Goal: Task Accomplishment & Management: Complete application form

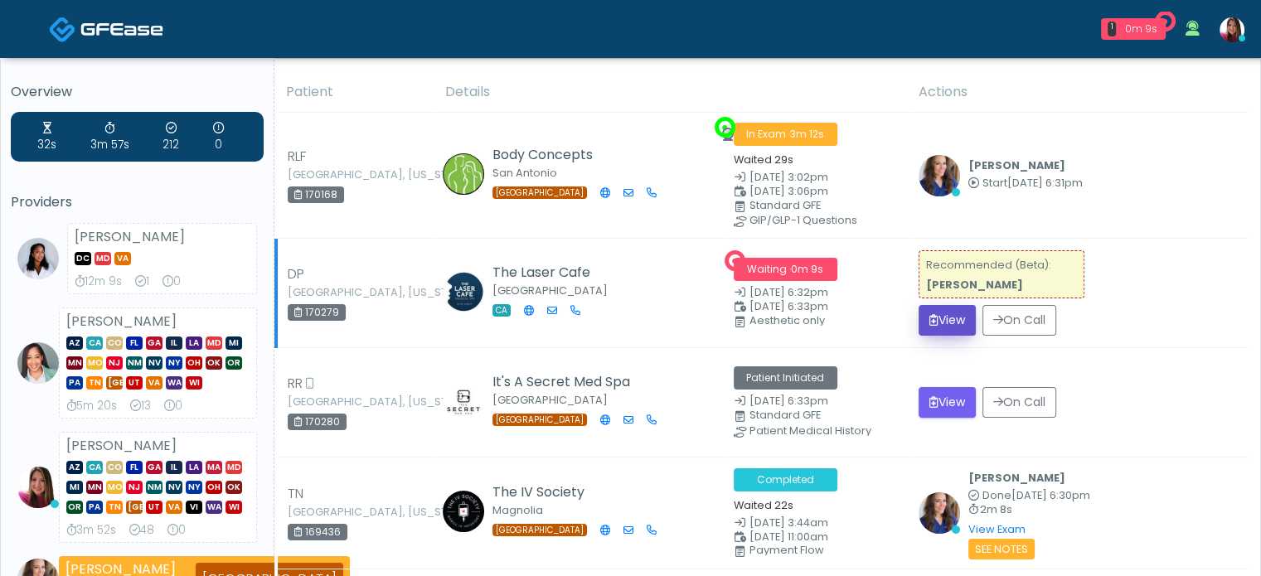
click at [937, 315] on button "View" at bounding box center [947, 320] width 57 height 31
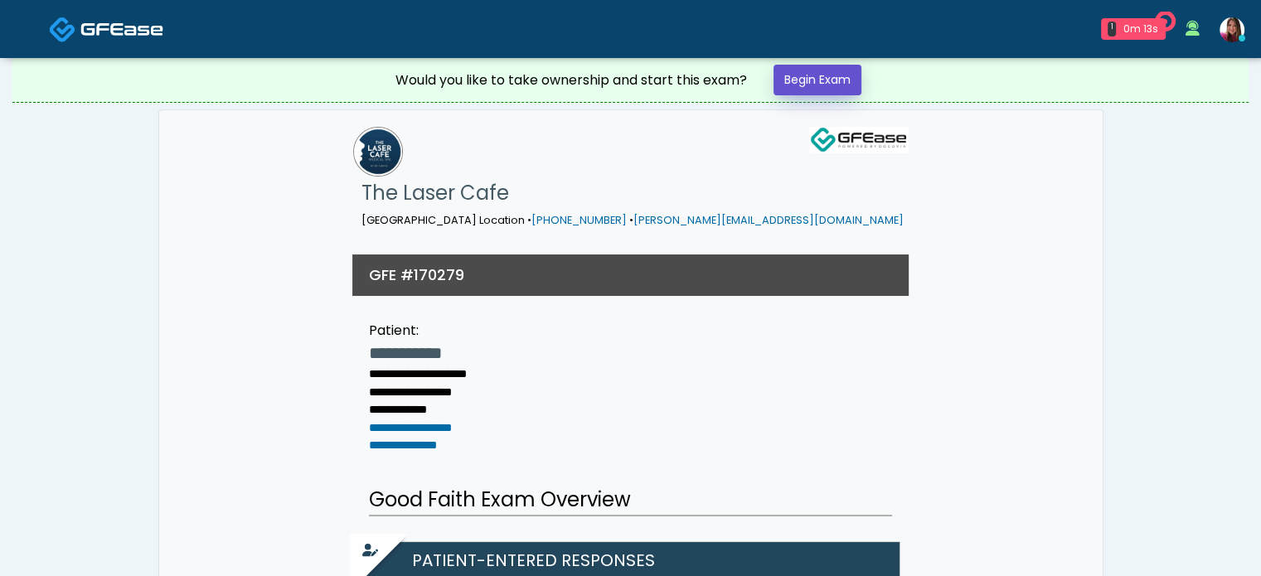
click at [853, 82] on link "Begin Exam" at bounding box center [818, 80] width 88 height 31
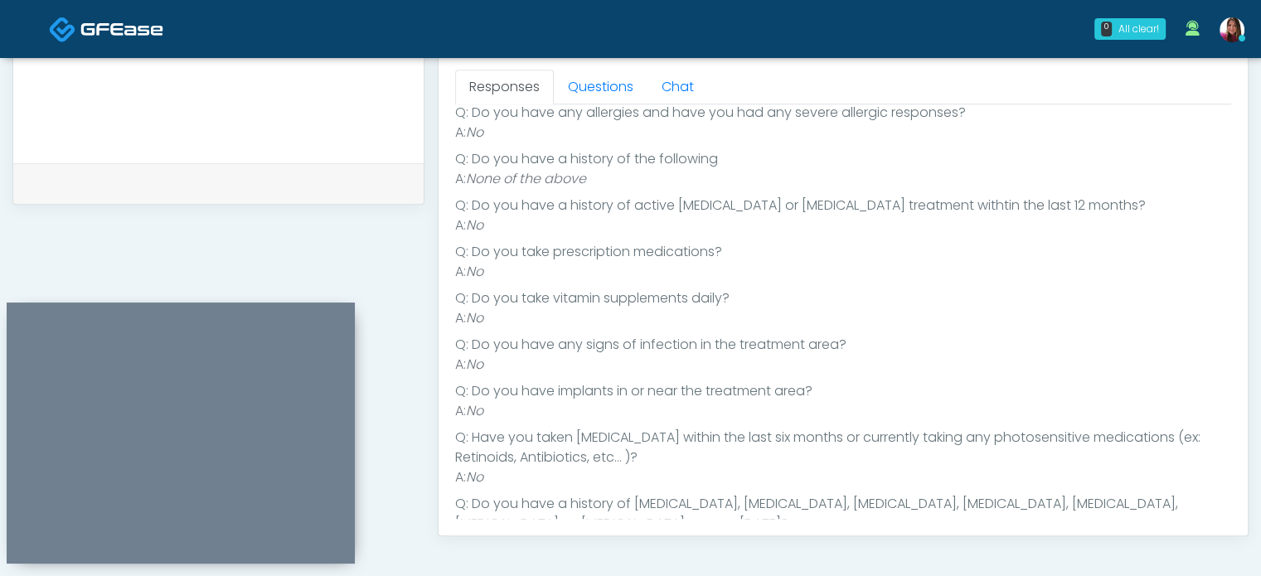
scroll to position [293, 0]
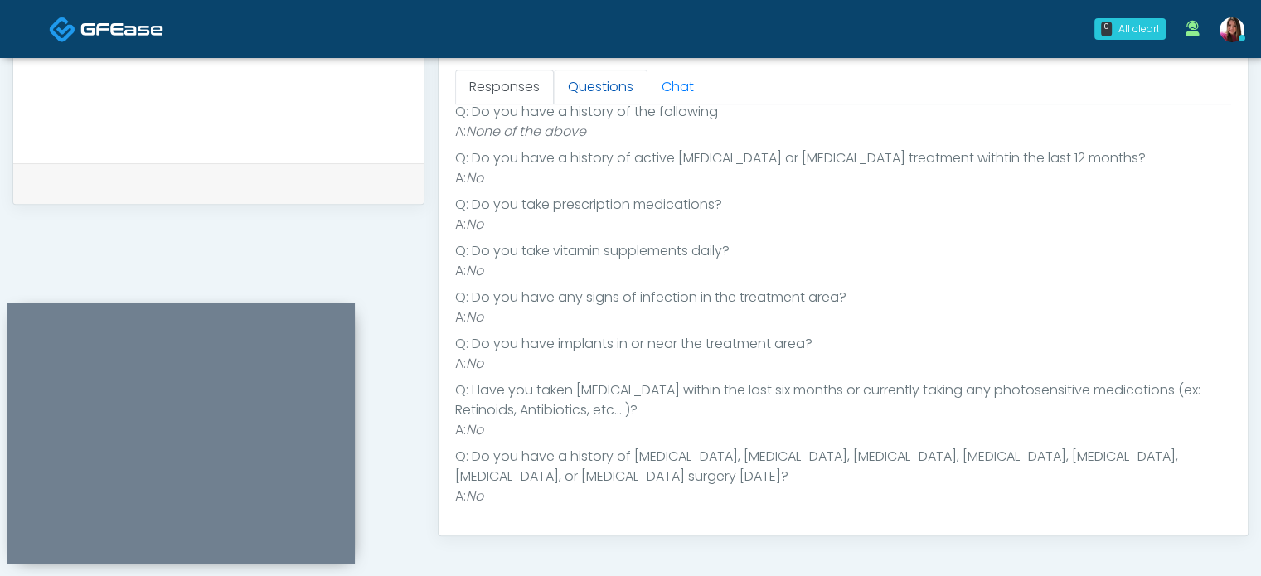
click at [584, 81] on link "Questions" at bounding box center [601, 87] width 94 height 35
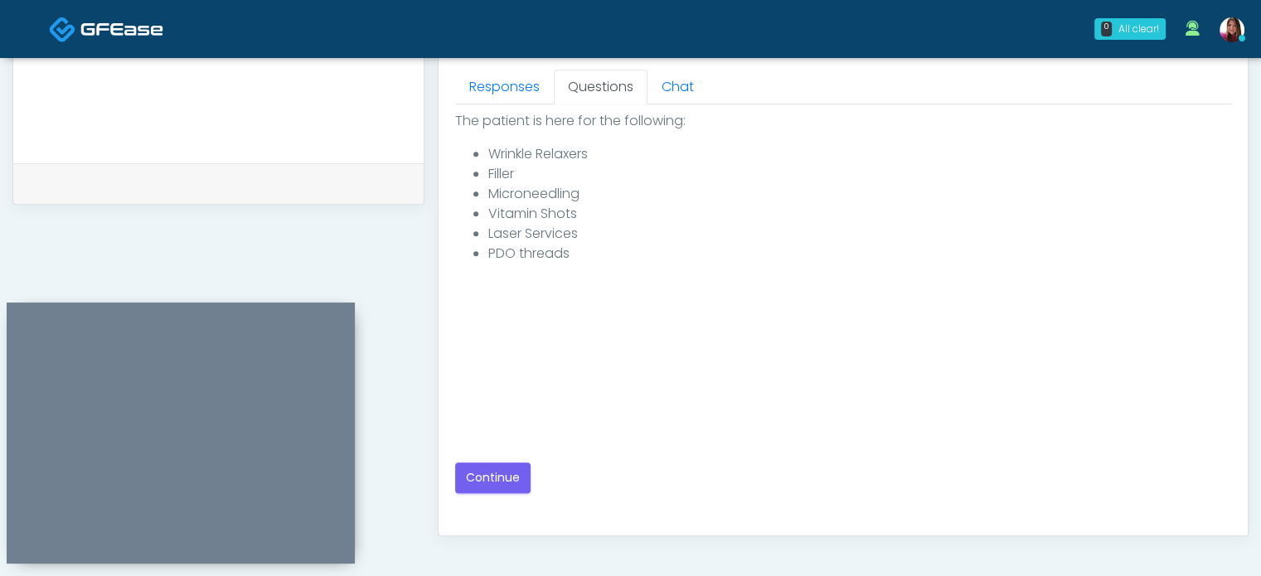
scroll to position [0, 0]
click at [464, 481] on button "Continue" at bounding box center [492, 478] width 75 height 31
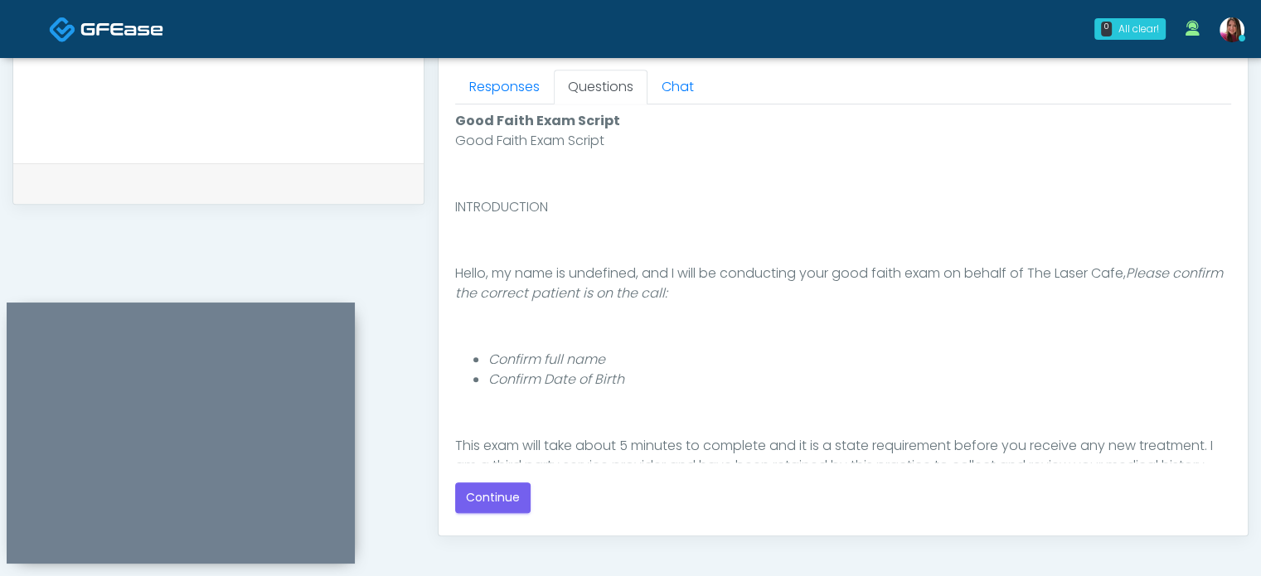
scroll to position [153, 0]
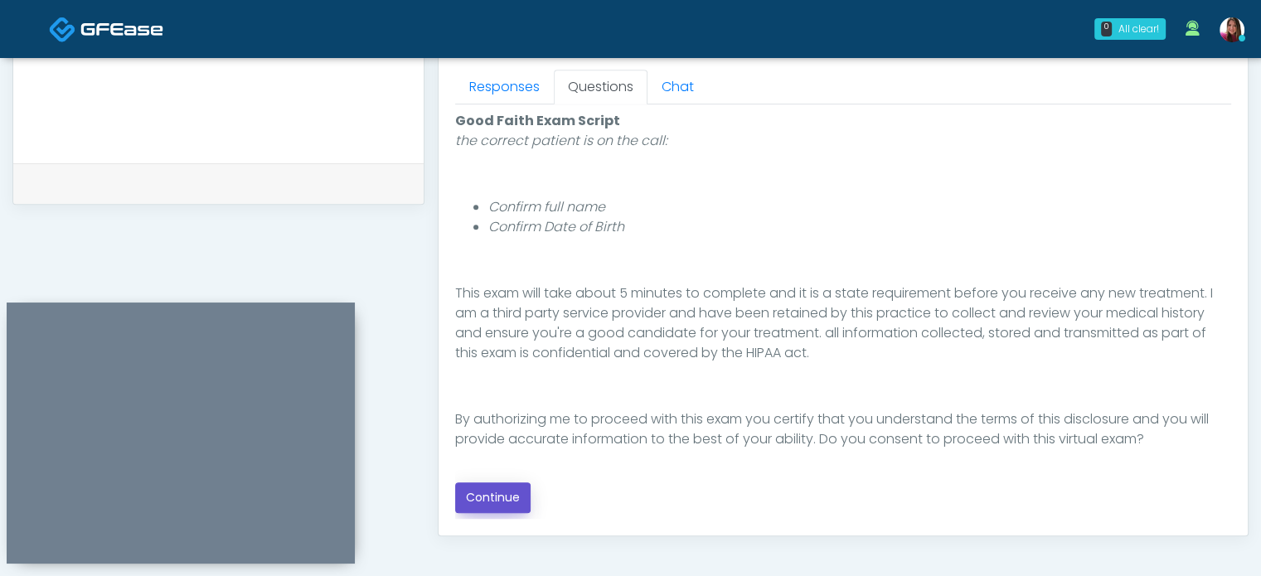
click at [492, 483] on button "Continue" at bounding box center [492, 498] width 75 height 31
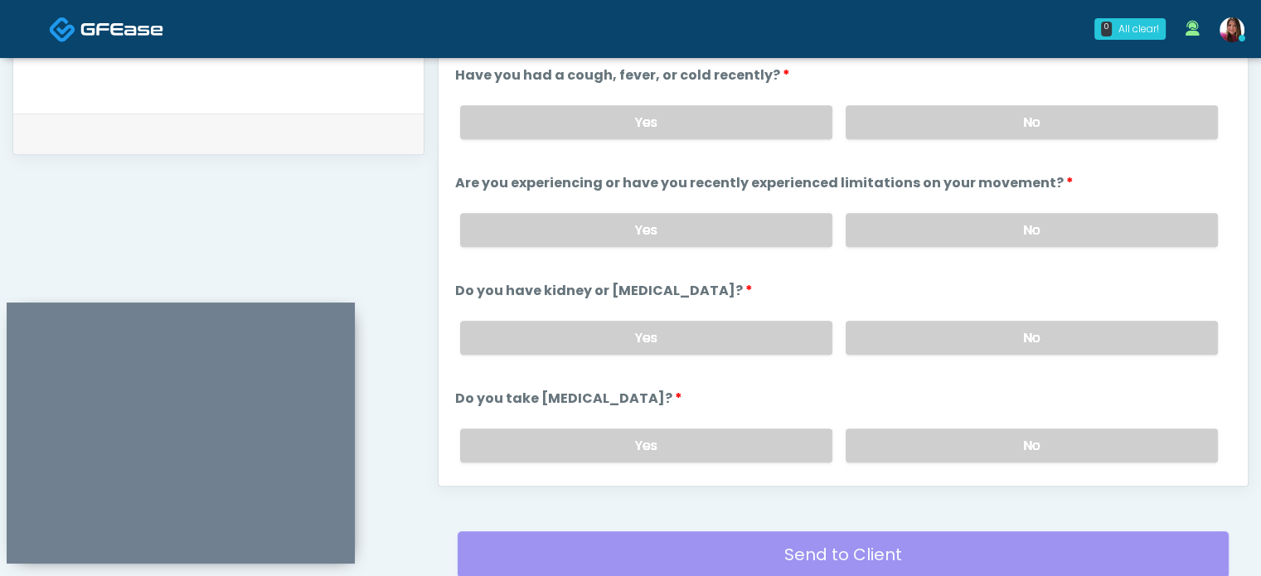
scroll to position [779, 0]
click at [1004, 107] on label "No" at bounding box center [1032, 123] width 372 height 34
click at [1055, 223] on label "No" at bounding box center [1032, 231] width 372 height 34
click at [1057, 330] on label "No" at bounding box center [1032, 339] width 372 height 34
click at [1032, 440] on label "No" at bounding box center [1032, 447] width 372 height 34
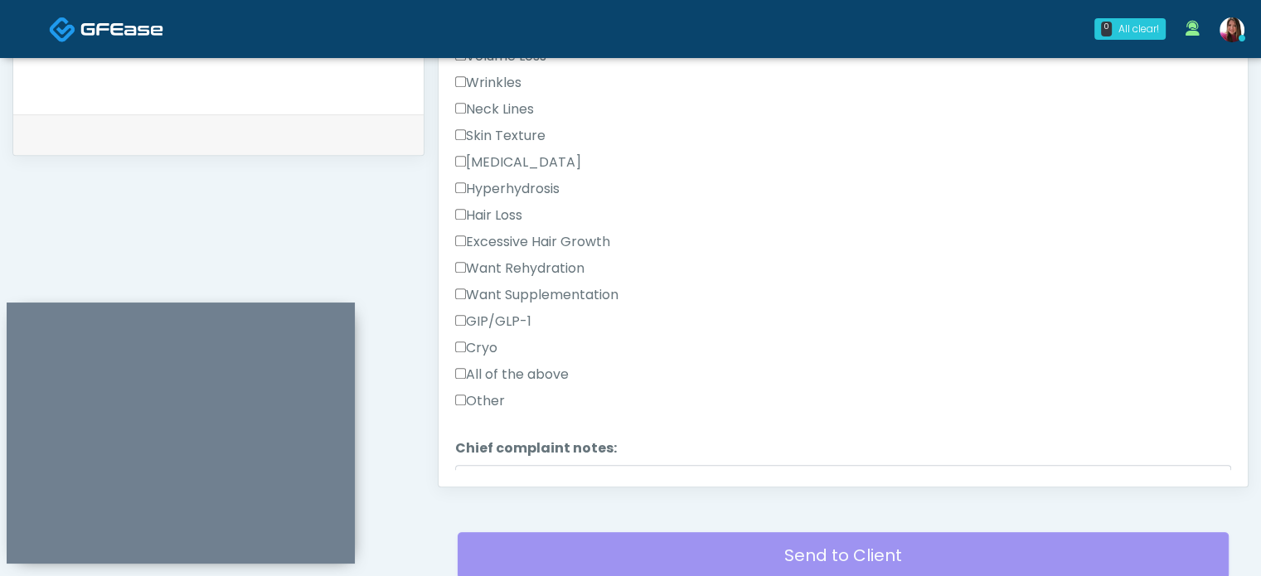
scroll to position [563, 0]
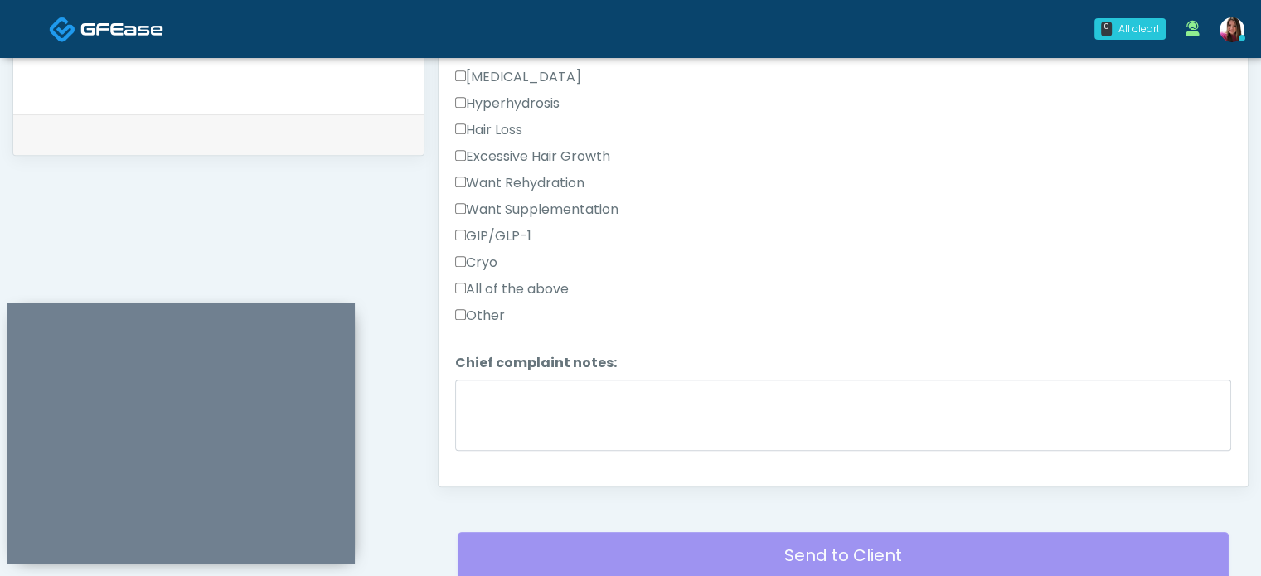
click at [526, 153] on label "Excessive Hair Growth" at bounding box center [532, 157] width 155 height 20
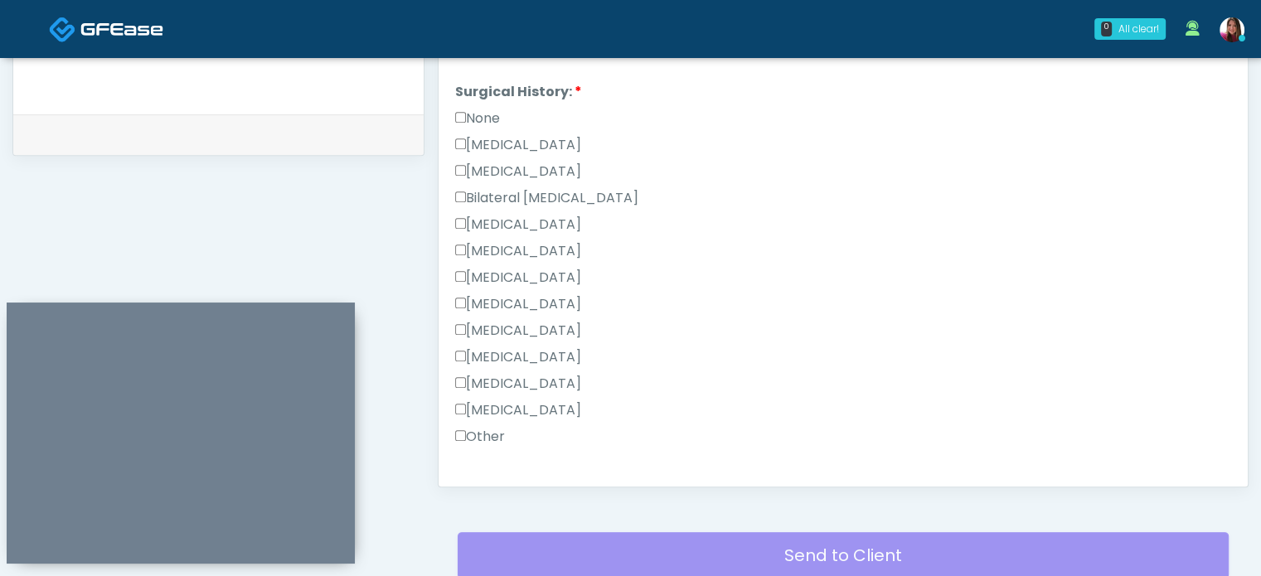
scroll to position [964, 0]
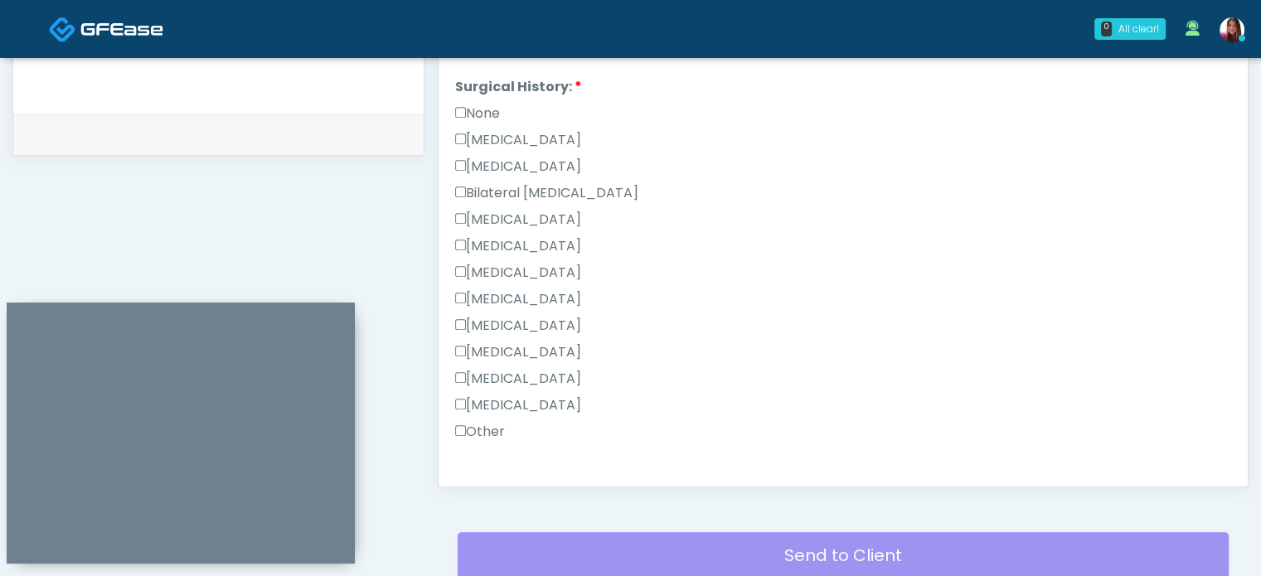
click at [485, 109] on label "None" at bounding box center [477, 114] width 45 height 20
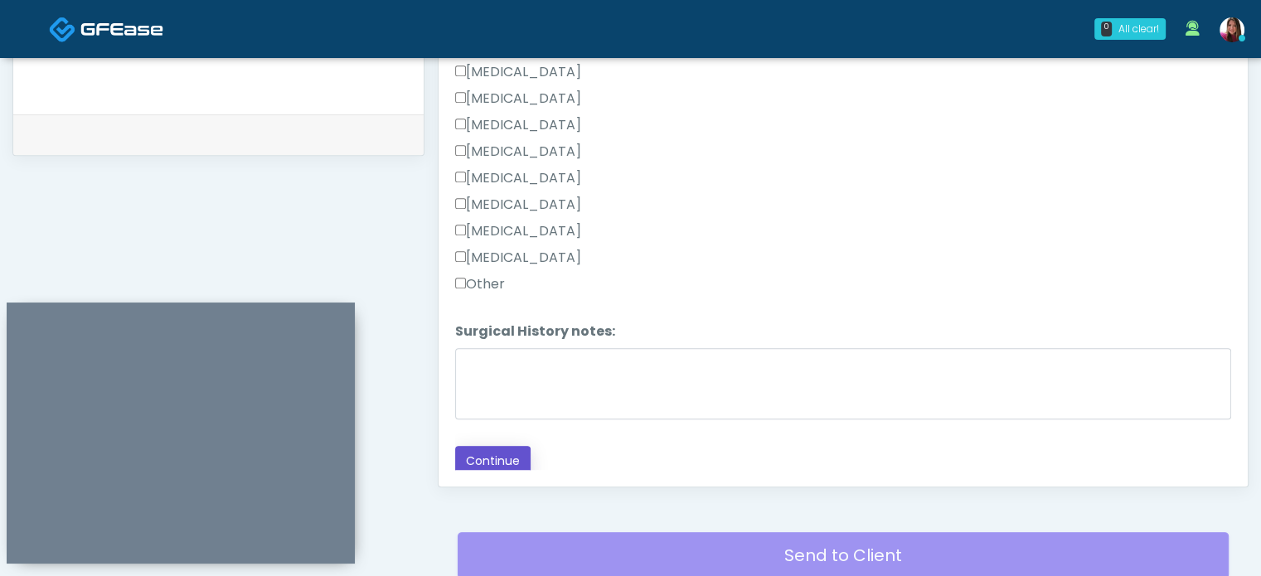
click at [501, 448] on button "Continue" at bounding box center [492, 461] width 75 height 31
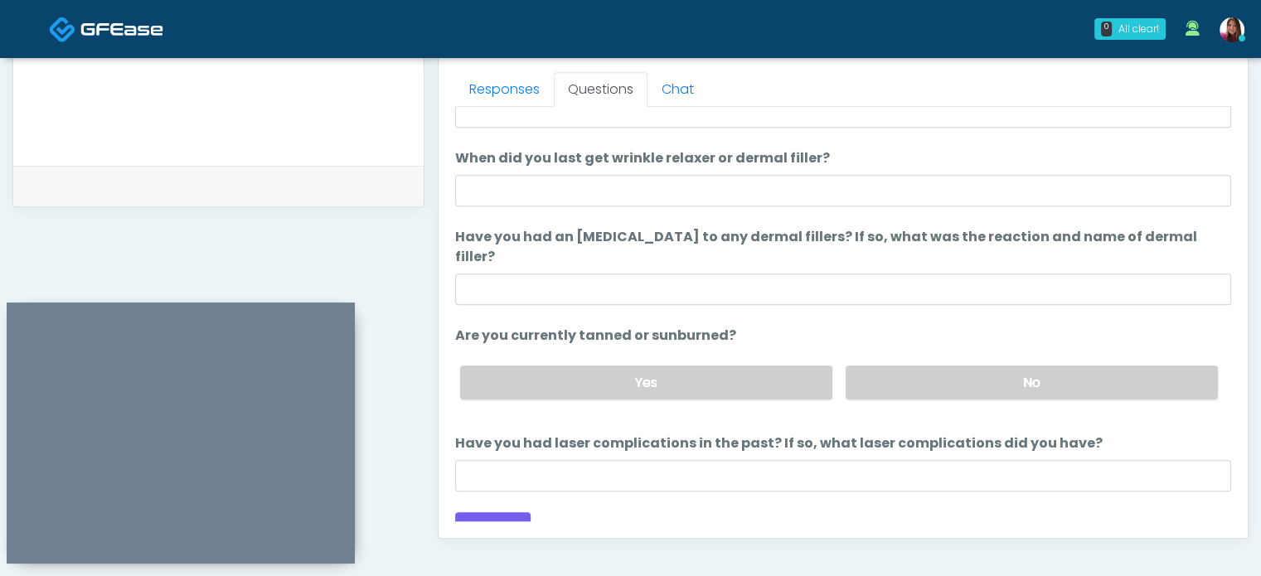
scroll to position [0, 0]
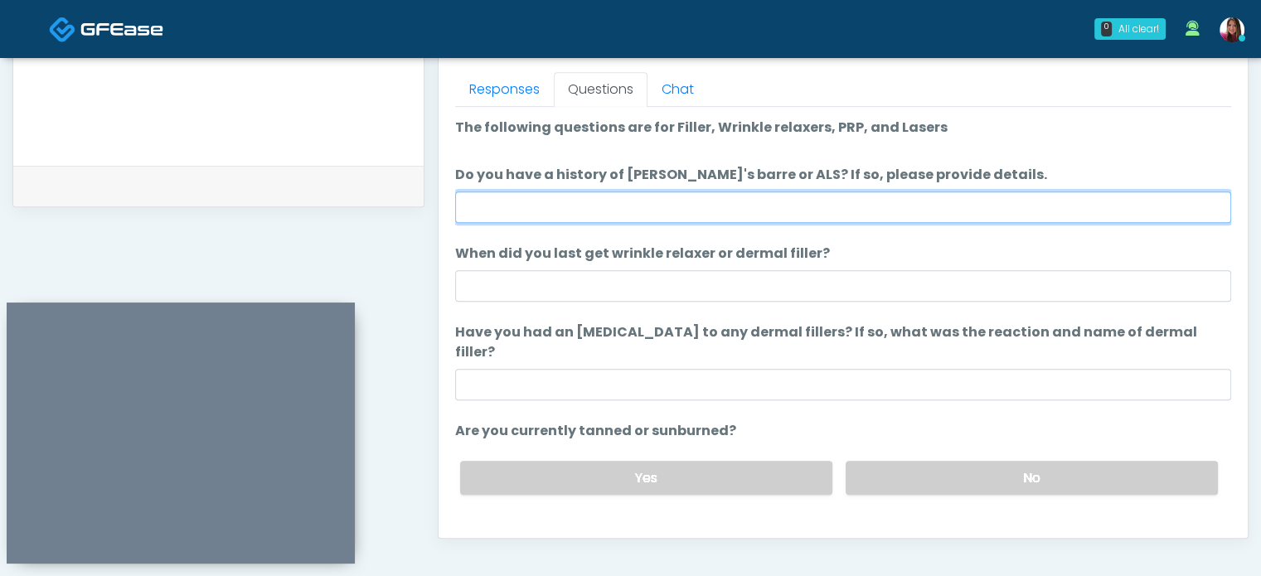
click at [503, 199] on input "Do you have a history of Guillain's barre or ALS? If so, please provide details." at bounding box center [843, 208] width 776 height 32
type input "**"
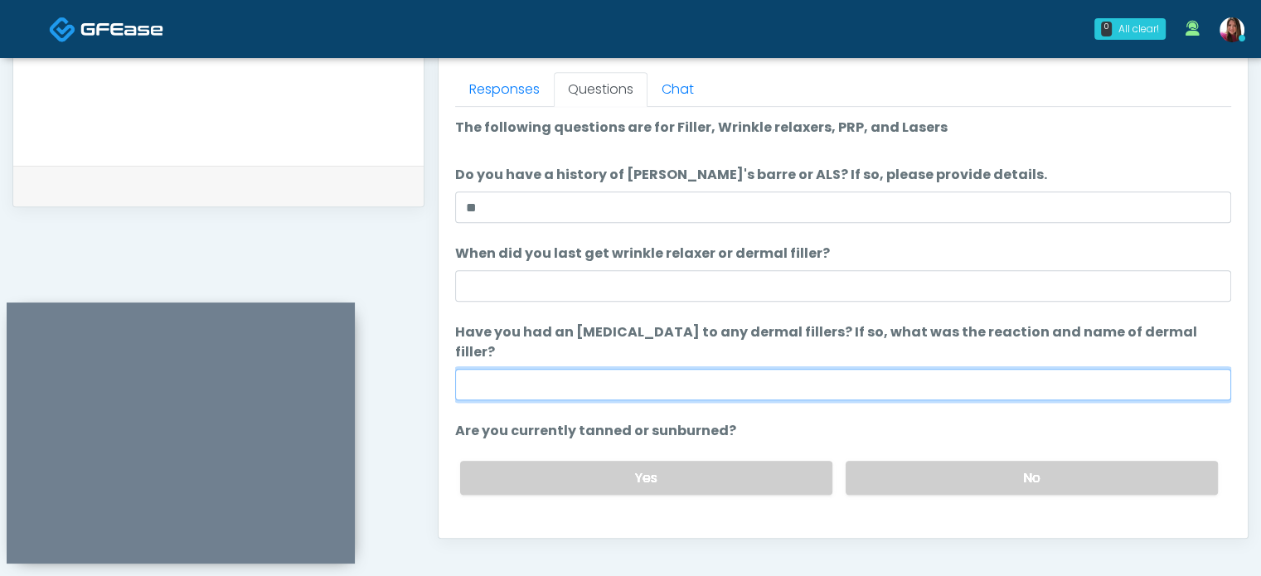
click at [518, 369] on input "Have you had an allergic response to any dermal fillers? If so, what was the re…" at bounding box center [843, 385] width 776 height 32
type input "**"
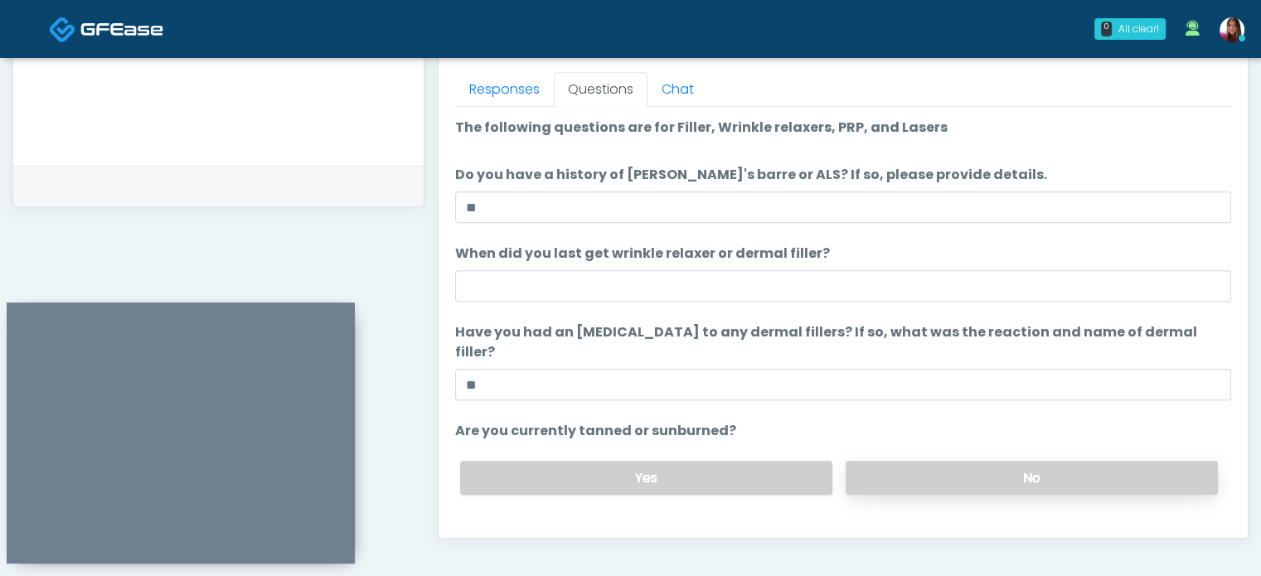
click at [916, 462] on label "No" at bounding box center [1032, 478] width 372 height 34
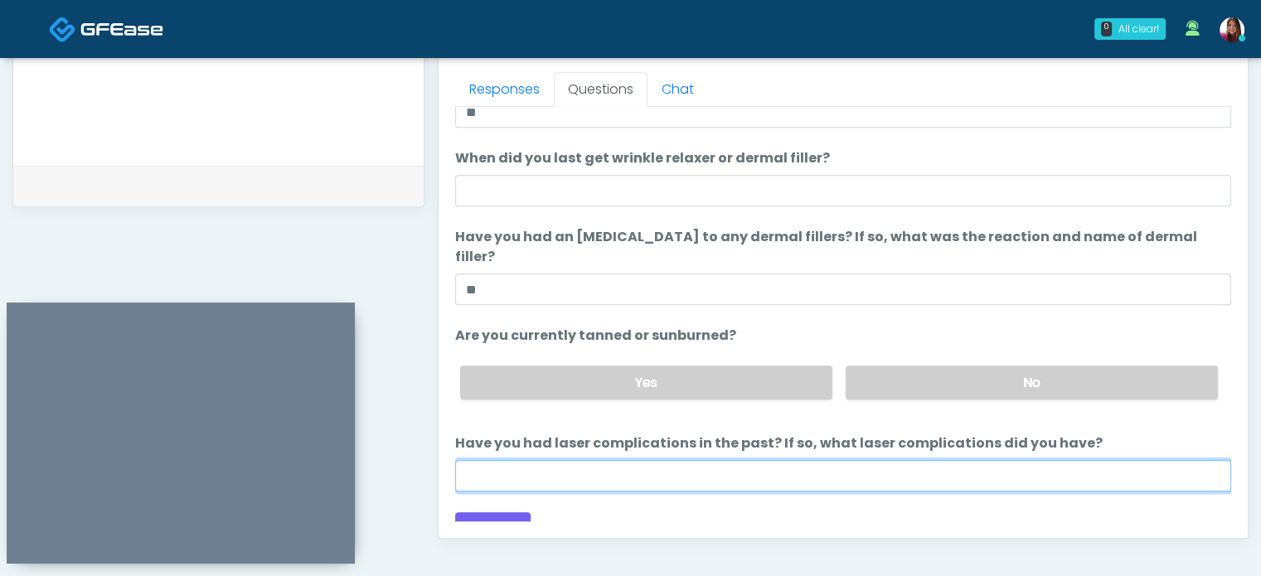
click at [584, 460] on input "Have you had laser complications in the past? If so, what laser complications d…" at bounding box center [843, 476] width 776 height 32
type input "**"
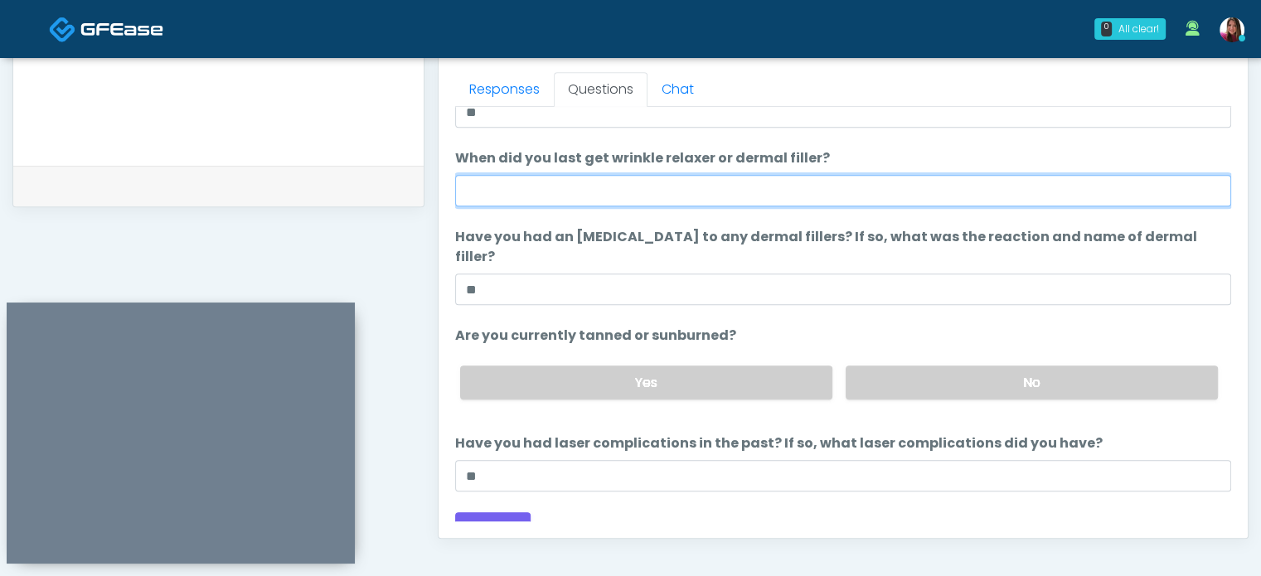
click at [563, 193] on input "When did you last get wrinkle relaxer or dermal filler?" at bounding box center [843, 191] width 776 height 32
type input "*****"
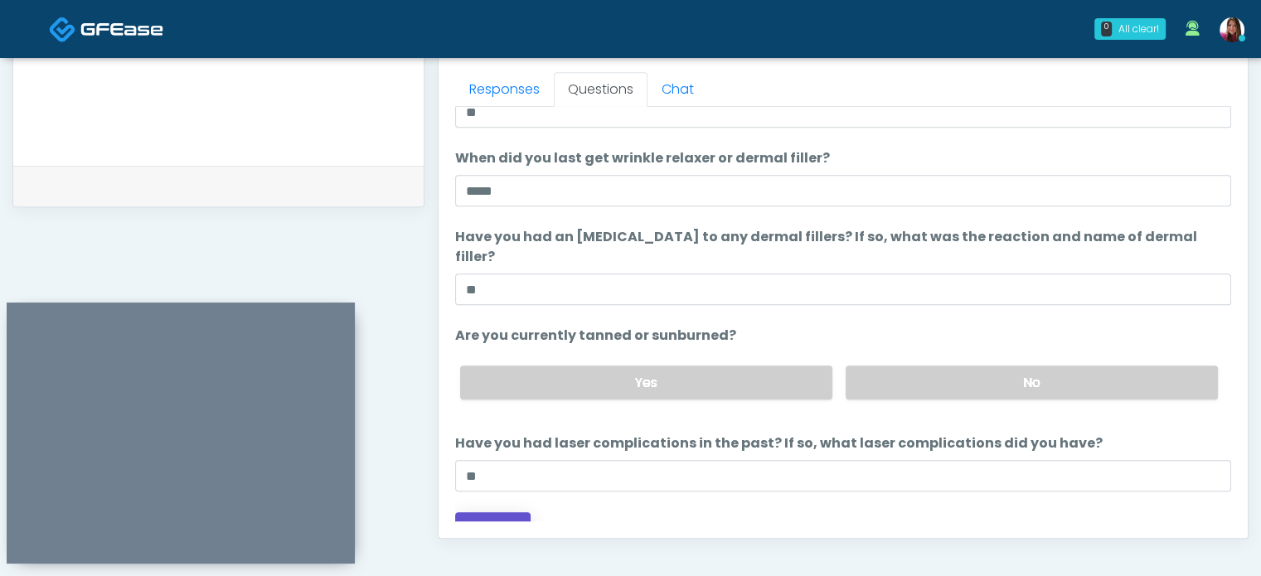
click at [509, 513] on button "Continue" at bounding box center [492, 528] width 75 height 31
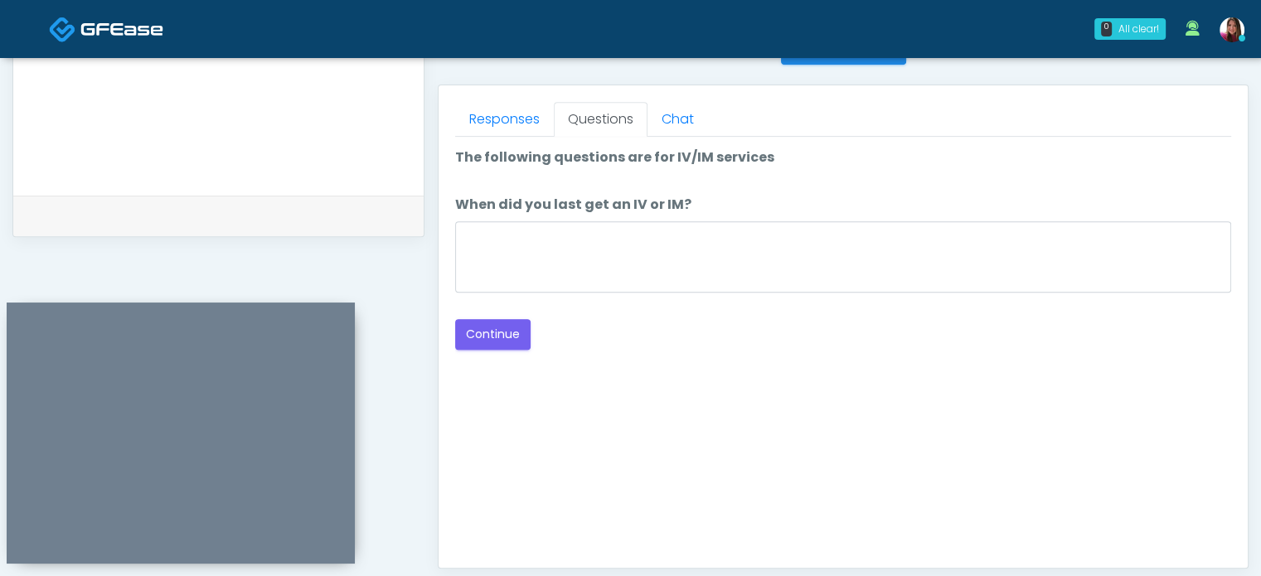
scroll to position [695, 0]
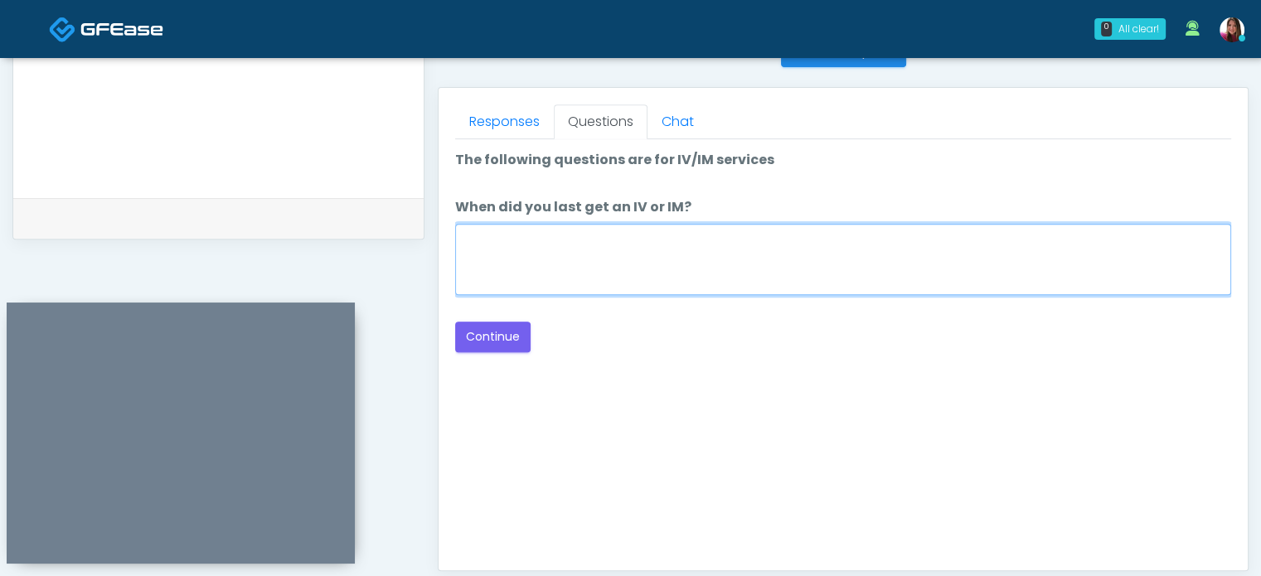
click at [654, 270] on textarea "When did you last get an IV or IM?" at bounding box center [843, 259] width 776 height 71
type textarea "**********"
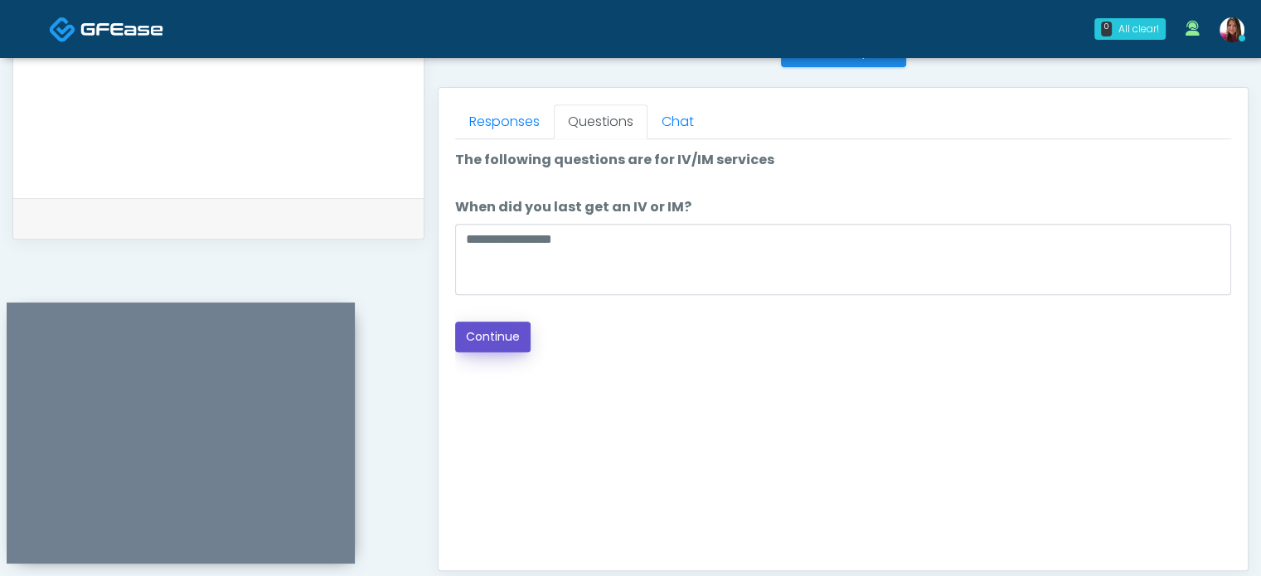
click at [518, 332] on button "Continue" at bounding box center [492, 337] width 75 height 31
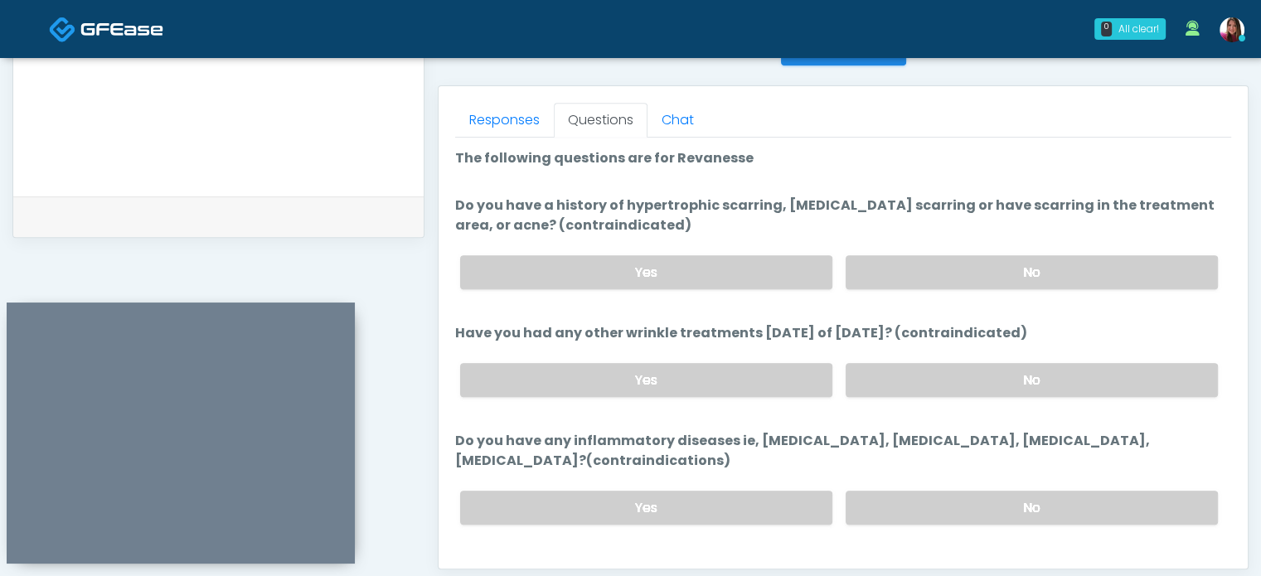
scroll to position [694, 0]
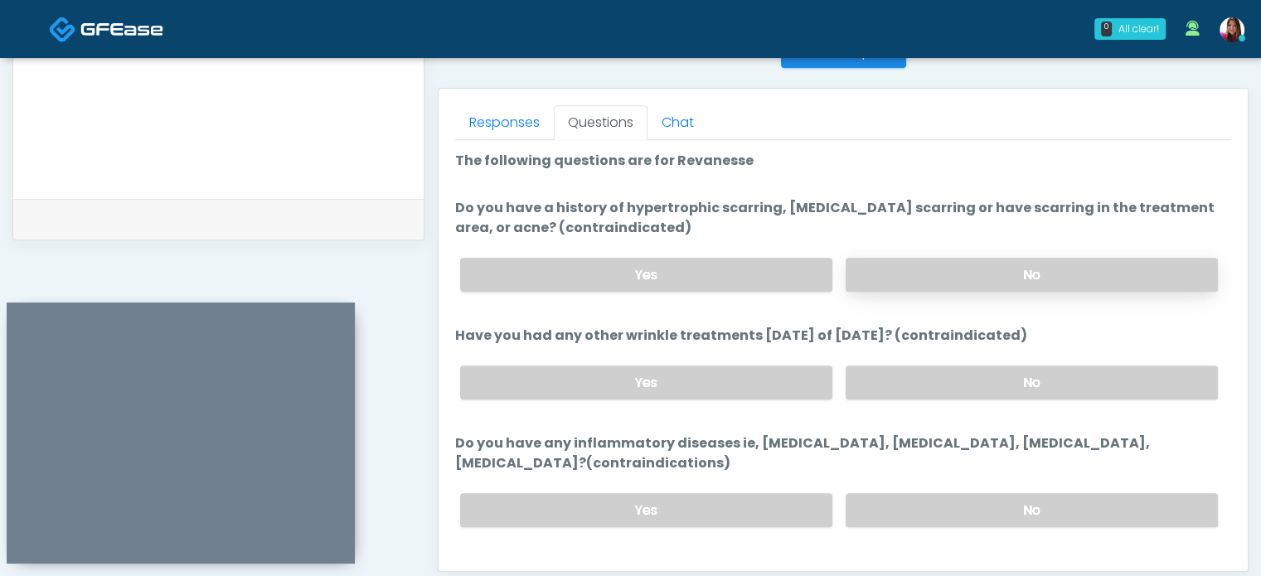
click at [1047, 260] on label "No" at bounding box center [1032, 275] width 372 height 34
click at [979, 373] on label "No" at bounding box center [1032, 383] width 372 height 34
click at [987, 497] on label "No" at bounding box center [1032, 510] width 372 height 34
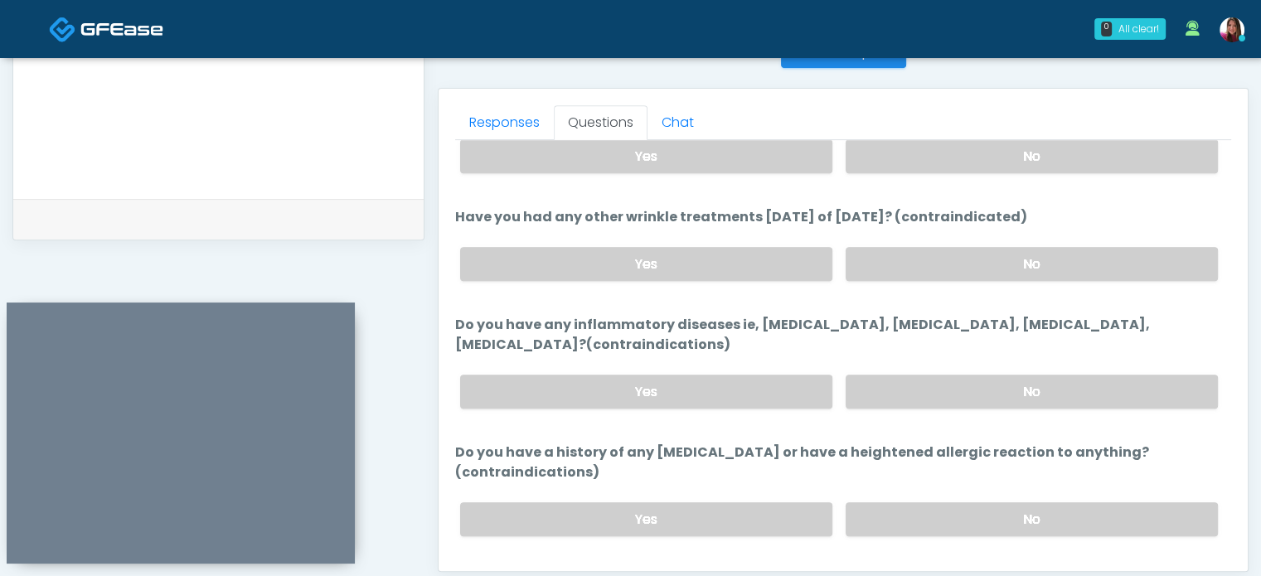
scroll to position [160, 0]
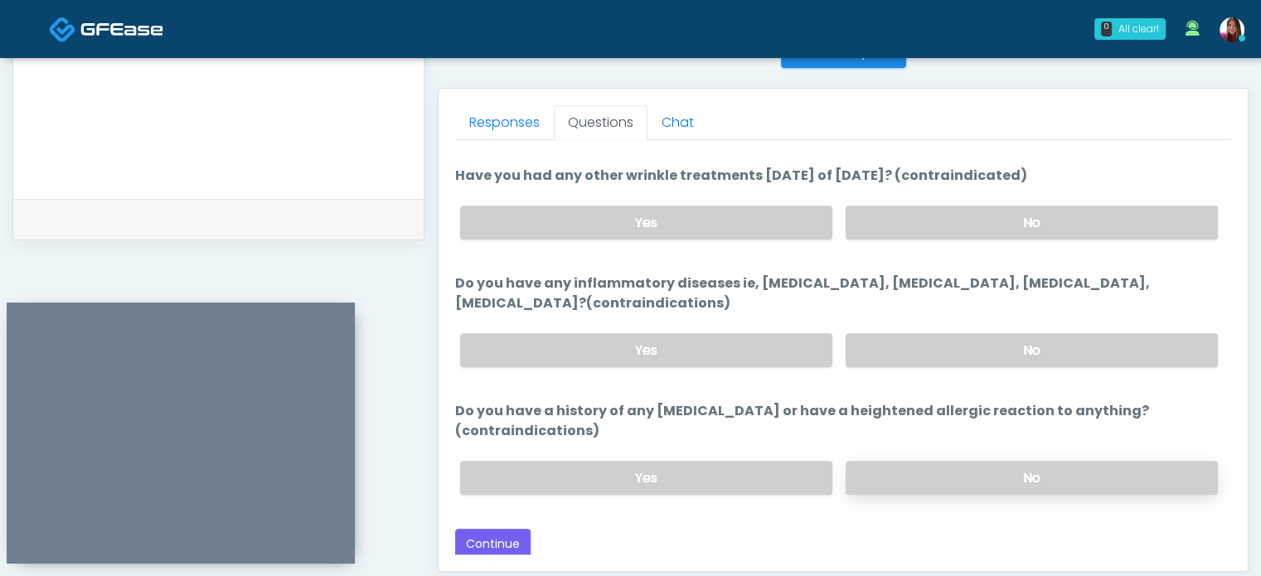
click at [1043, 485] on label "No" at bounding box center [1032, 478] width 372 height 34
click at [477, 532] on button "Continue" at bounding box center [492, 544] width 75 height 31
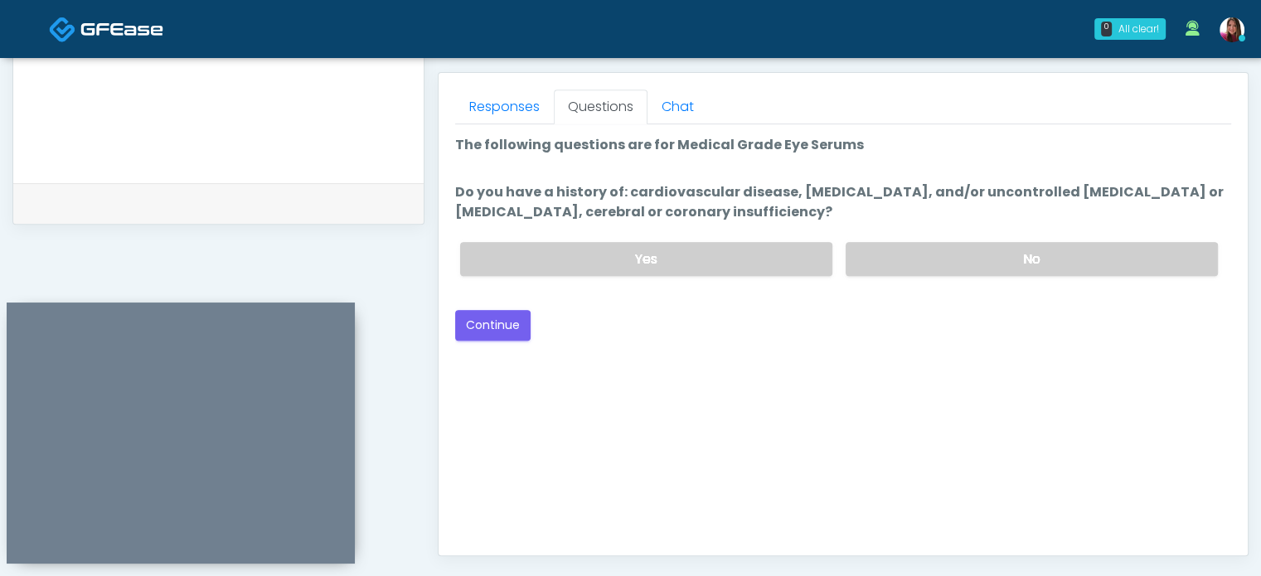
scroll to position [707, 0]
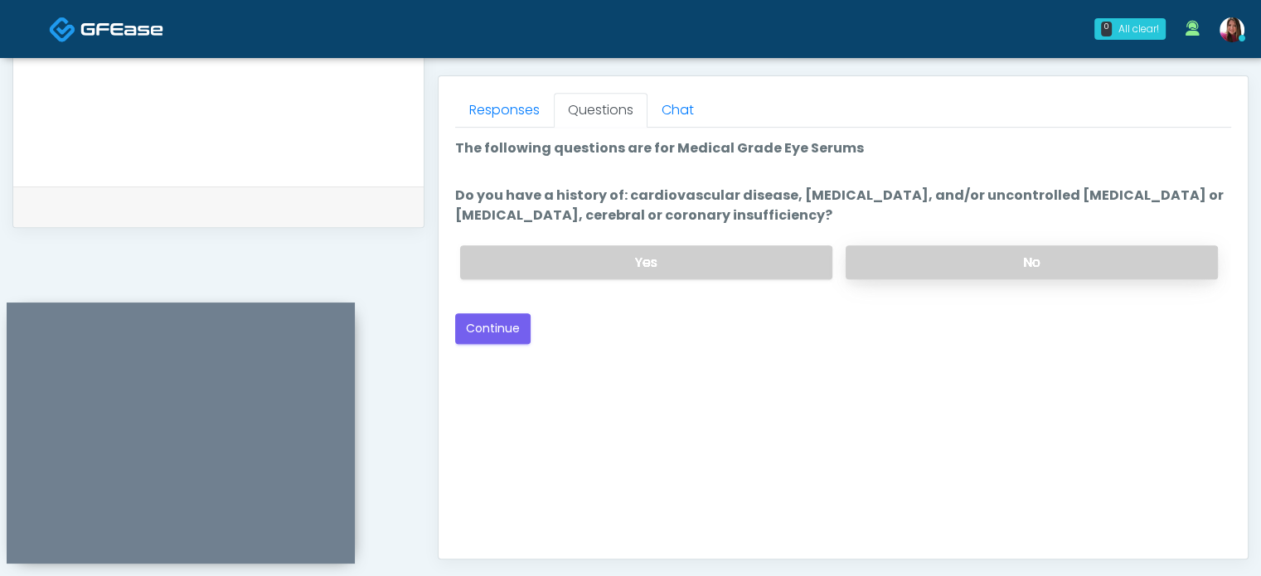
click at [950, 261] on label "No" at bounding box center [1032, 262] width 372 height 34
click at [493, 326] on button "Continue" at bounding box center [492, 328] width 75 height 31
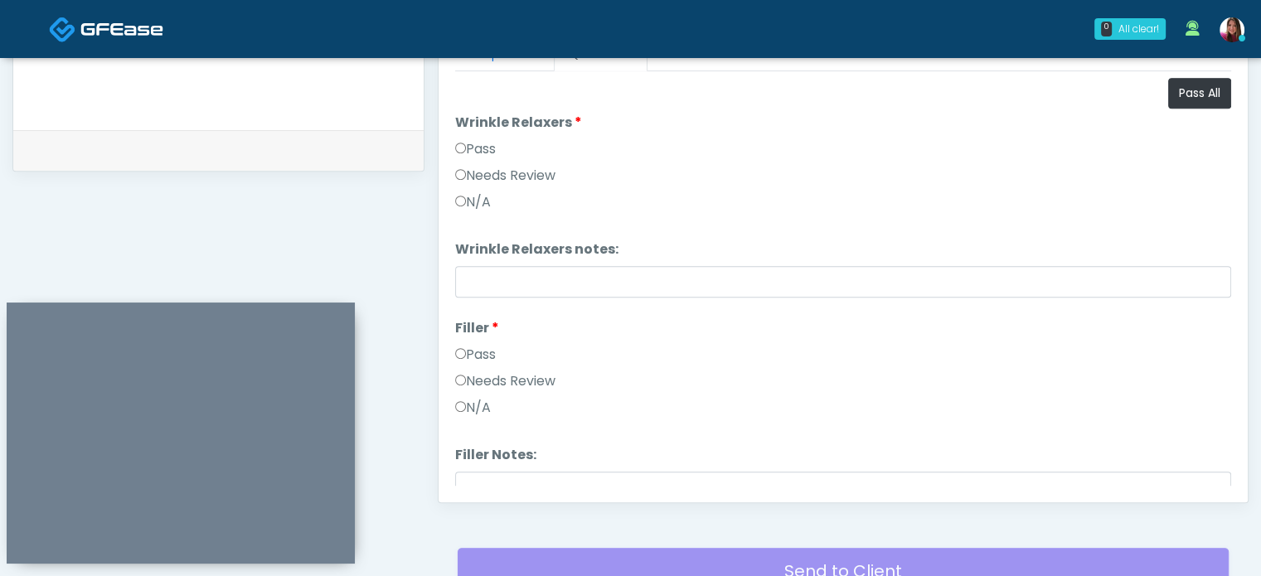
scroll to position [763, 0]
click at [1169, 89] on button "Pass All" at bounding box center [1200, 93] width 63 height 31
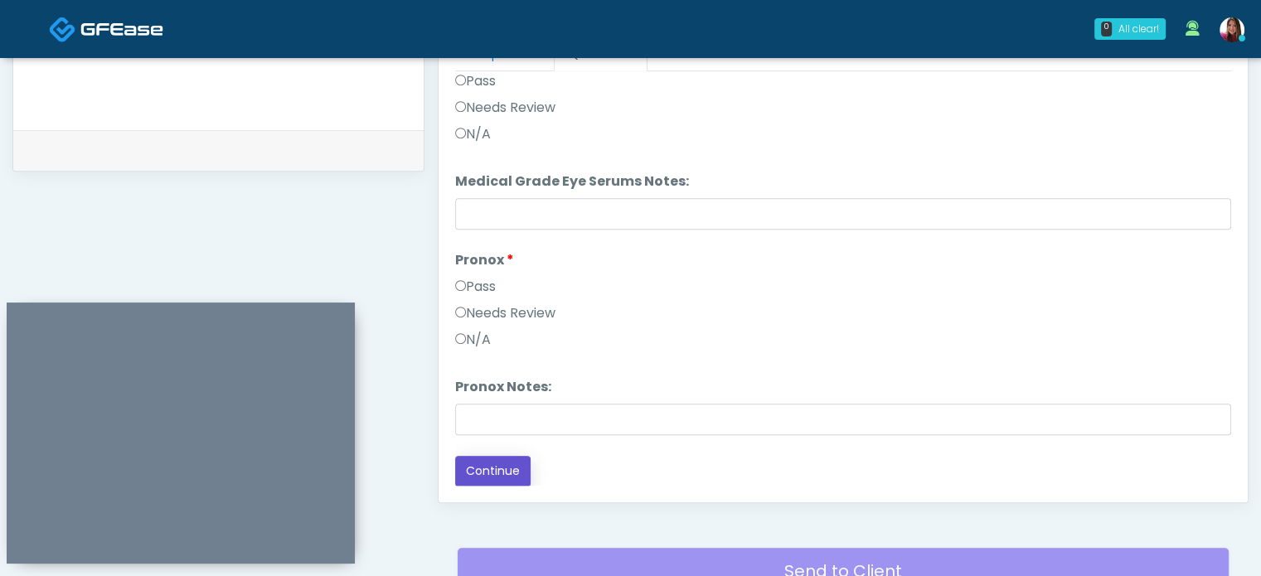
click at [476, 467] on button "Continue" at bounding box center [492, 471] width 75 height 31
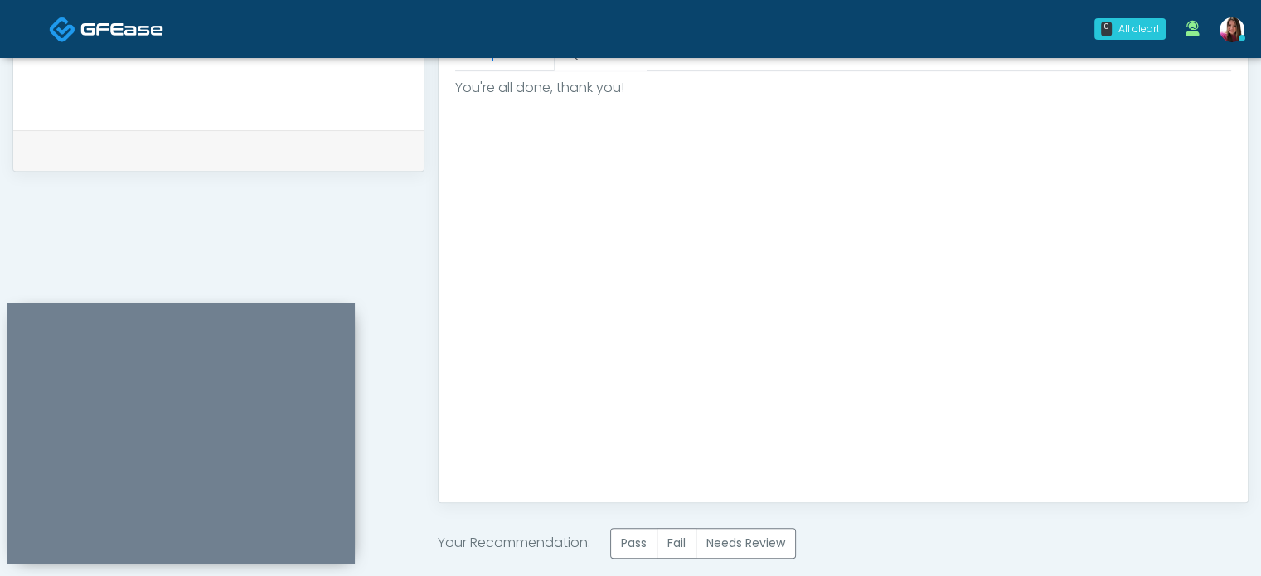
scroll to position [940, 0]
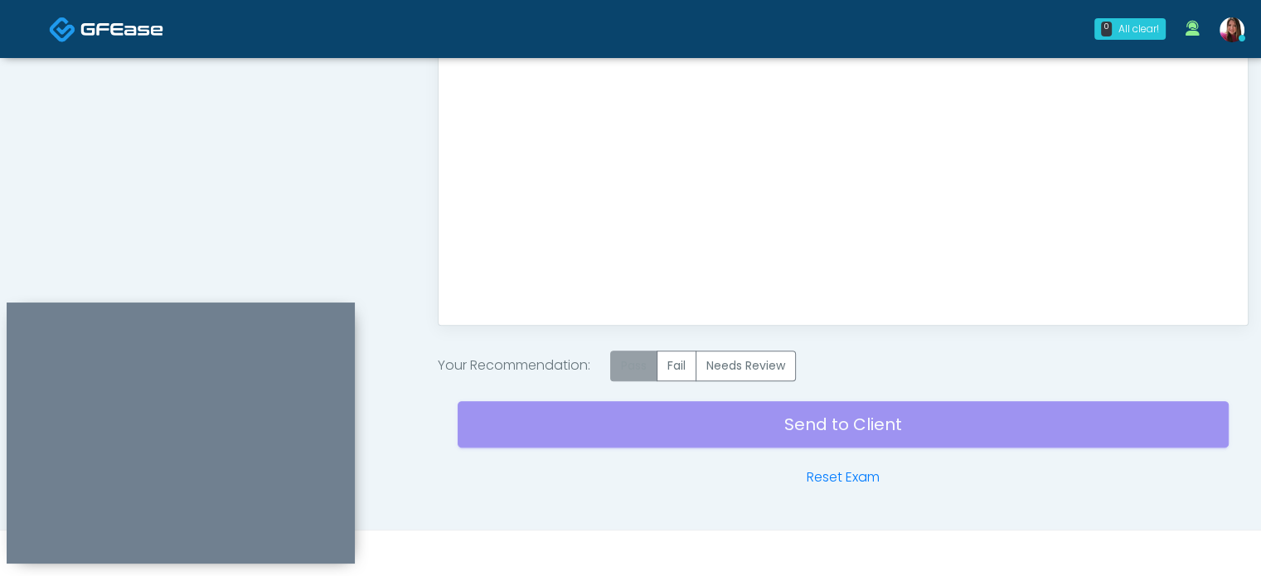
click at [640, 361] on label "Pass" at bounding box center [633, 366] width 47 height 31
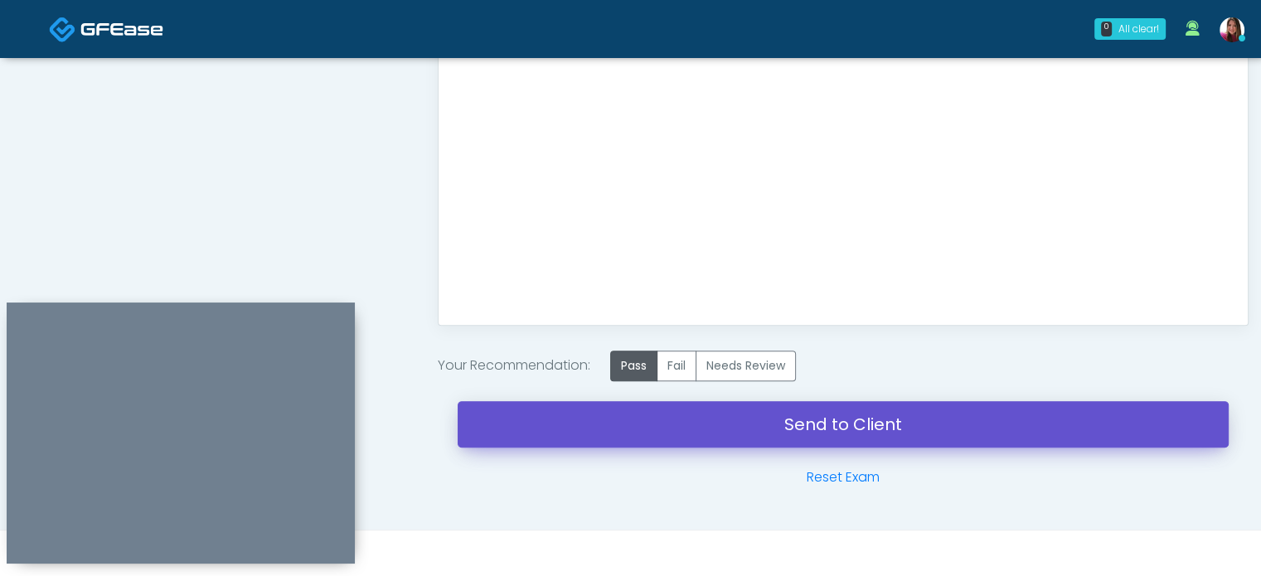
click at [995, 419] on link "Send to Client" at bounding box center [843, 424] width 771 height 46
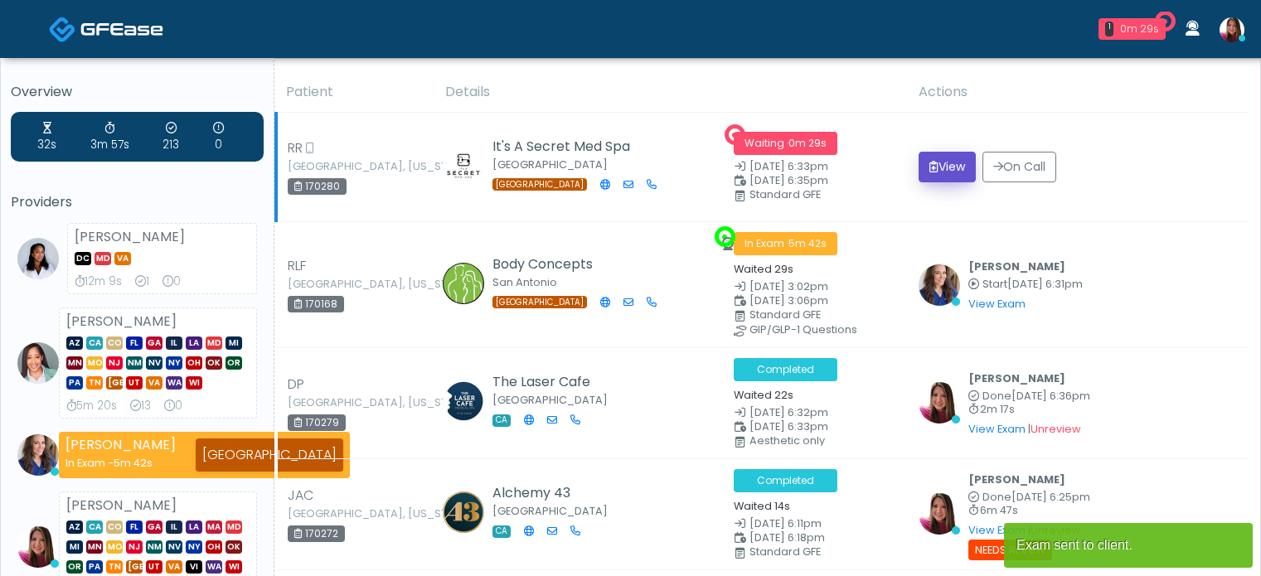
click at [936, 169] on button "View" at bounding box center [947, 167] width 57 height 31
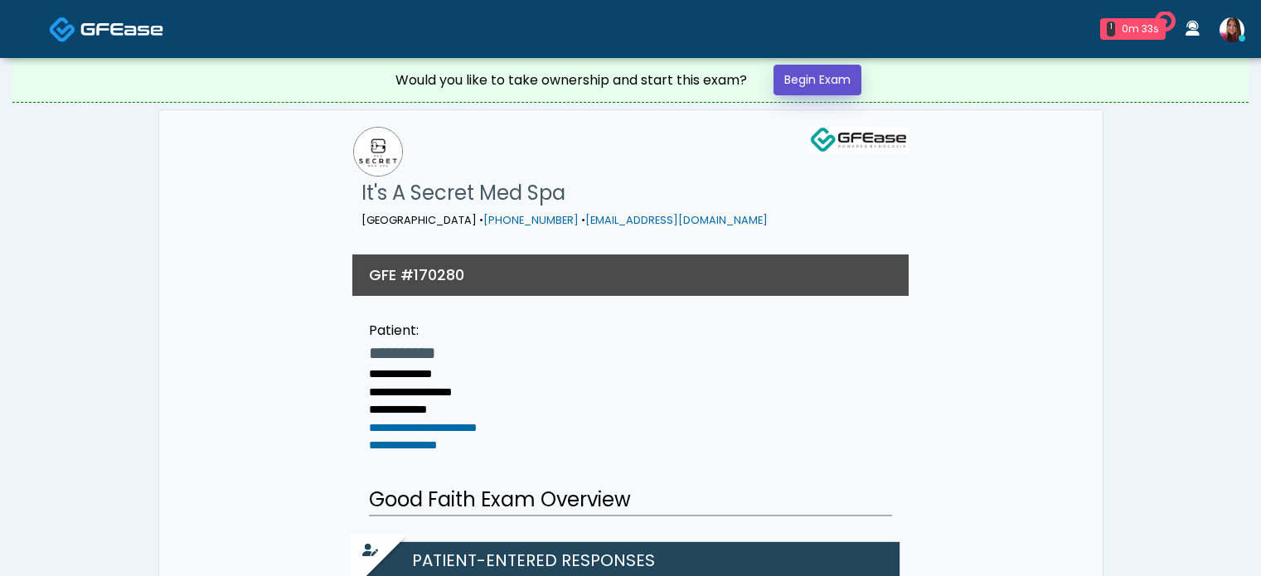
drag, startPoint x: 0, startPoint y: 0, endPoint x: 834, endPoint y: 89, distance: 839.0
click at [834, 89] on link "Begin Exam" at bounding box center [818, 80] width 88 height 31
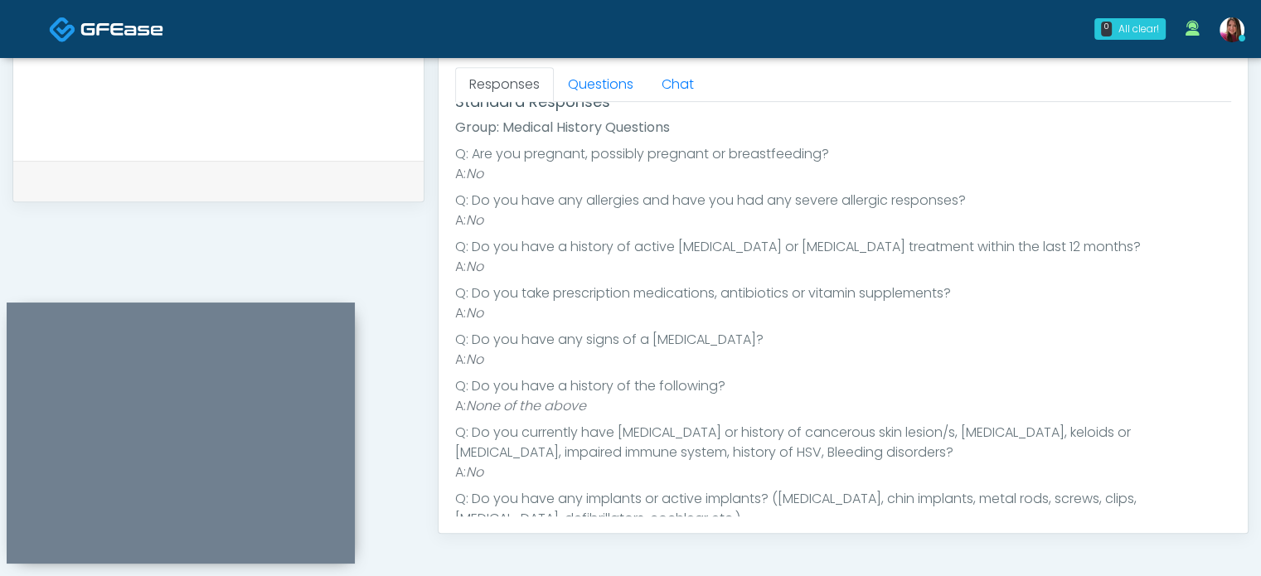
scroll to position [200, 0]
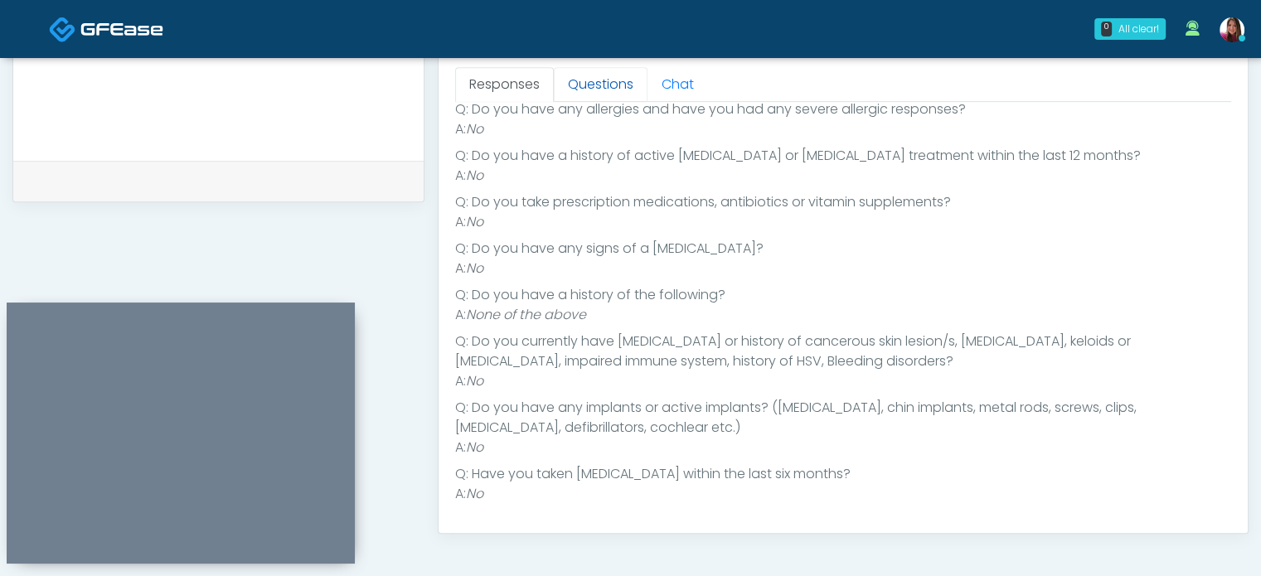
click at [603, 84] on link "Questions" at bounding box center [601, 84] width 94 height 35
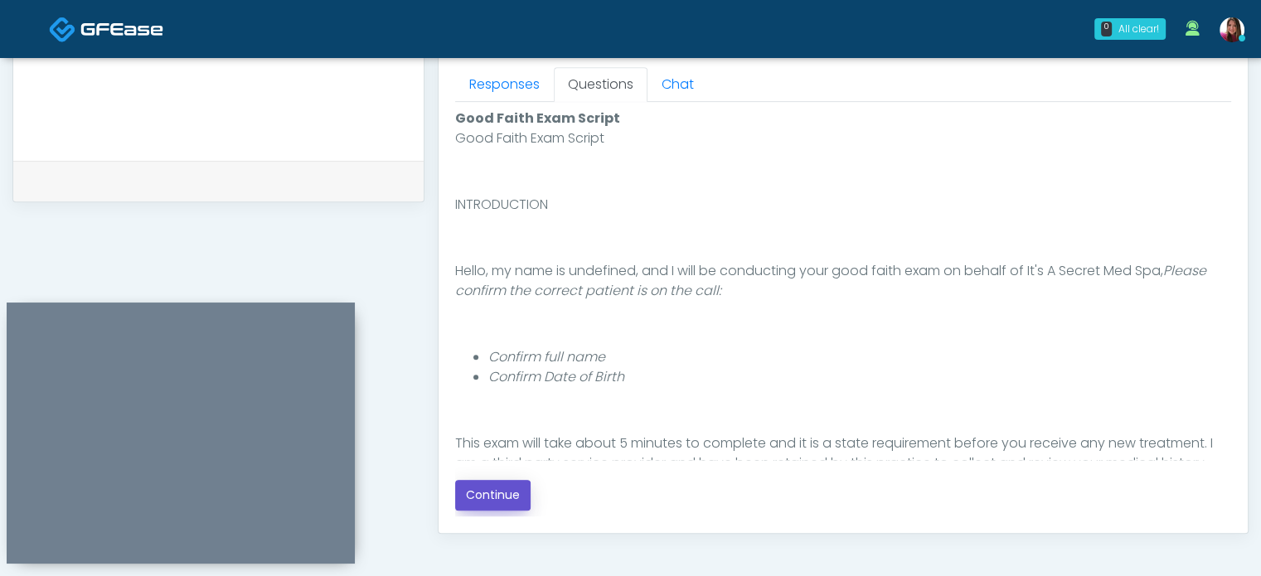
click at [503, 493] on button "Continue" at bounding box center [492, 495] width 75 height 31
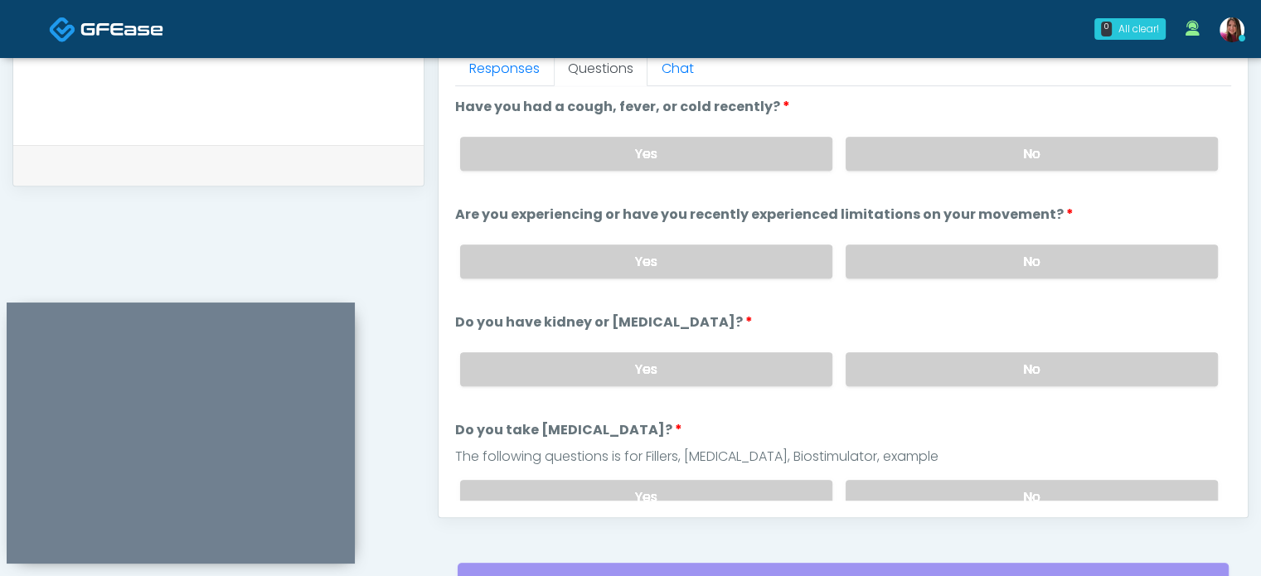
scroll to position [731, 0]
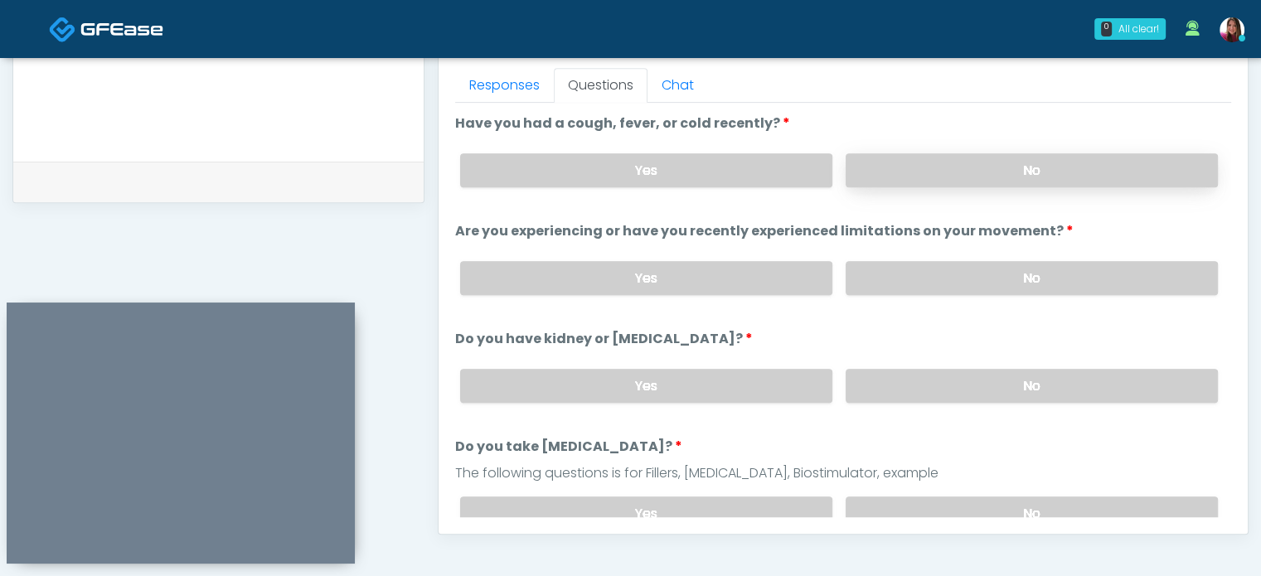
click at [1009, 172] on label "No" at bounding box center [1032, 170] width 372 height 34
click at [1025, 267] on label "No" at bounding box center [1032, 278] width 372 height 34
click at [1062, 379] on label "No" at bounding box center [1032, 386] width 372 height 34
click at [1076, 498] on label "No" at bounding box center [1032, 514] width 372 height 34
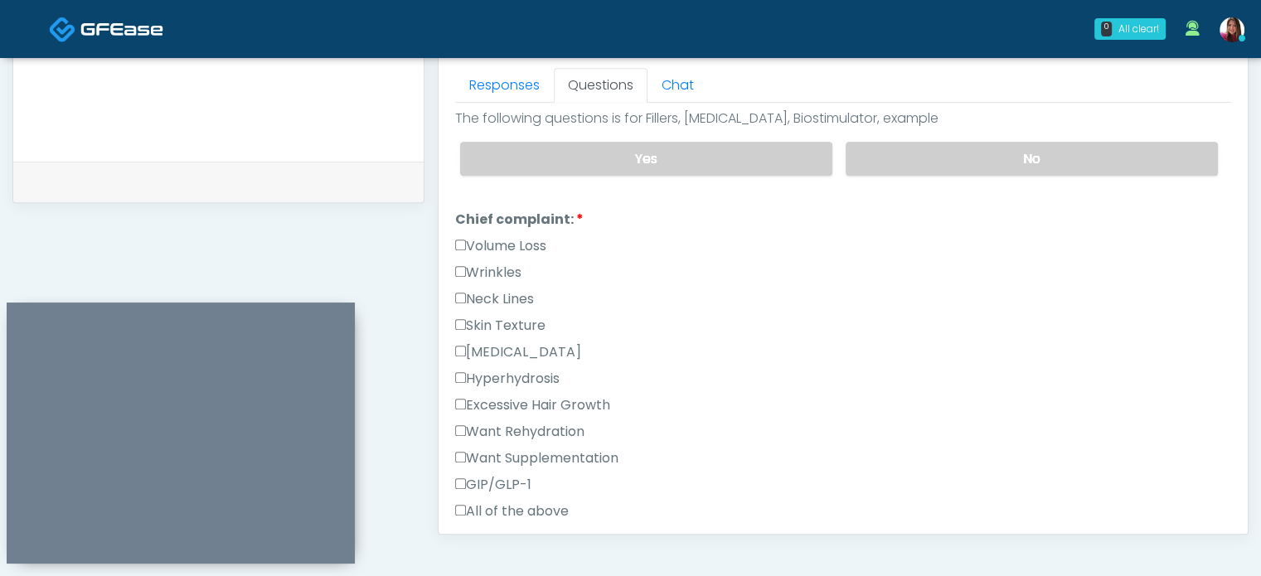
scroll to position [382, 0]
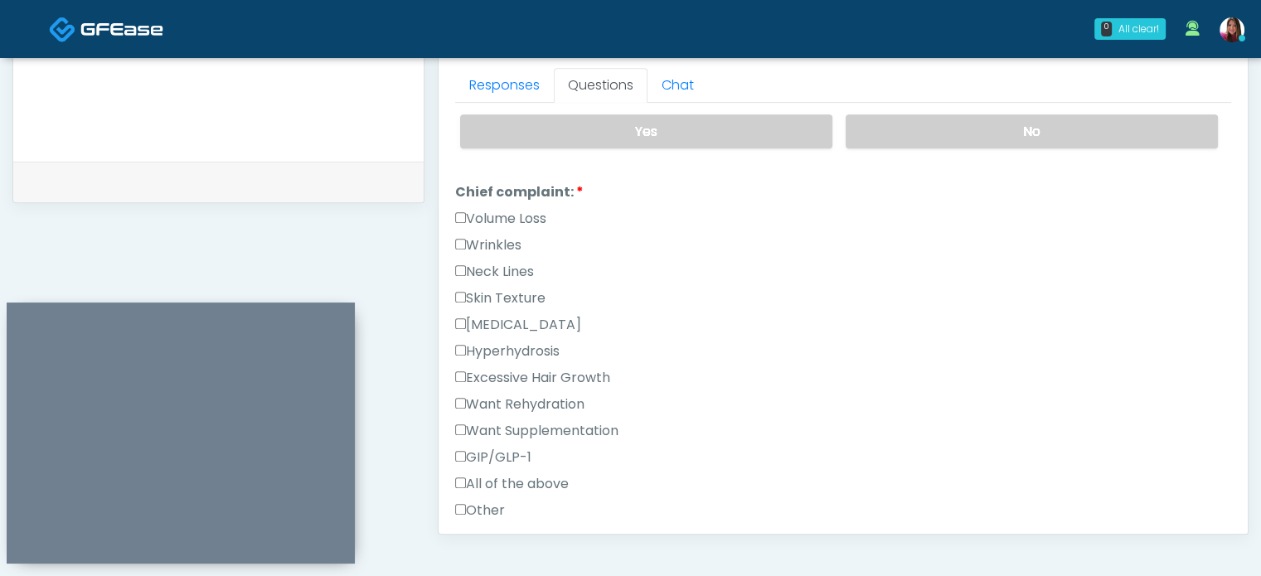
click at [518, 245] on label "Wrinkles" at bounding box center [488, 246] width 66 height 20
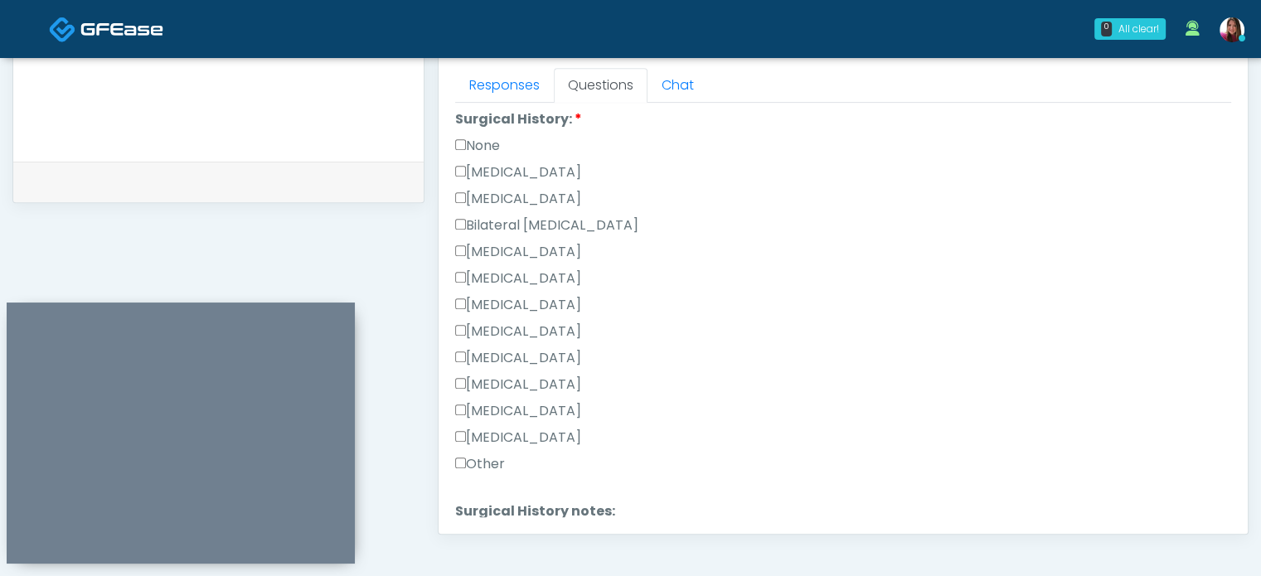
scroll to position [1078, 0]
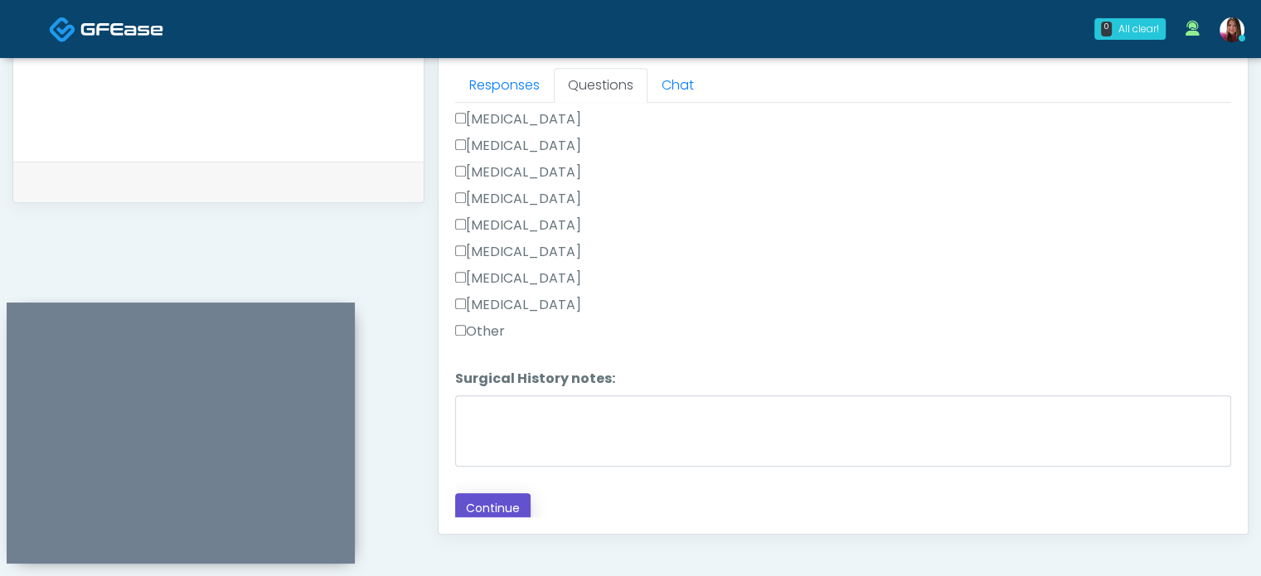
click at [492, 493] on button "Continue" at bounding box center [492, 508] width 75 height 31
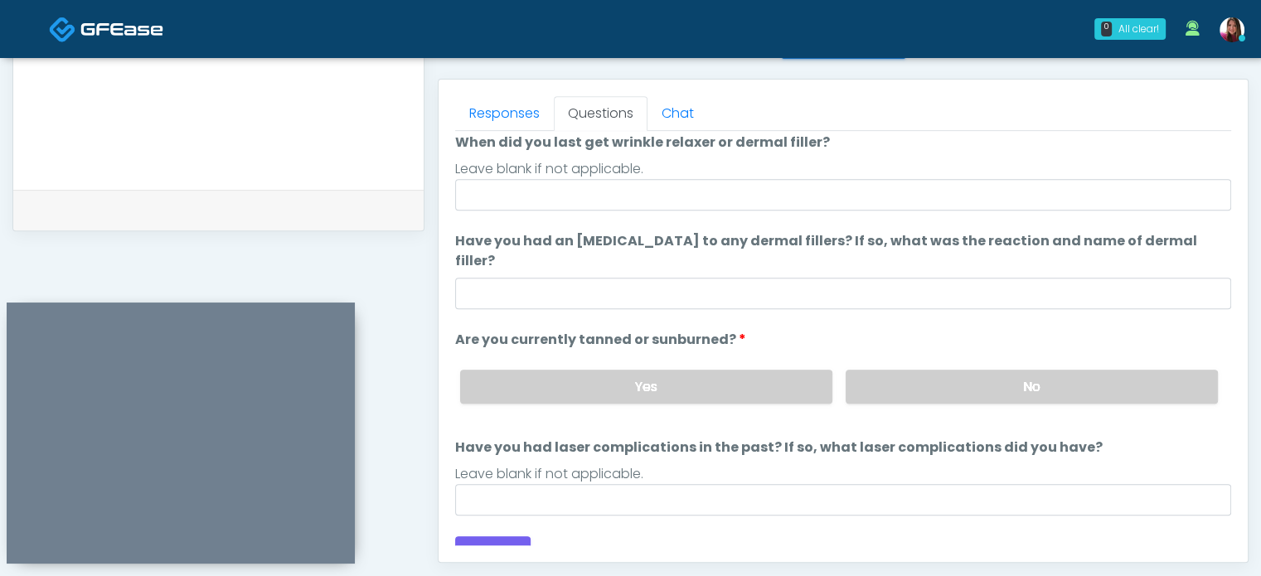
scroll to position [0, 0]
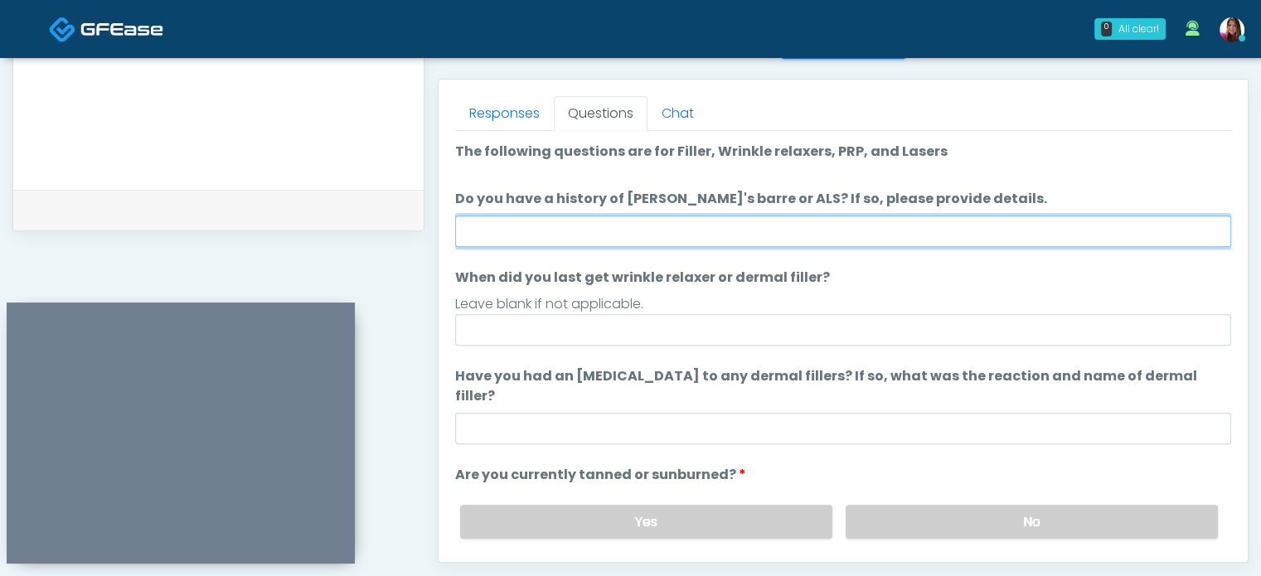
click at [494, 225] on input "Do you have a history of Guillain's barre or ALS? If so, please provide details." at bounding box center [843, 232] width 776 height 32
type input "**"
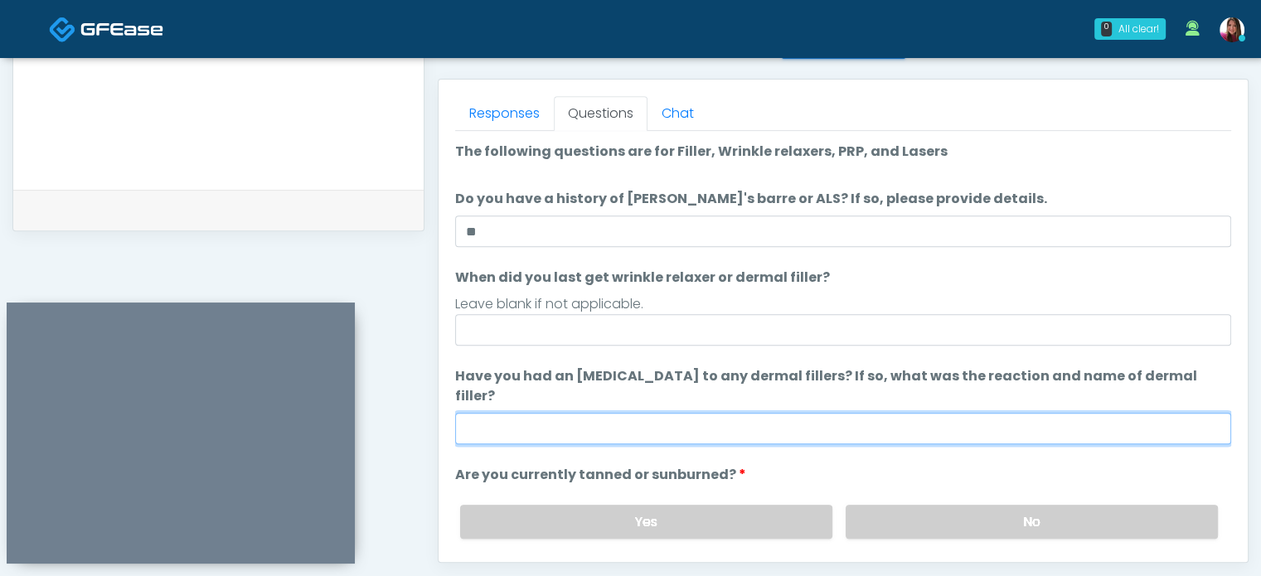
click at [524, 413] on input "Have you had an allergic response to any dermal fillers? If so, what was the re…" at bounding box center [843, 429] width 776 height 32
type input "**"
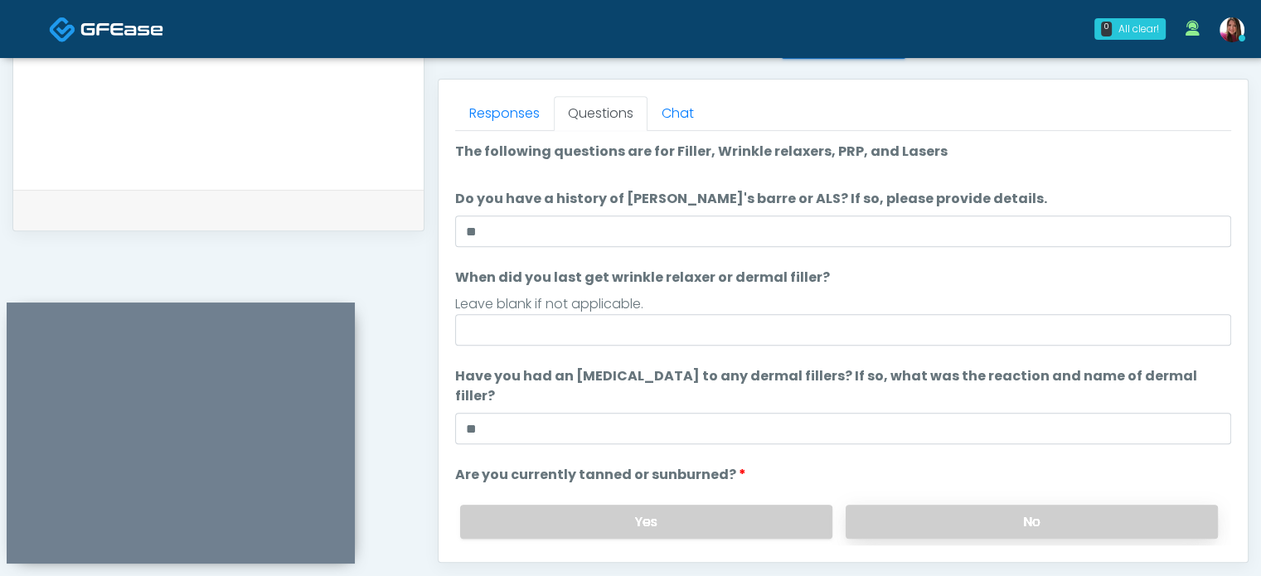
click at [922, 507] on label "No" at bounding box center [1032, 522] width 372 height 34
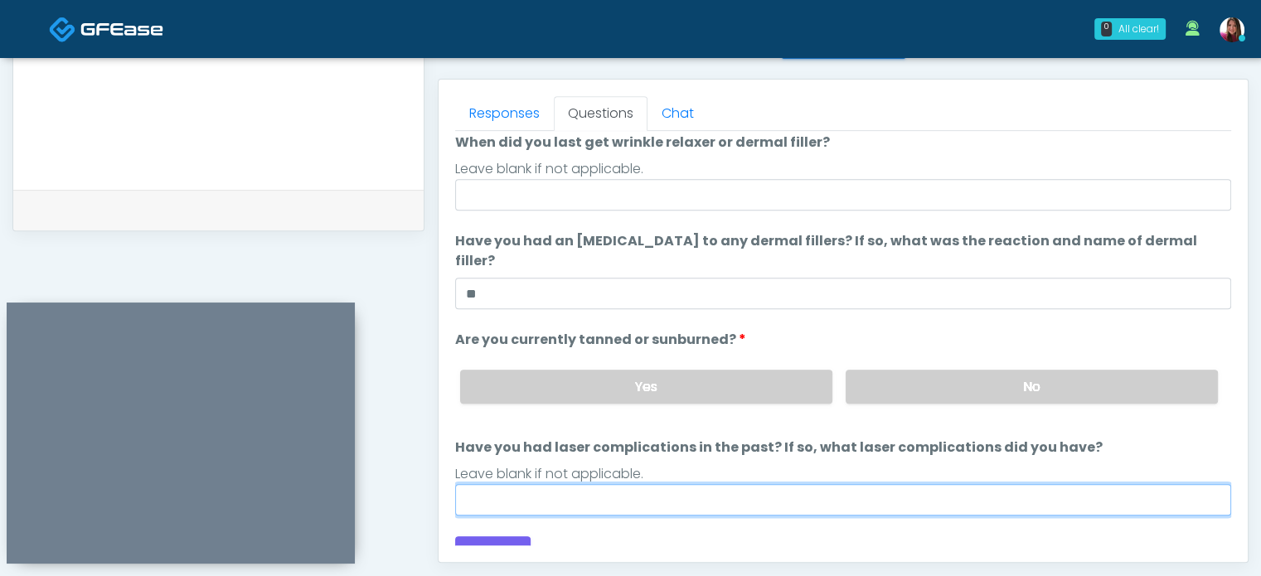
click at [700, 484] on input "Have you had laser complications in the past? If so, what laser complications d…" at bounding box center [843, 500] width 776 height 32
type input "**"
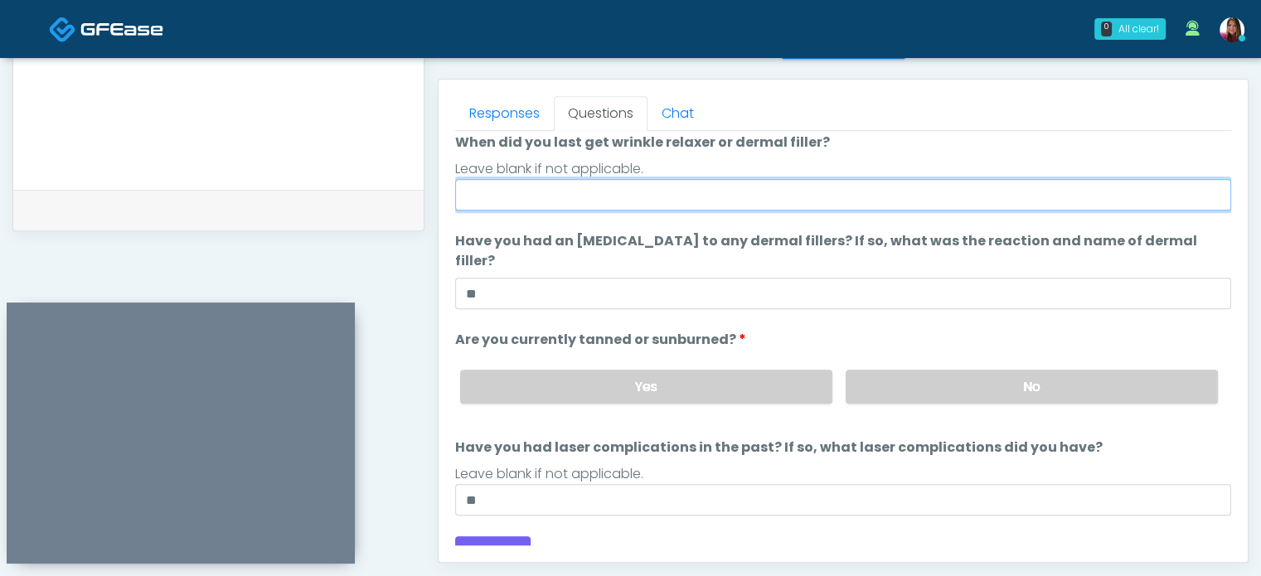
click at [537, 192] on input "When did you last get wrinkle relaxer or dermal filler?" at bounding box center [843, 195] width 776 height 32
type input "*****"
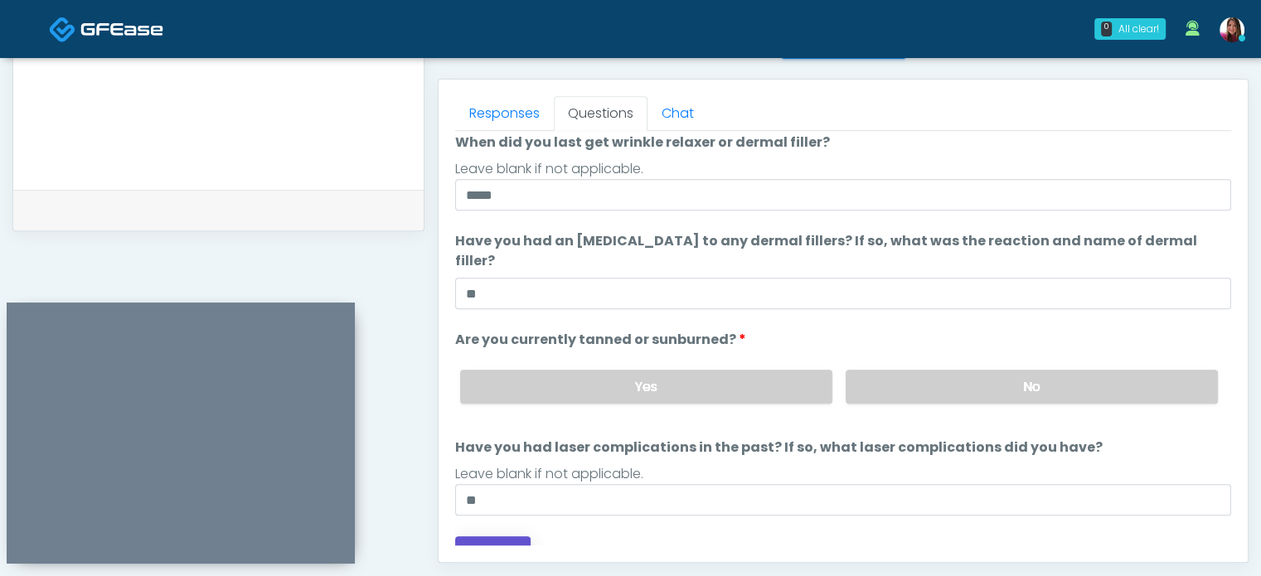
click at [470, 537] on button "Continue" at bounding box center [492, 552] width 75 height 31
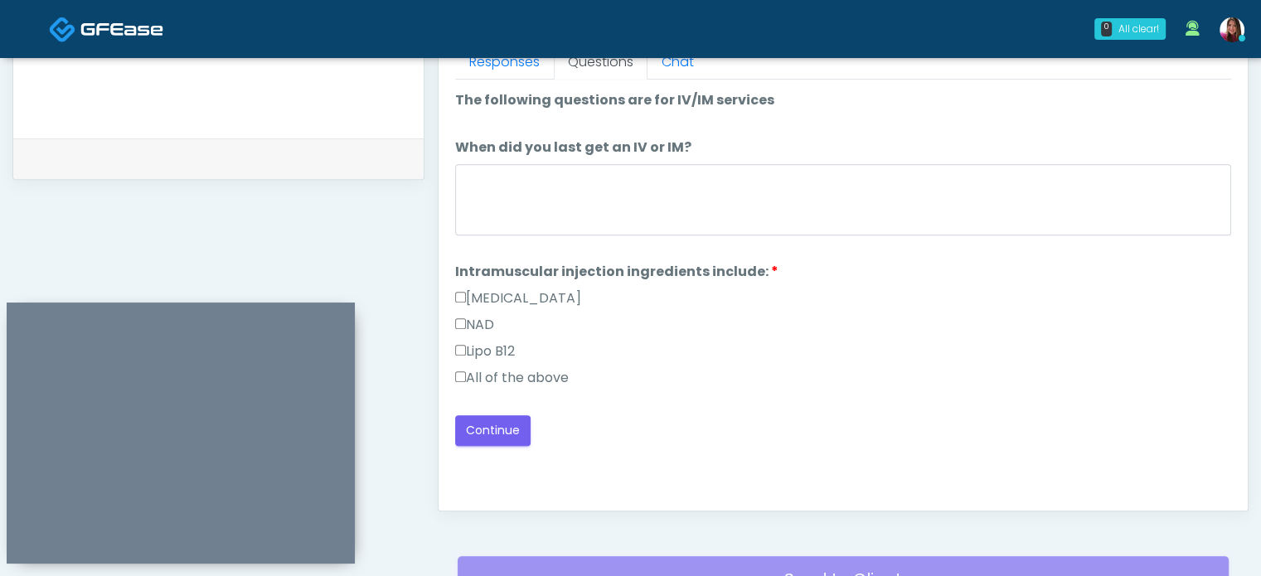
scroll to position [678, 0]
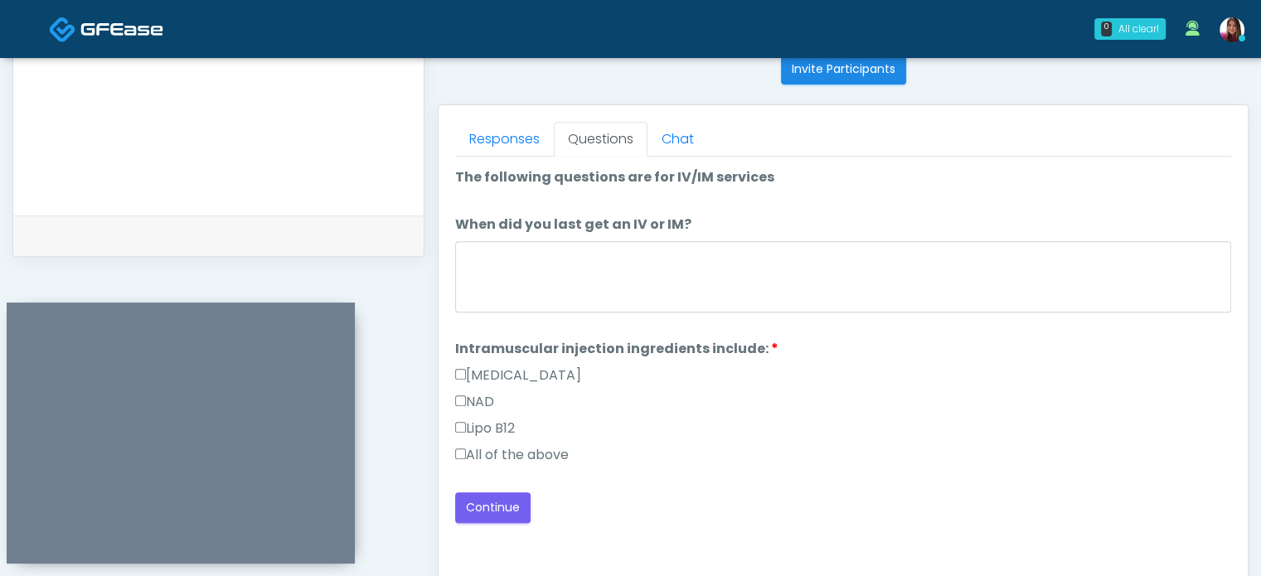
click at [493, 459] on label "All of the above" at bounding box center [512, 455] width 114 height 20
click at [508, 139] on link "Responses" at bounding box center [504, 139] width 99 height 35
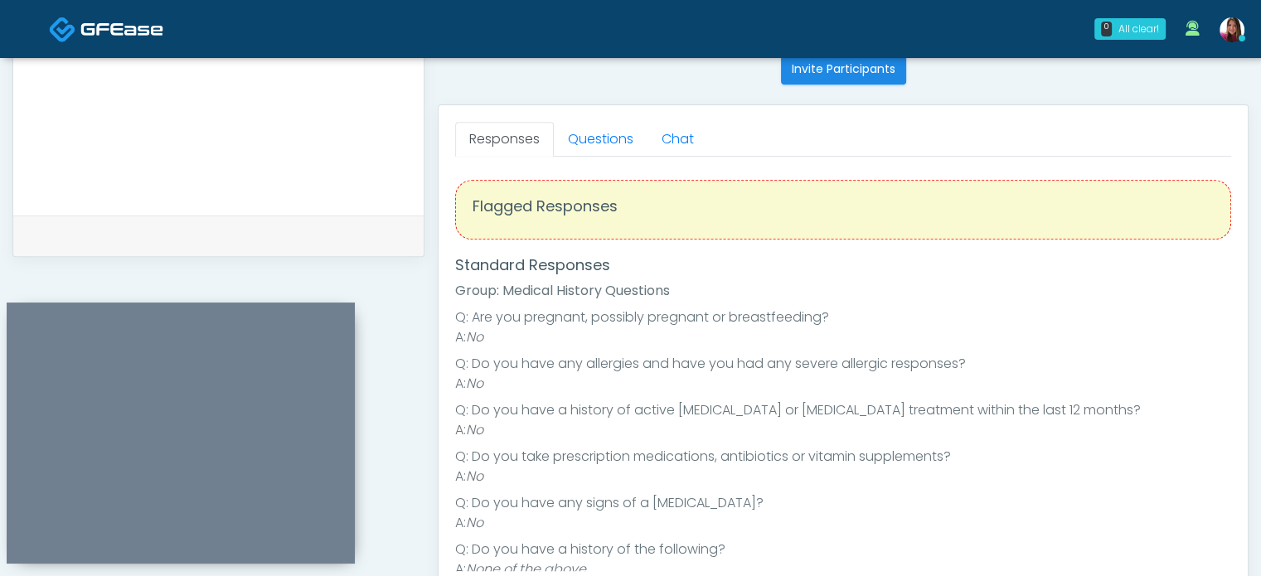
scroll to position [200, 0]
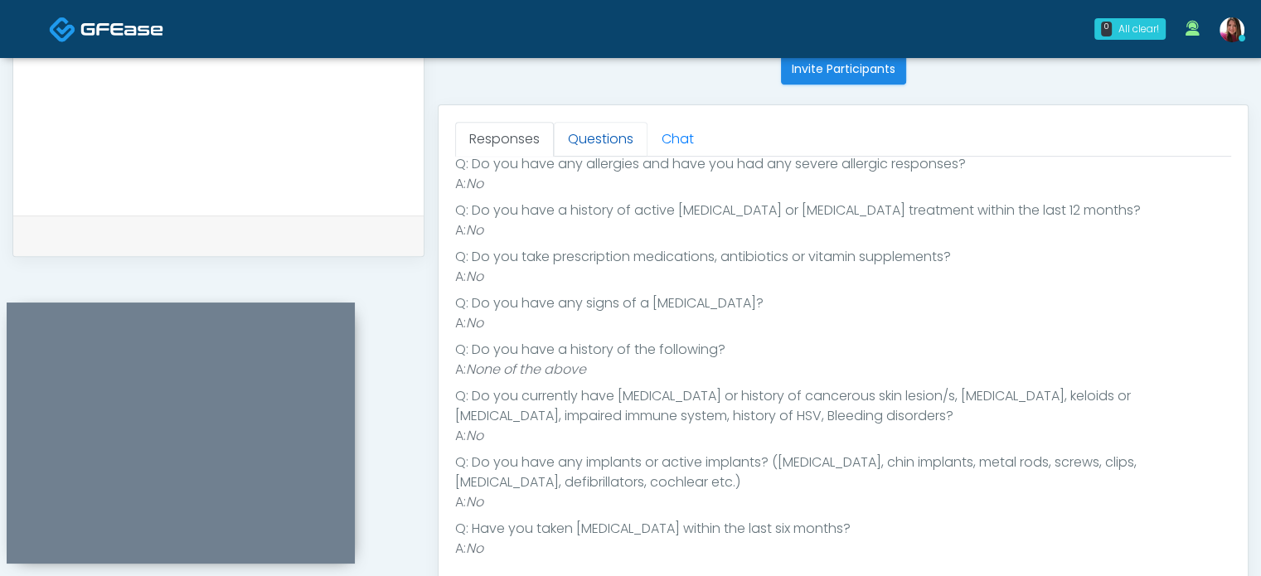
click at [595, 135] on link "Questions" at bounding box center [601, 139] width 94 height 35
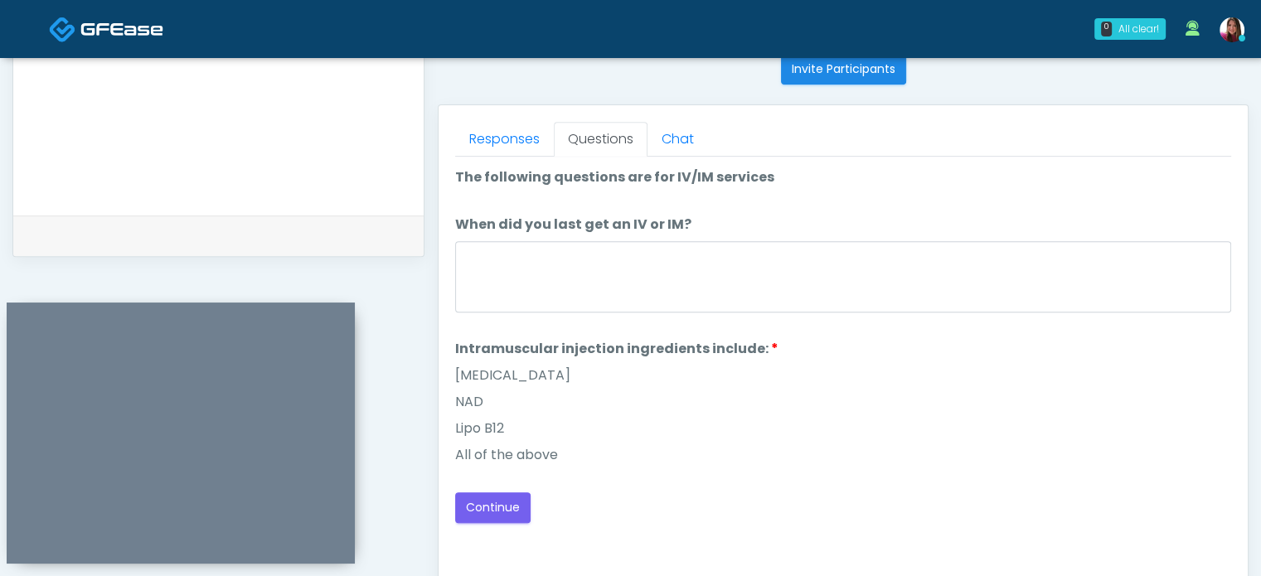
scroll to position [0, 0]
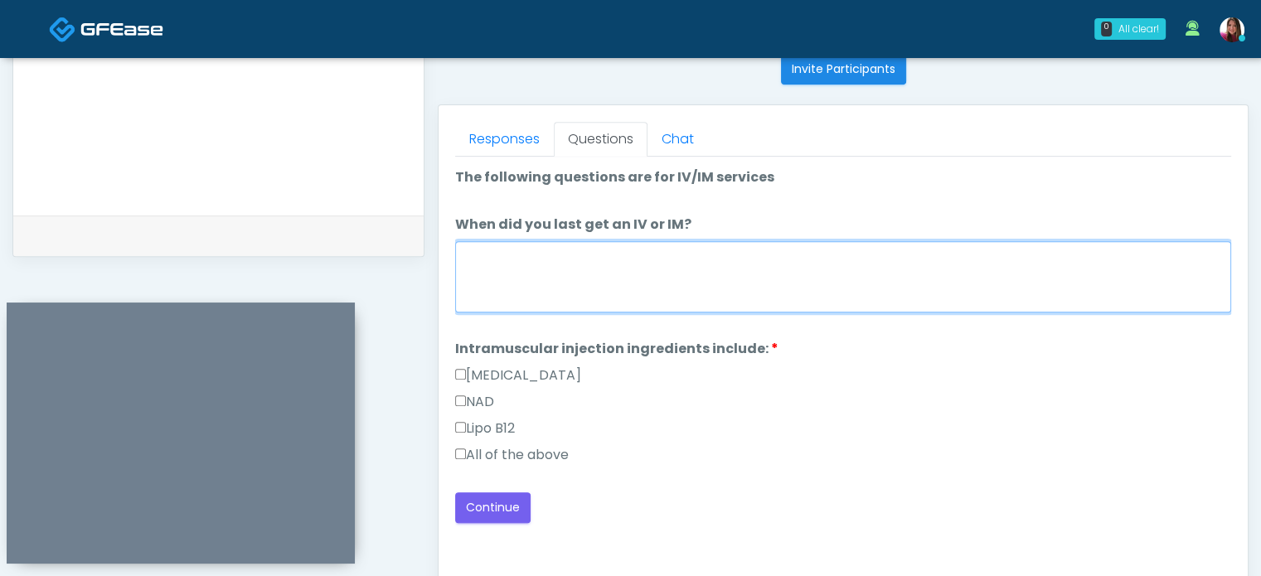
click at [549, 255] on textarea "When did you last get an IV or IM?" at bounding box center [843, 276] width 776 height 71
type textarea "**********"
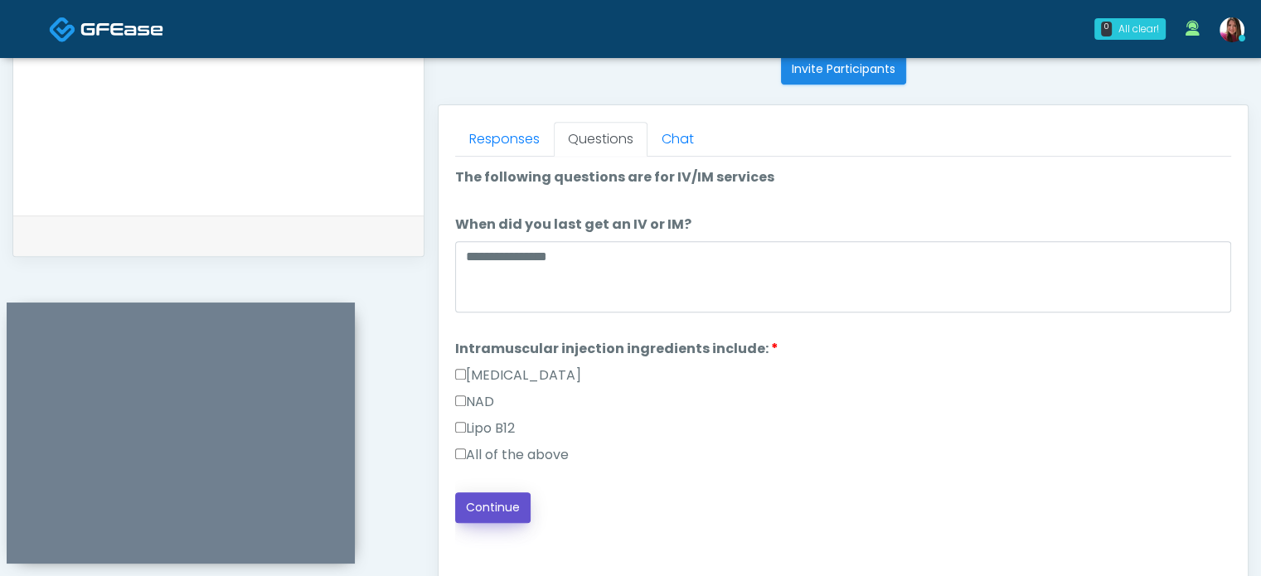
click at [489, 518] on button "Continue" at bounding box center [492, 508] width 75 height 31
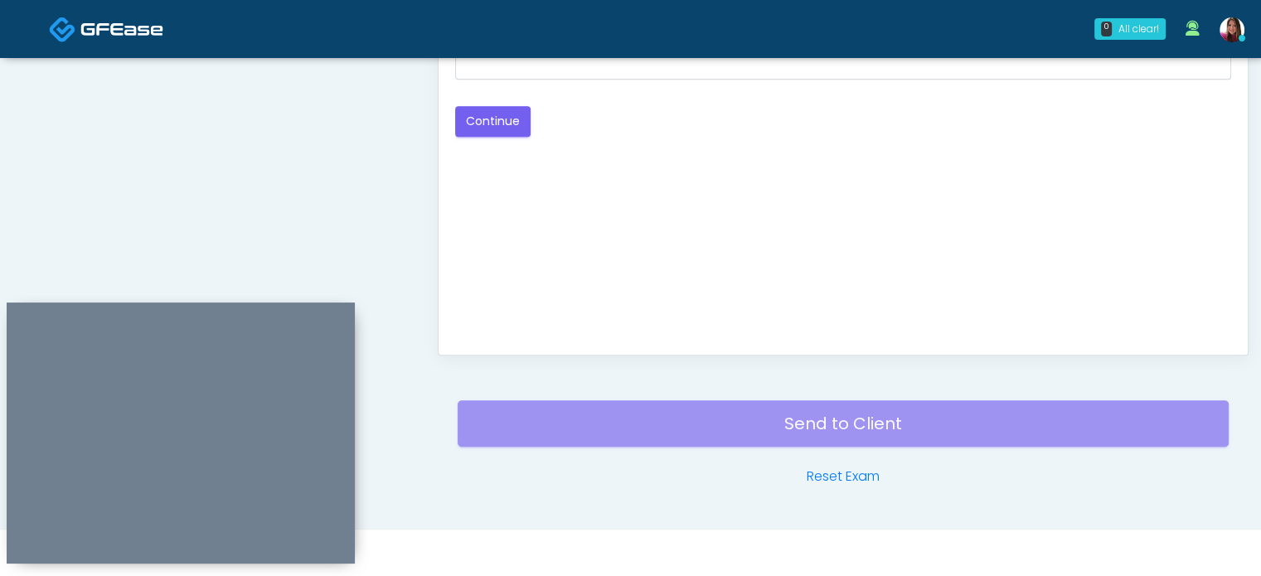
scroll to position [702, 0]
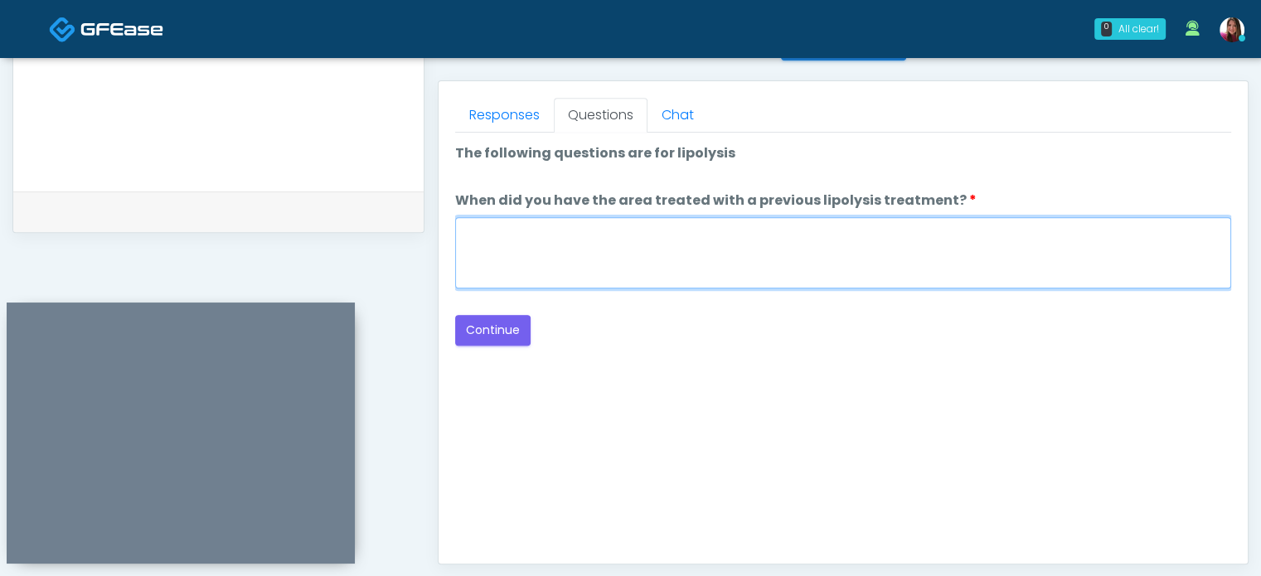
click at [719, 255] on textarea "When did you have the area treated with a previous lipolysis treatment?" at bounding box center [843, 252] width 776 height 71
type textarea "*****"
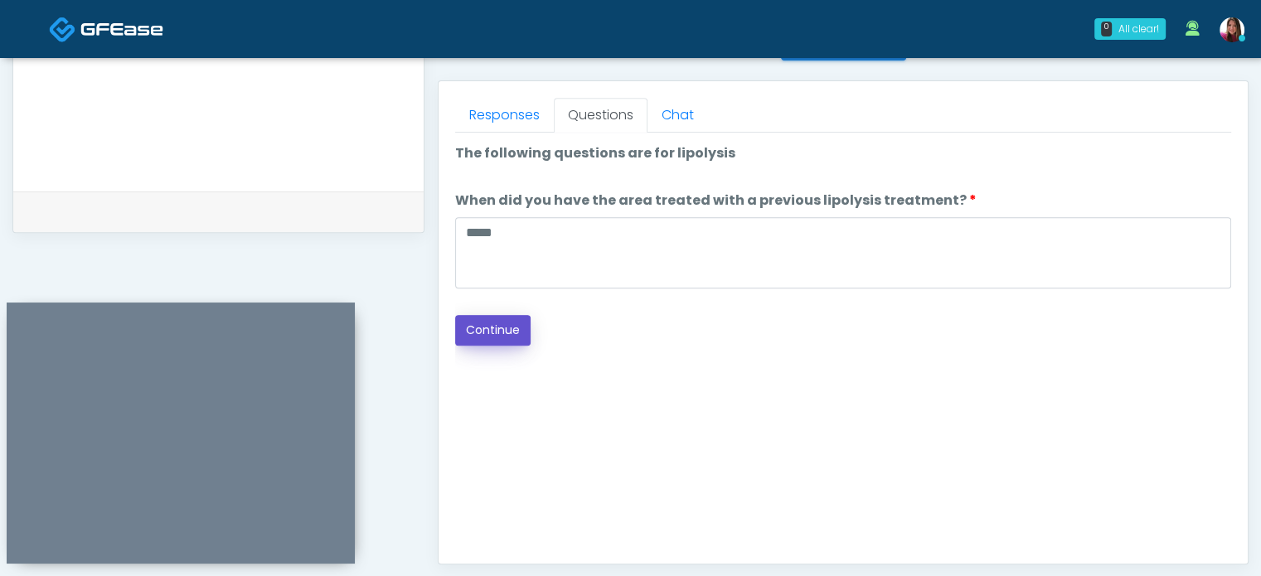
click at [478, 333] on button "Continue" at bounding box center [492, 330] width 75 height 31
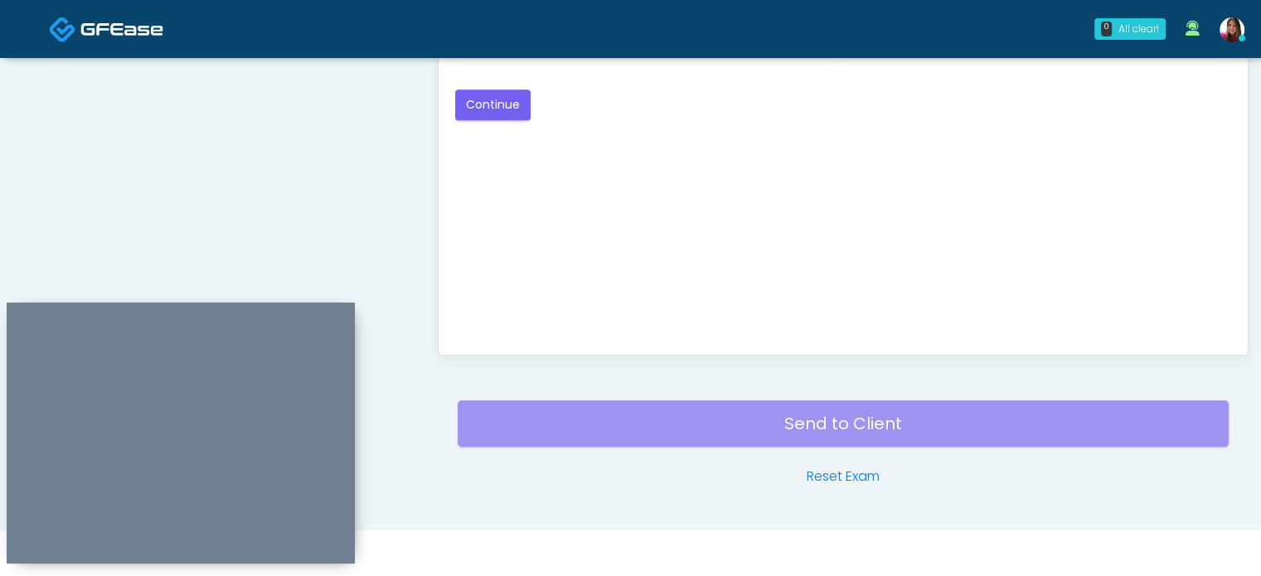
scroll to position [764, 0]
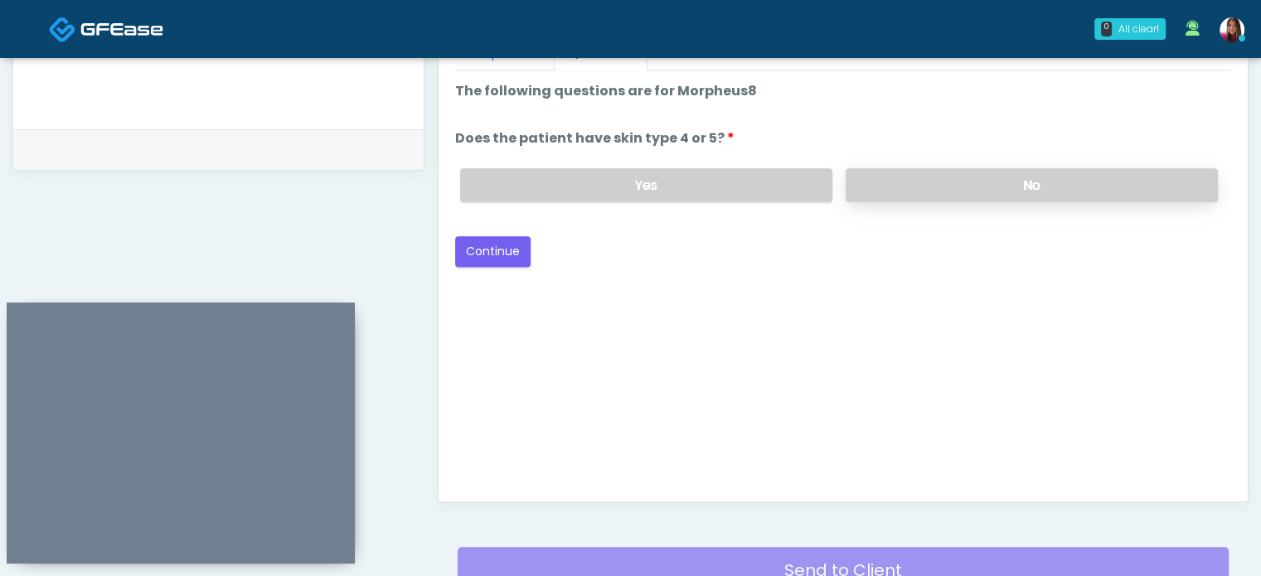
click at [926, 188] on label "No" at bounding box center [1032, 185] width 372 height 34
click at [463, 241] on button "Continue" at bounding box center [492, 251] width 75 height 31
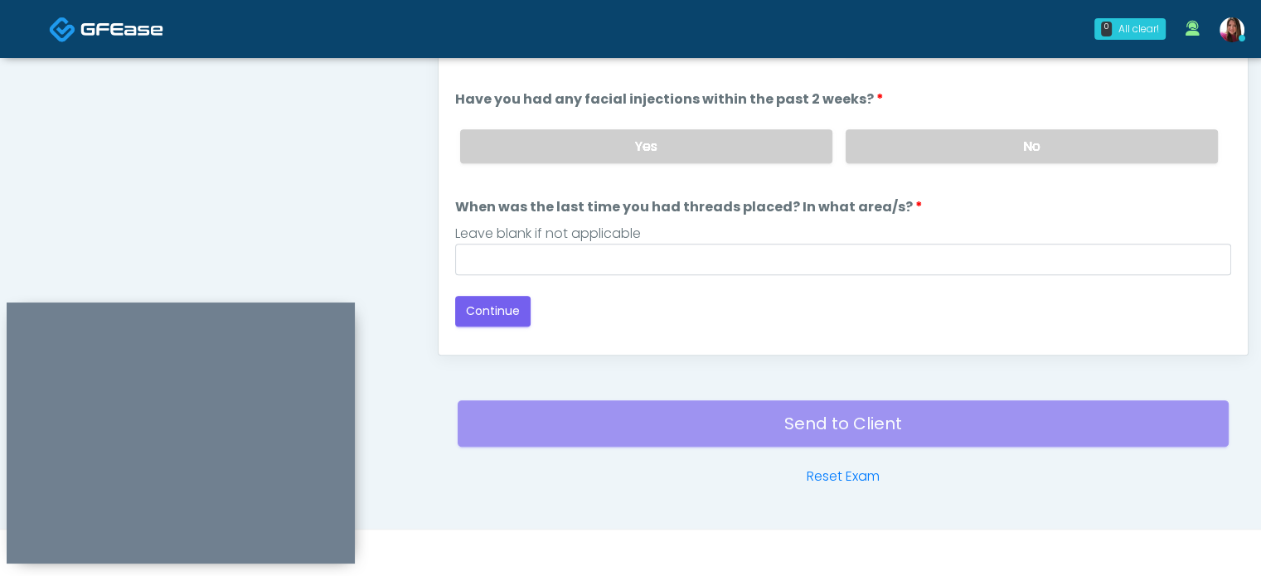
scroll to position [737, 0]
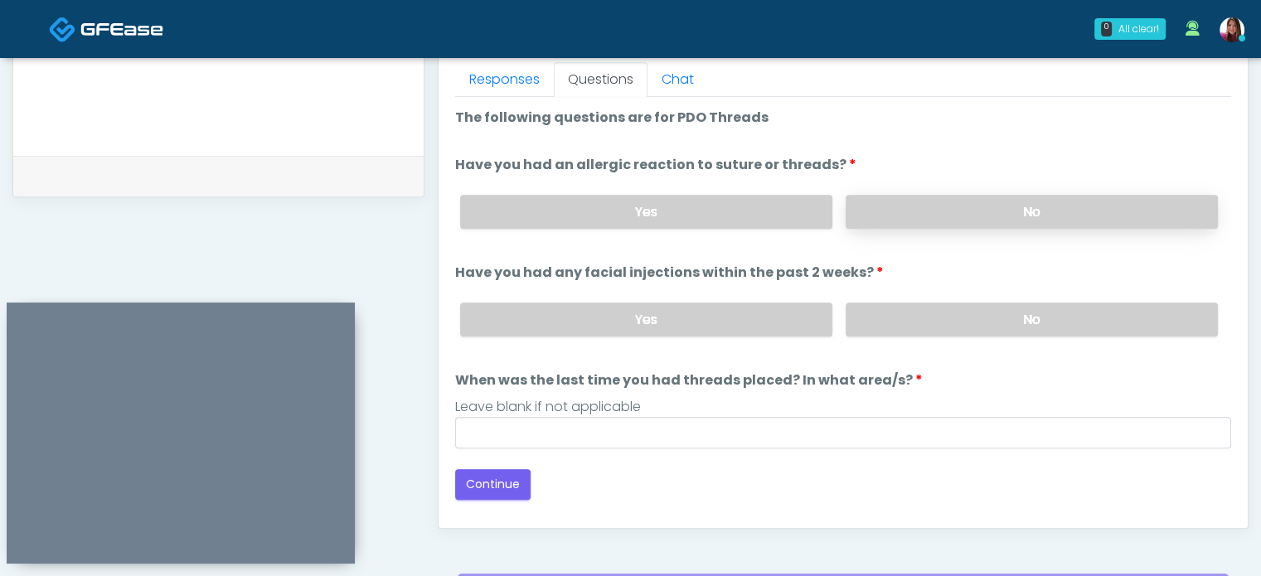
click at [881, 195] on label "No" at bounding box center [1032, 212] width 372 height 34
click at [899, 325] on label "No" at bounding box center [1032, 320] width 372 height 34
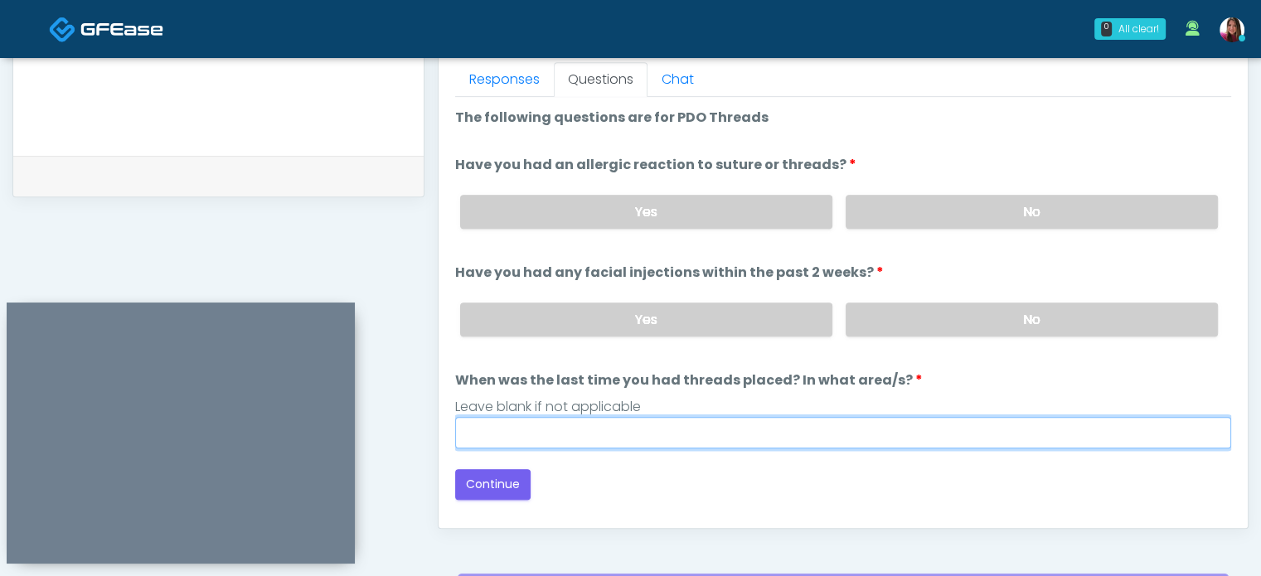
click at [557, 425] on input "When was the last time you had threads placed? In what area/s?" at bounding box center [843, 433] width 776 height 32
type input "*****"
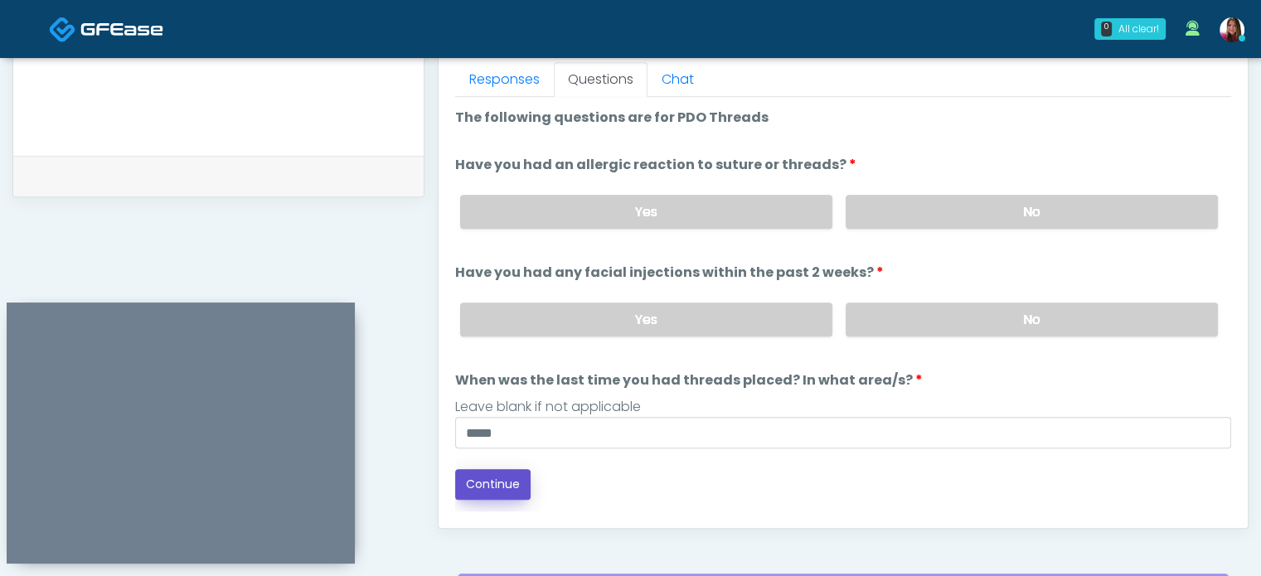
click at [486, 470] on button "Continue" at bounding box center [492, 484] width 75 height 31
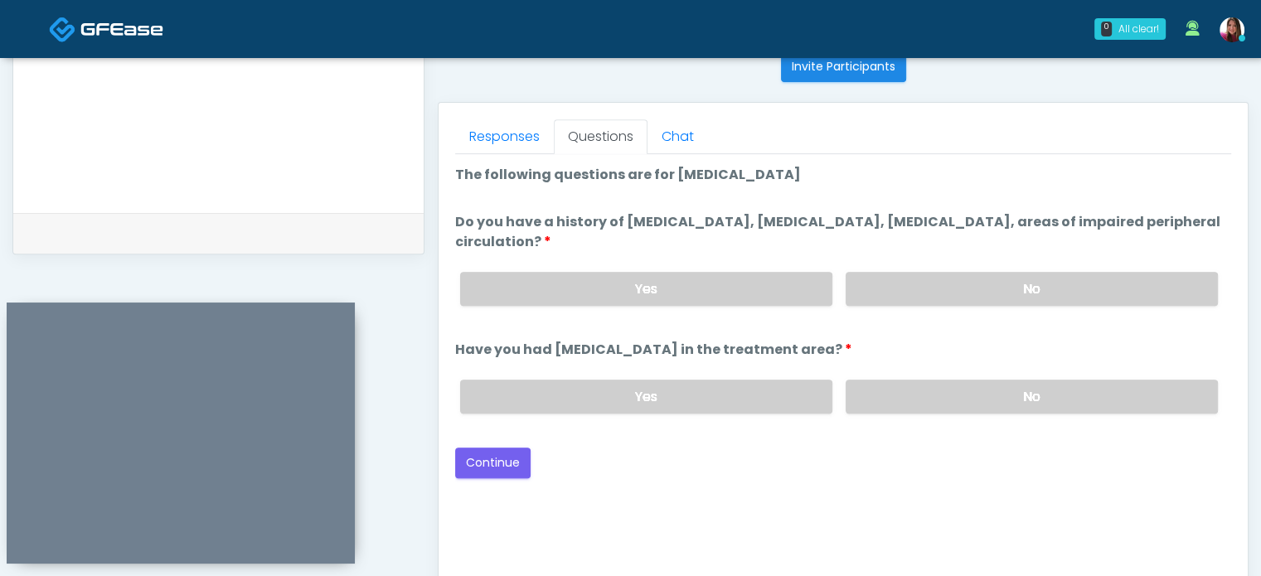
scroll to position [678, 0]
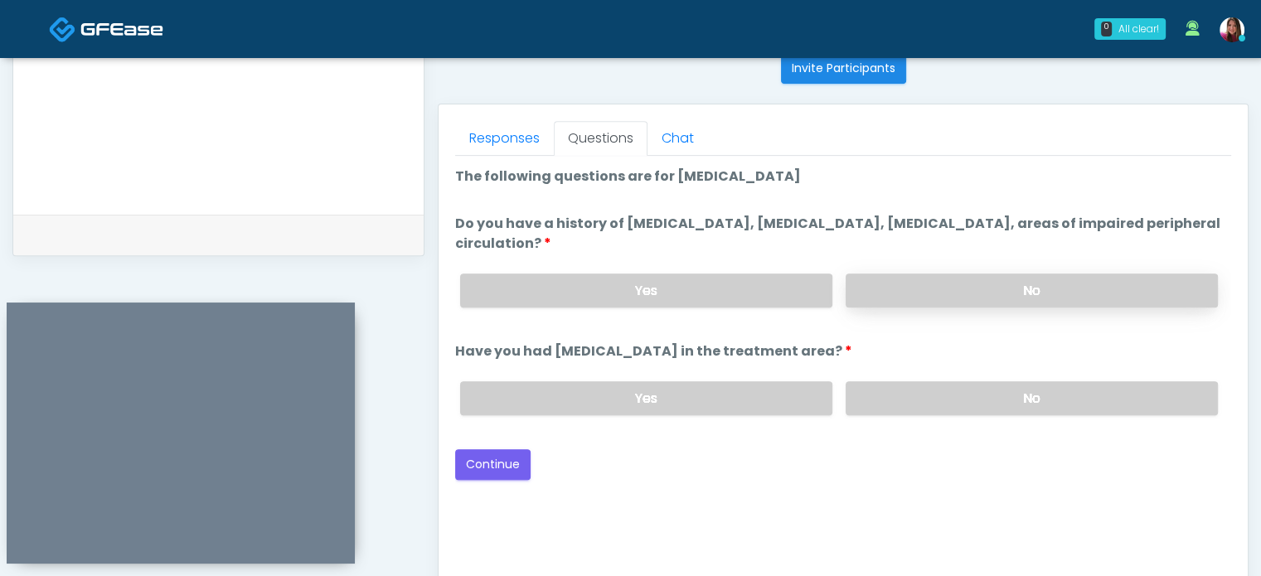
click at [995, 285] on label "No" at bounding box center [1032, 291] width 372 height 34
click at [946, 395] on label "No" at bounding box center [1032, 399] width 372 height 34
click at [493, 456] on button "Continue" at bounding box center [492, 465] width 75 height 31
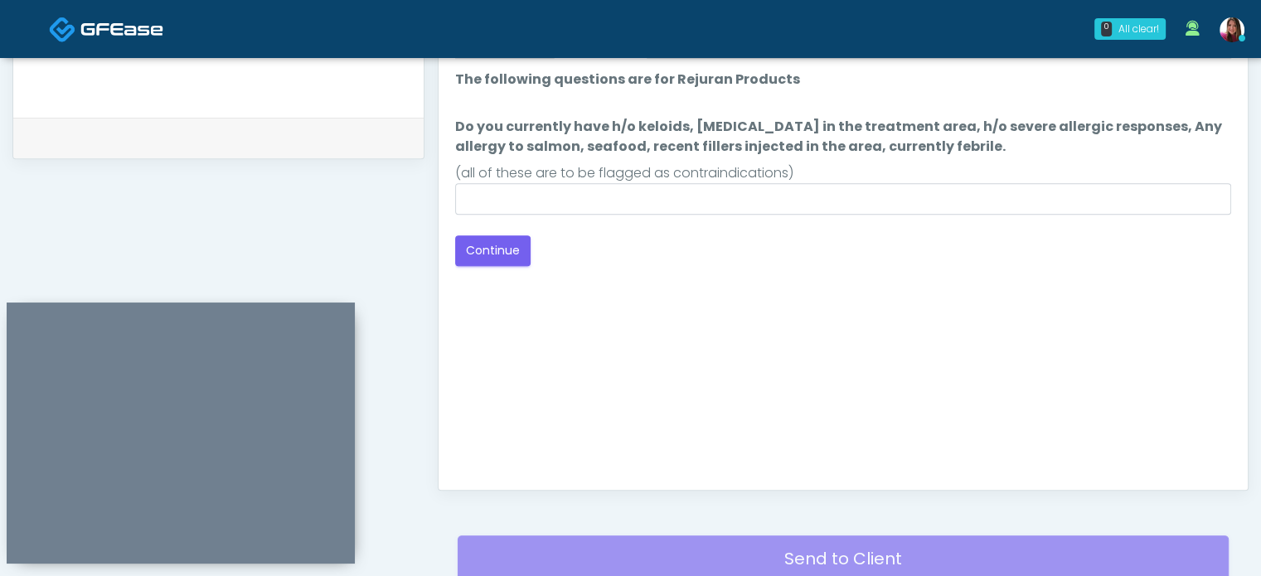
scroll to position [720, 0]
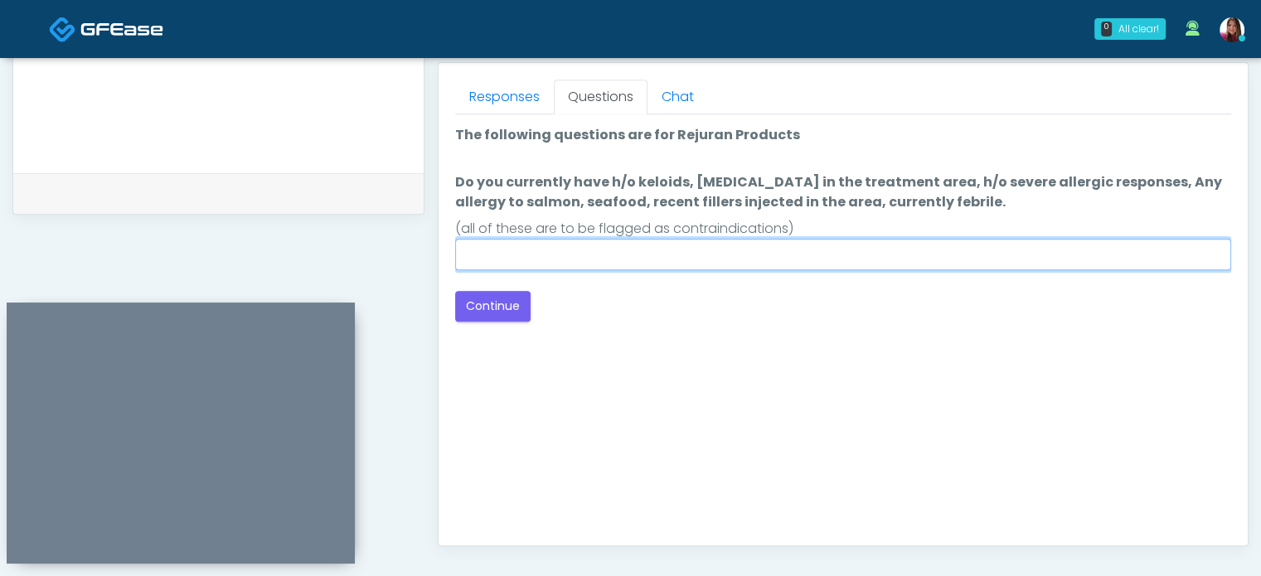
click at [619, 253] on input "Do you currently have h/o keloids, skin infection in the treatment area, h/o se…" at bounding box center [843, 255] width 776 height 32
type input "**"
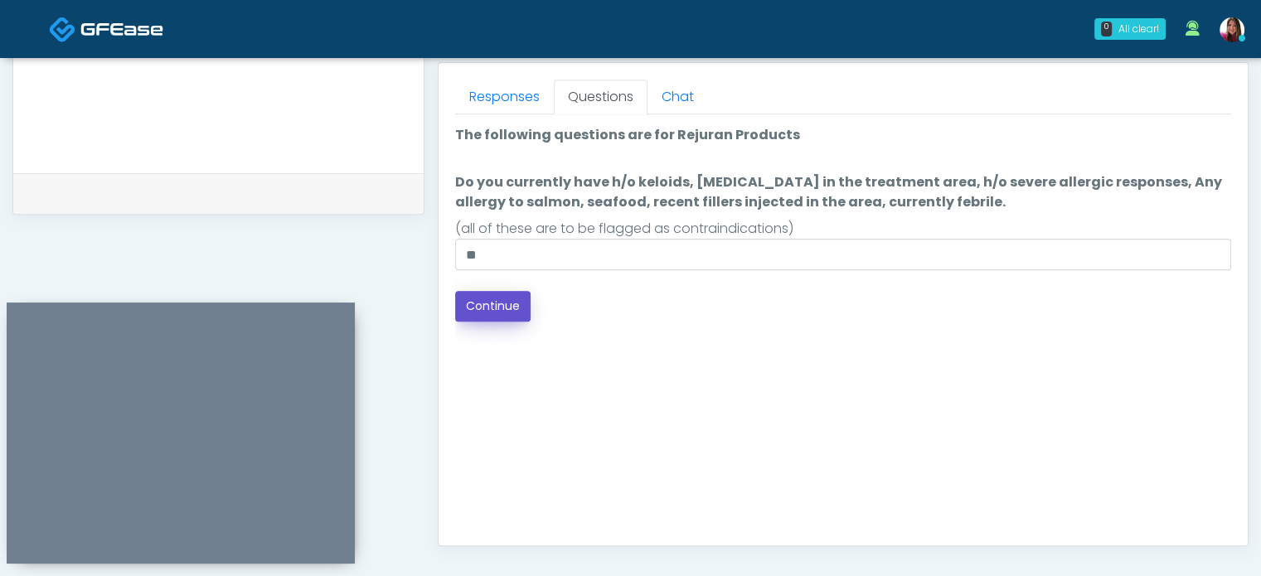
click at [508, 308] on button "Continue" at bounding box center [492, 306] width 75 height 31
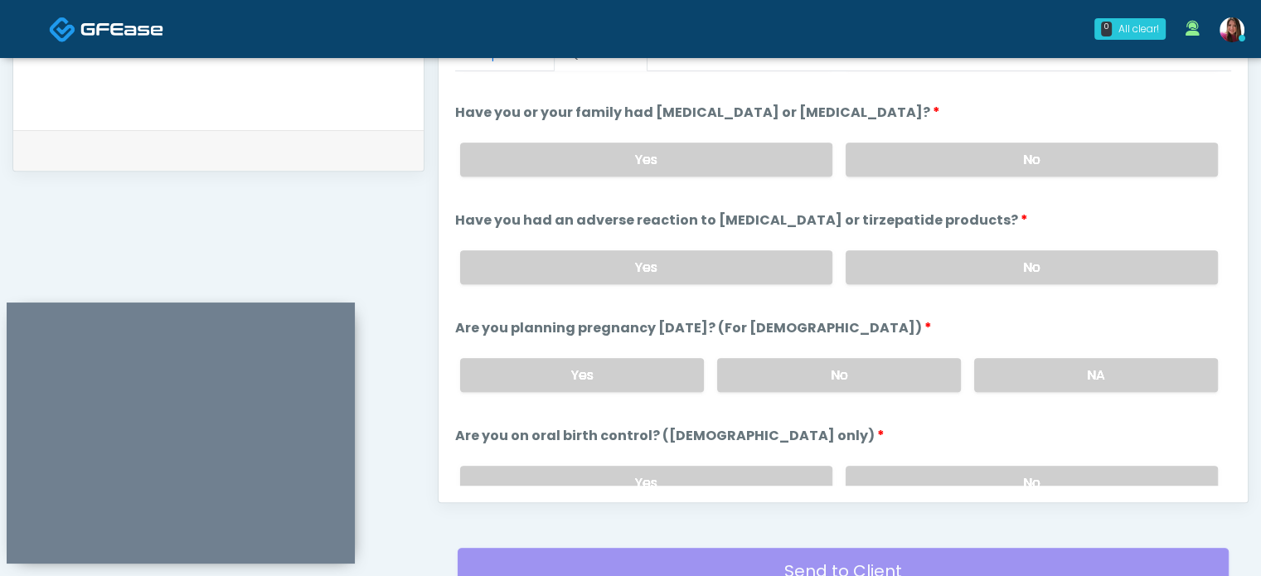
scroll to position [912, 0]
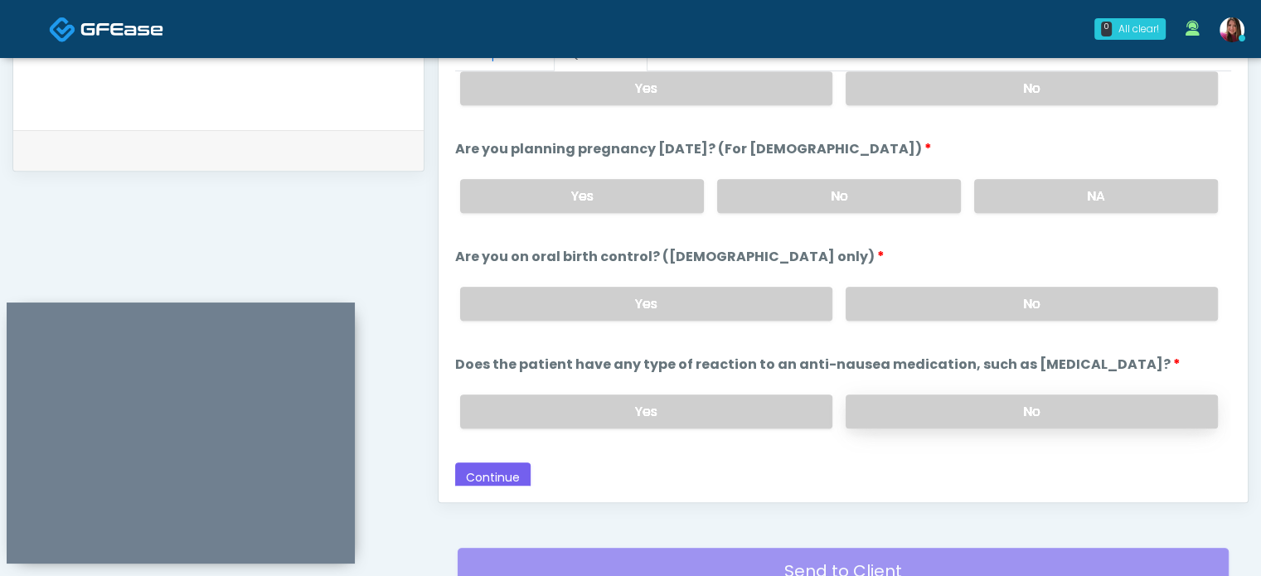
click at [1142, 406] on label "No" at bounding box center [1032, 412] width 372 height 34
click at [977, 298] on label "No" at bounding box center [1032, 304] width 372 height 34
click at [892, 193] on label "No" at bounding box center [839, 196] width 244 height 34
click at [926, 84] on label "No" at bounding box center [1032, 88] width 372 height 34
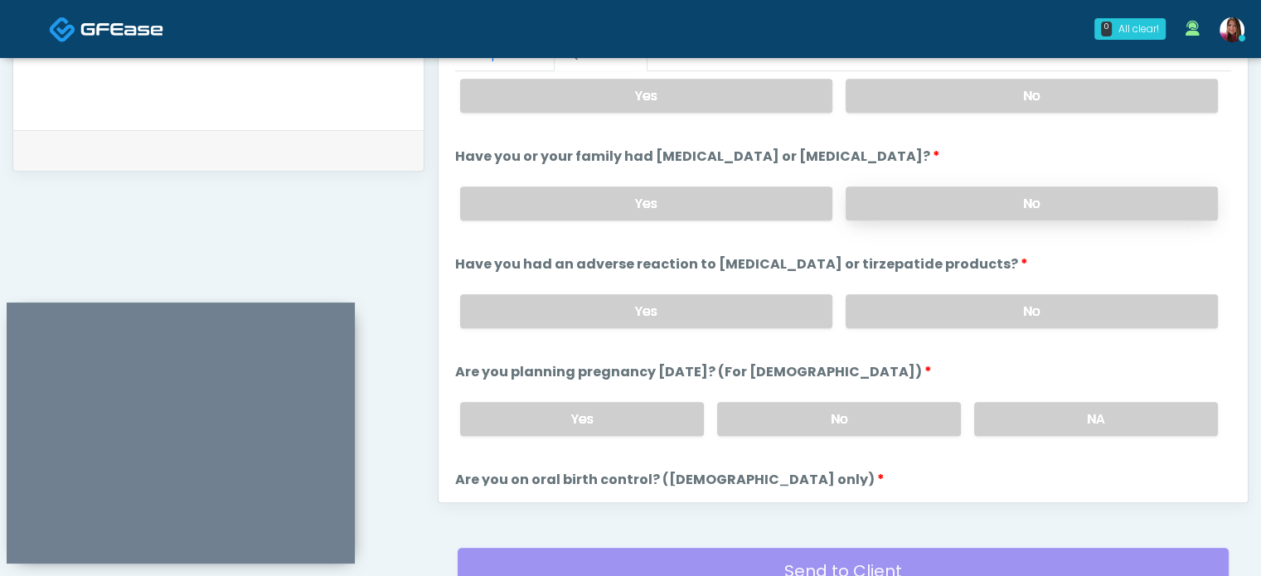
click at [858, 202] on label "No" at bounding box center [1032, 204] width 372 height 34
click at [916, 90] on label "No" at bounding box center [1032, 96] width 372 height 34
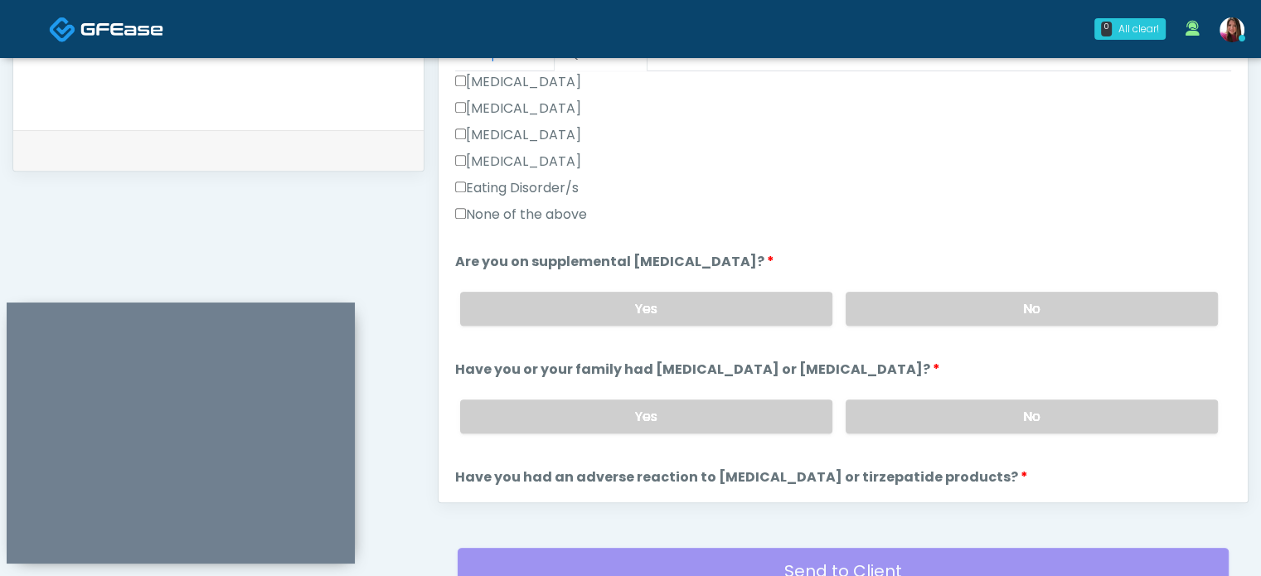
click at [549, 210] on label "None of the above" at bounding box center [521, 215] width 132 height 20
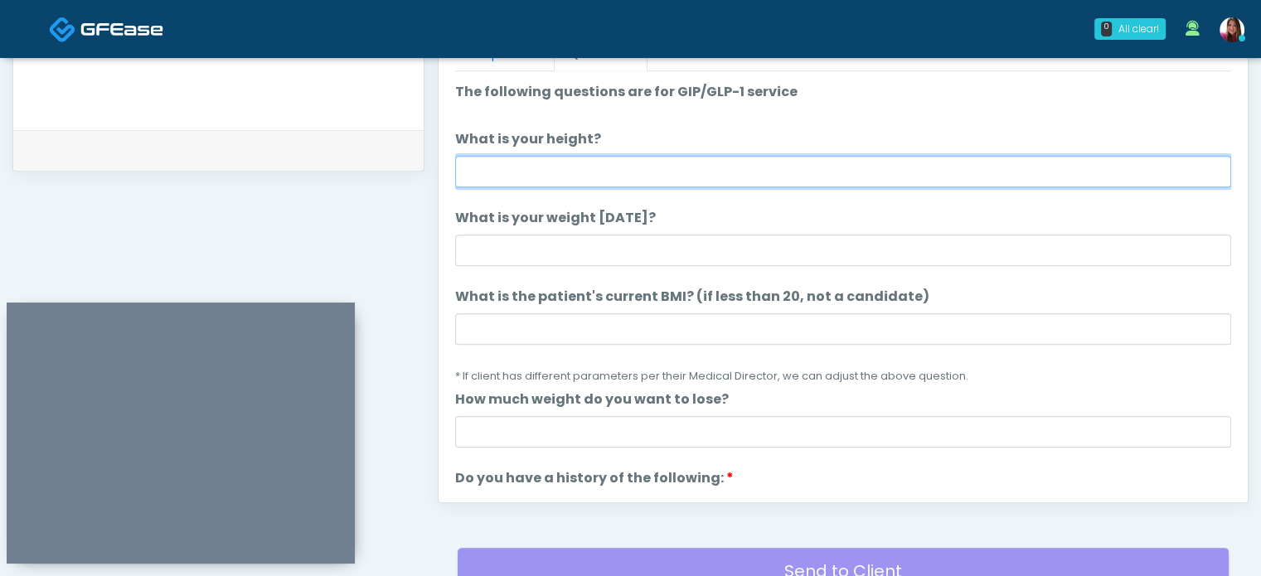
click at [554, 169] on input "What is your height?" at bounding box center [843, 172] width 776 height 32
type input "****"
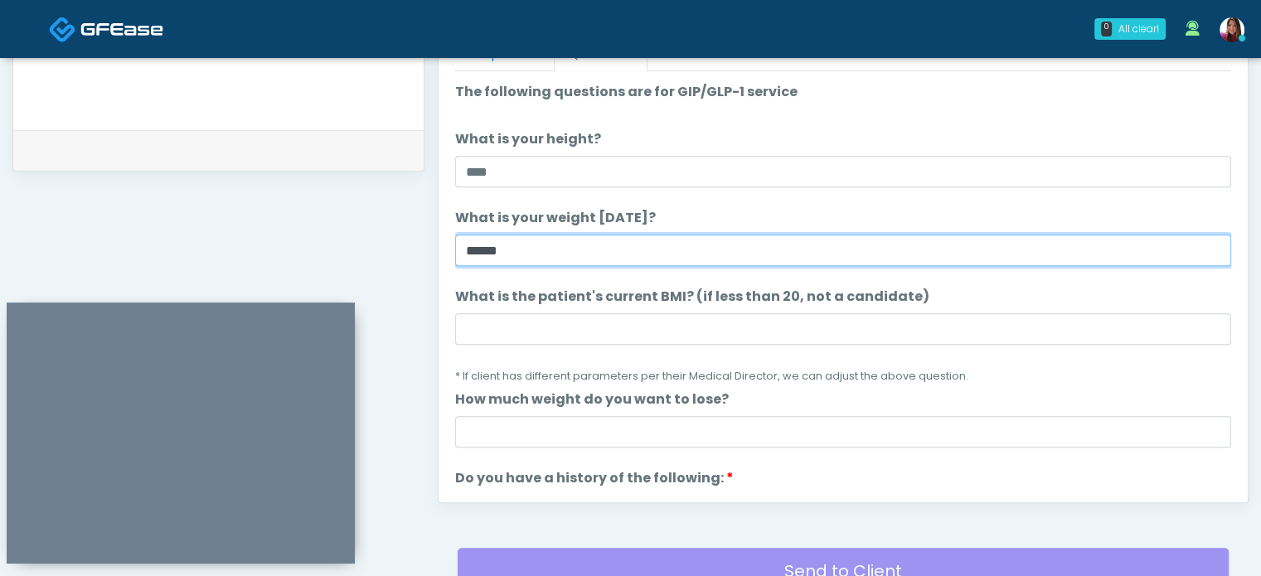
type input "******"
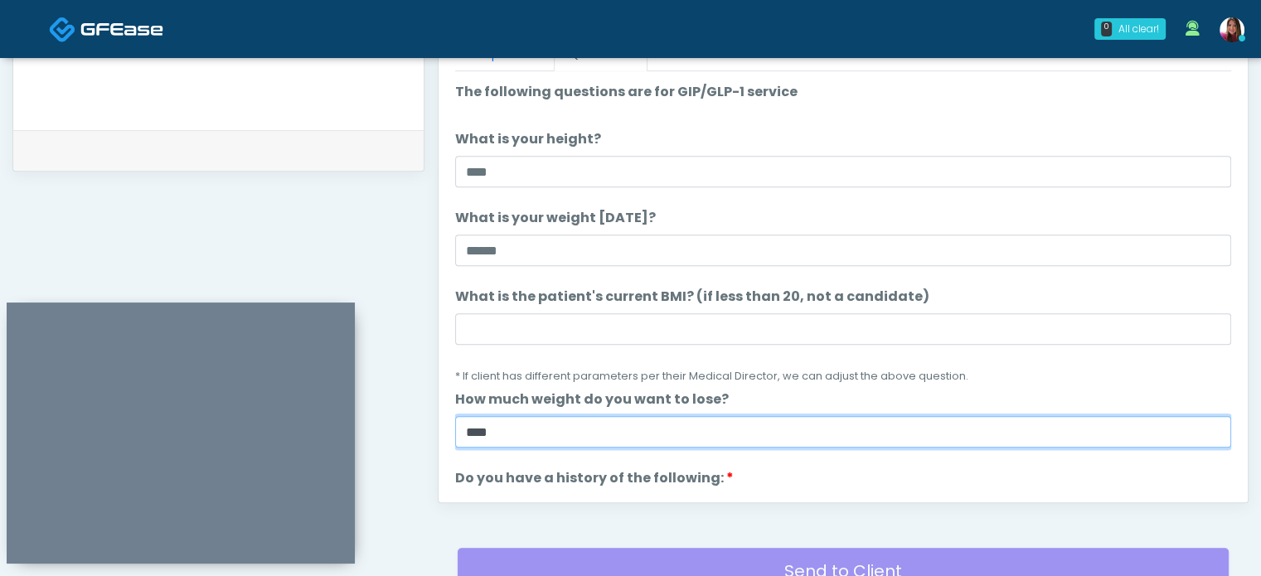
type input "****"
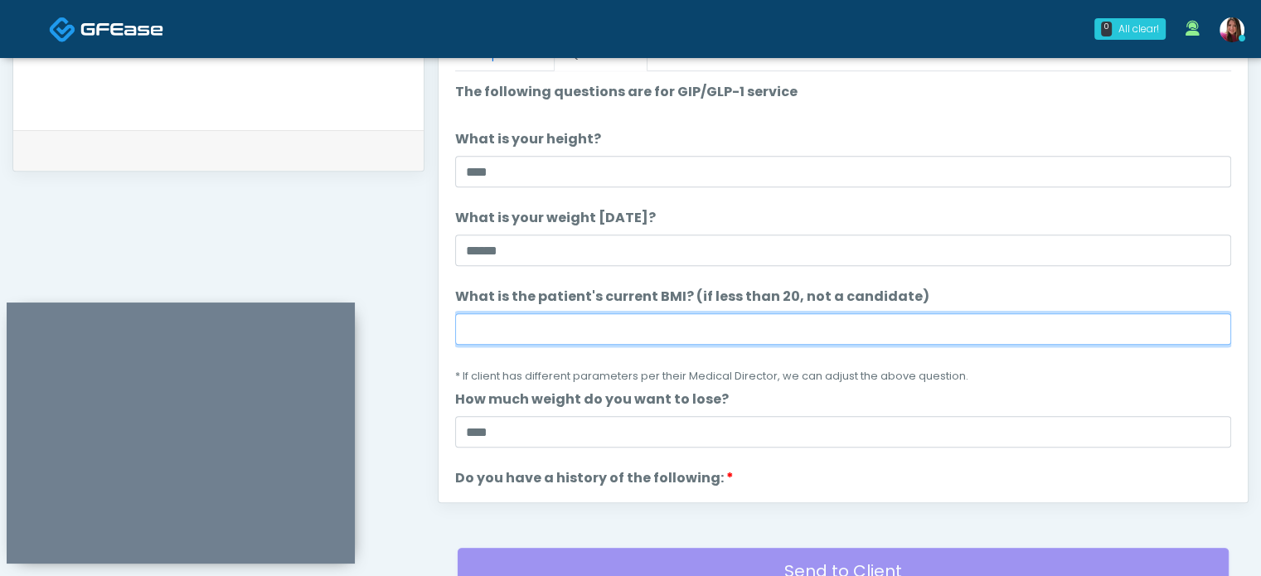
click at [550, 332] on input "What is the patient's current BMI? (if less than 20, not a candidate)" at bounding box center [843, 329] width 776 height 32
type input "****"
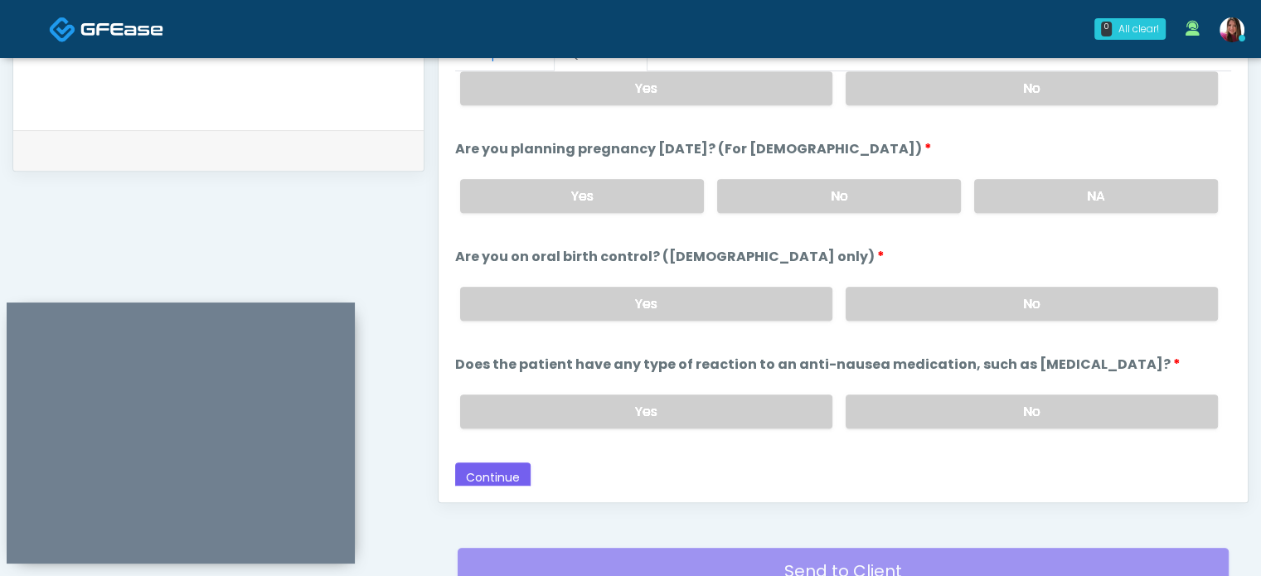
scroll to position [780, 0]
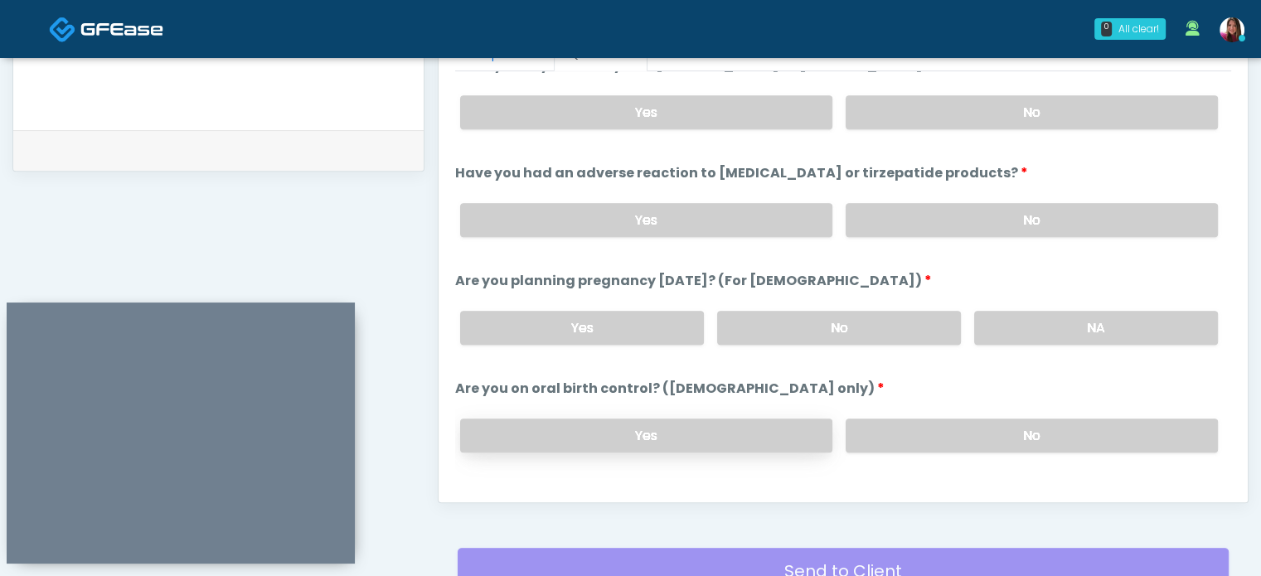
click at [750, 431] on label "Yes" at bounding box center [646, 436] width 372 height 34
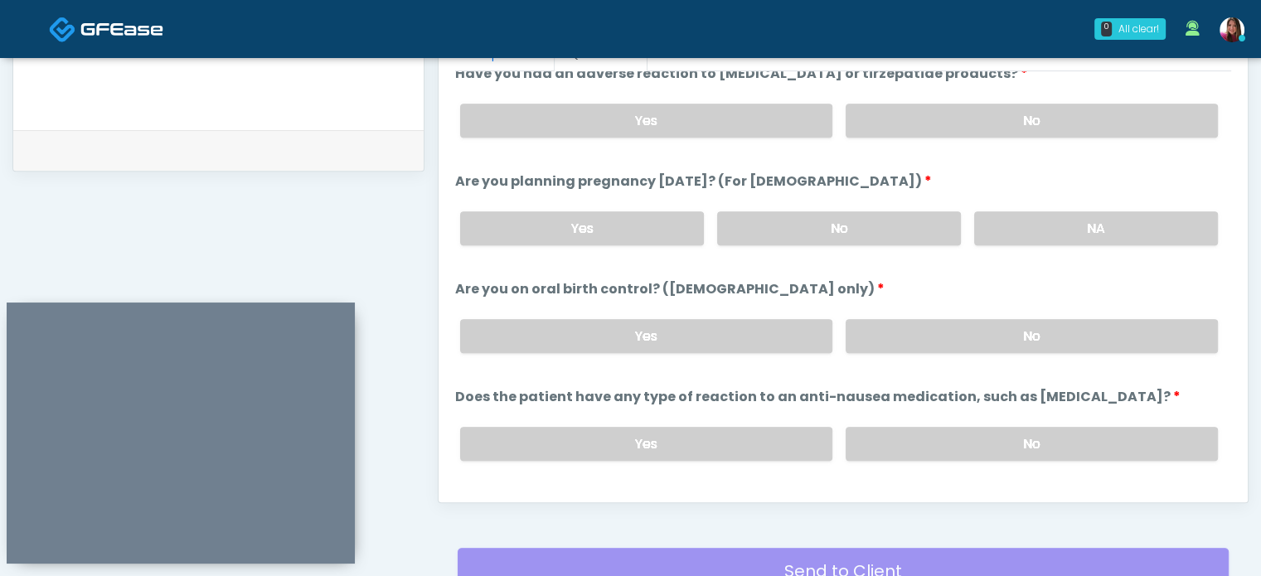
scroll to position [912, 0]
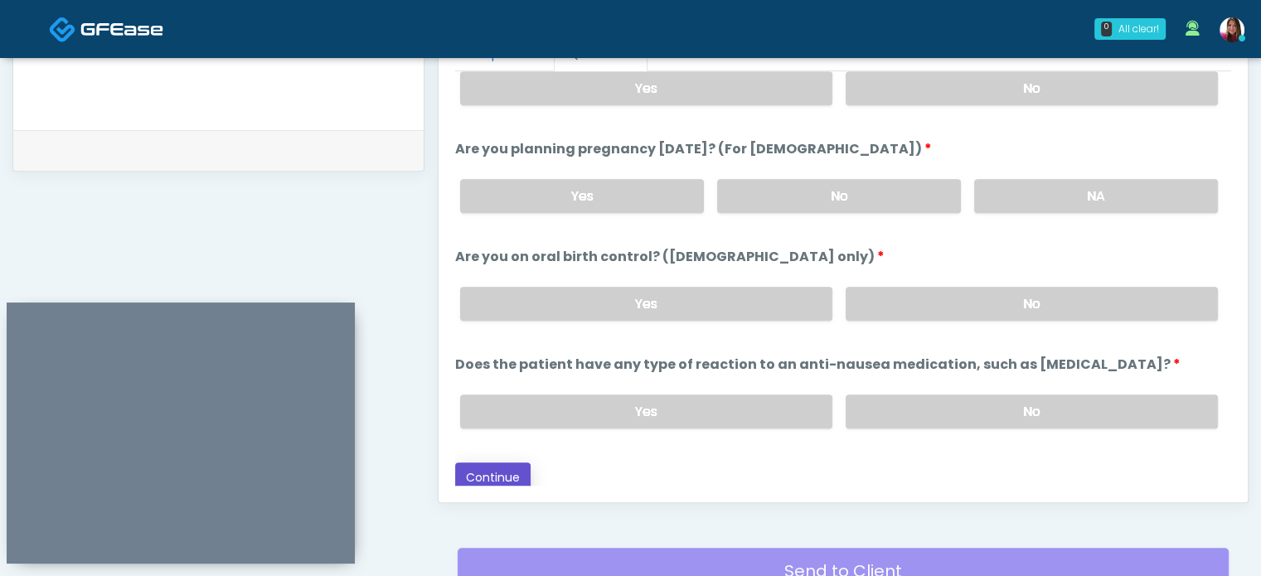
click at [488, 470] on button "Continue" at bounding box center [492, 478] width 75 height 31
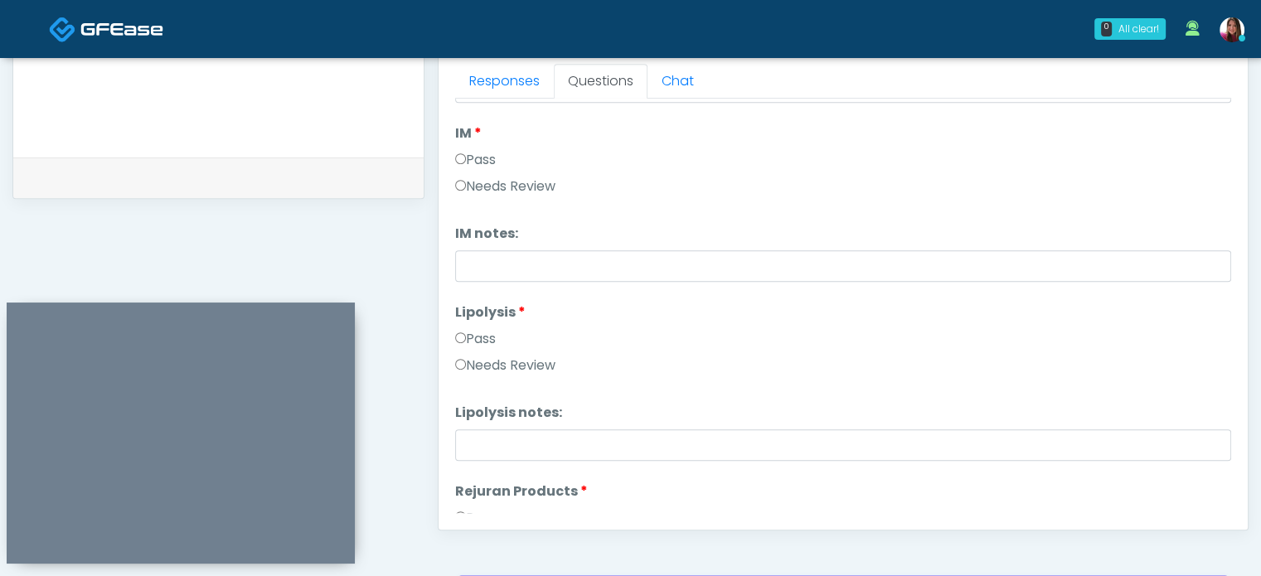
scroll to position [0, 0]
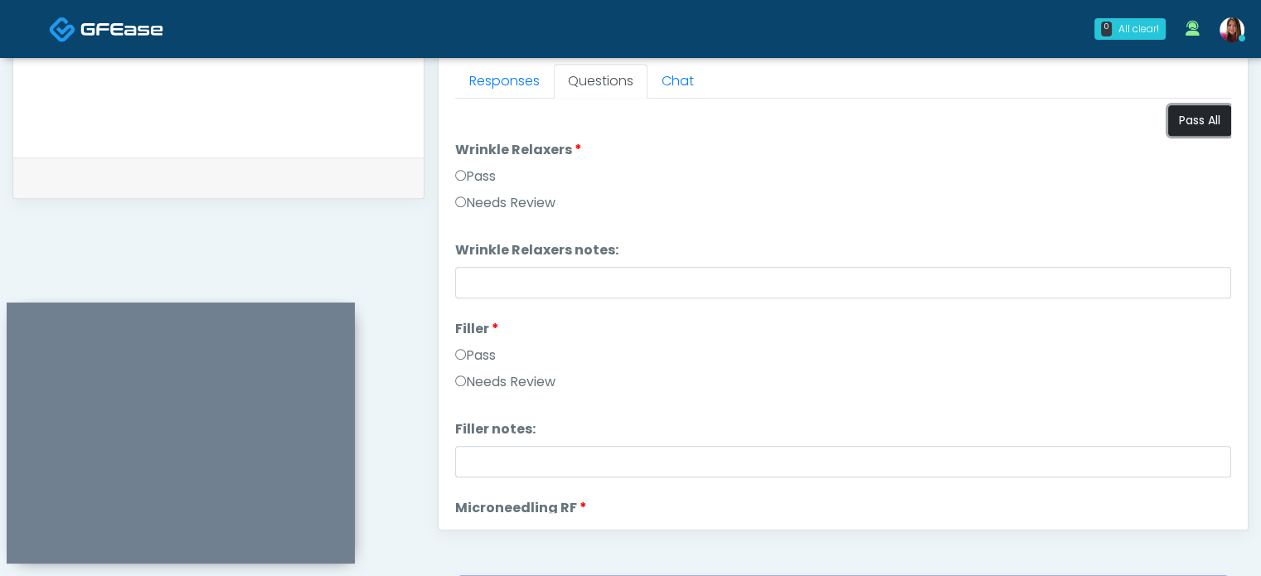
click at [1198, 112] on button "Pass All" at bounding box center [1200, 120] width 63 height 31
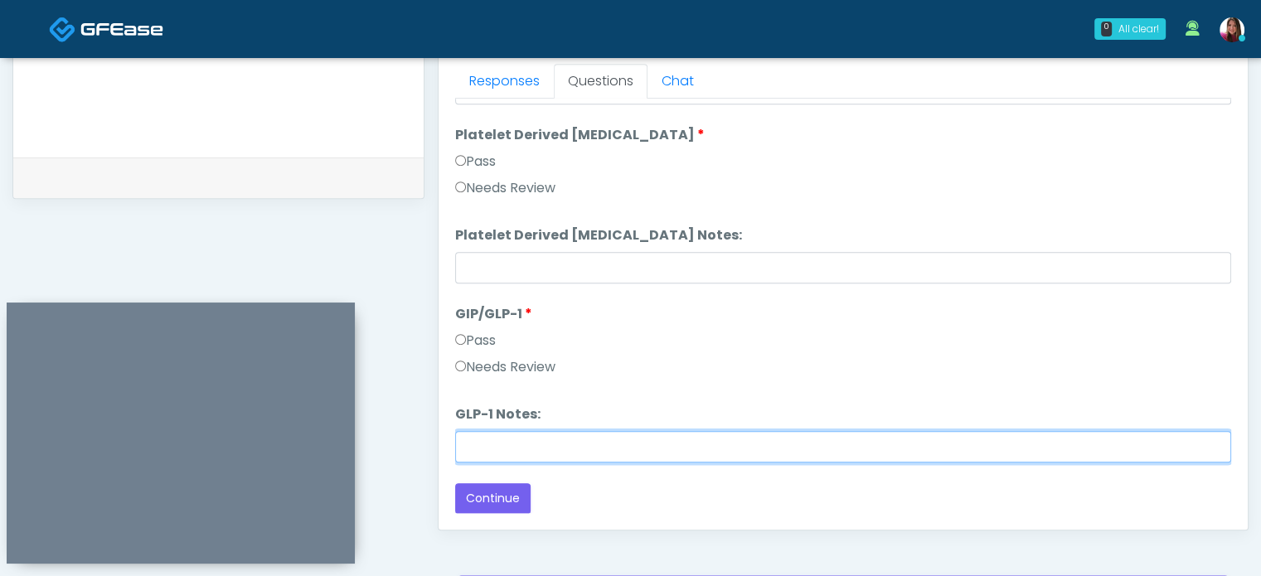
click at [743, 442] on input "GLP-1 Notes:" at bounding box center [843, 447] width 776 height 32
type input "**********"
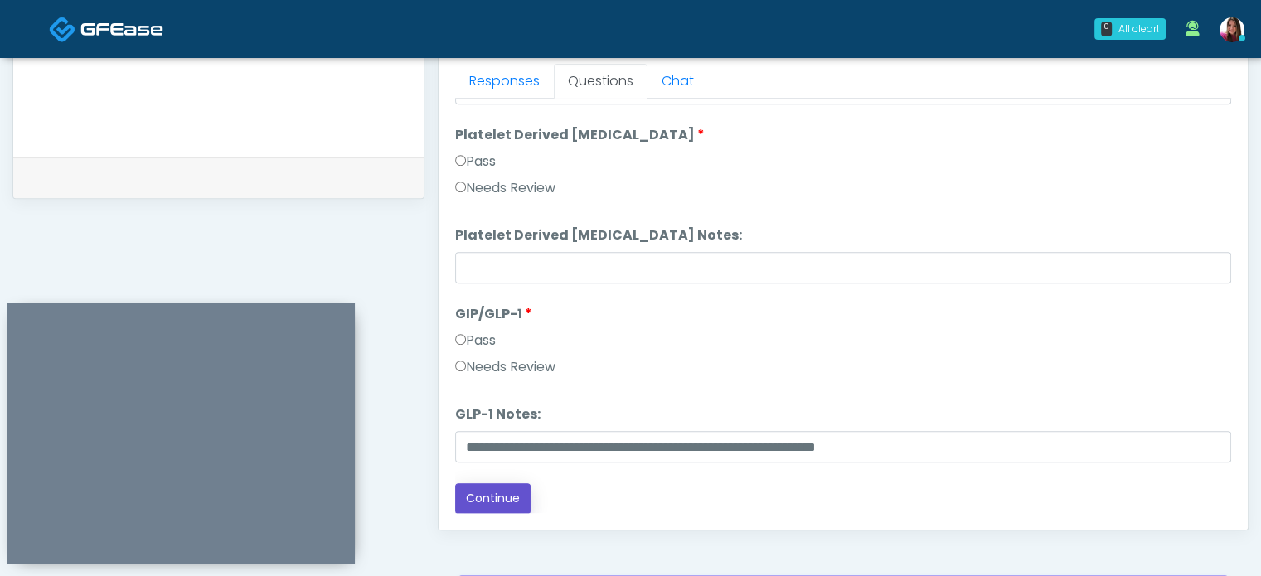
click at [466, 493] on button "Continue" at bounding box center [492, 499] width 75 height 31
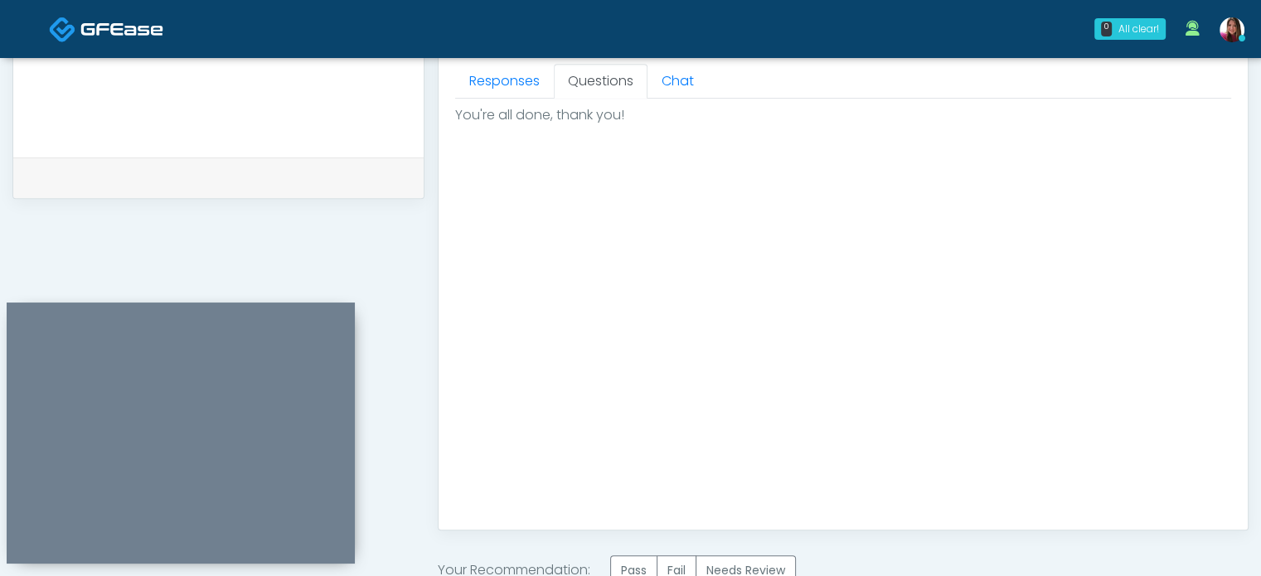
scroll to position [940, 0]
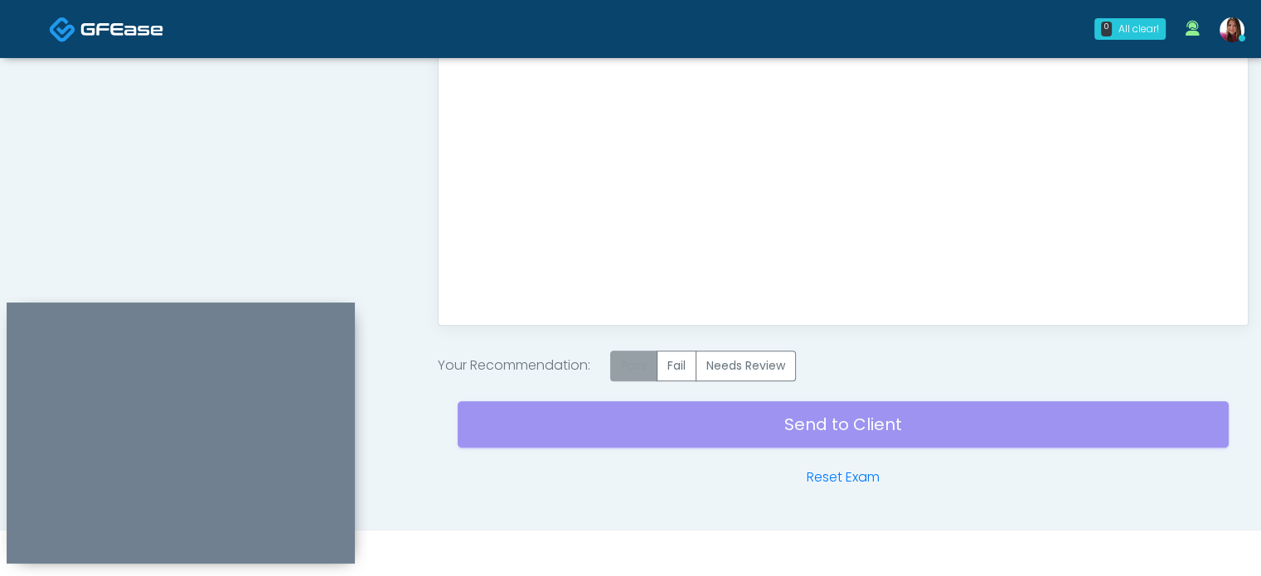
click at [633, 351] on label "Pass" at bounding box center [633, 366] width 47 height 31
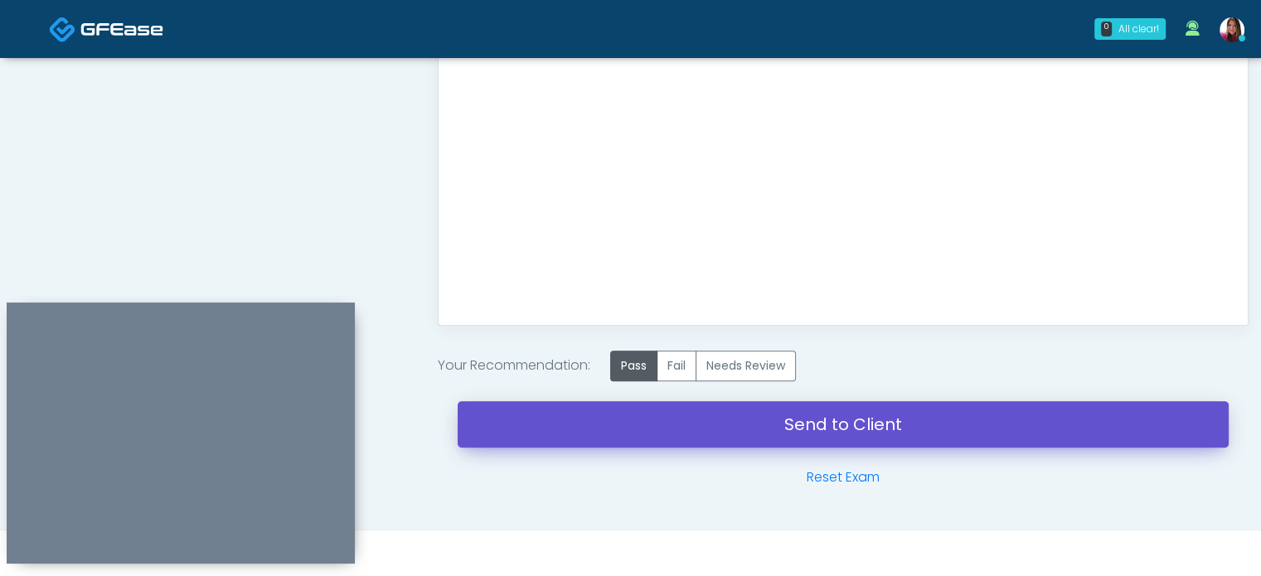
drag, startPoint x: 902, startPoint y: 419, endPoint x: 707, endPoint y: 83, distance: 388.8
click at [902, 419] on link "Send to Client" at bounding box center [843, 424] width 771 height 46
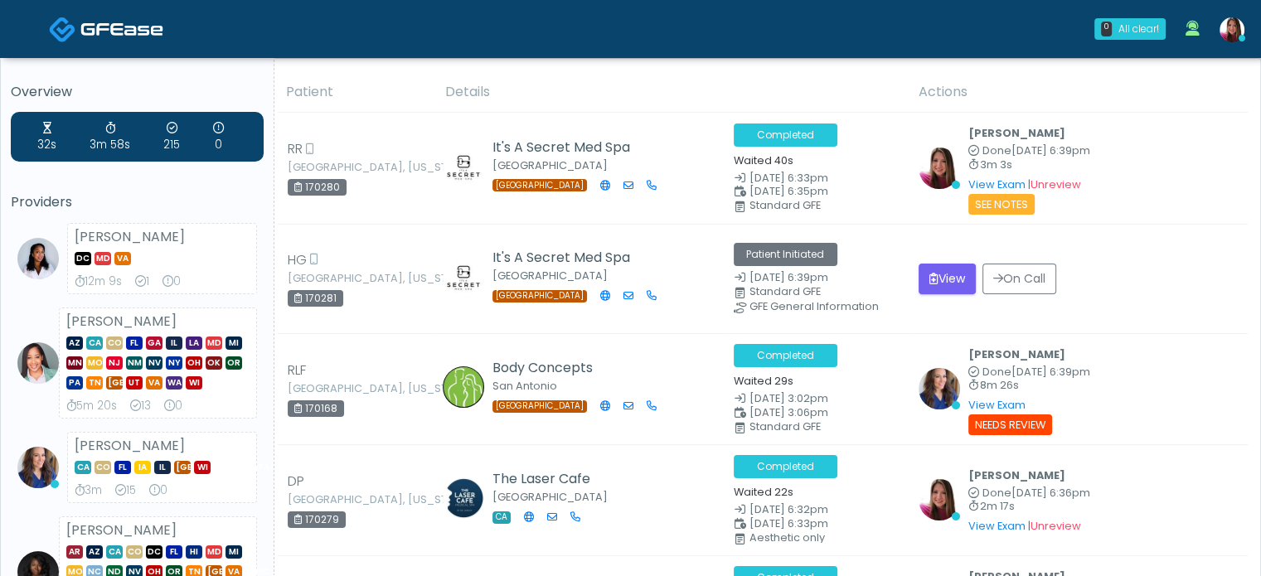
drag, startPoint x: 0, startPoint y: 0, endPoint x: 1273, endPoint y: -66, distance: 1274.8
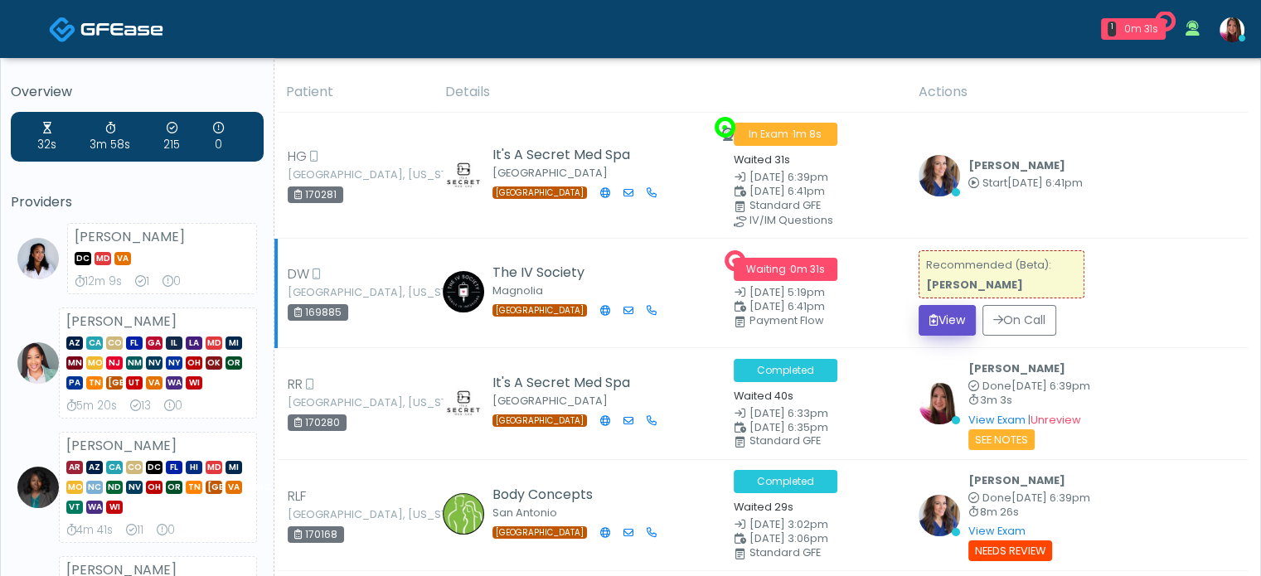
click at [955, 328] on button "View" at bounding box center [947, 320] width 57 height 31
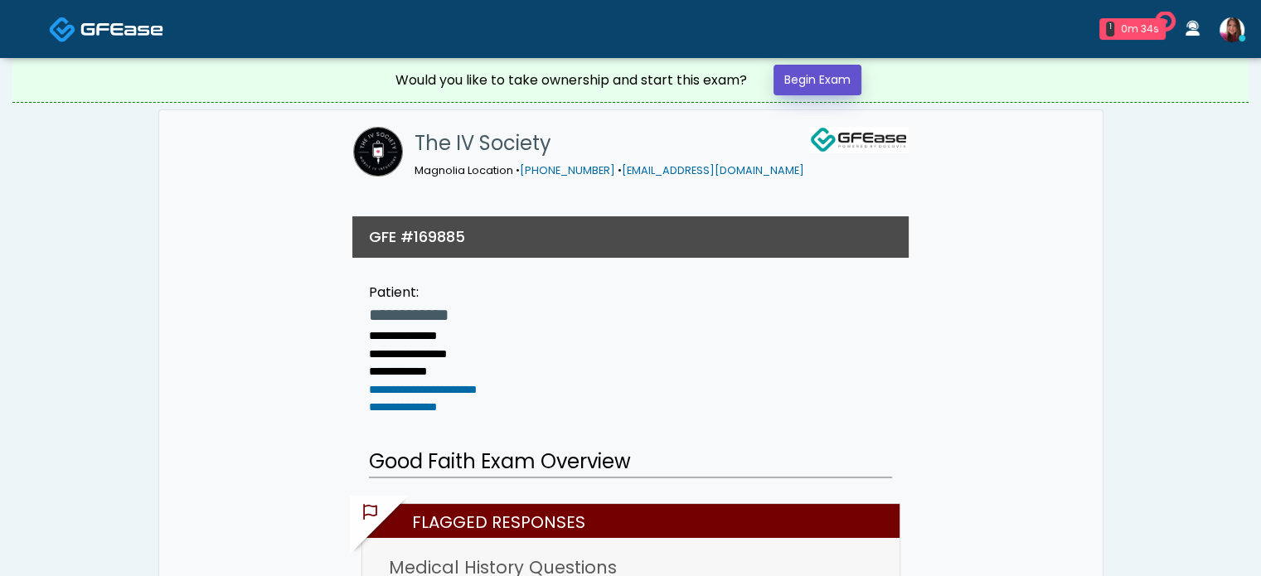
click at [839, 79] on link "Begin Exam" at bounding box center [818, 80] width 88 height 31
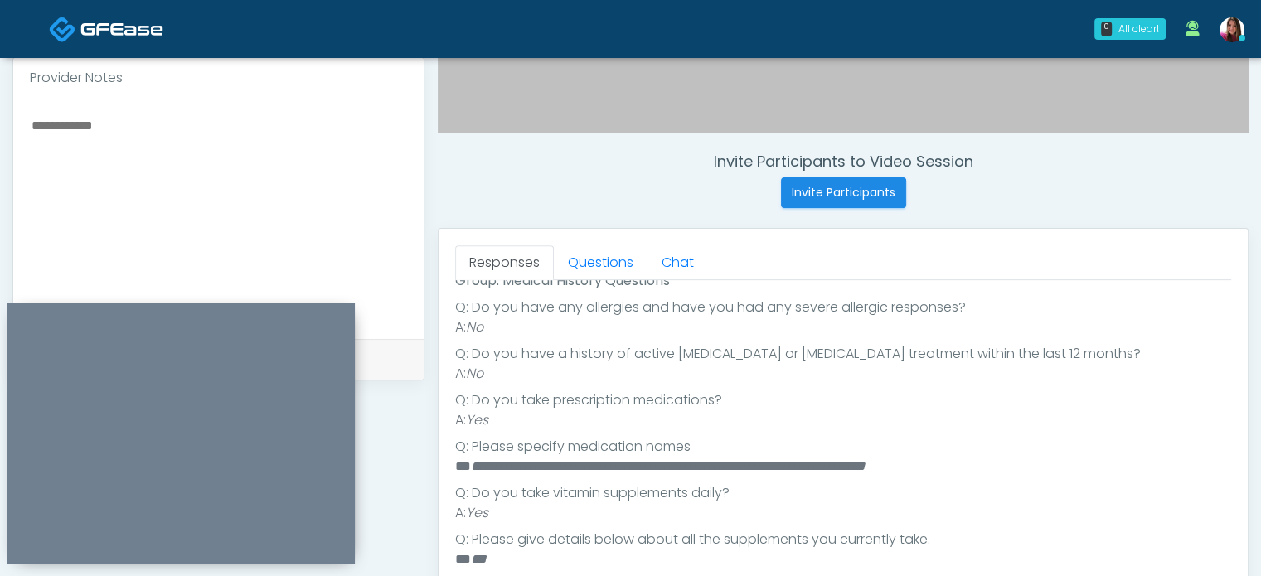
scroll to position [514, 0]
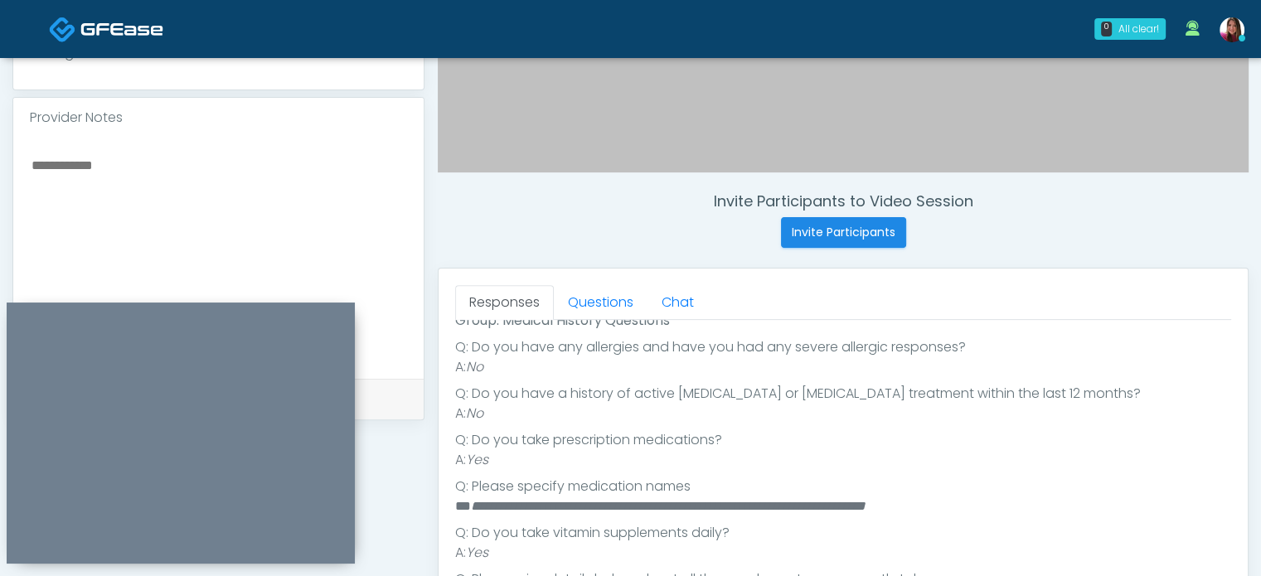
click at [89, 198] on textarea at bounding box center [218, 255] width 377 height 202
type textarea "**********"
click at [591, 300] on link "Questions" at bounding box center [601, 302] width 94 height 35
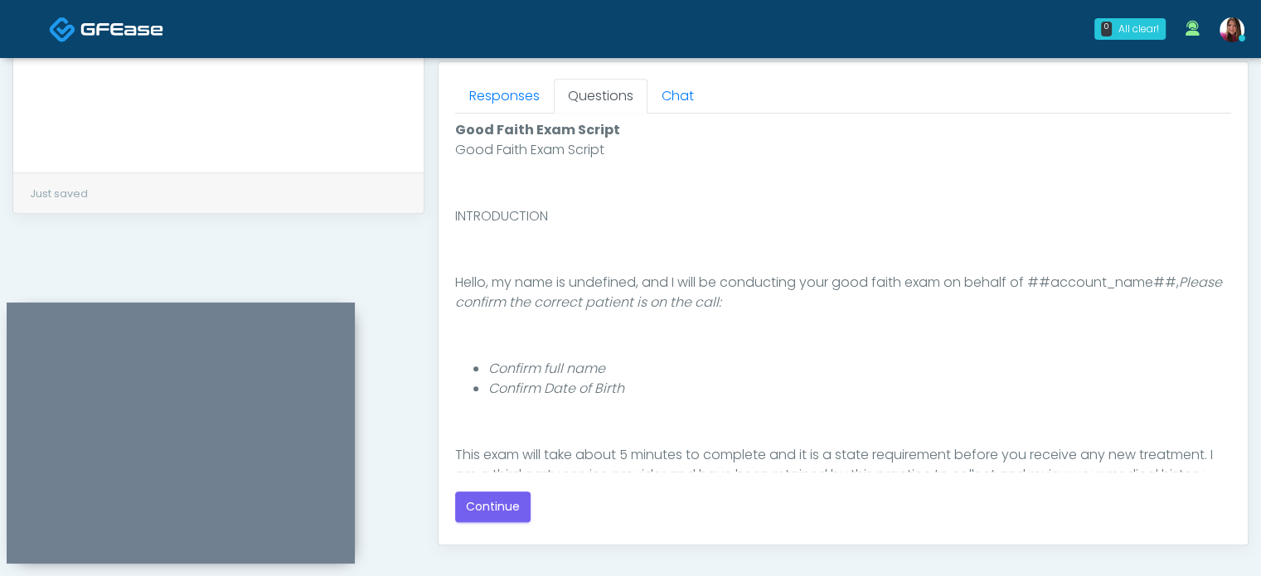
scroll to position [730, 0]
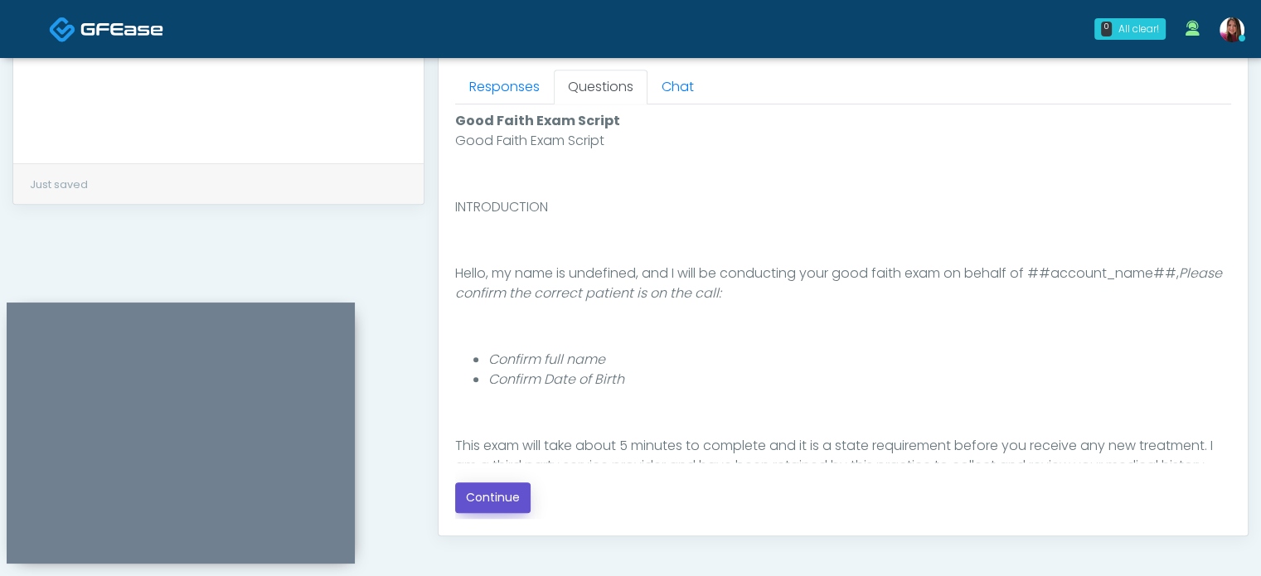
click at [487, 510] on button "Continue" at bounding box center [492, 498] width 75 height 31
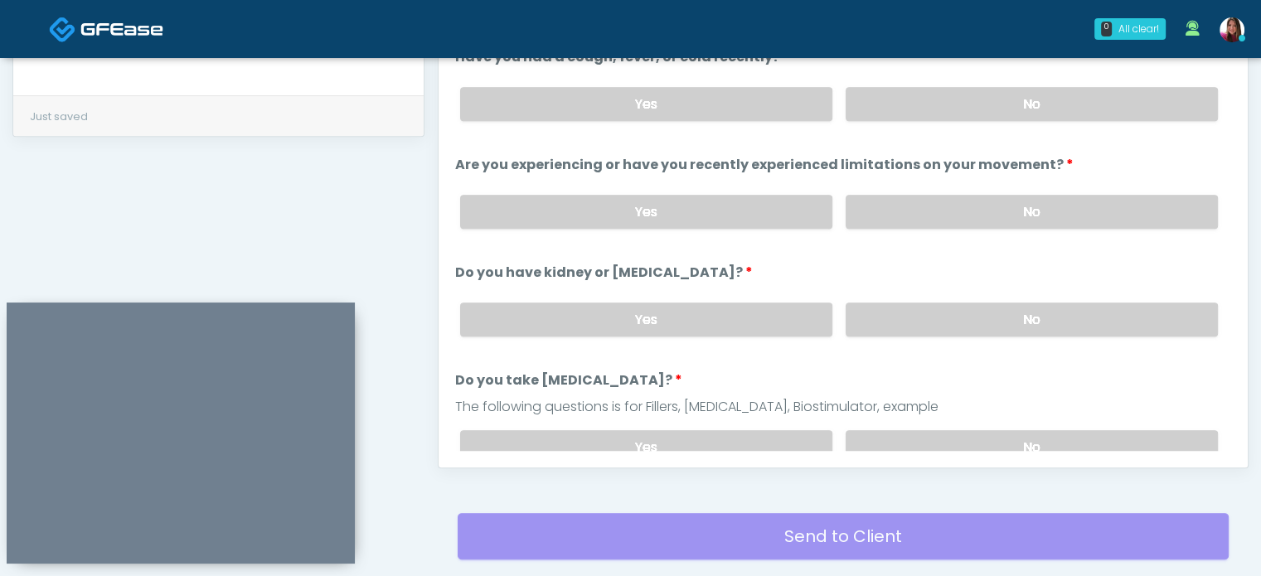
scroll to position [797, 0]
click at [988, 97] on label "No" at bounding box center [1032, 105] width 372 height 34
click at [975, 196] on label "No" at bounding box center [1032, 213] width 372 height 34
click at [973, 309] on label "No" at bounding box center [1032, 321] width 372 height 34
click at [977, 432] on label "No" at bounding box center [1032, 448] width 372 height 34
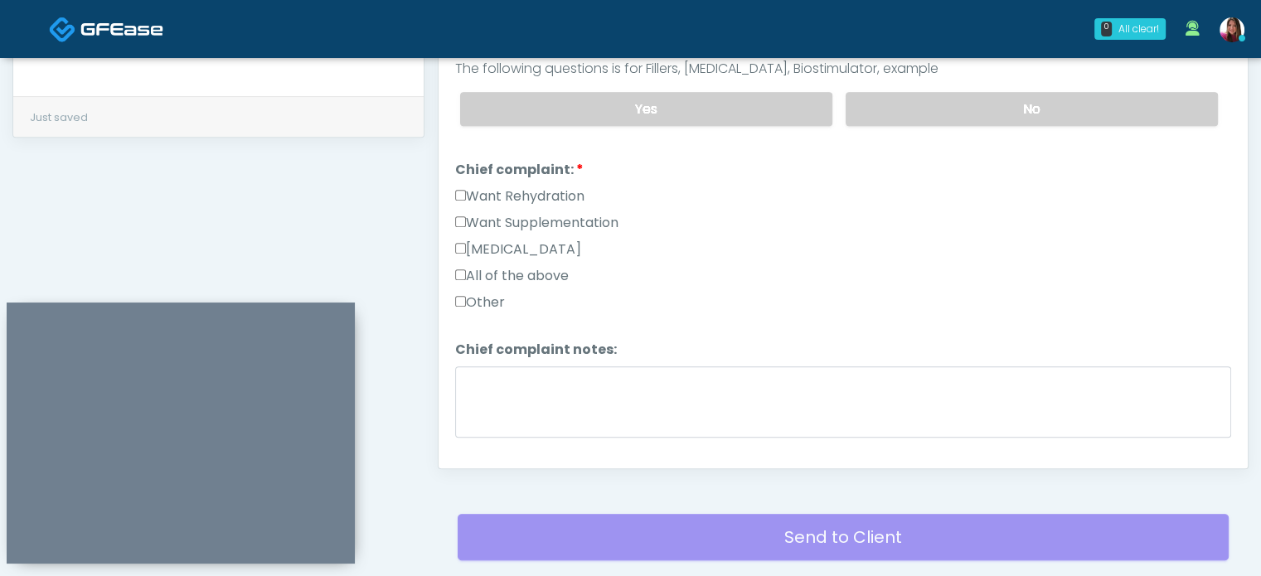
scroll to position [363, 0]
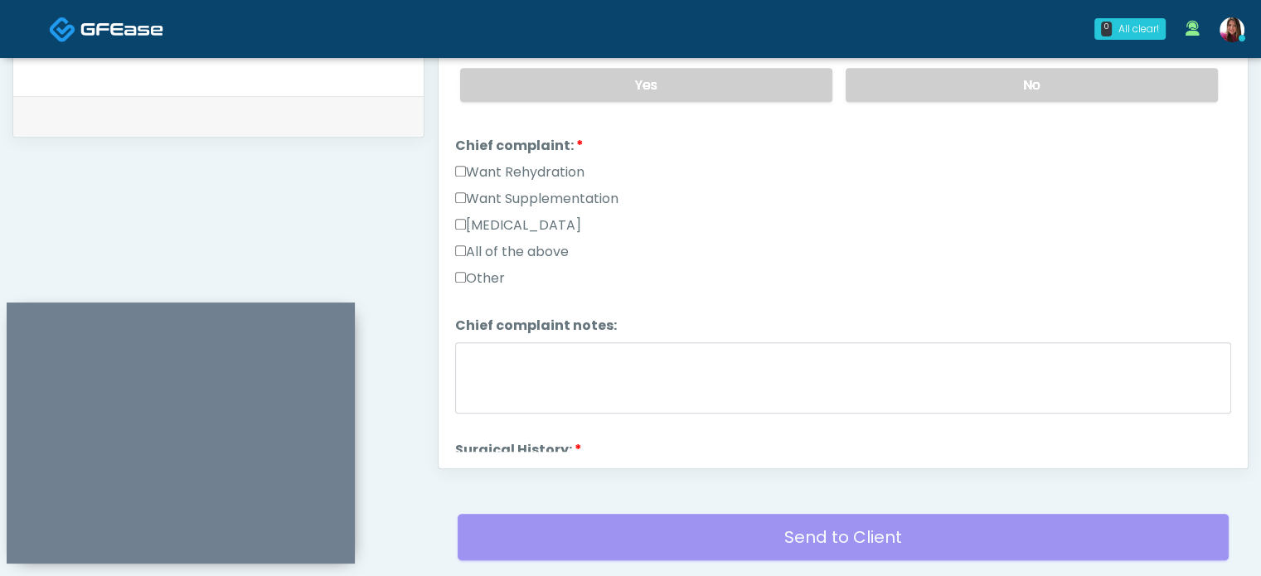
click at [533, 163] on label "Want Rehydration" at bounding box center [519, 173] width 129 height 20
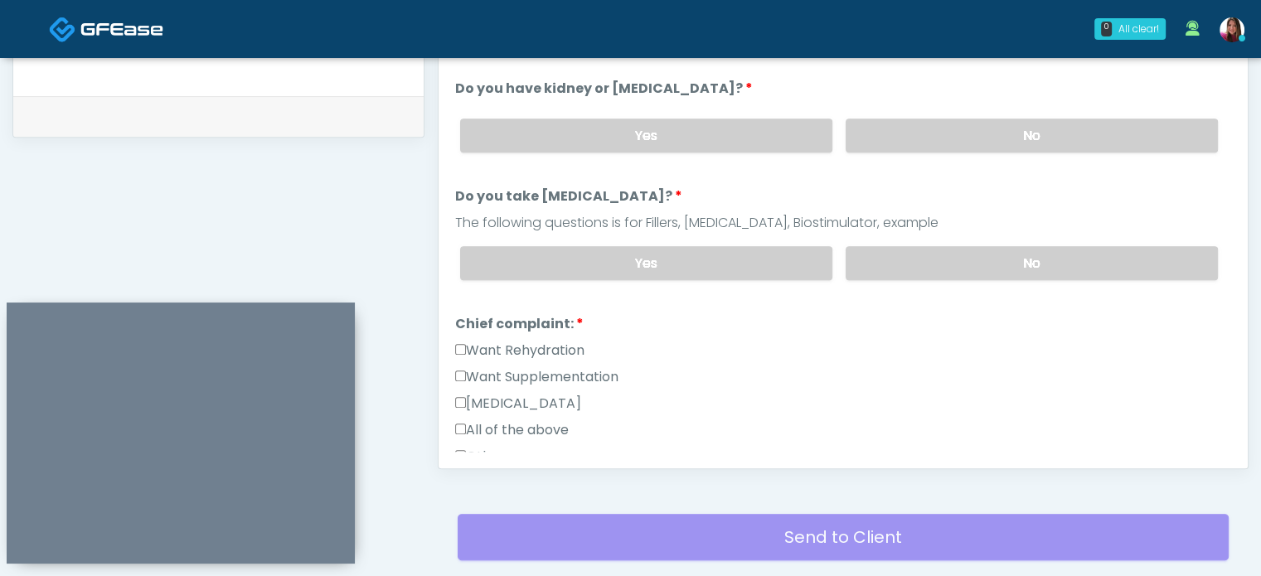
scroll to position [182, 0]
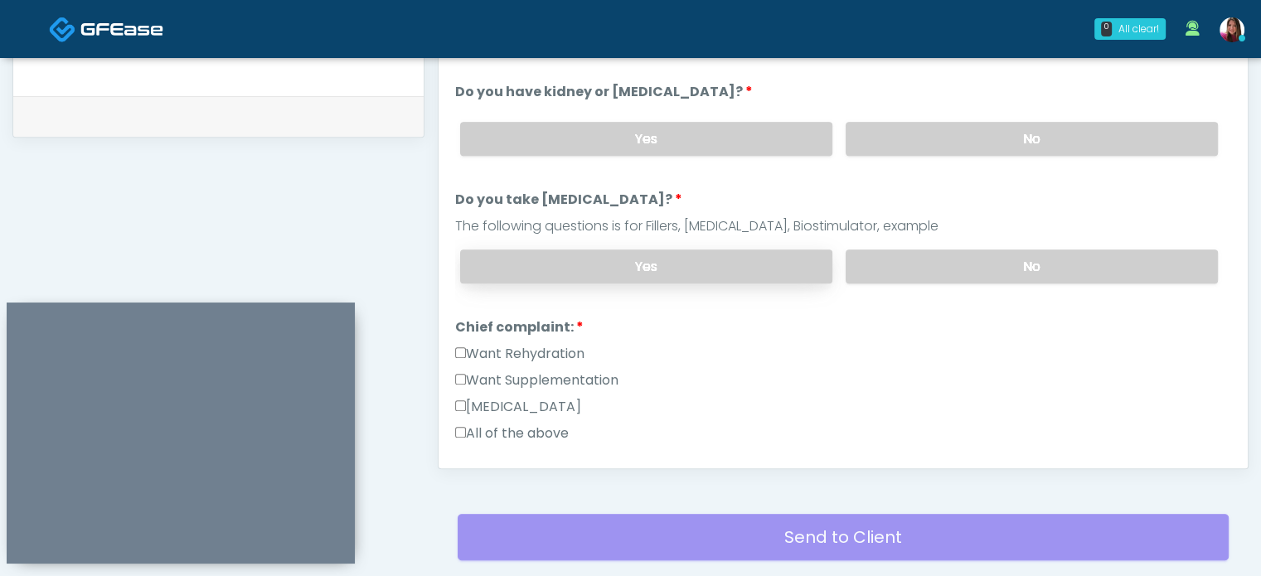
click at [645, 260] on label "Yes" at bounding box center [646, 267] width 372 height 34
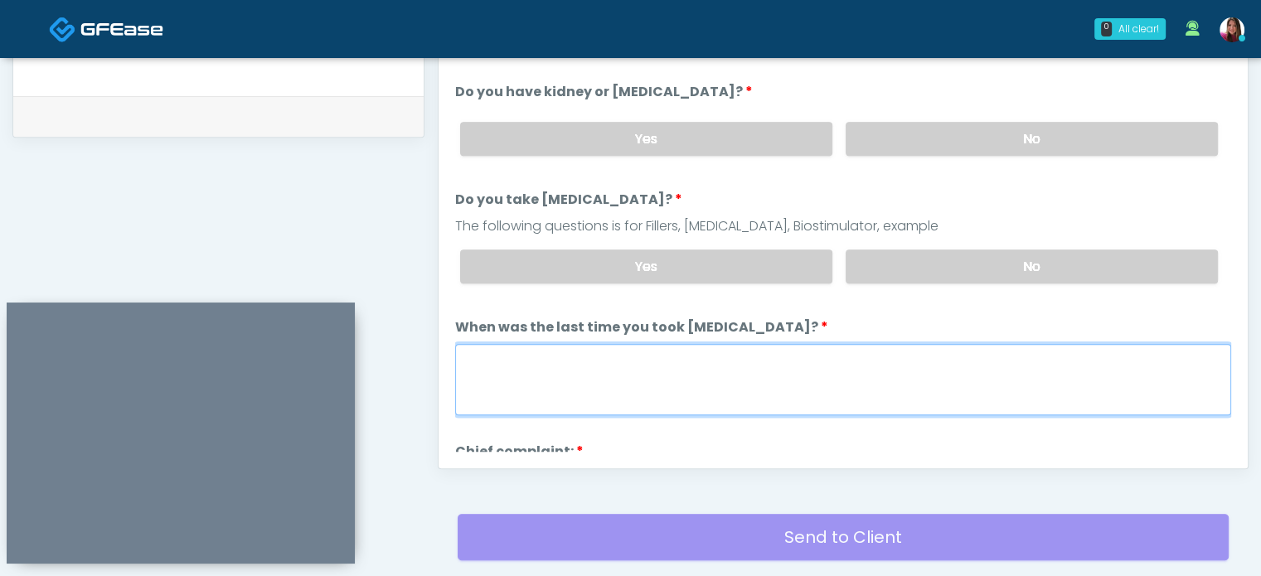
click at [711, 382] on textarea "When was the last time you took blood thinners?" at bounding box center [843, 379] width 776 height 71
type textarea "**********"
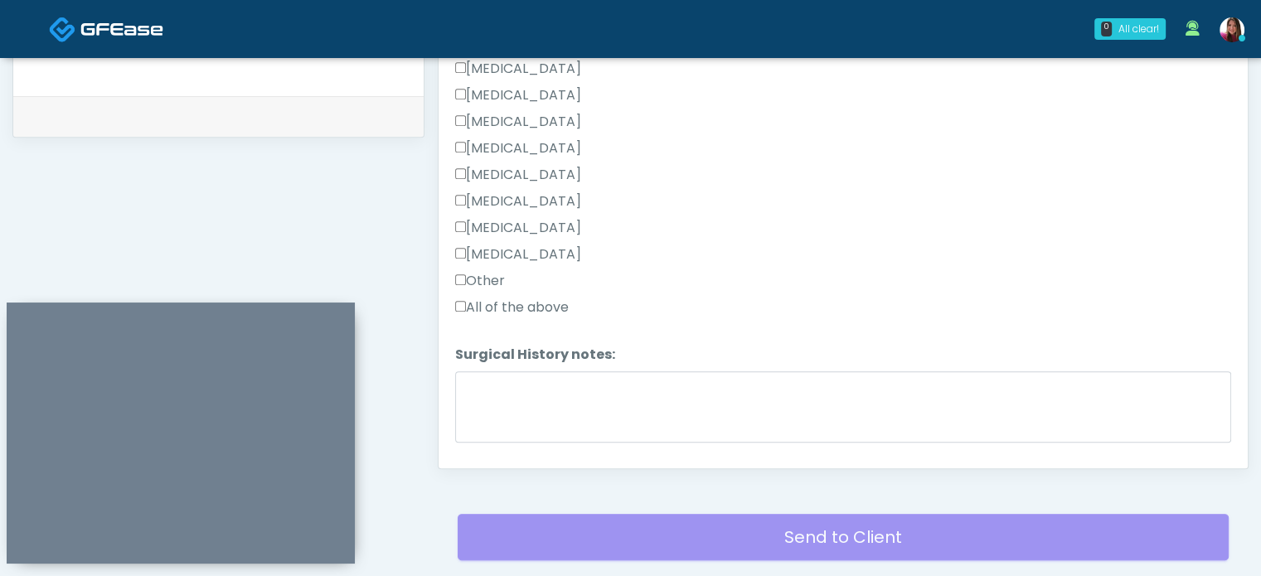
scroll to position [1010, 0]
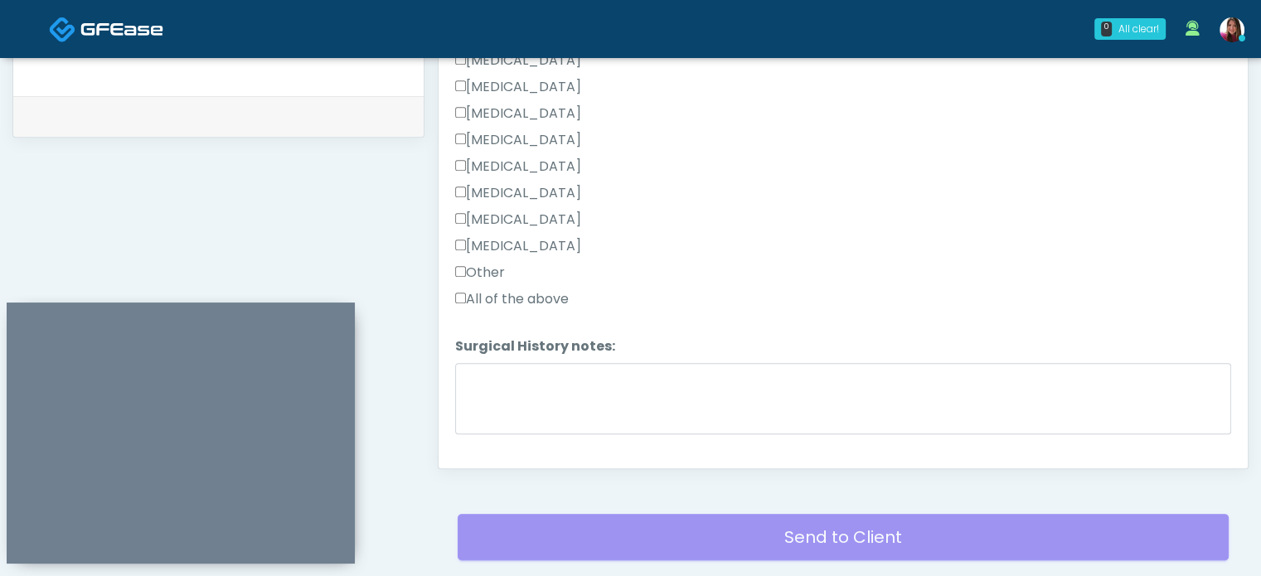
click at [490, 210] on label "Appendectomy" at bounding box center [518, 220] width 126 height 20
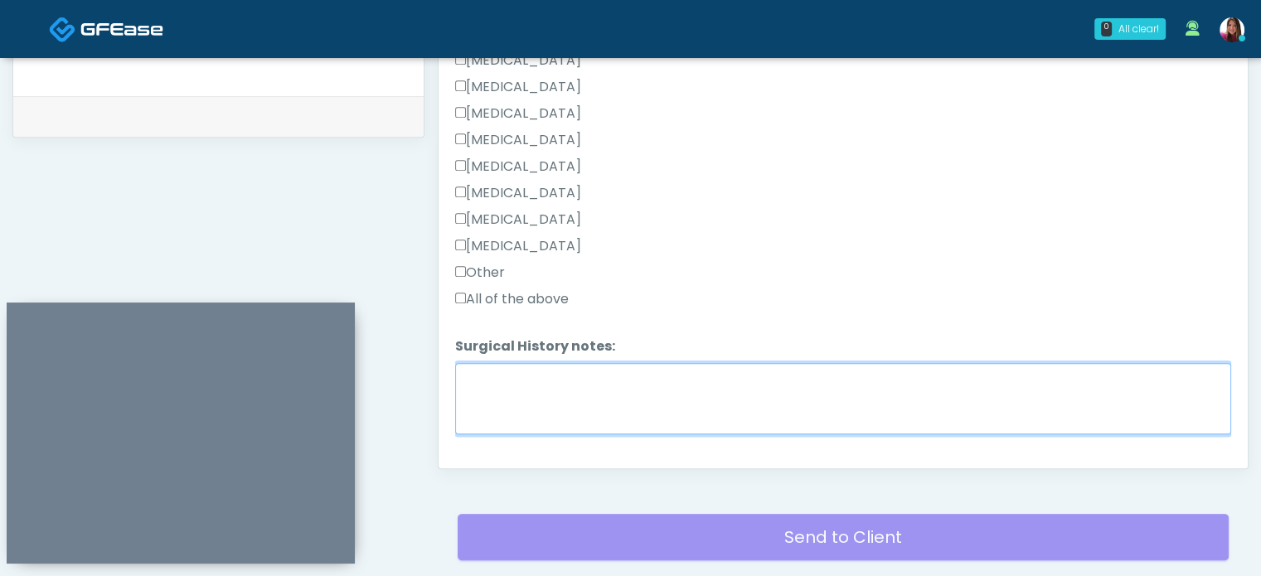
click at [629, 375] on textarea "Surgical History notes:" at bounding box center [843, 398] width 776 height 71
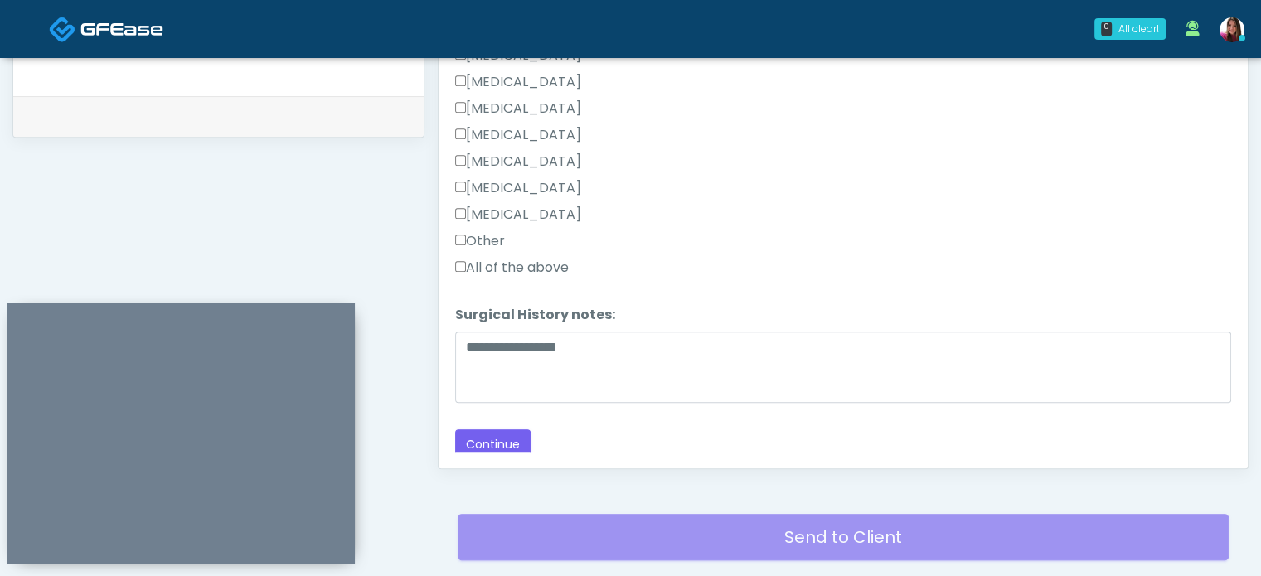
scroll to position [1043, 0]
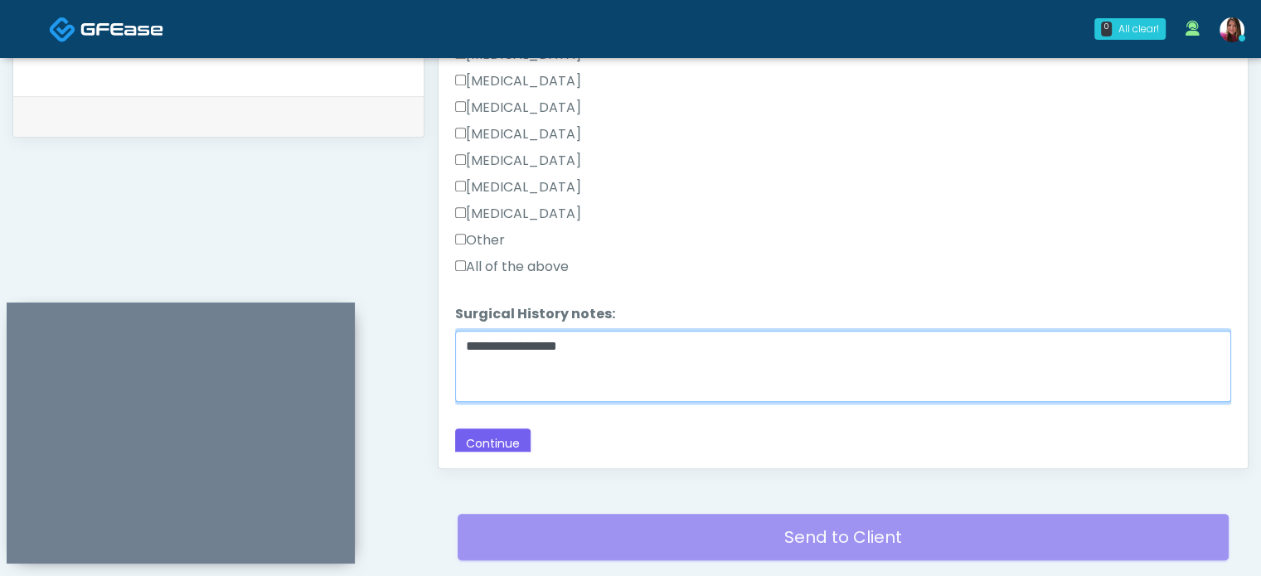
click at [745, 351] on textarea "**********" at bounding box center [843, 366] width 776 height 71
type textarea "**********"
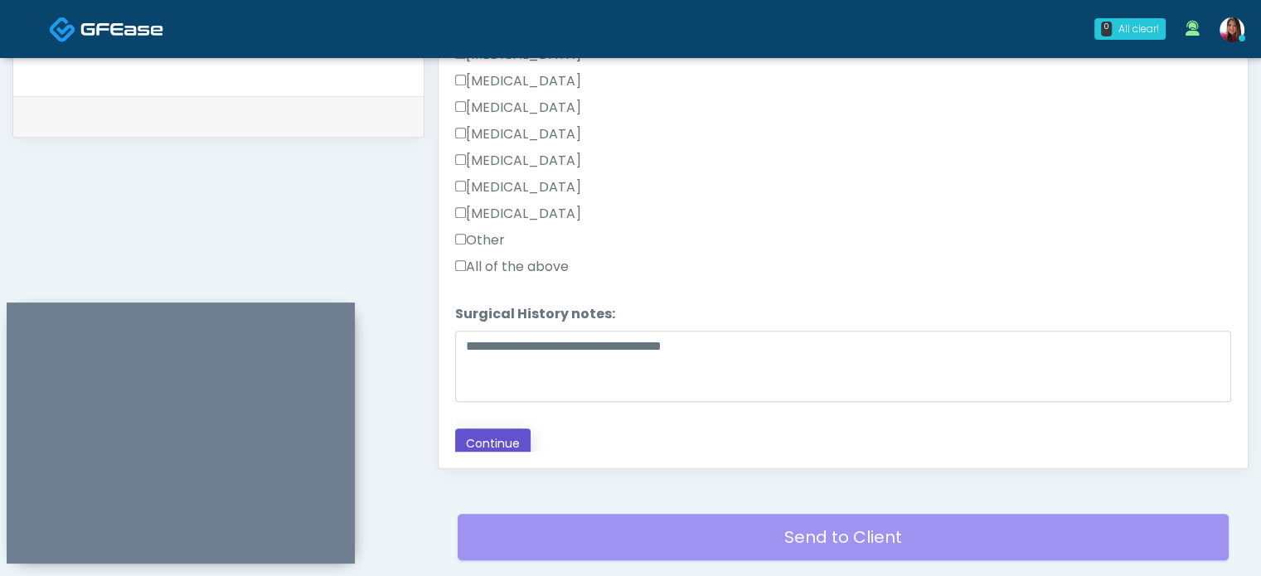
click at [493, 432] on button "Continue" at bounding box center [492, 444] width 75 height 31
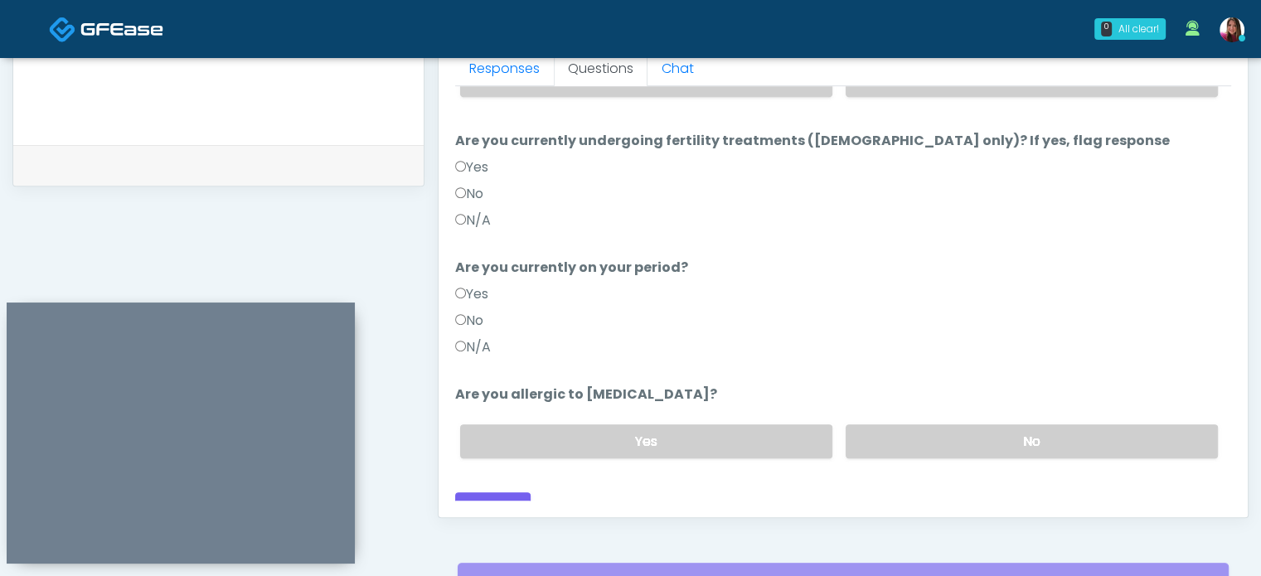
scroll to position [0, 0]
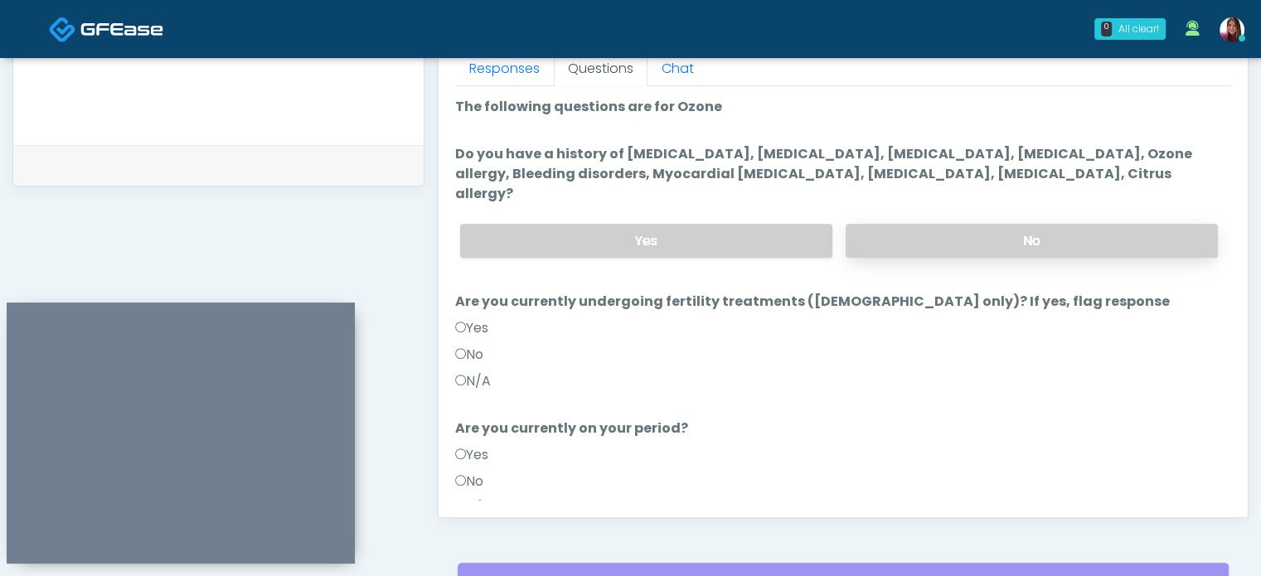
click at [945, 224] on label "No" at bounding box center [1032, 241] width 372 height 34
click at [479, 345] on label "No" at bounding box center [469, 355] width 28 height 20
click at [480, 472] on label "No" at bounding box center [469, 482] width 28 height 20
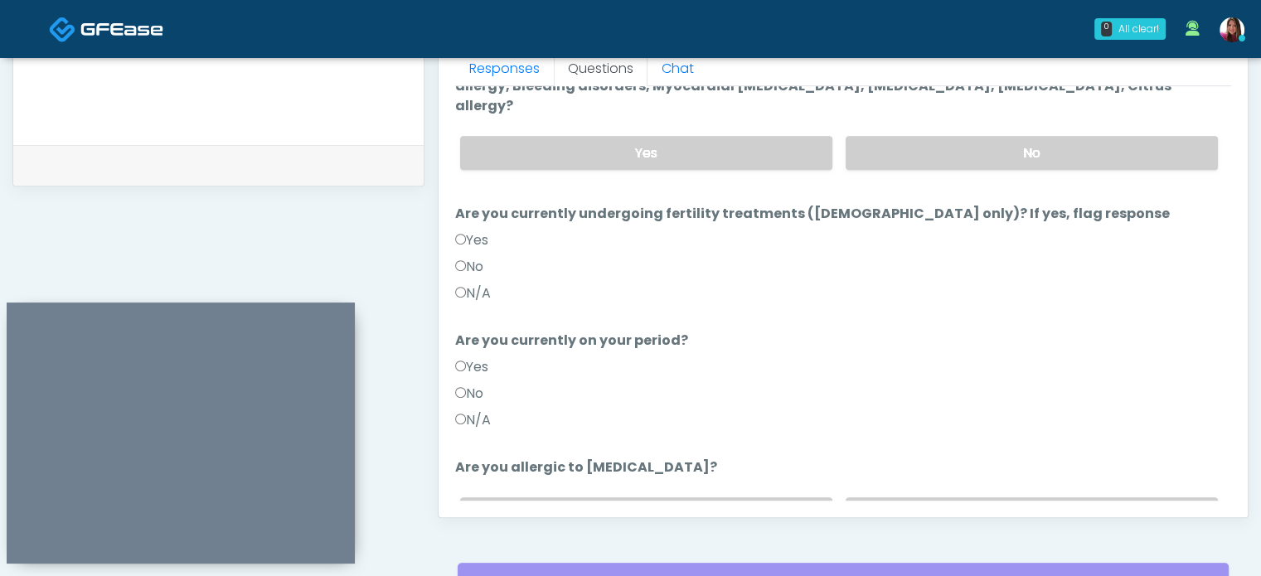
scroll to position [161, 0]
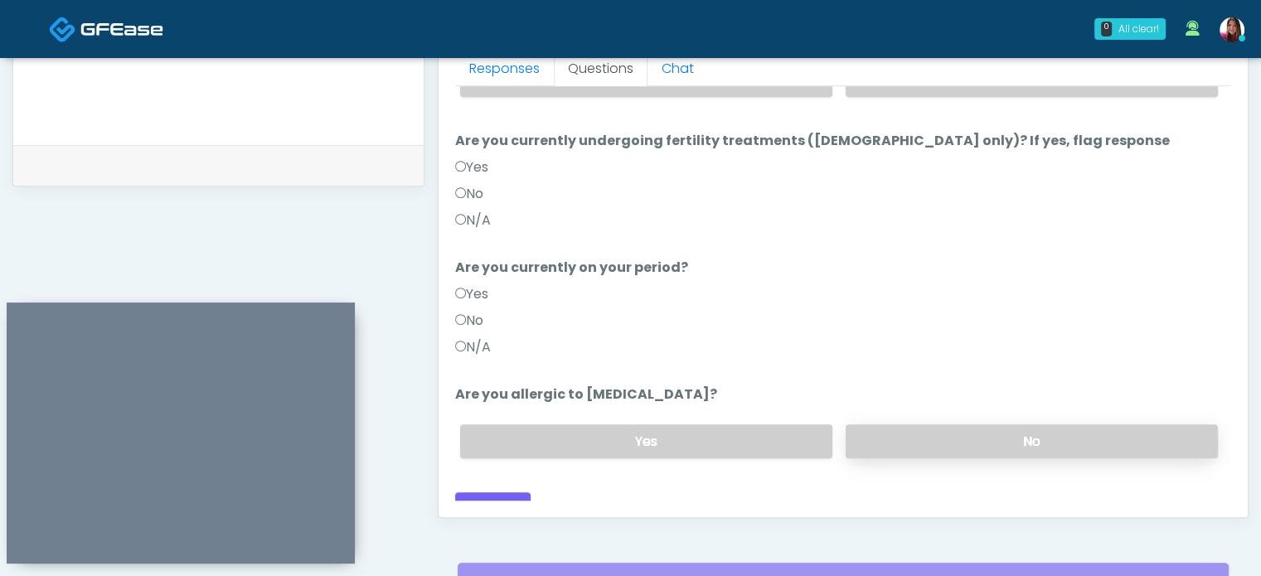
click at [1101, 425] on label "No" at bounding box center [1032, 442] width 372 height 34
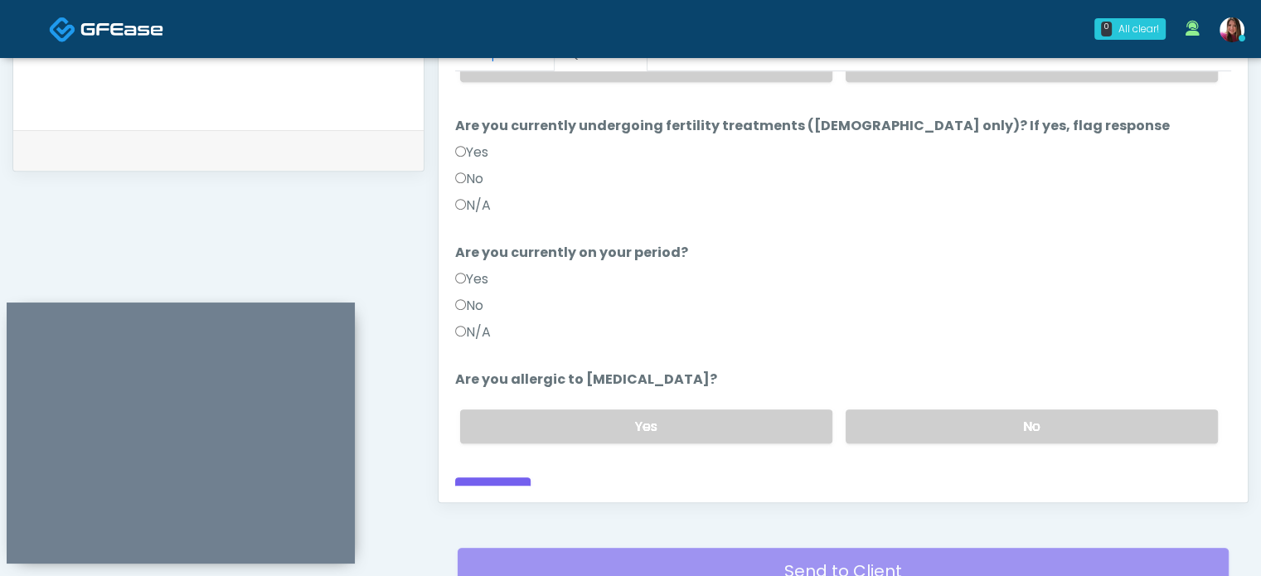
scroll to position [769, 0]
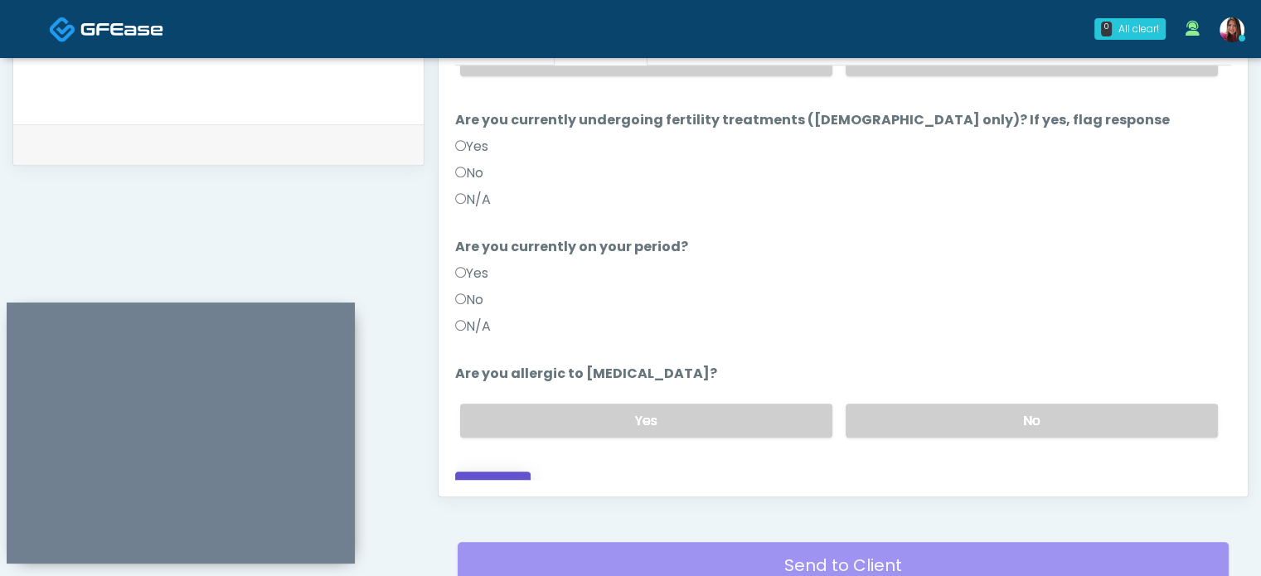
click at [496, 472] on button "Continue" at bounding box center [492, 487] width 75 height 31
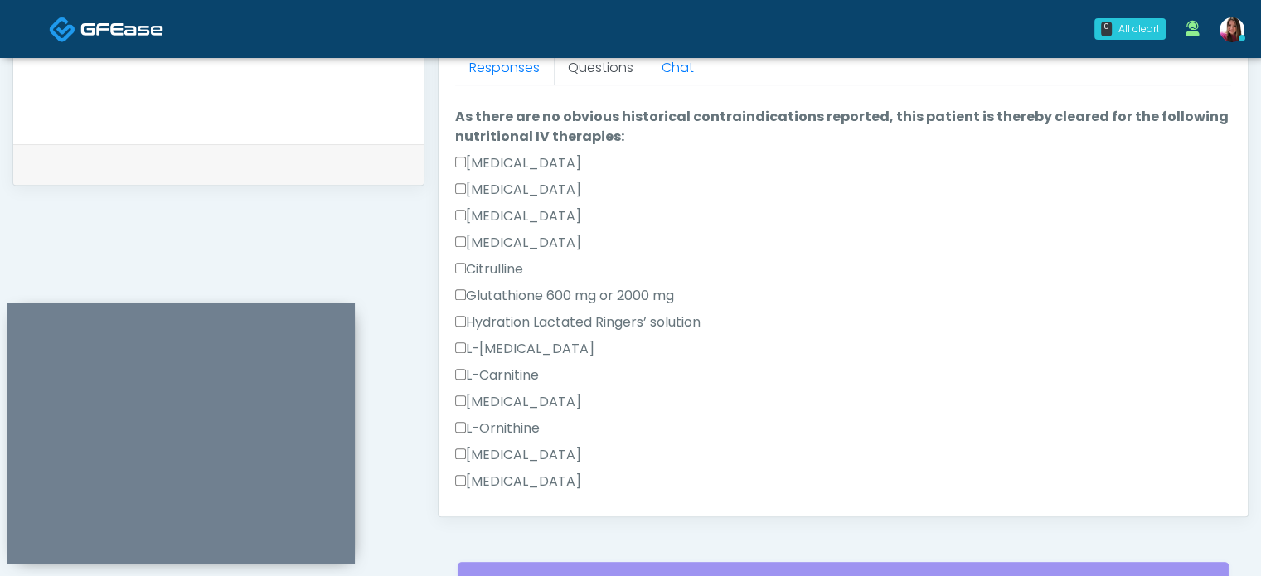
scroll to position [1052, 0]
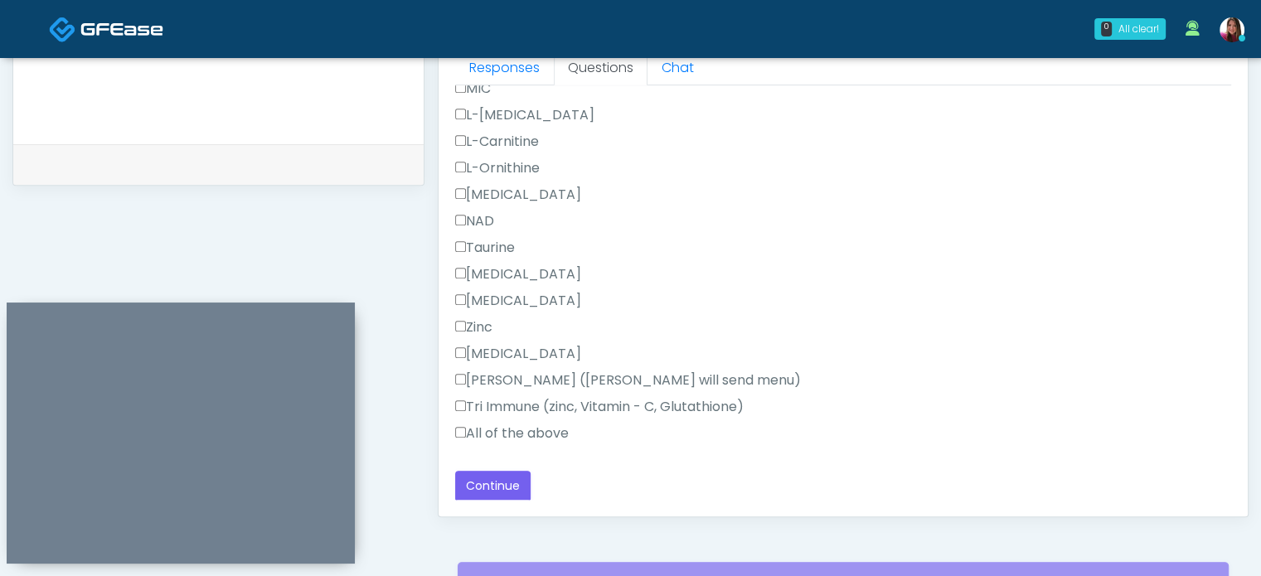
click at [560, 433] on label "All of the above" at bounding box center [512, 434] width 114 height 20
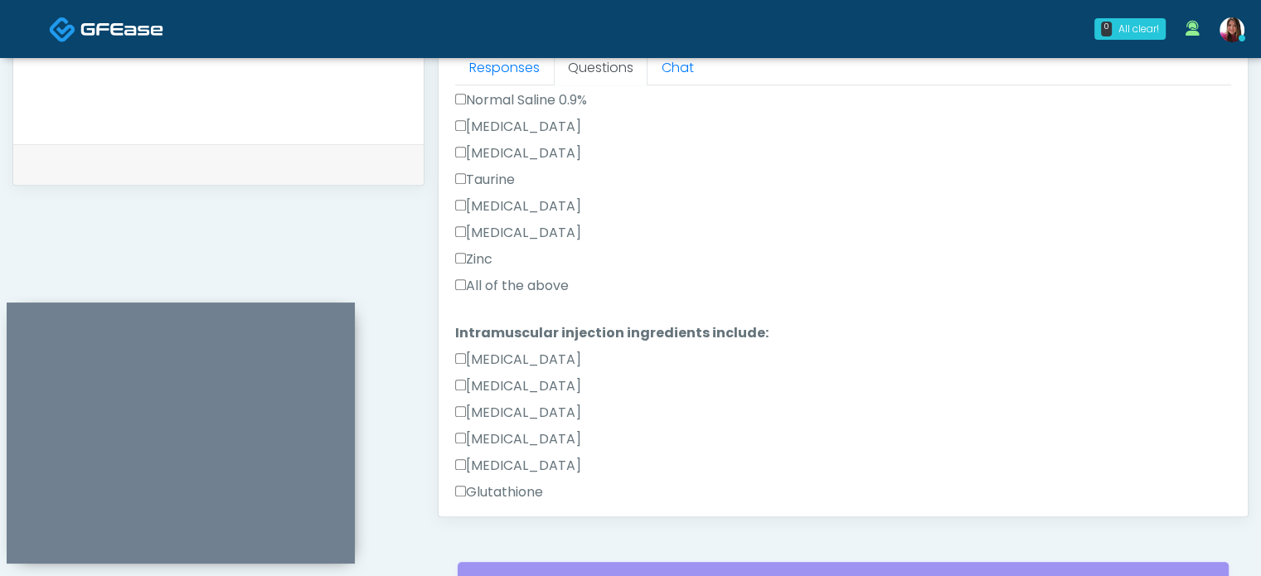
scroll to position [594, 0]
click at [524, 282] on label "All of the above" at bounding box center [512, 288] width 114 height 20
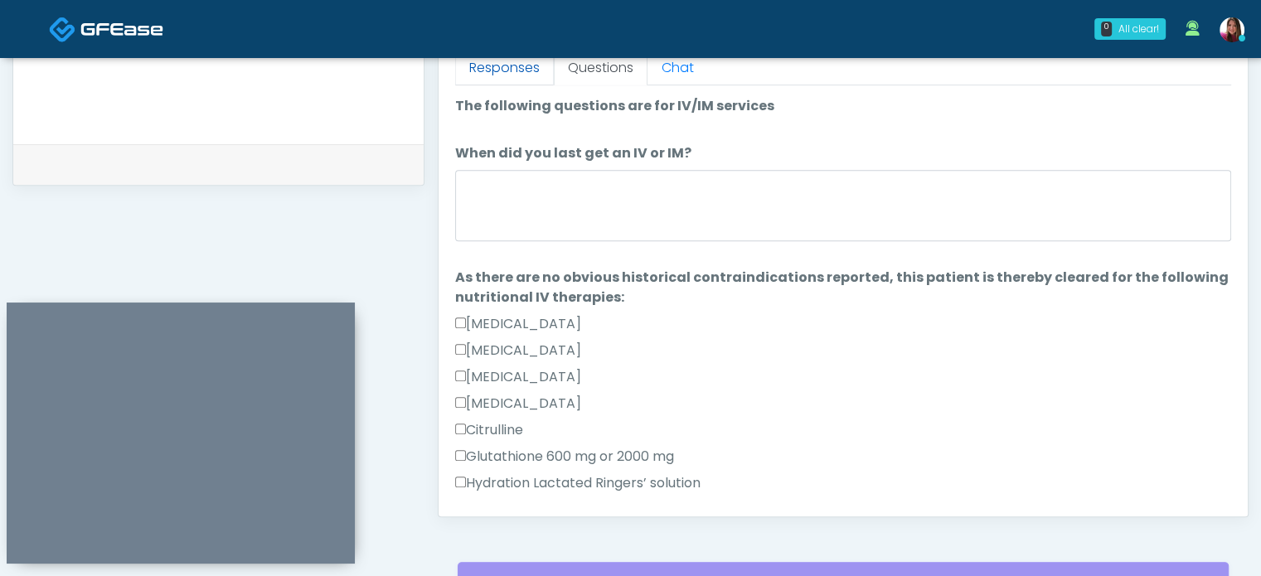
click at [496, 67] on link "Responses" at bounding box center [504, 68] width 99 height 35
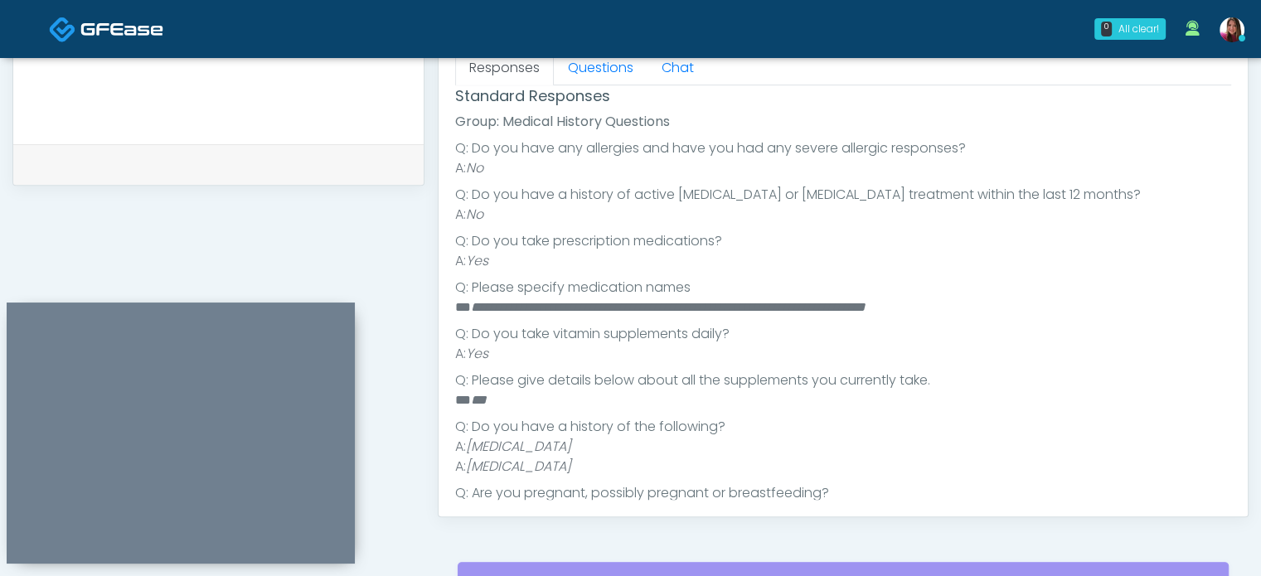
scroll to position [260, 0]
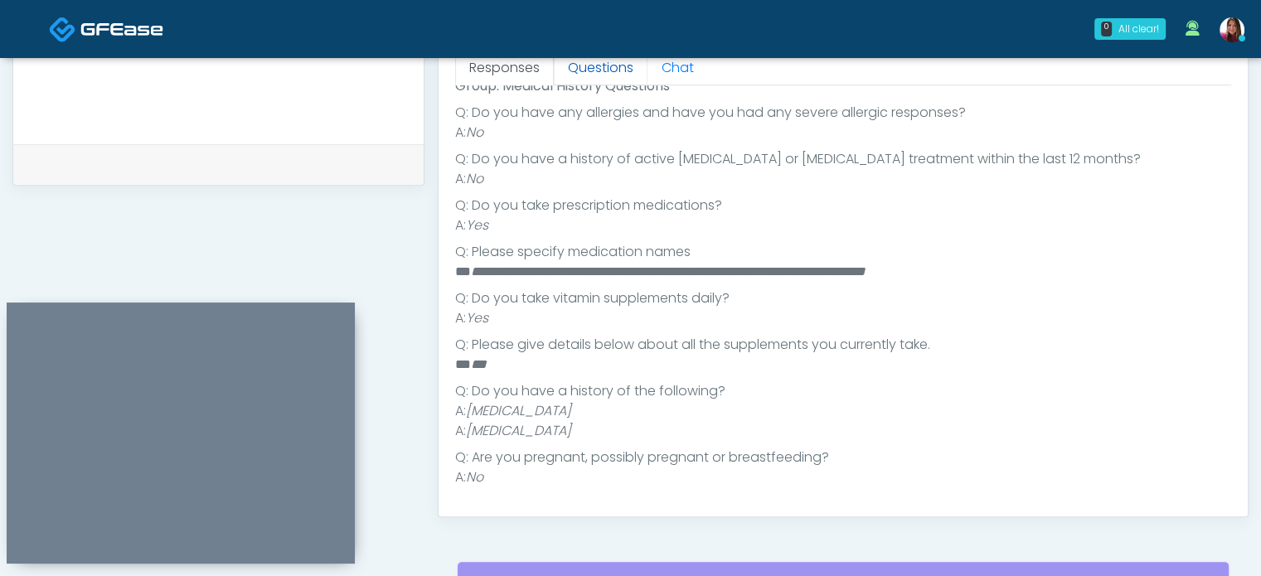
click at [600, 73] on link "Questions" at bounding box center [601, 68] width 94 height 35
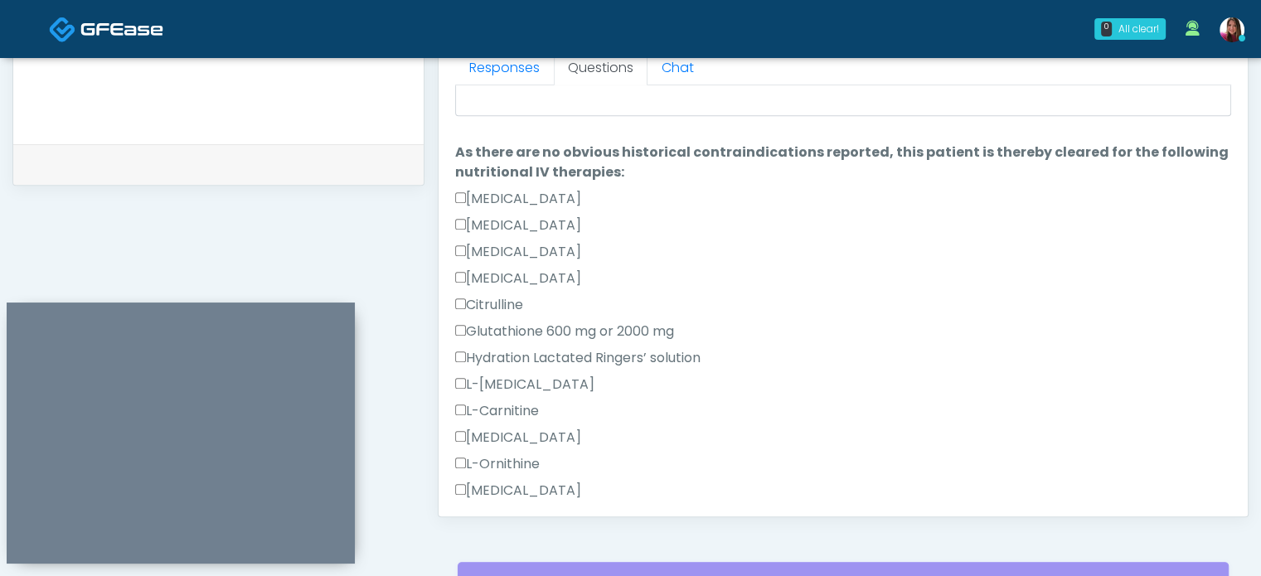
scroll to position [124, 0]
click at [461, 207] on label "Ascorbic Acid" at bounding box center [518, 201] width 126 height 20
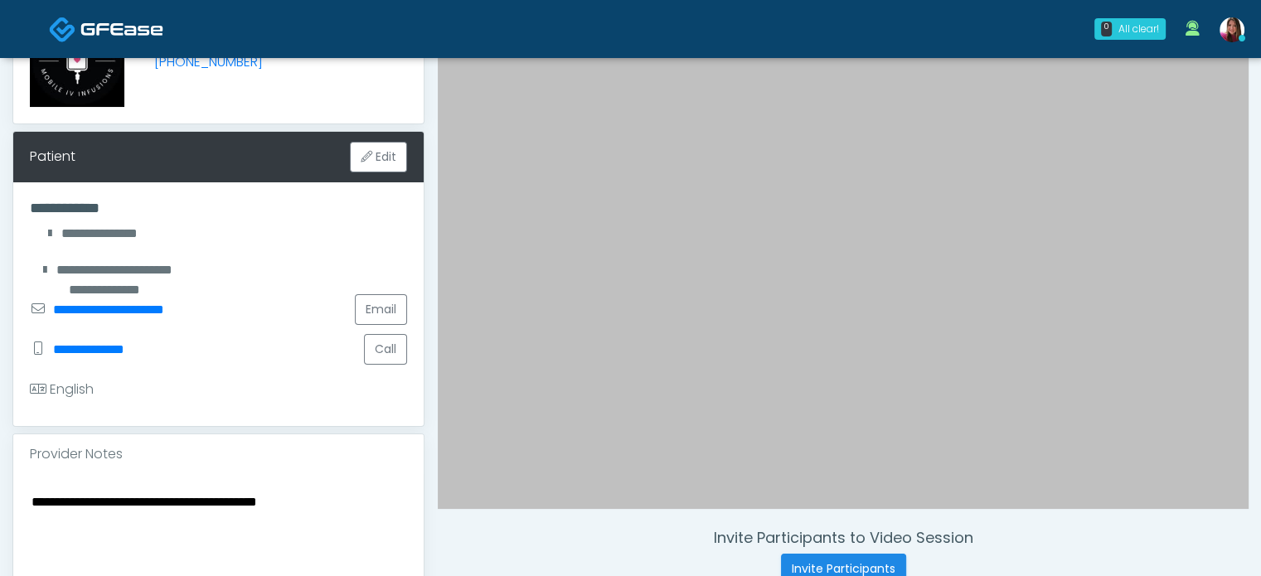
scroll to position [179, 0]
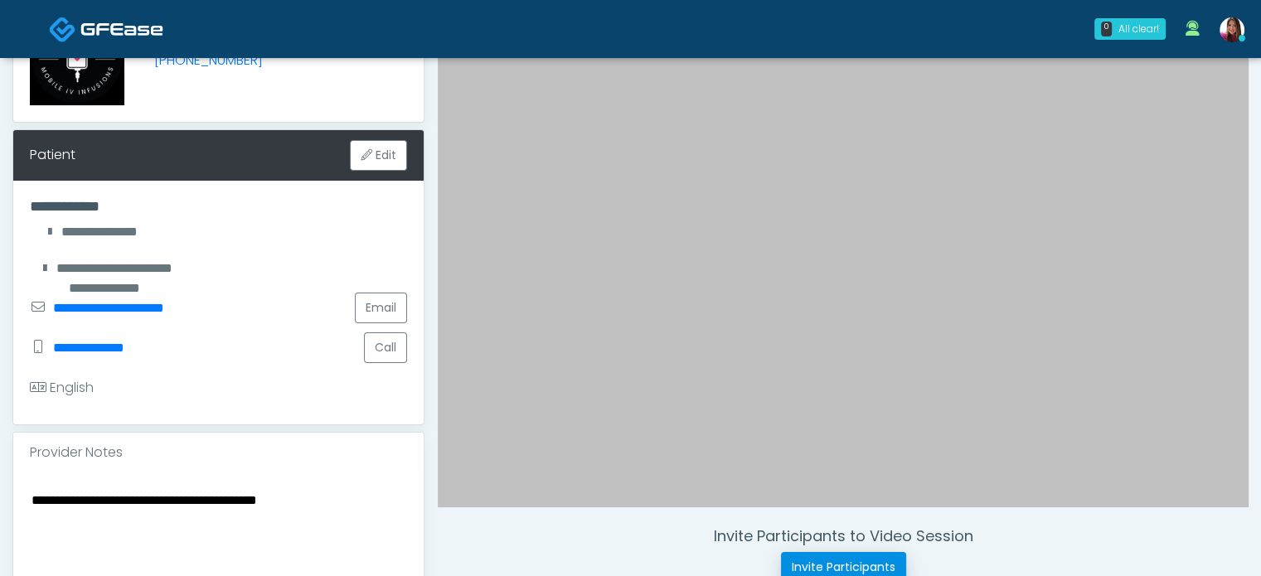
click at [832, 556] on button "Invite Participants" at bounding box center [843, 567] width 125 height 31
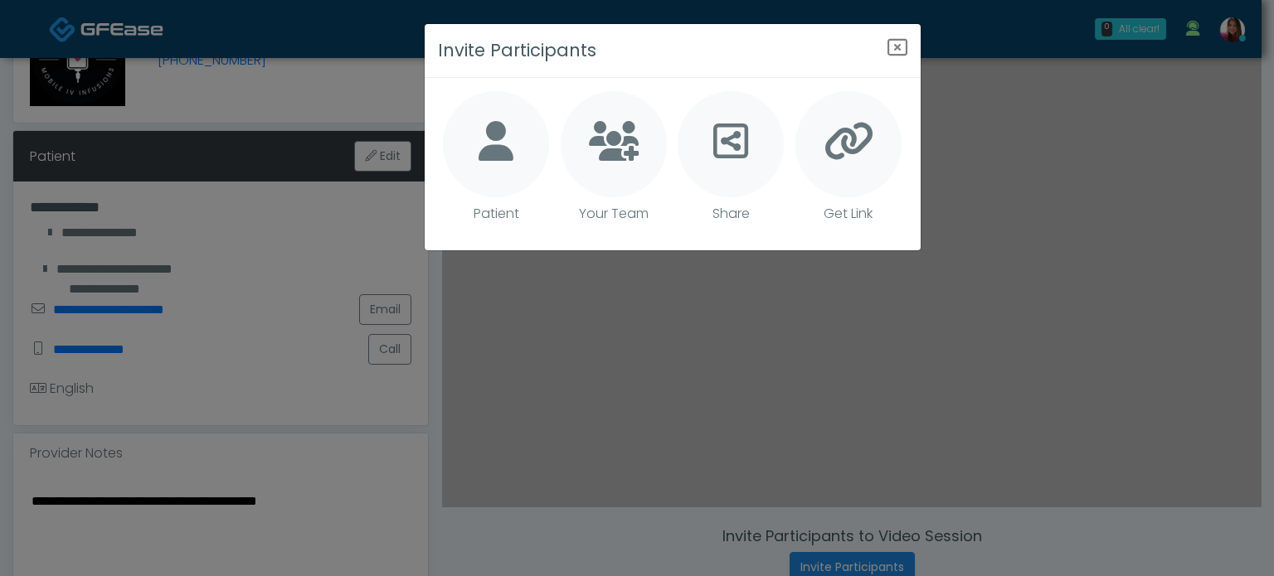
click at [498, 153] on icon at bounding box center [496, 141] width 35 height 40
type textarea "**********"
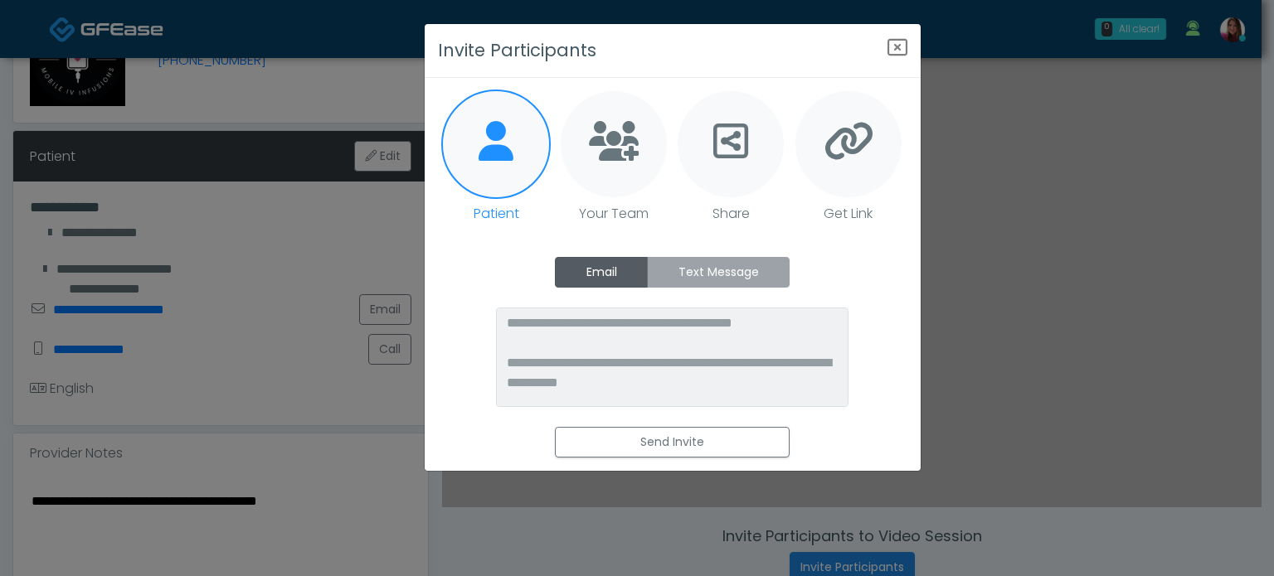
click at [688, 277] on label "Text Message" at bounding box center [718, 272] width 143 height 31
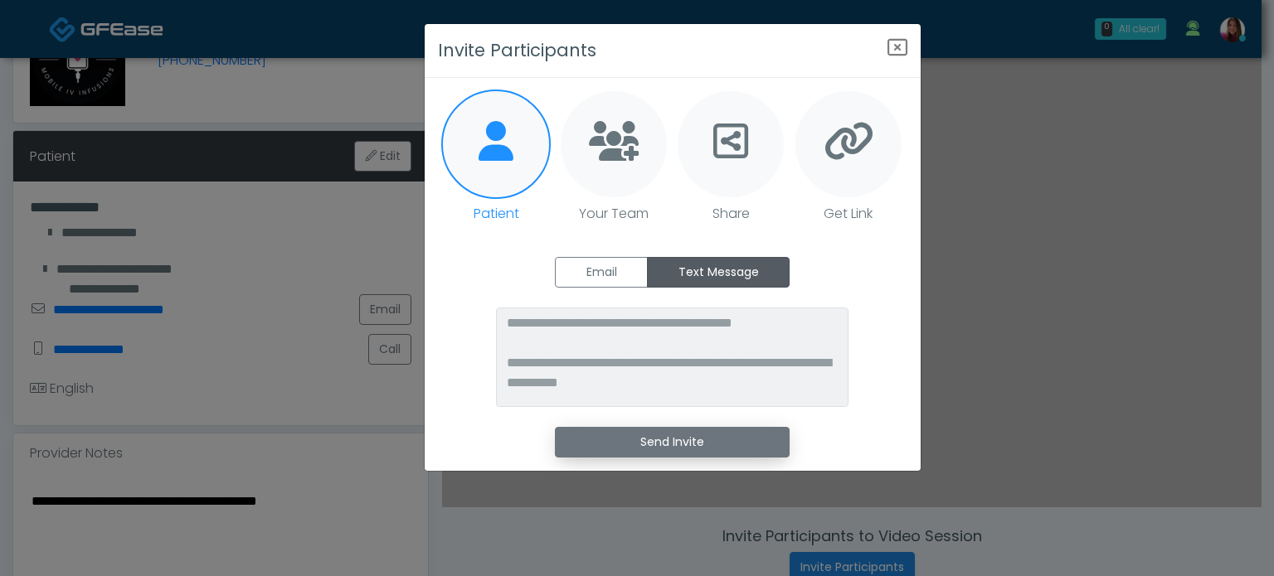
click at [653, 445] on button "Send Invite" at bounding box center [672, 442] width 235 height 31
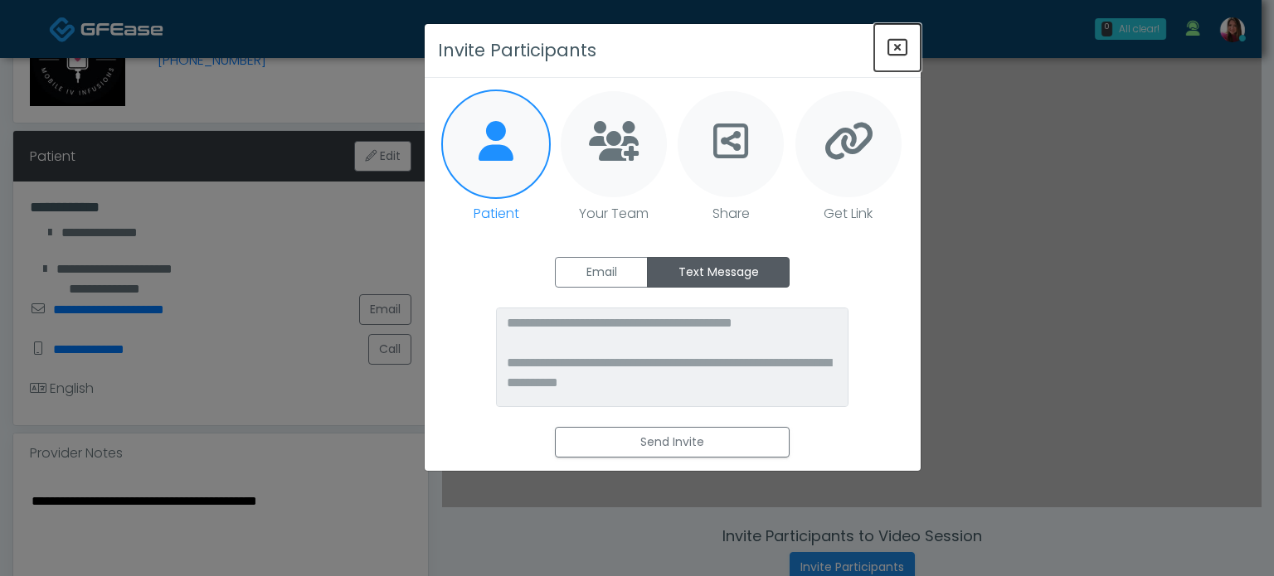
click at [894, 39] on icon "Close" at bounding box center [897, 47] width 20 height 20
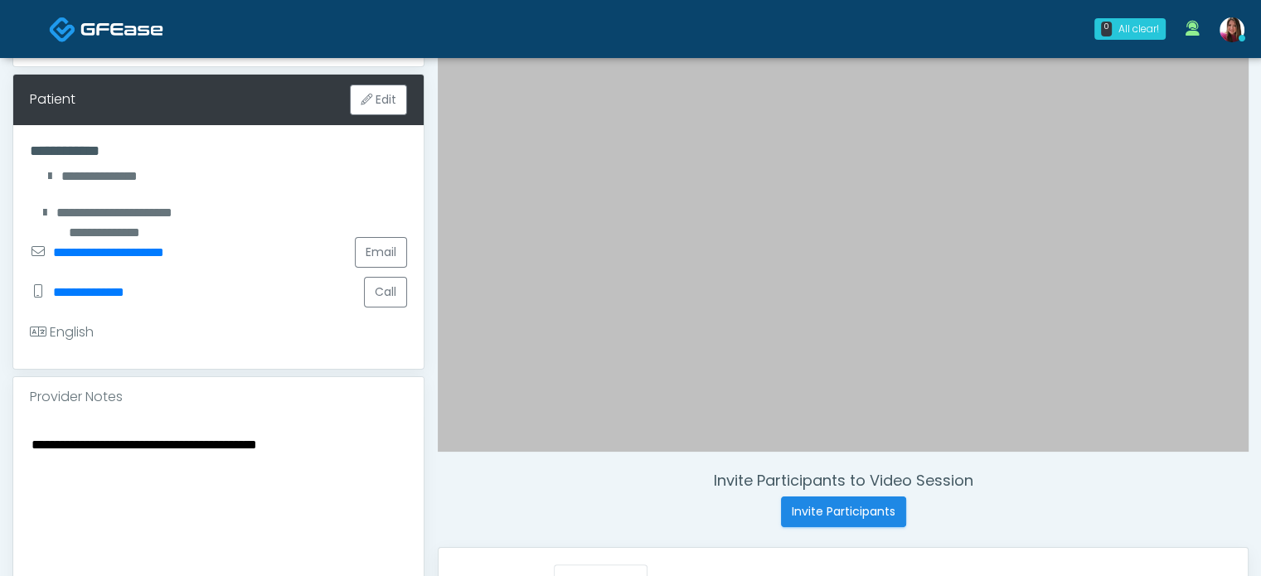
scroll to position [237, 0]
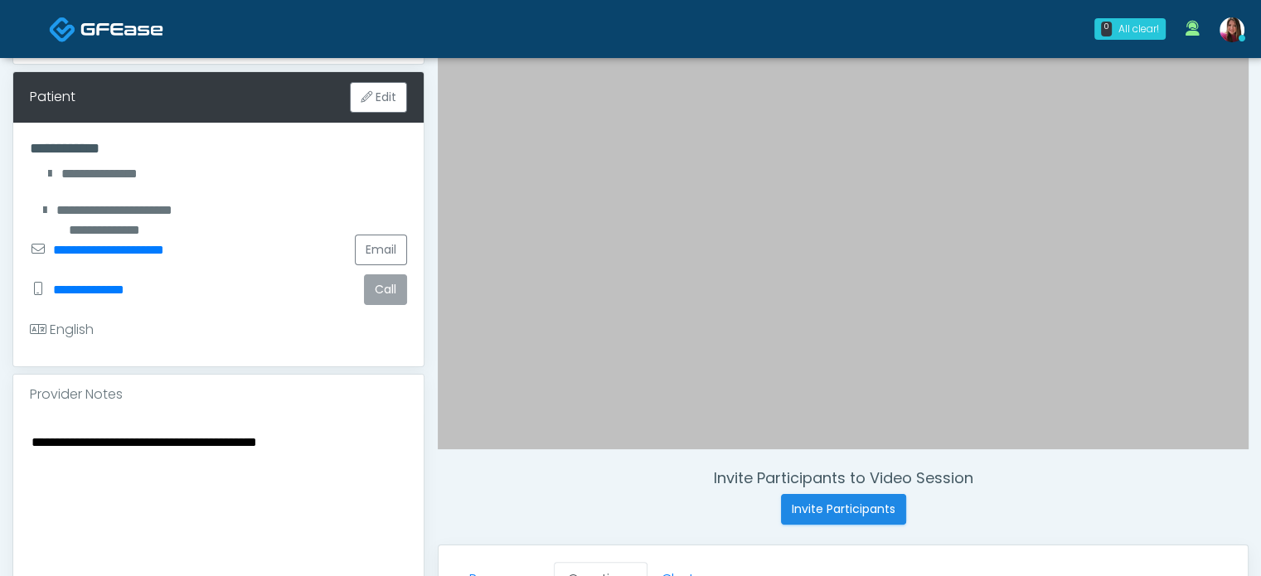
click at [386, 287] on button "Call" at bounding box center [385, 290] width 43 height 31
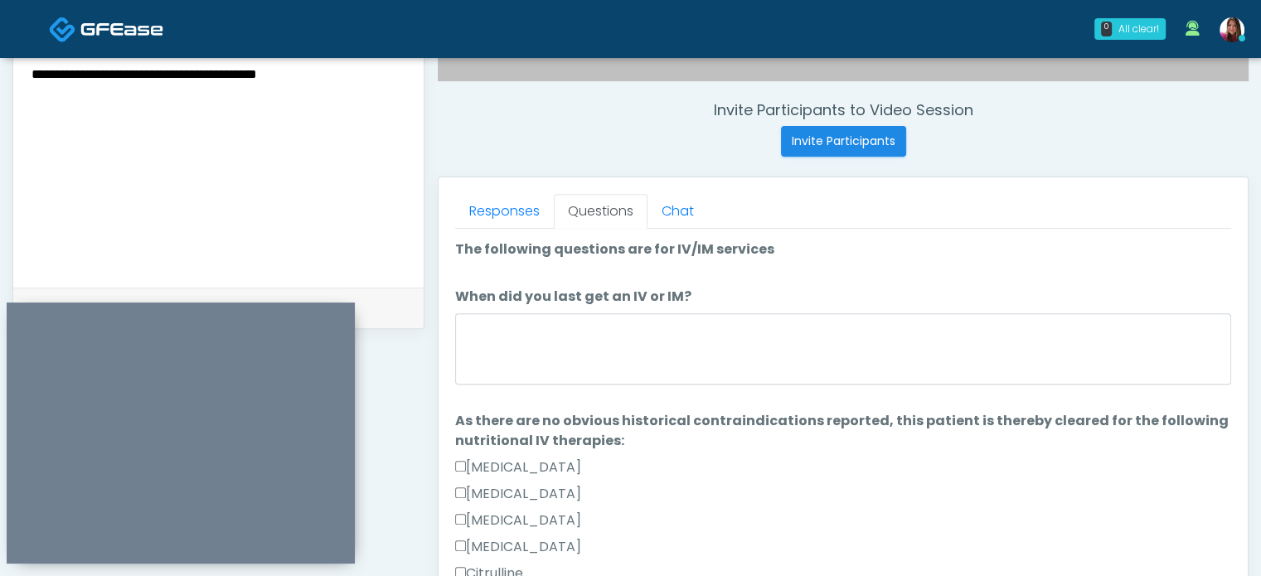
scroll to position [604, 0]
click at [381, 221] on textarea "**********" at bounding box center [218, 166] width 377 height 202
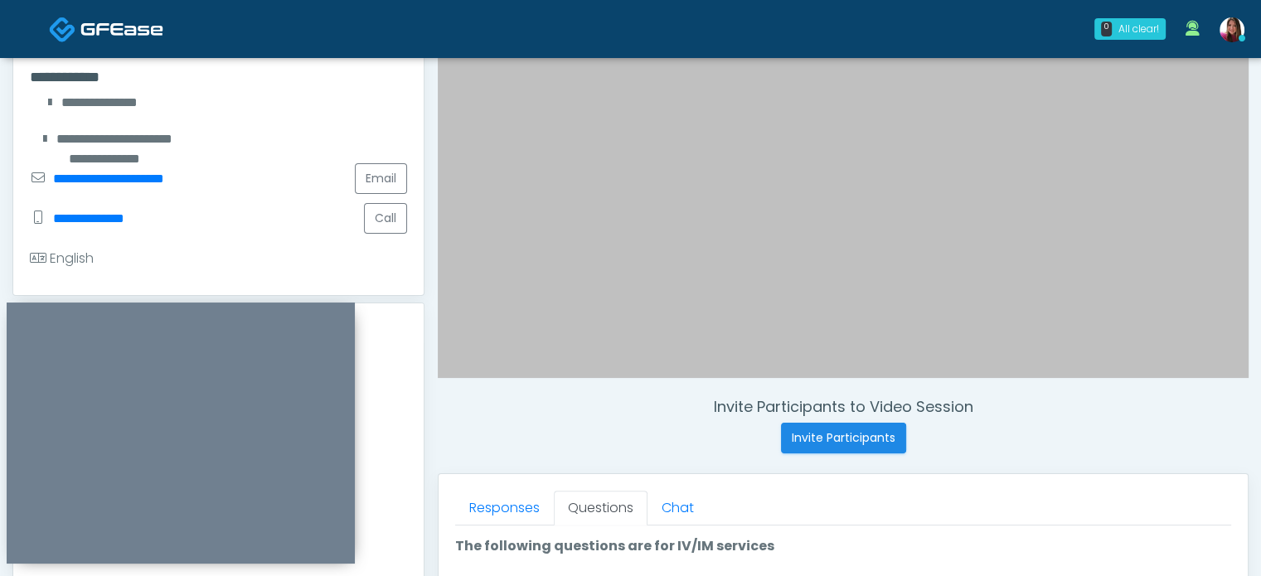
scroll to position [300, 0]
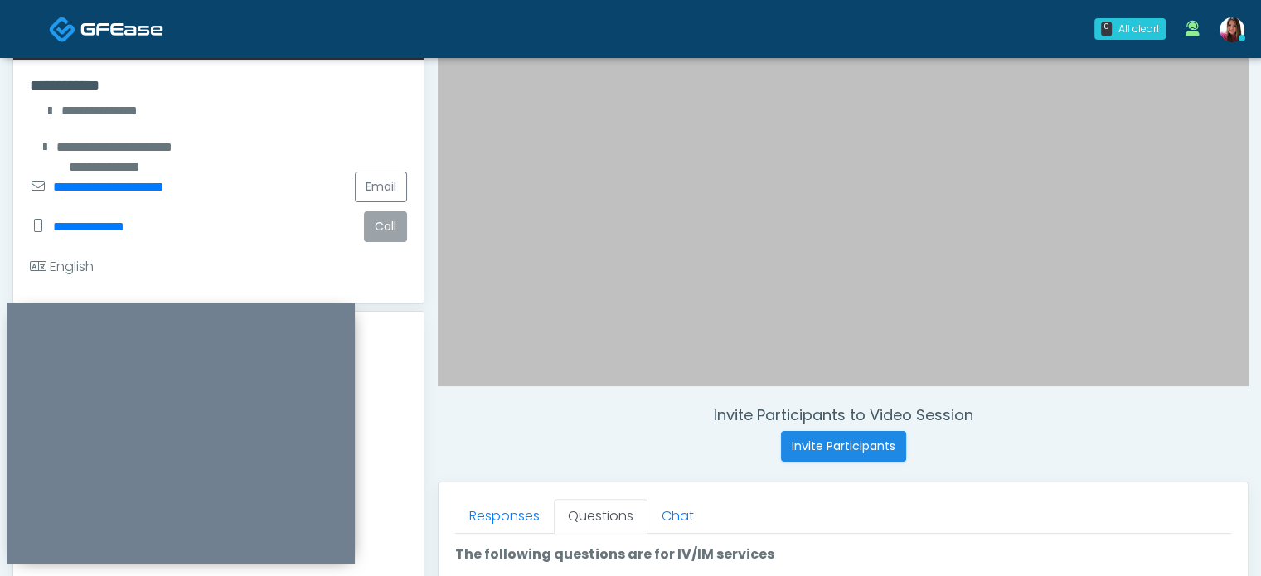
click at [401, 220] on button "Call" at bounding box center [385, 226] width 43 height 31
click at [879, 444] on button "Invite Participants" at bounding box center [843, 446] width 125 height 31
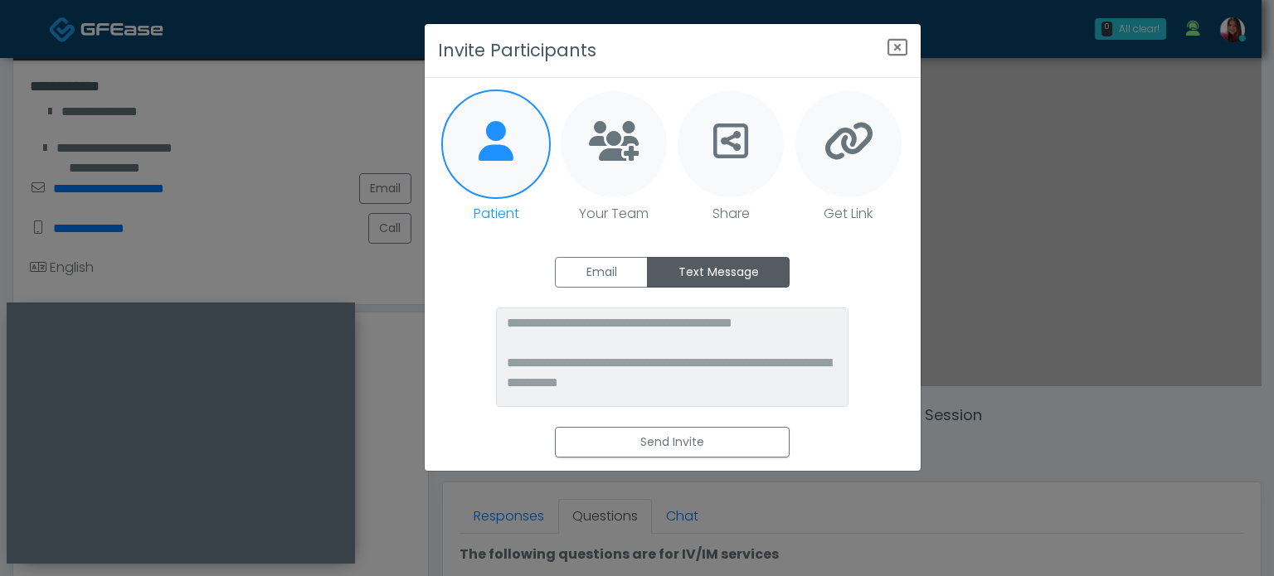
click at [484, 160] on icon at bounding box center [496, 141] width 35 height 40
click at [584, 280] on label "Email" at bounding box center [601, 272] width 93 height 31
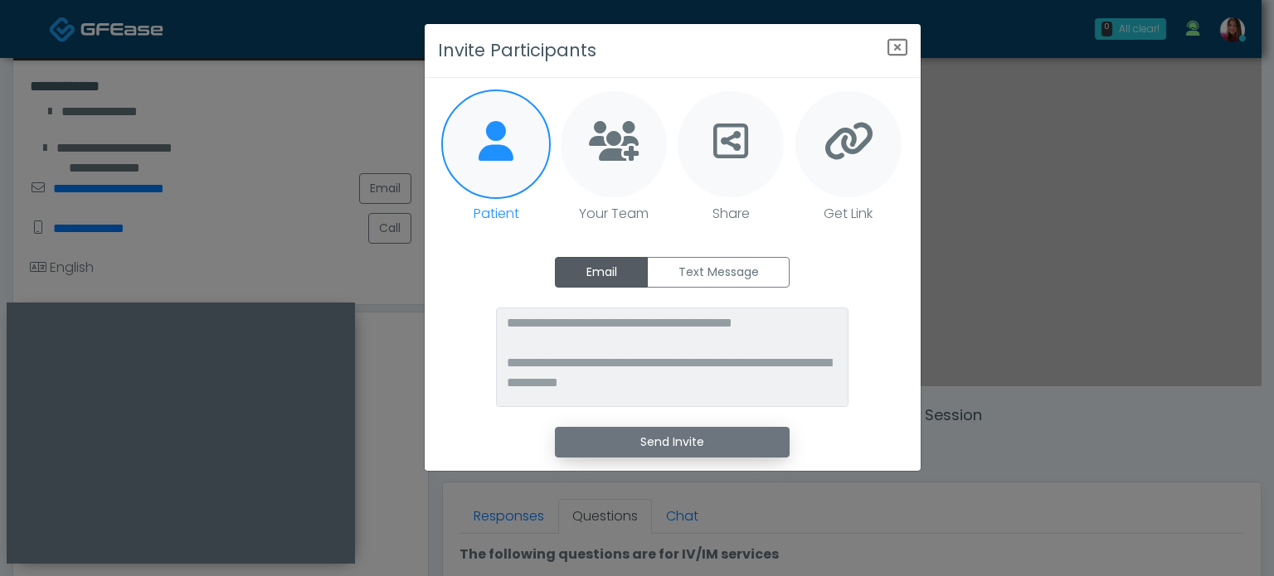
click at [645, 436] on button "Send Invite" at bounding box center [672, 442] width 235 height 31
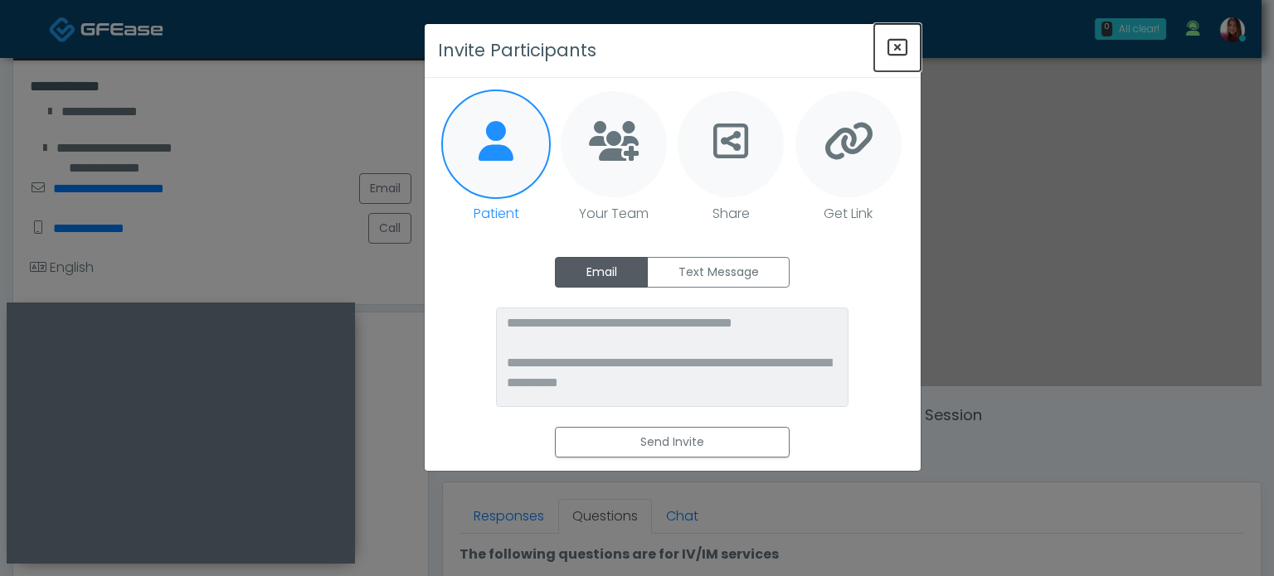
click at [900, 47] on icon "Close" at bounding box center [897, 47] width 20 height 20
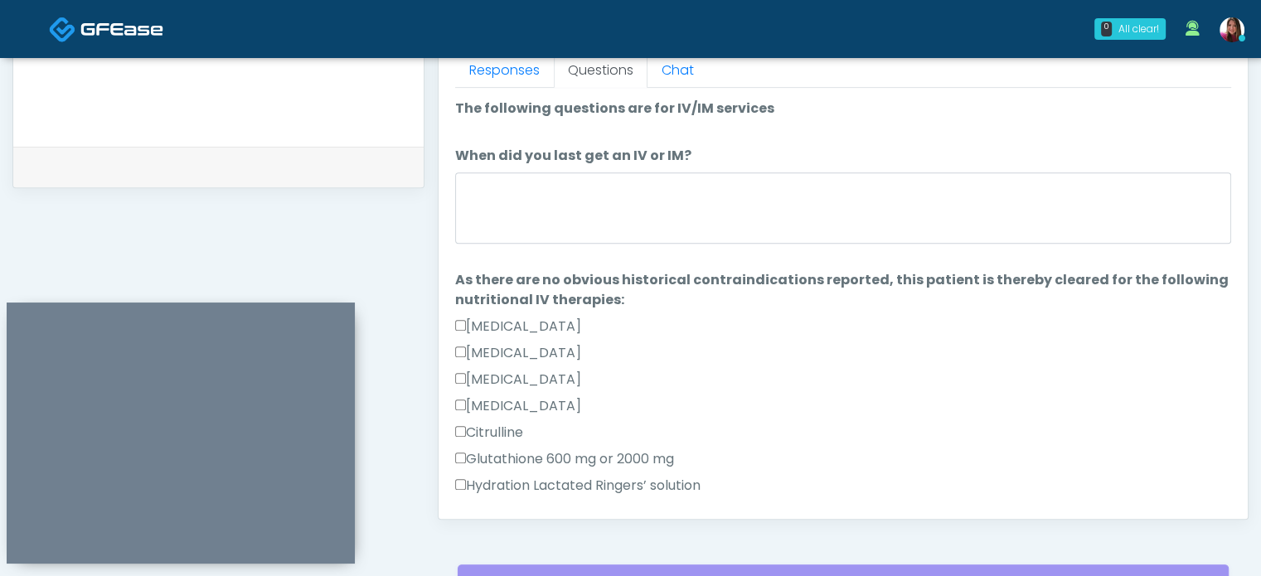
scroll to position [748, 0]
click at [503, 66] on link "Responses" at bounding box center [504, 68] width 99 height 35
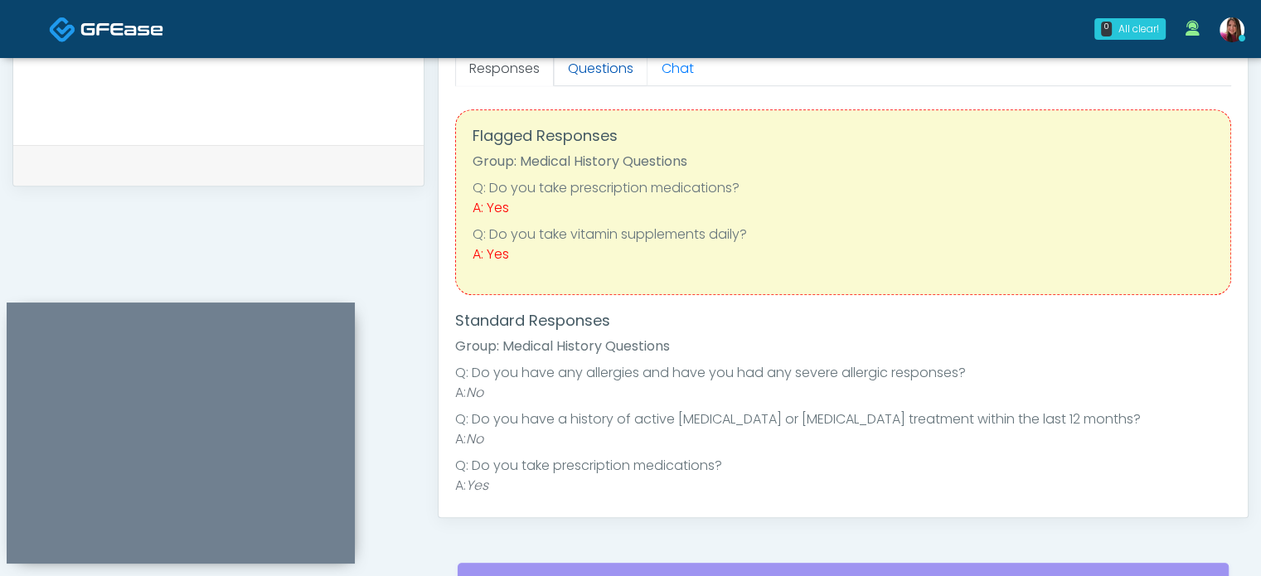
click at [576, 61] on link "Questions" at bounding box center [601, 68] width 94 height 35
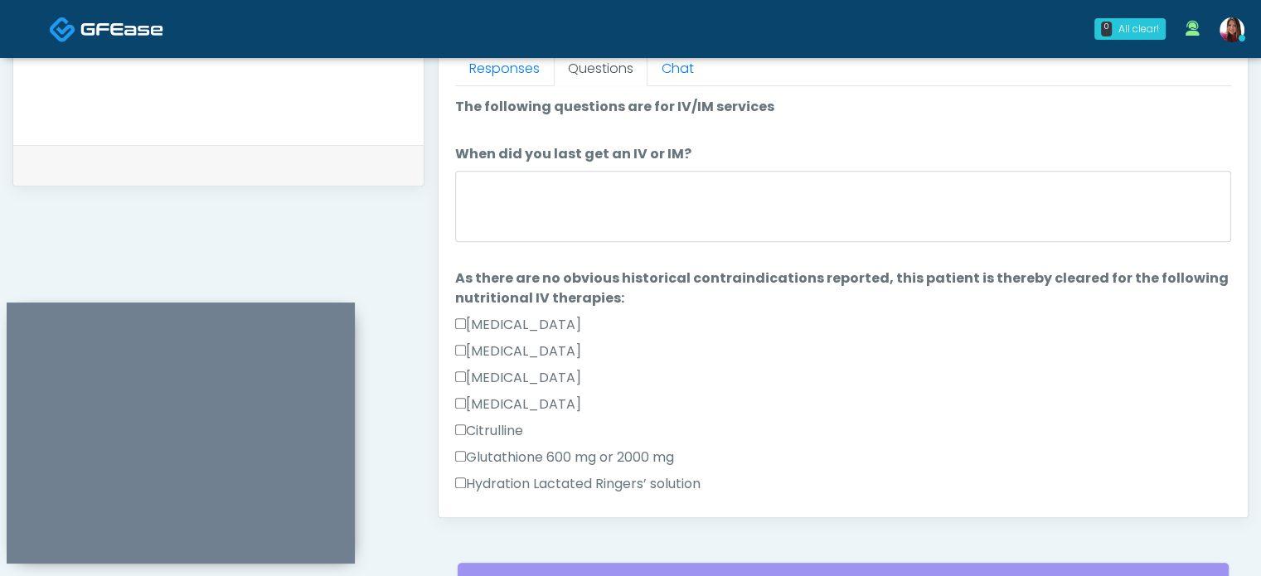
click at [450, 226] on div "Responses Questions Chat Good Faith Exam Script Good Faith Exam Script INTRODUC…" at bounding box center [843, 276] width 809 height 483
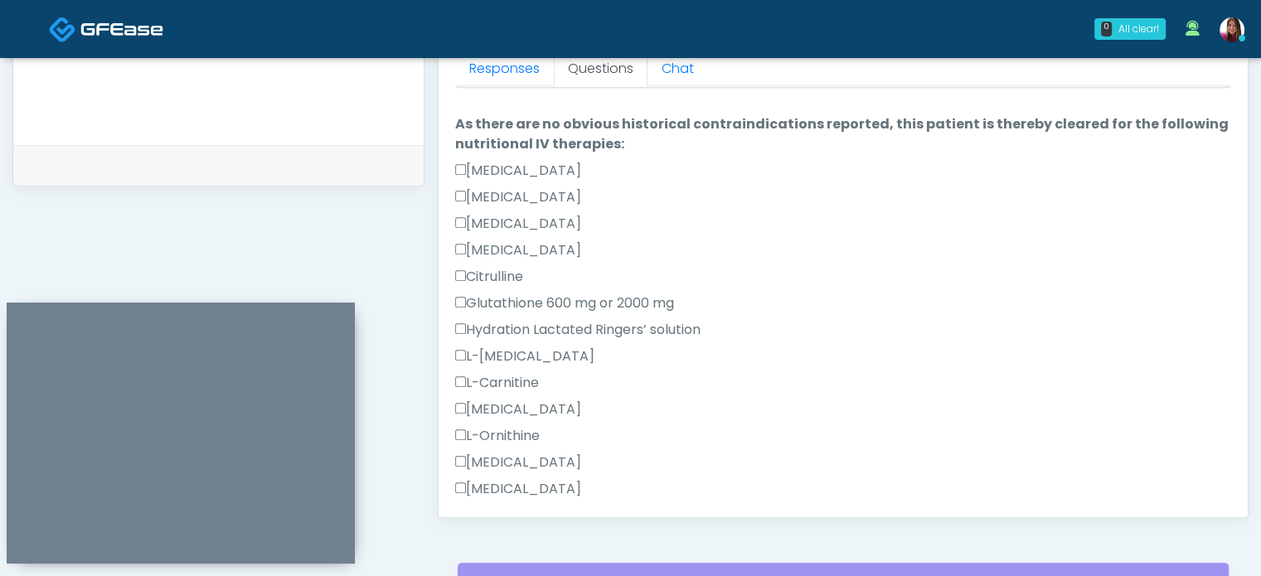
scroll to position [160, 0]
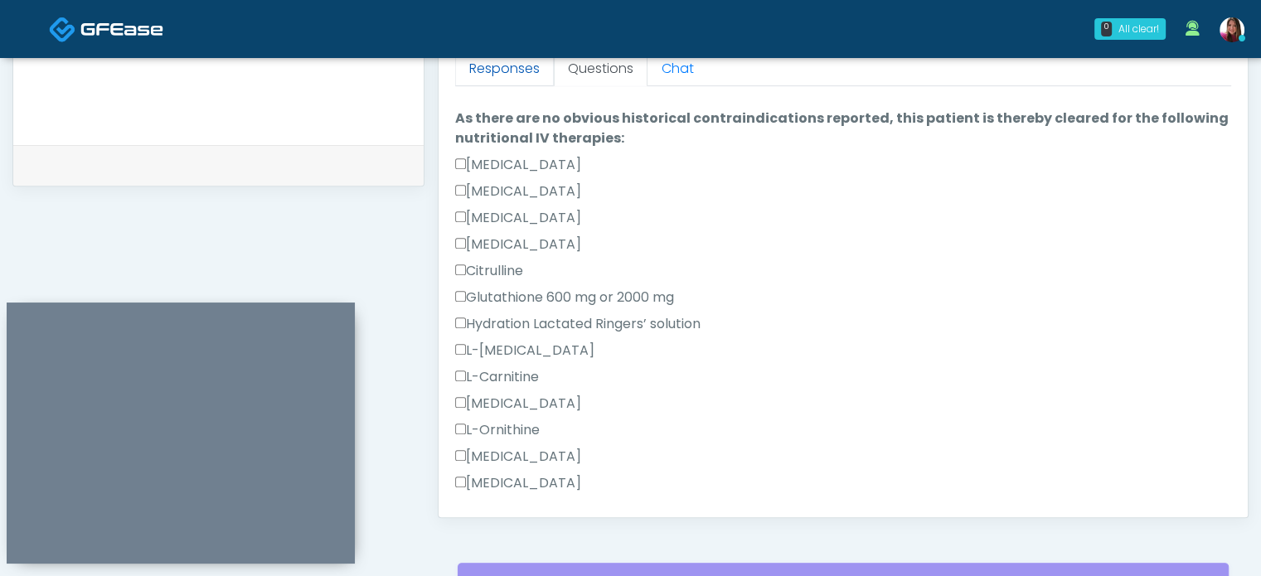
click at [506, 62] on link "Responses" at bounding box center [504, 68] width 99 height 35
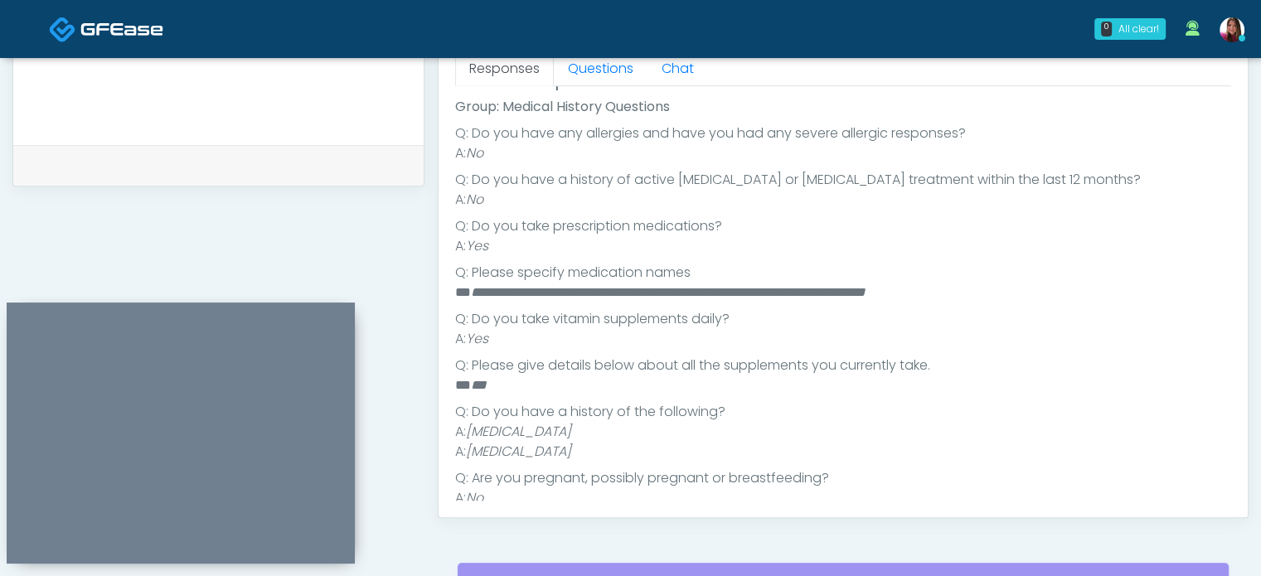
scroll to position [260, 0]
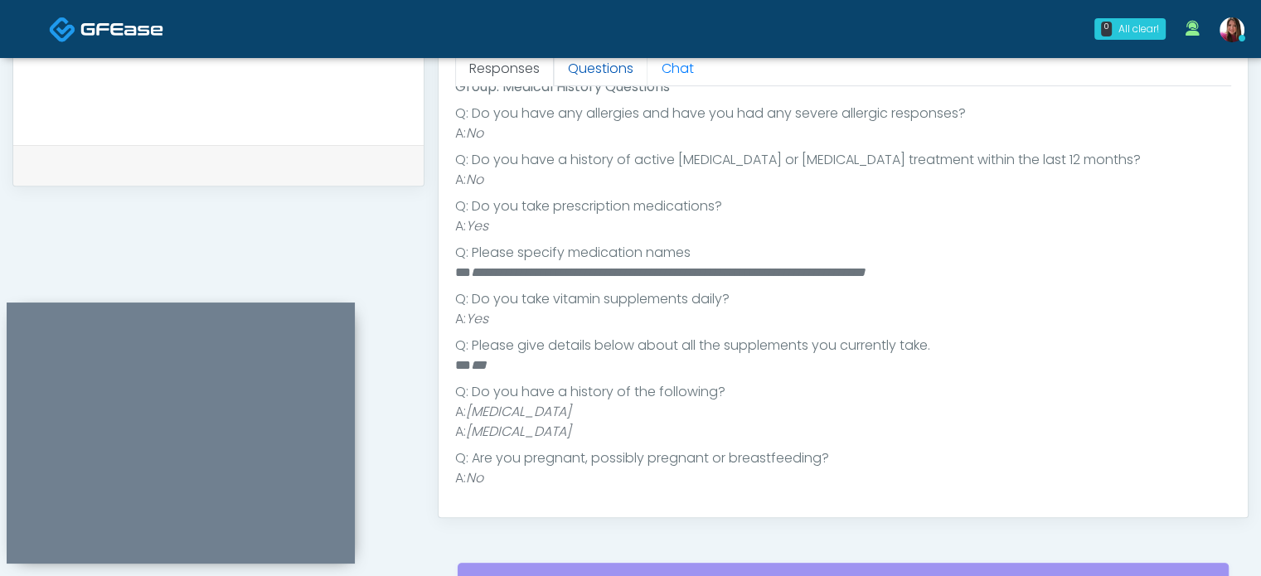
click at [595, 66] on link "Questions" at bounding box center [601, 68] width 94 height 35
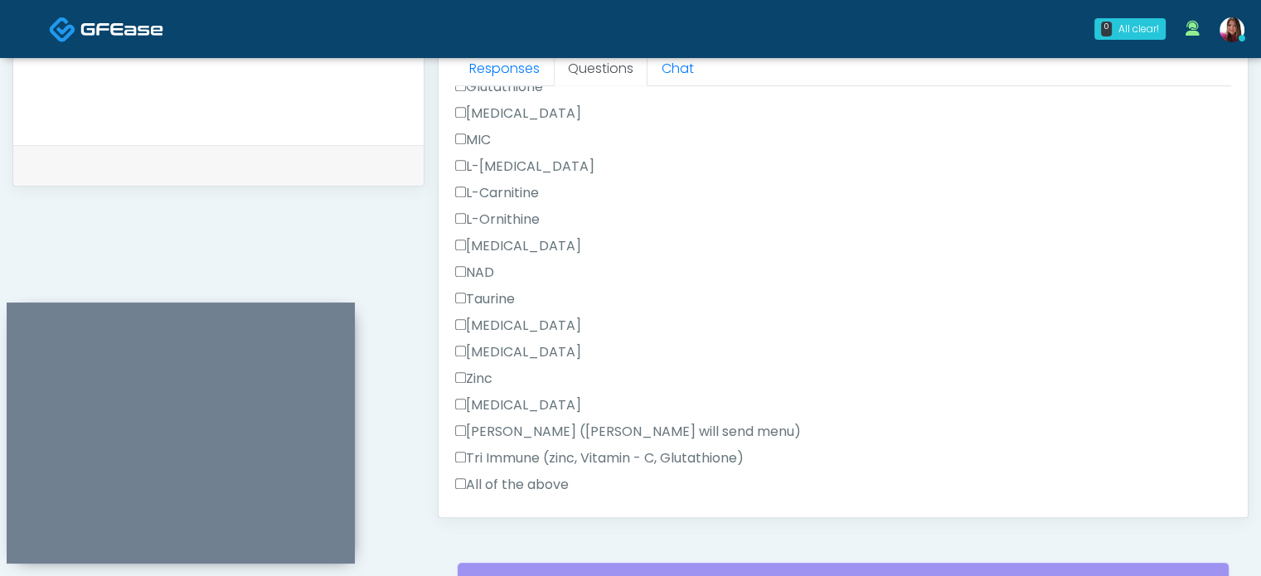
scroll to position [1052, 0]
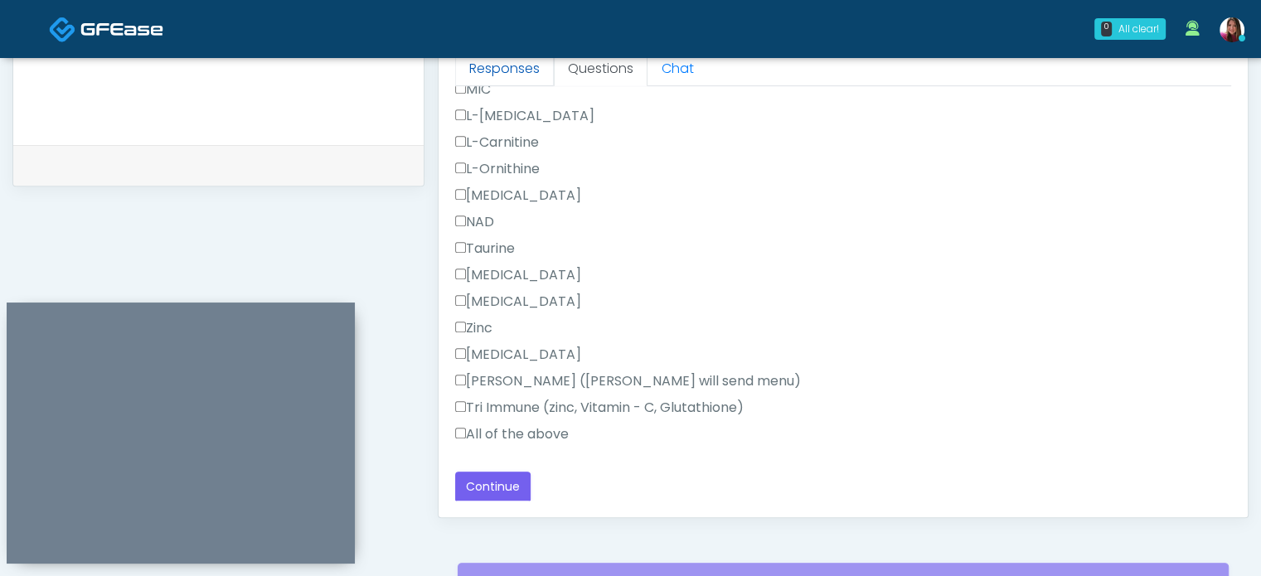
click at [489, 77] on link "Responses" at bounding box center [504, 68] width 99 height 35
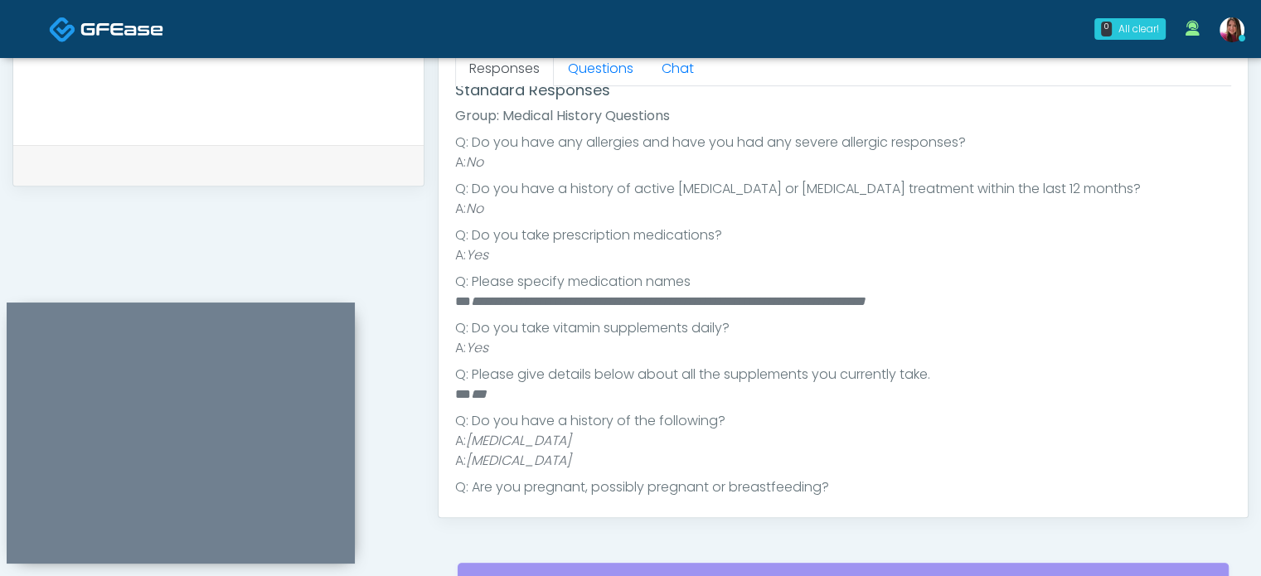
scroll to position [260, 0]
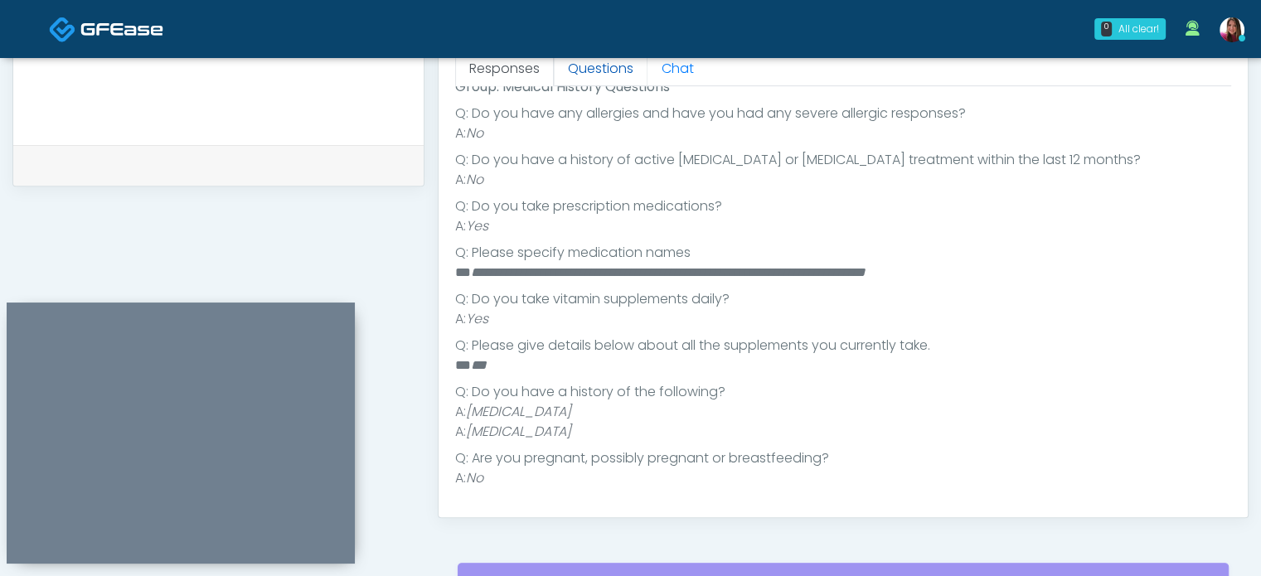
click at [610, 73] on link "Questions" at bounding box center [601, 68] width 94 height 35
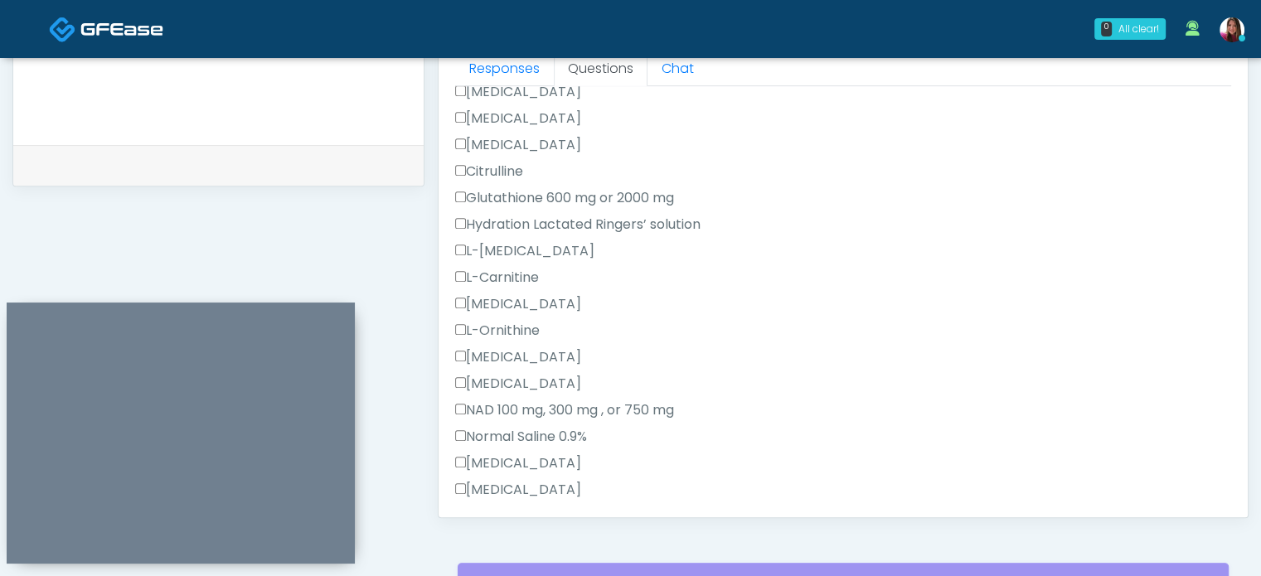
scroll to position [417, 0]
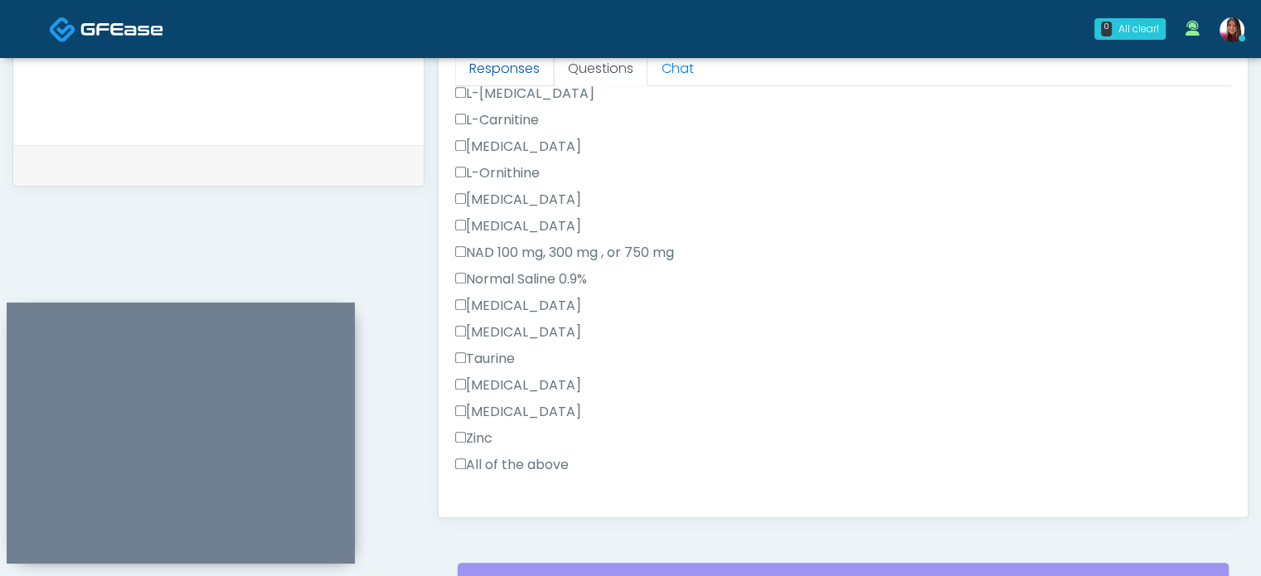
click at [467, 61] on link "Responses" at bounding box center [504, 68] width 99 height 35
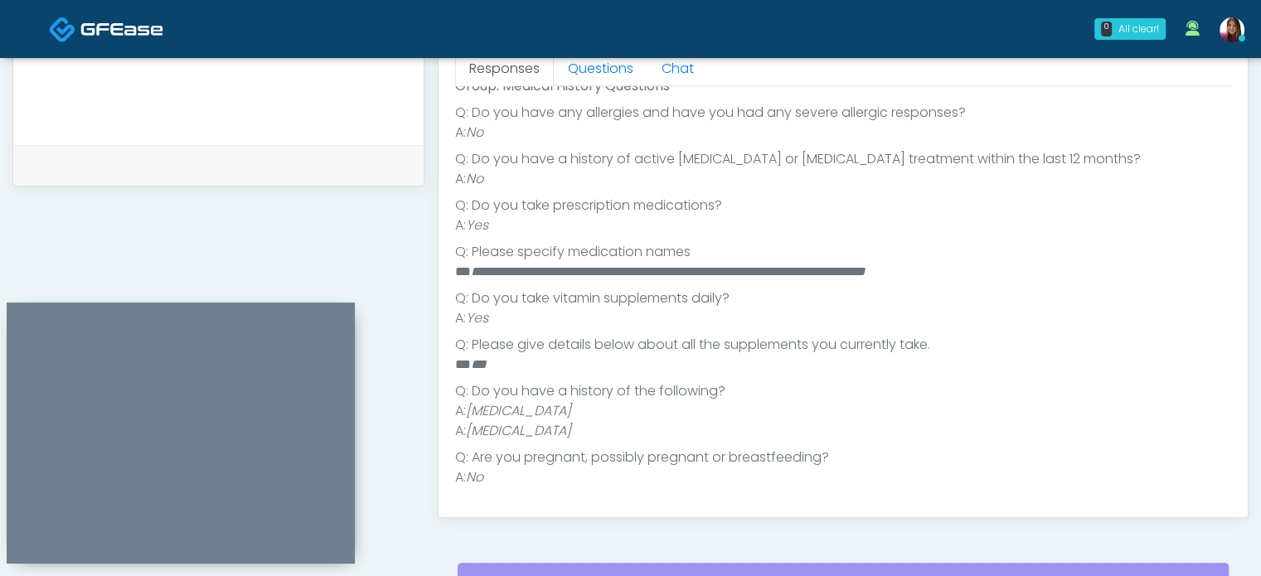
scroll to position [260, 0]
click at [583, 69] on link "Questions" at bounding box center [601, 68] width 94 height 35
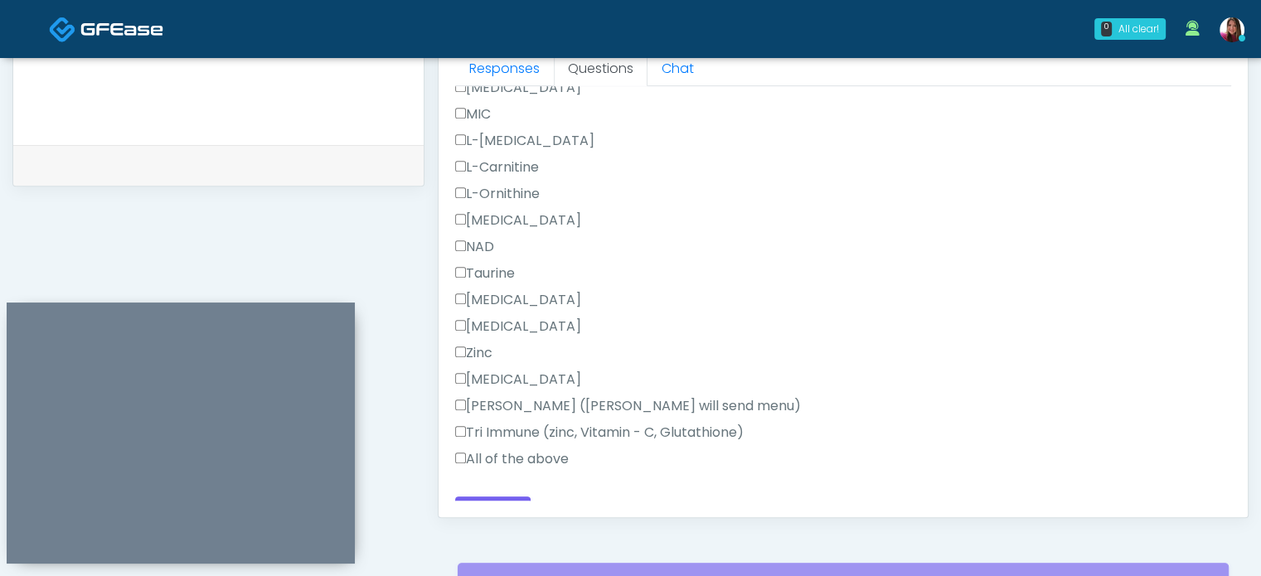
scroll to position [1052, 0]
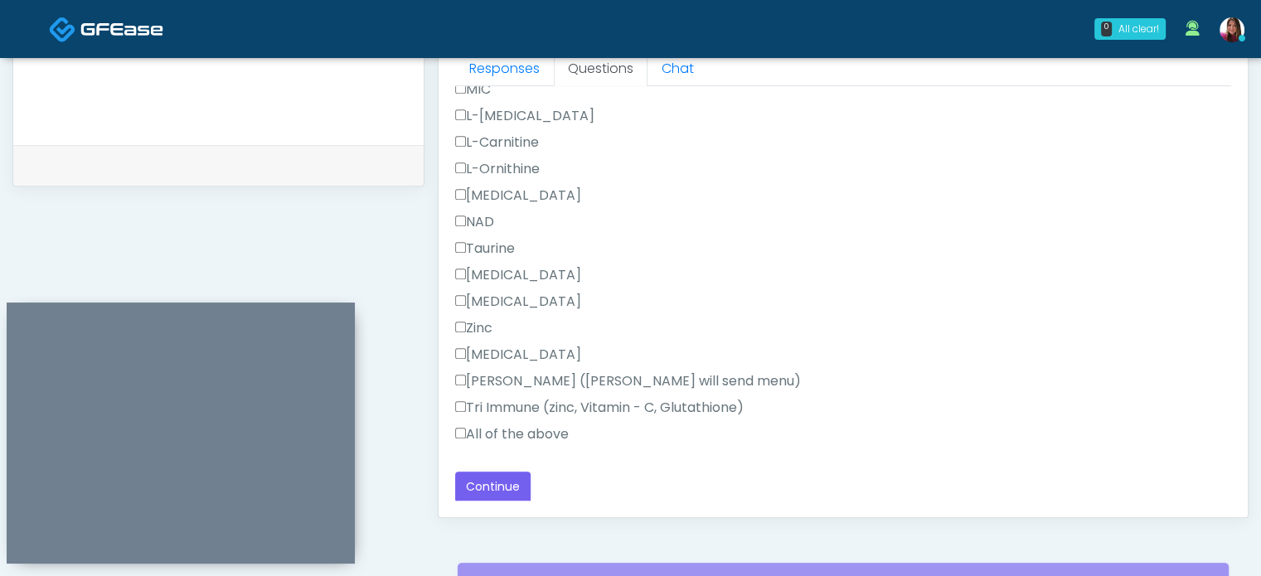
click at [487, 476] on button "Continue" at bounding box center [492, 487] width 75 height 31
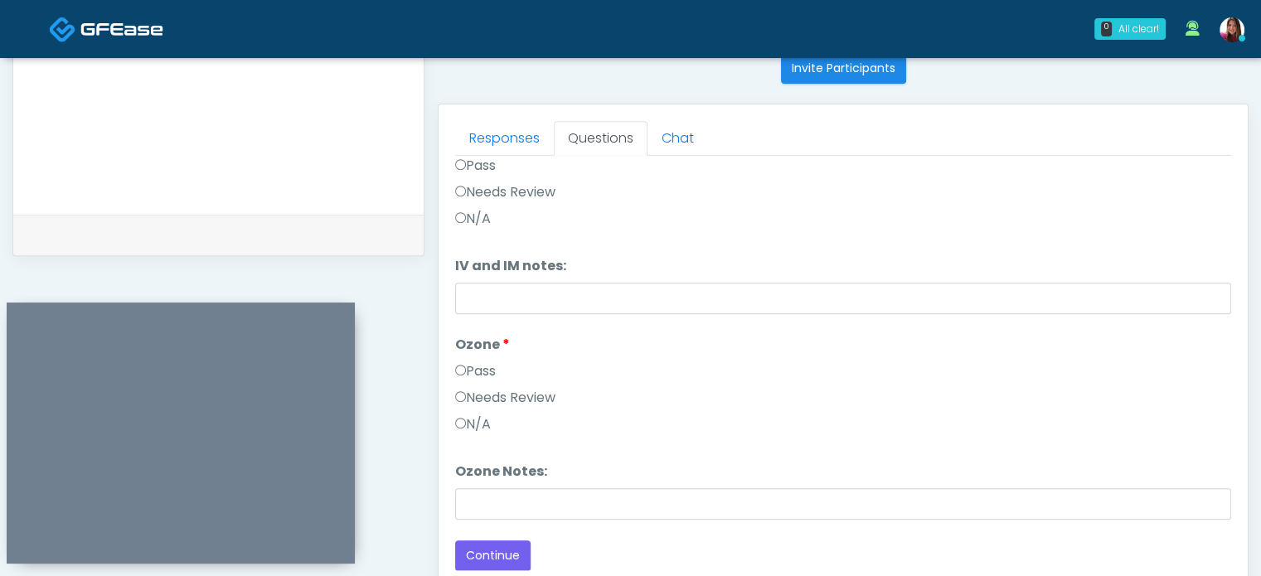
scroll to position [0, 0]
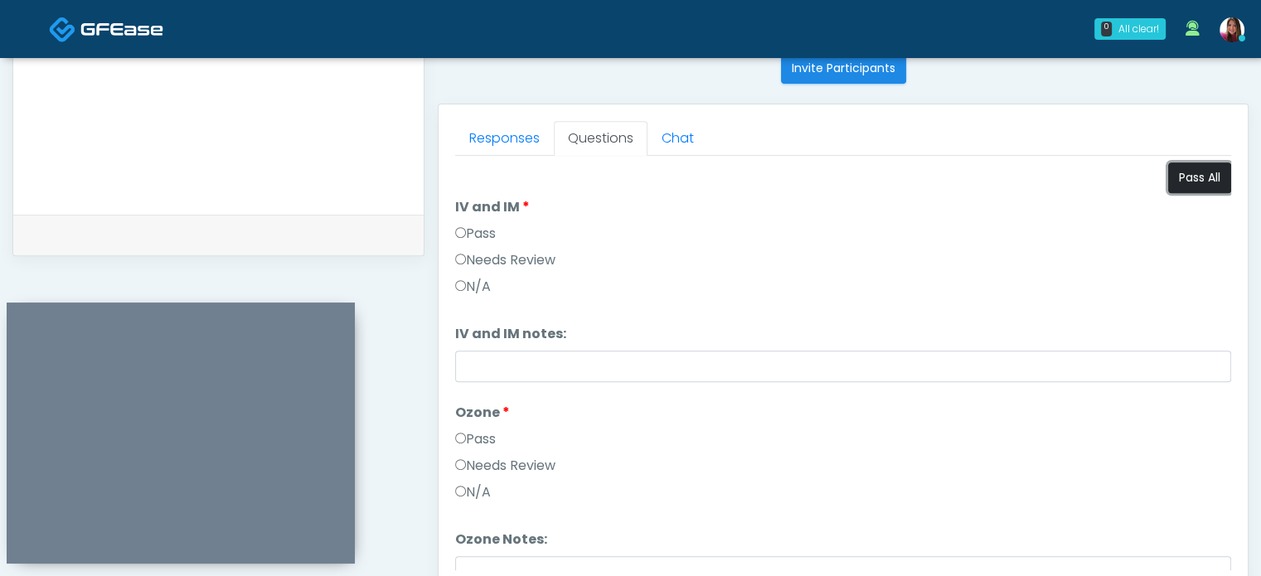
click at [1196, 176] on button "Pass All" at bounding box center [1200, 178] width 63 height 31
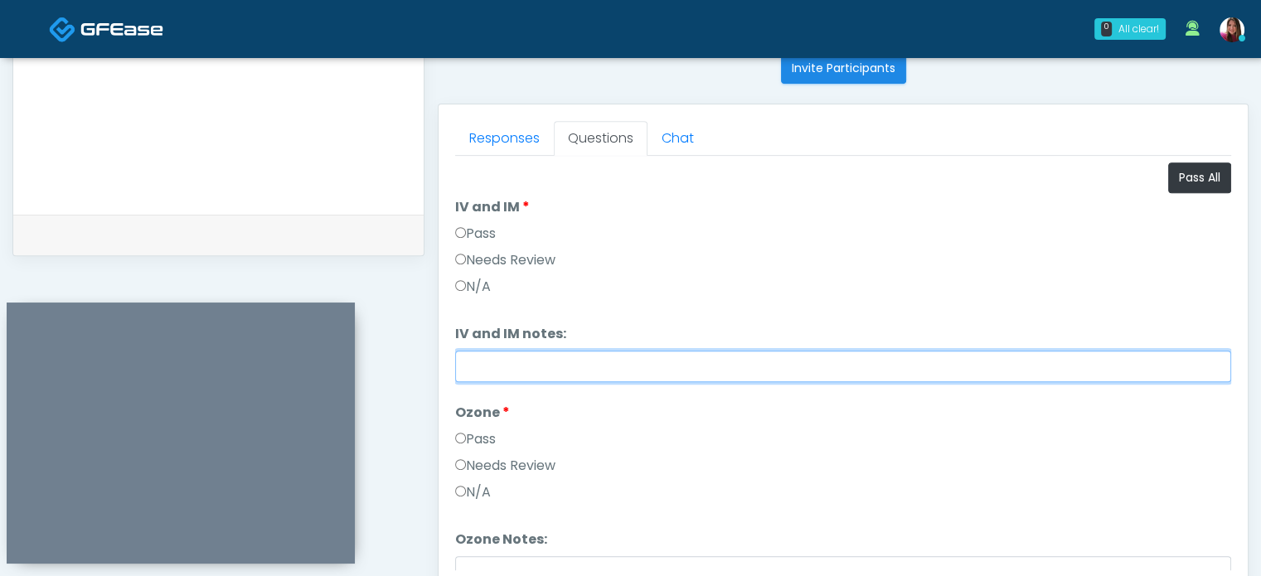
click at [711, 357] on input "IV and IM notes:" at bounding box center [843, 367] width 776 height 32
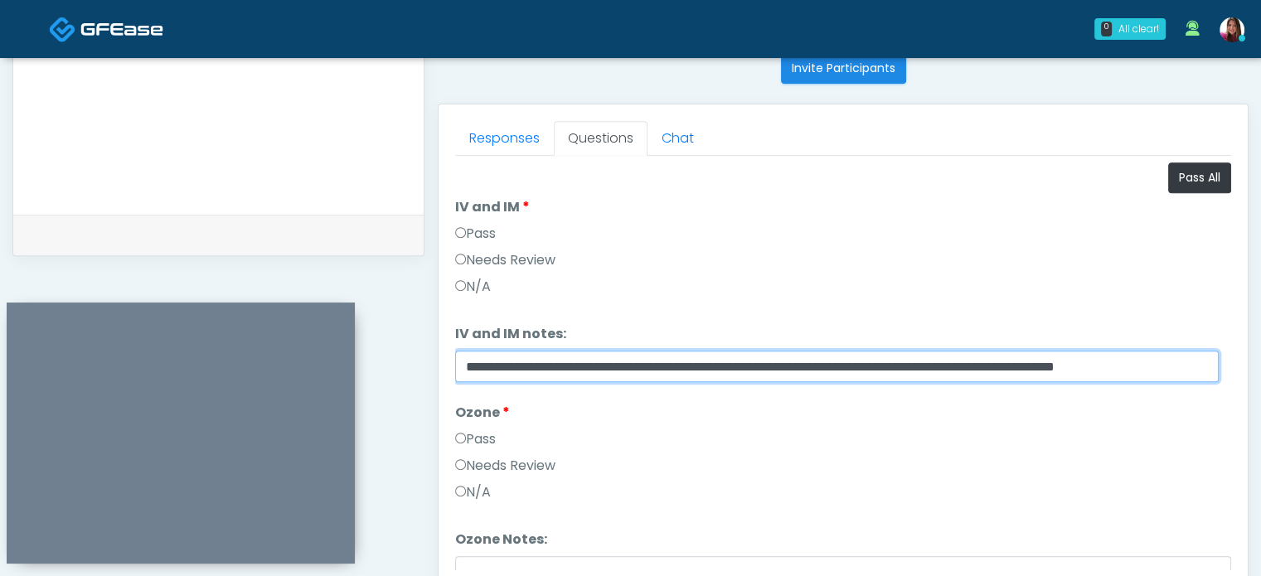
scroll to position [0, 30]
type input "**********"
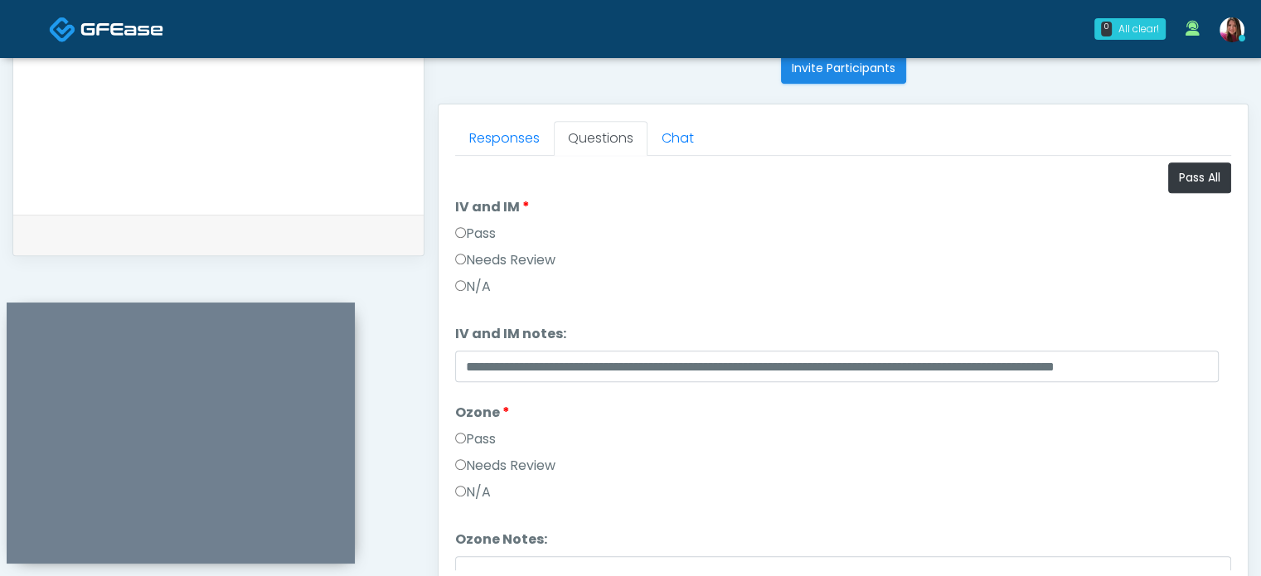
scroll to position [68, 0]
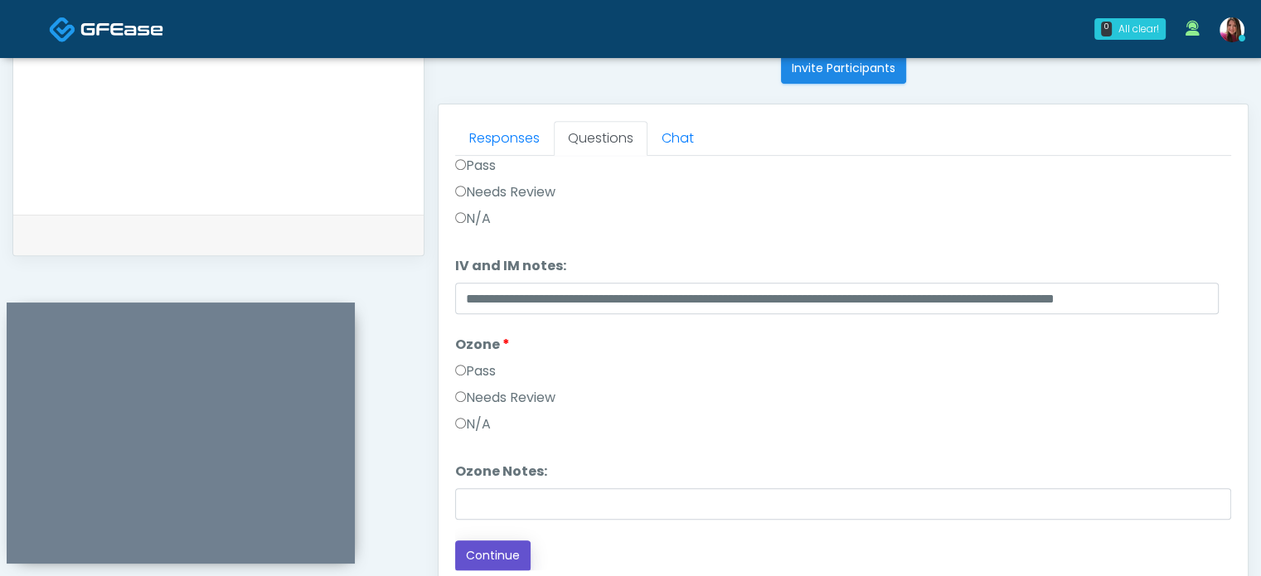
click at [507, 551] on button "Continue" at bounding box center [492, 556] width 75 height 31
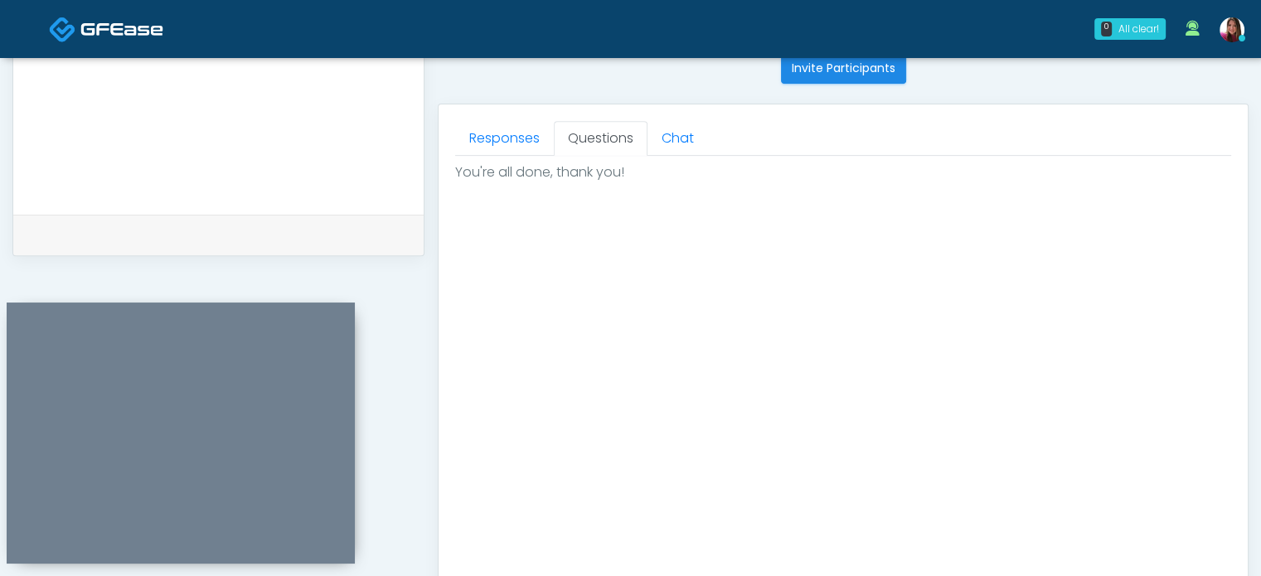
scroll to position [940, 0]
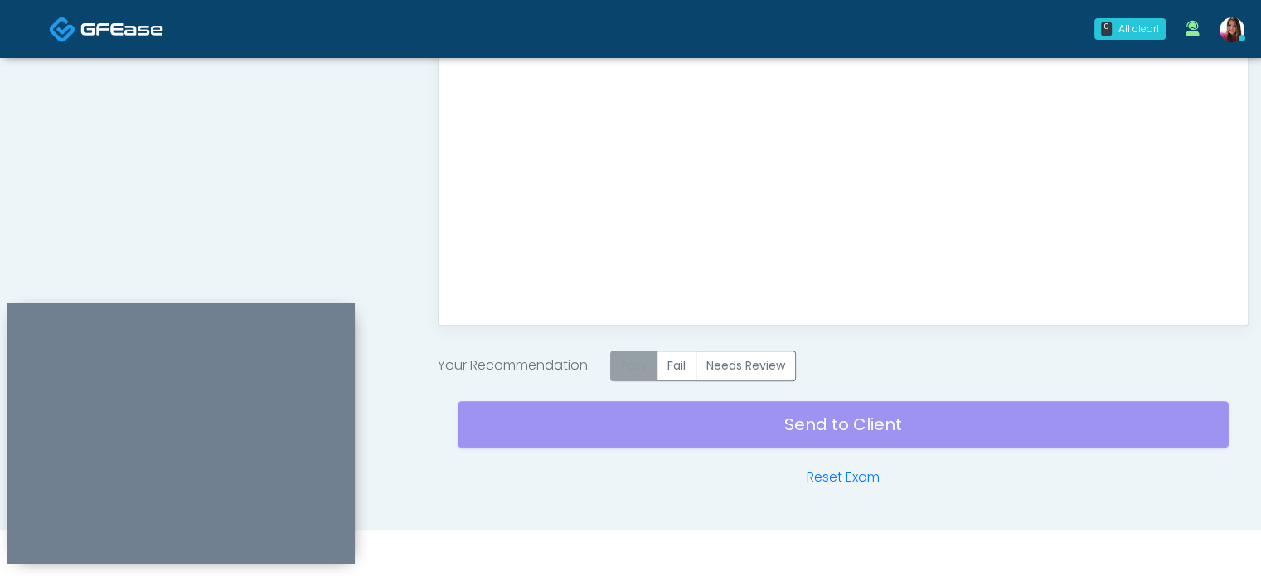
click at [645, 359] on label "Pass" at bounding box center [633, 366] width 47 height 31
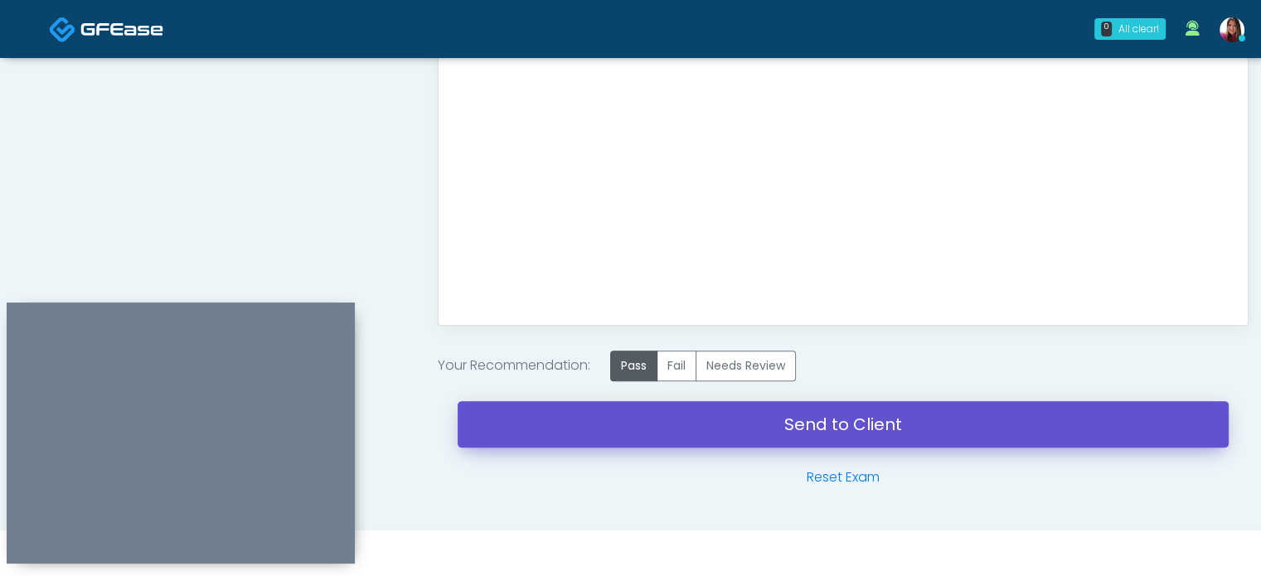
click at [971, 416] on link "Send to Client" at bounding box center [843, 424] width 771 height 46
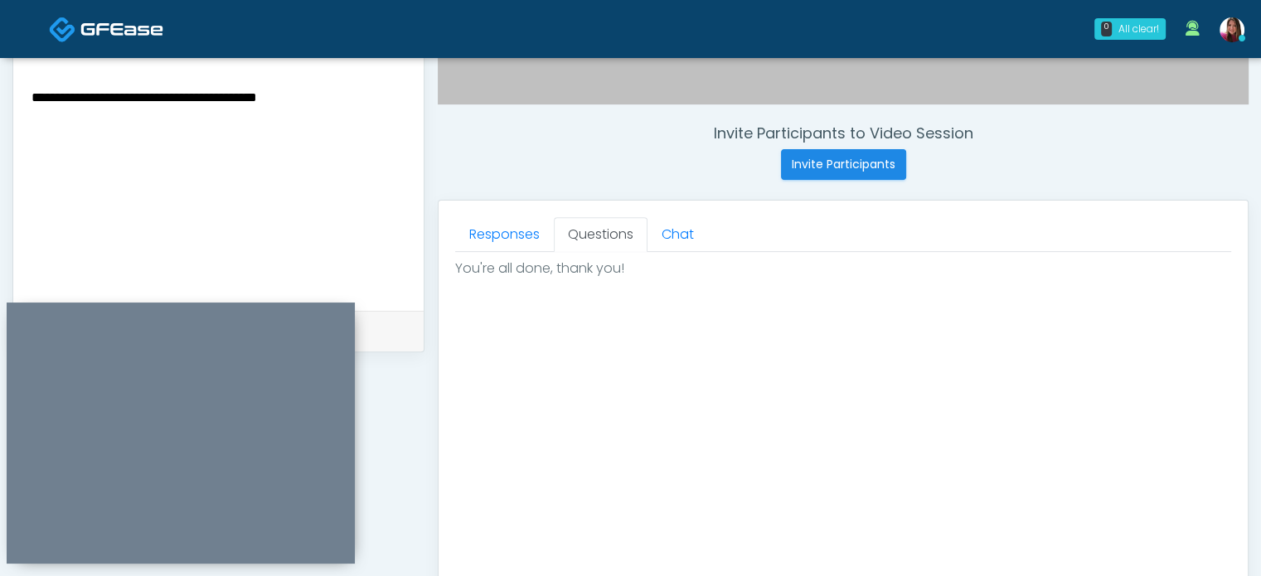
scroll to position [579, 0]
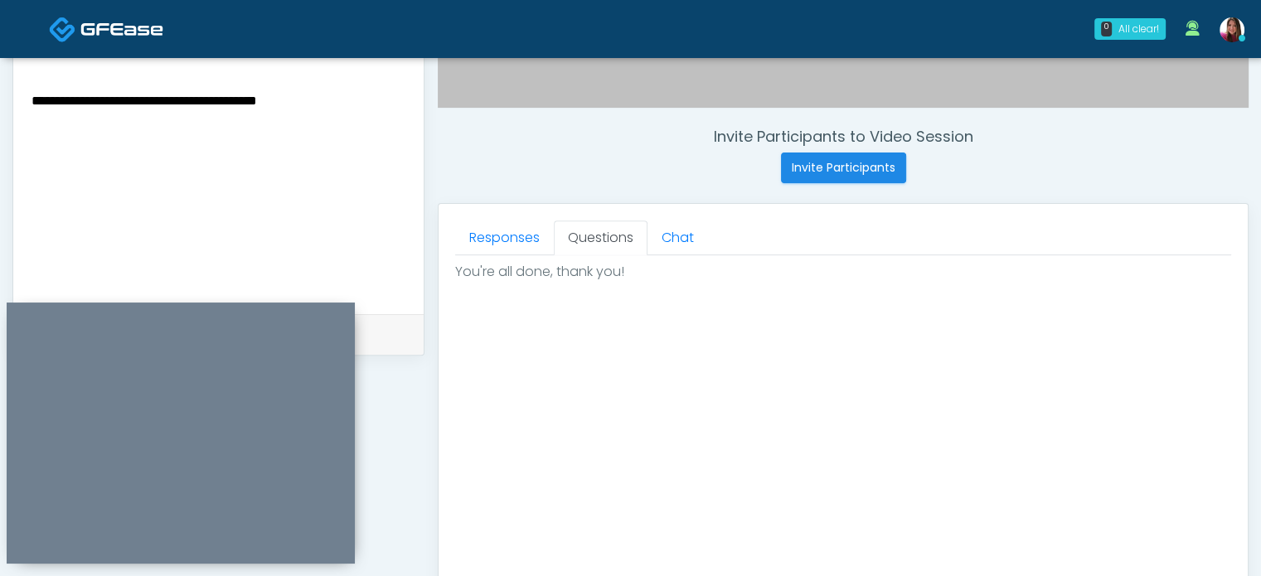
click at [386, 100] on textarea "**********" at bounding box center [218, 191] width 377 height 202
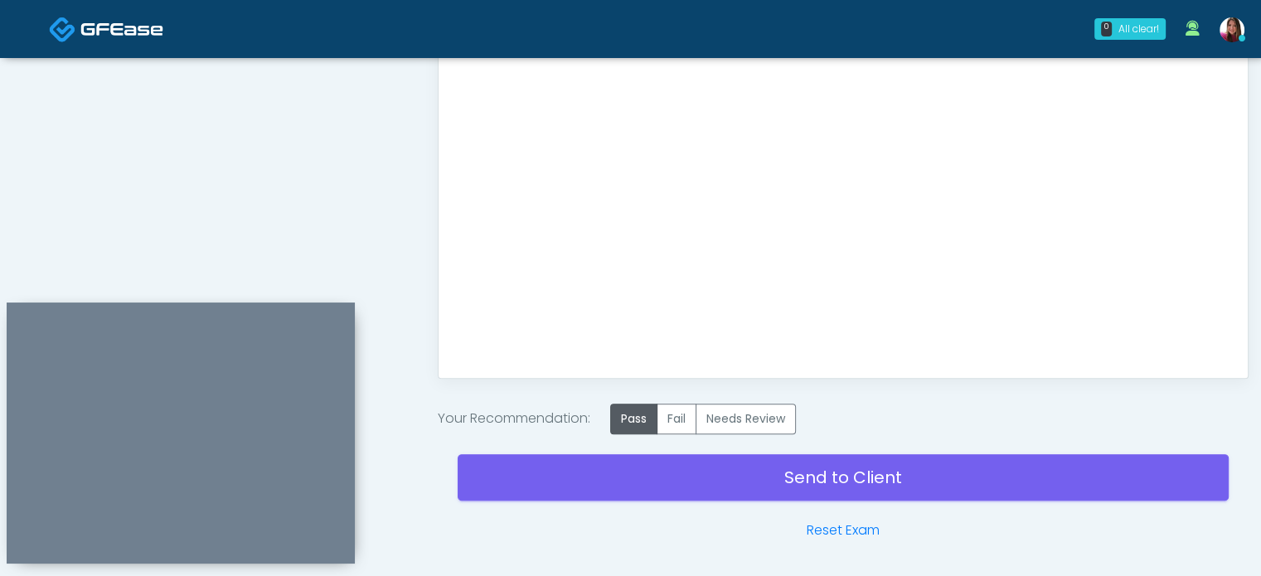
scroll to position [892, 0]
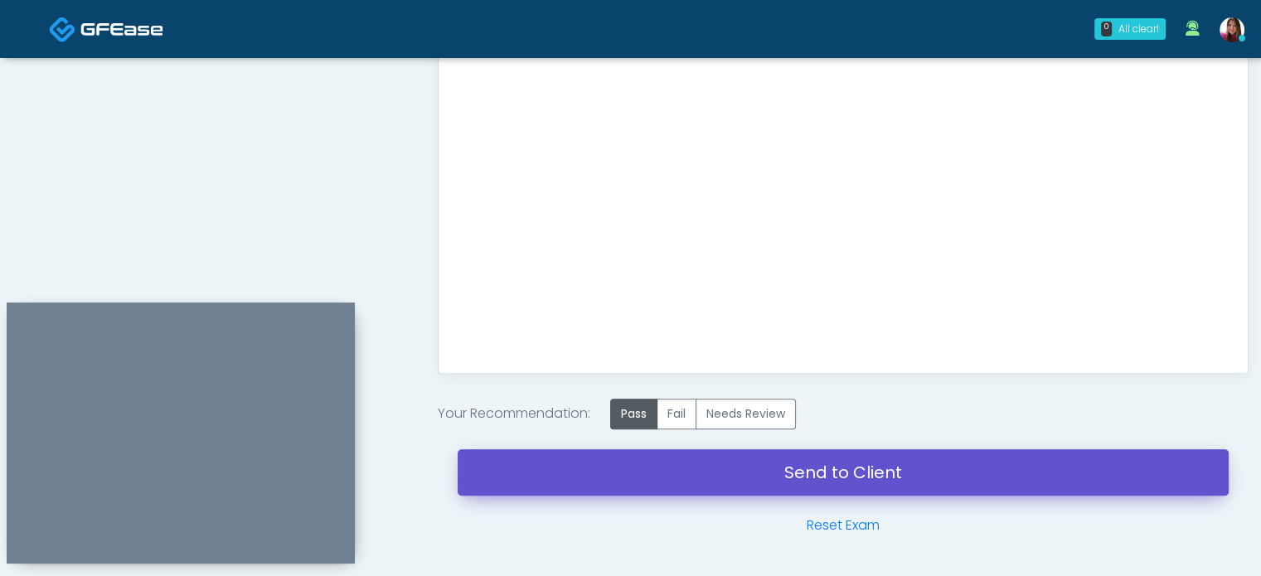
click at [904, 474] on link "Send to Client" at bounding box center [843, 473] width 771 height 46
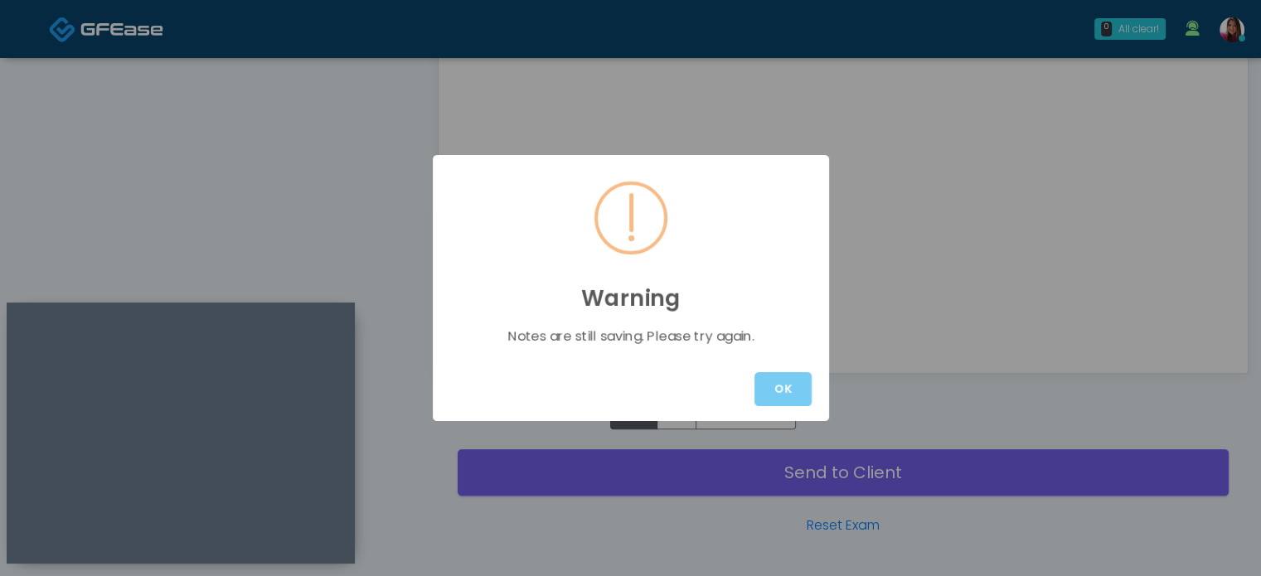
click at [785, 389] on button "OK" at bounding box center [783, 389] width 57 height 34
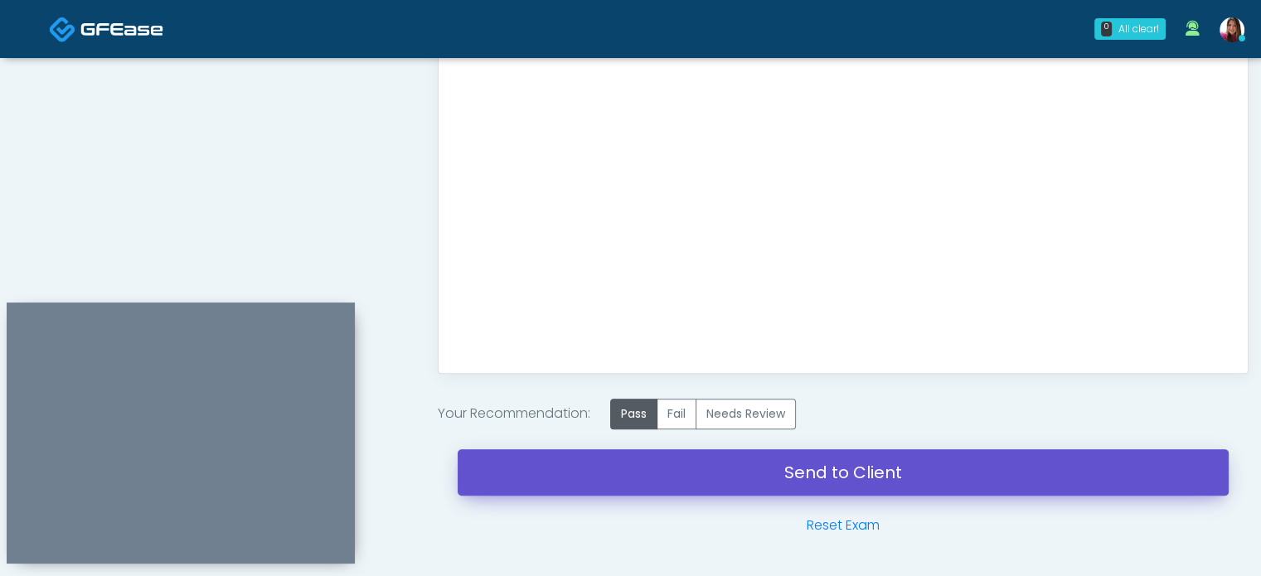
click at [900, 469] on link "Send to Client" at bounding box center [843, 473] width 771 height 46
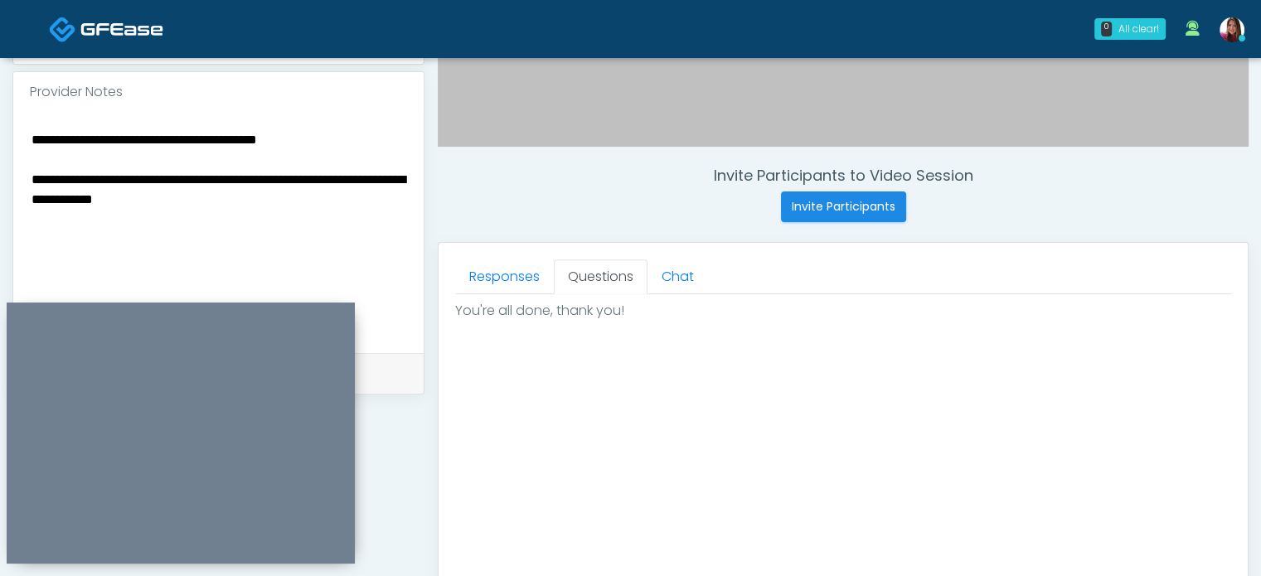
scroll to position [537, 0]
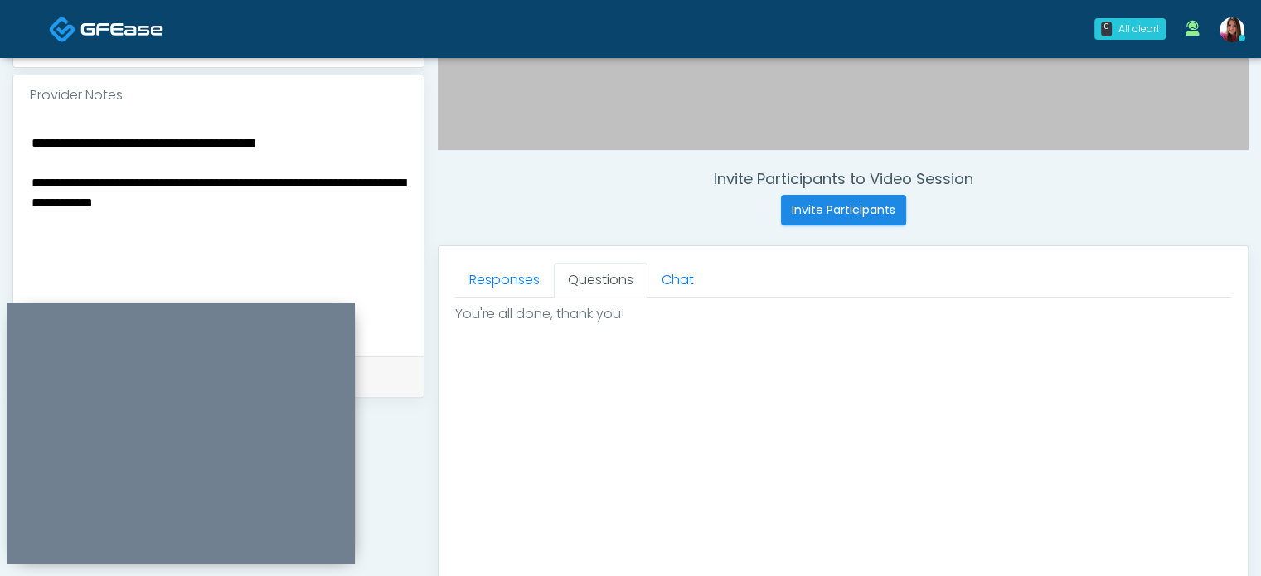
click at [290, 221] on textarea "**********" at bounding box center [218, 233] width 377 height 202
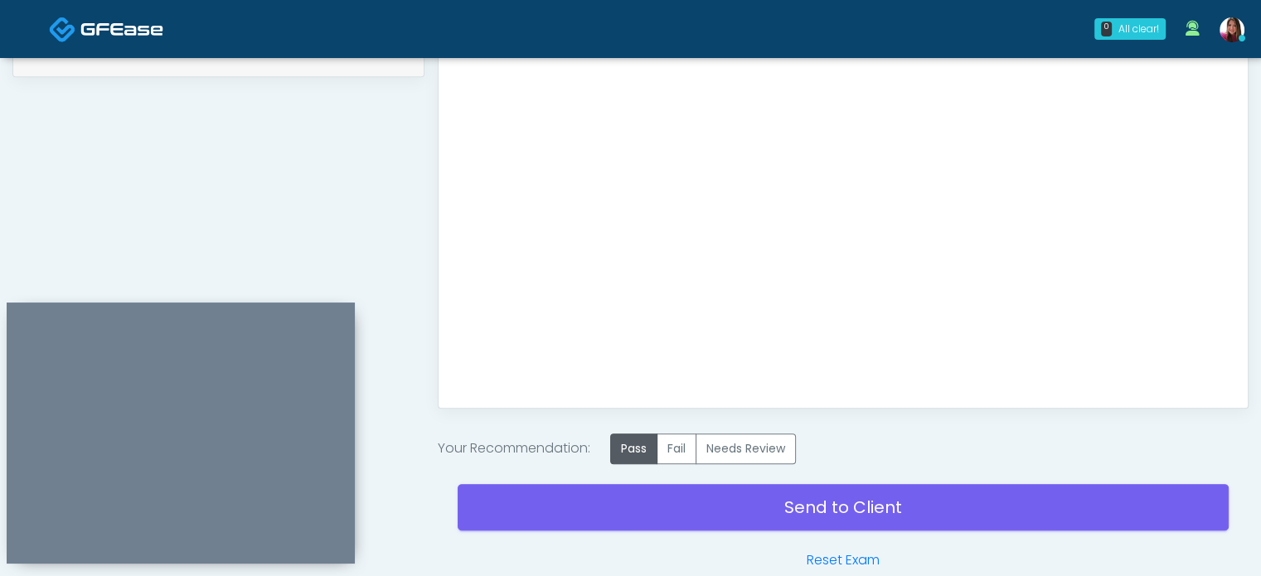
scroll to position [868, 0]
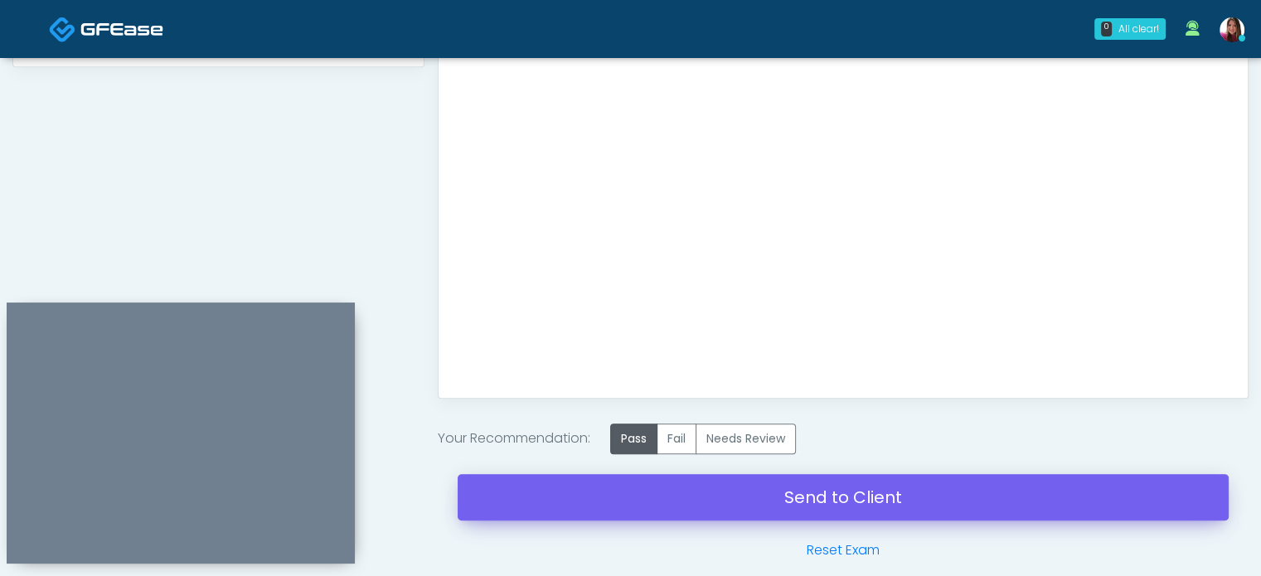
type textarea "**********"
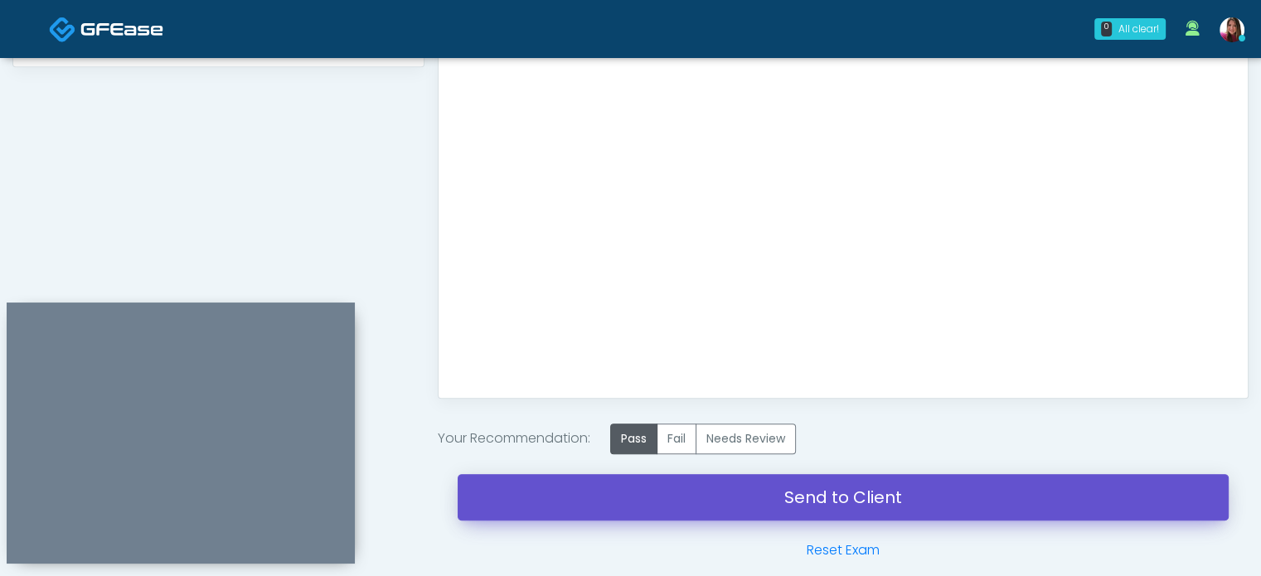
click at [926, 497] on link "Send to Client" at bounding box center [843, 497] width 771 height 46
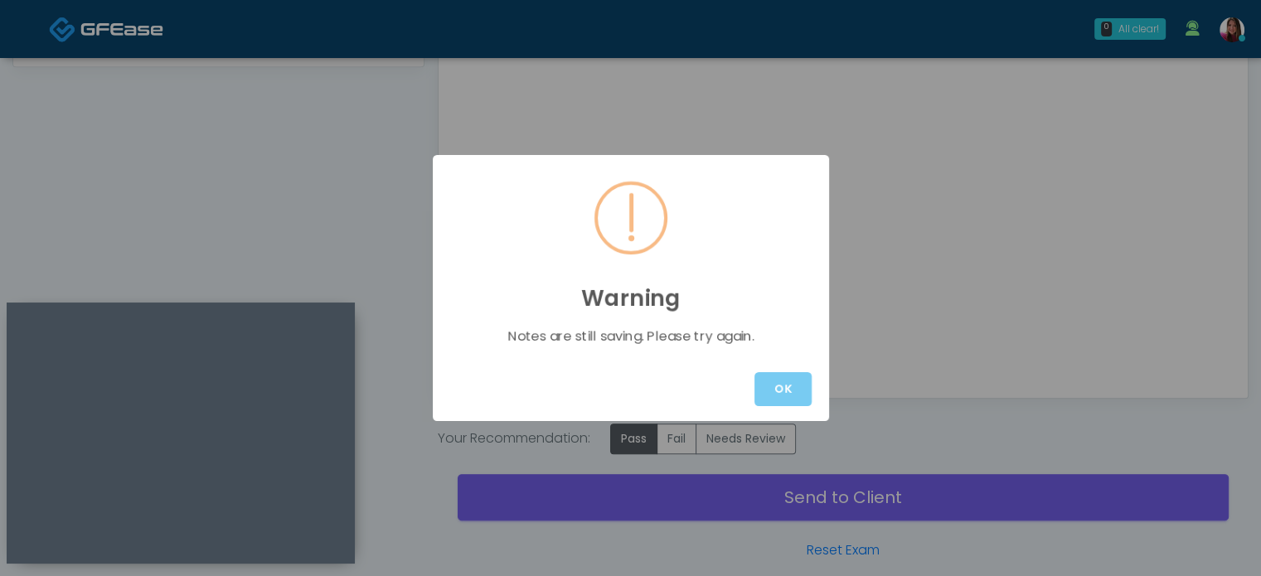
click at [785, 376] on button "OK" at bounding box center [783, 389] width 57 height 34
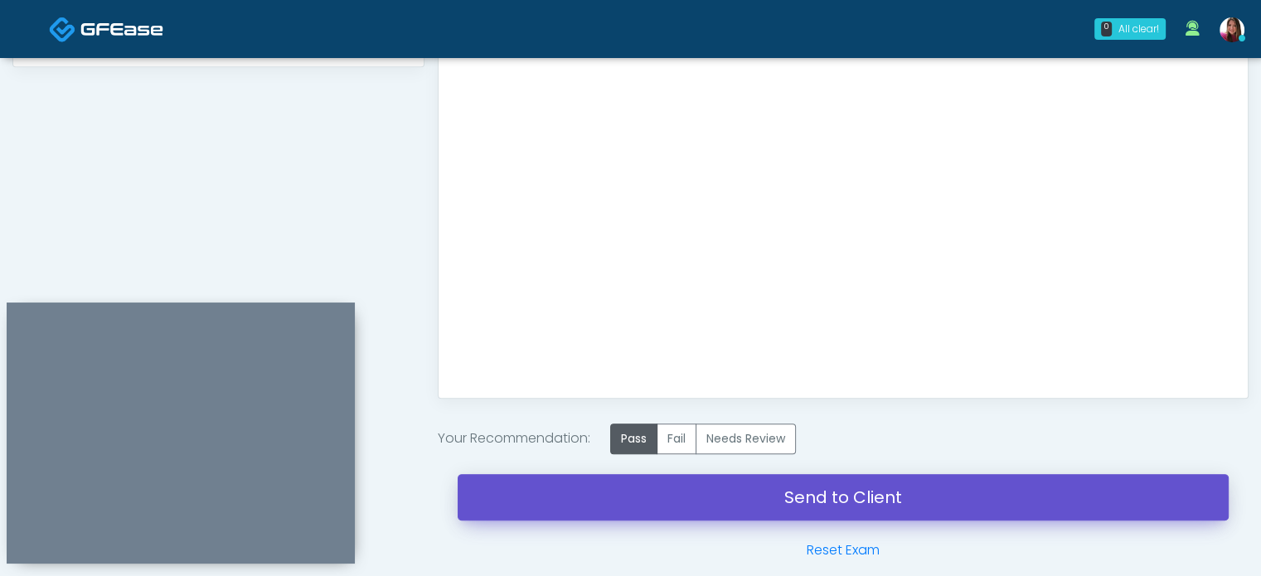
click at [872, 490] on link "Send to Client" at bounding box center [843, 497] width 771 height 46
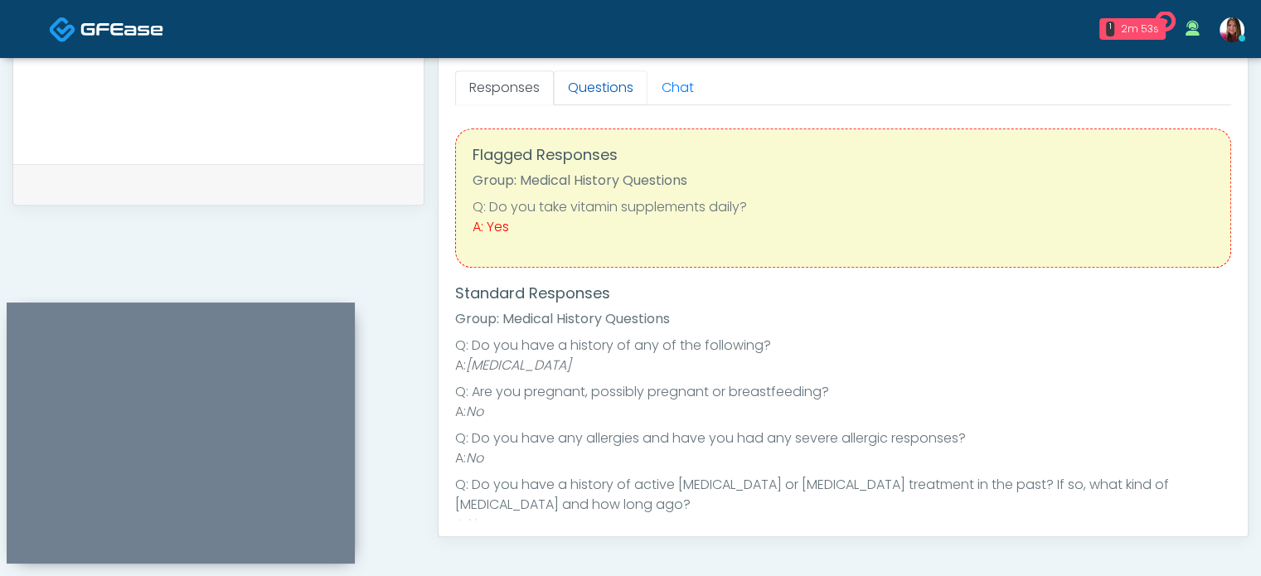
click at [584, 82] on link "Questions" at bounding box center [601, 87] width 94 height 35
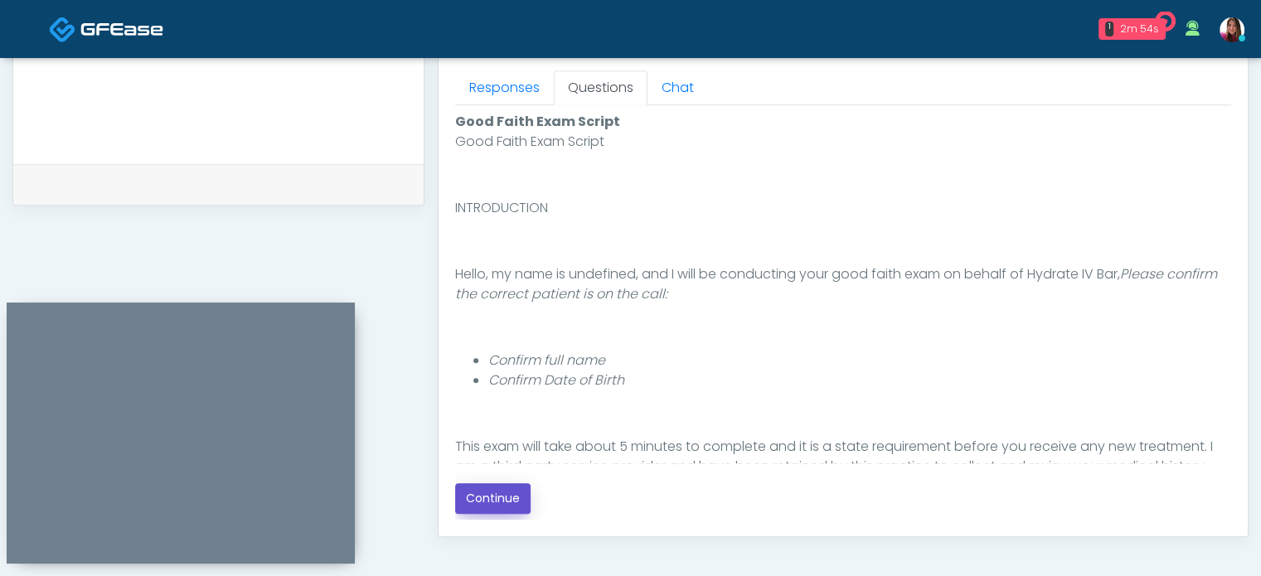
click at [494, 503] on button "Continue" at bounding box center [492, 499] width 75 height 31
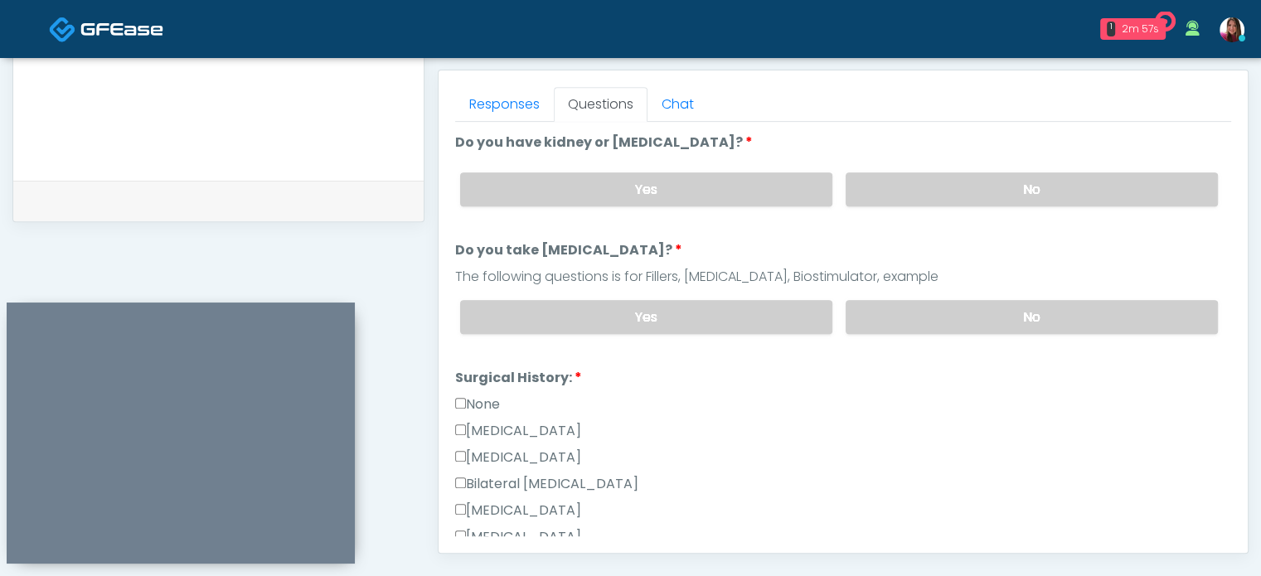
scroll to position [707, 0]
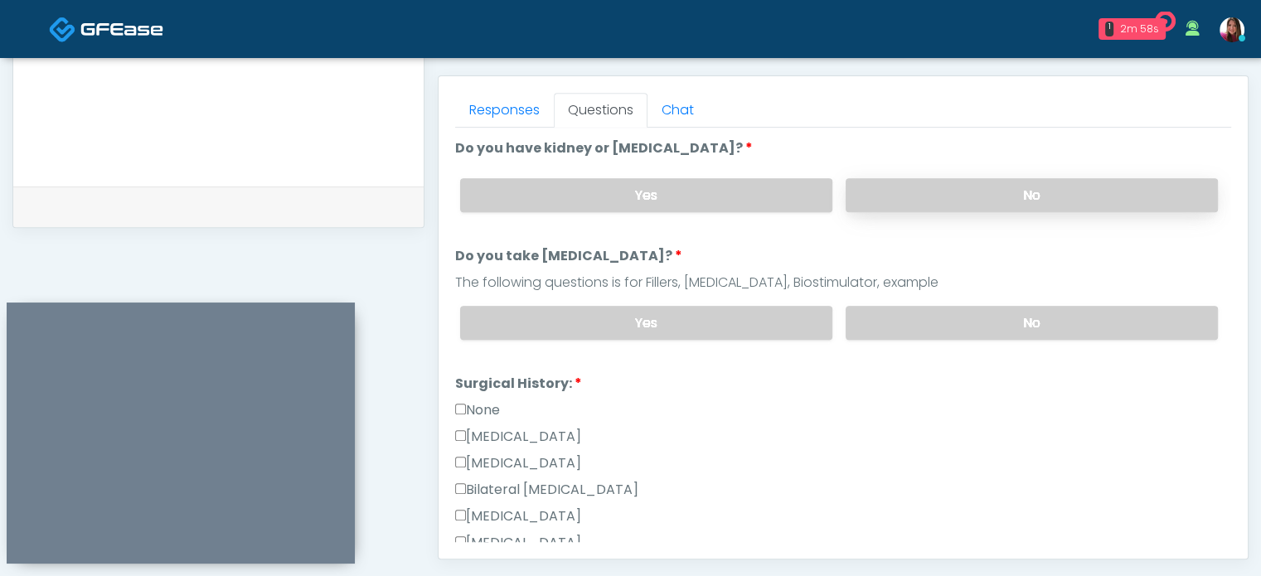
click at [974, 192] on label "No" at bounding box center [1032, 195] width 372 height 34
click at [967, 315] on label "No" at bounding box center [1032, 323] width 372 height 34
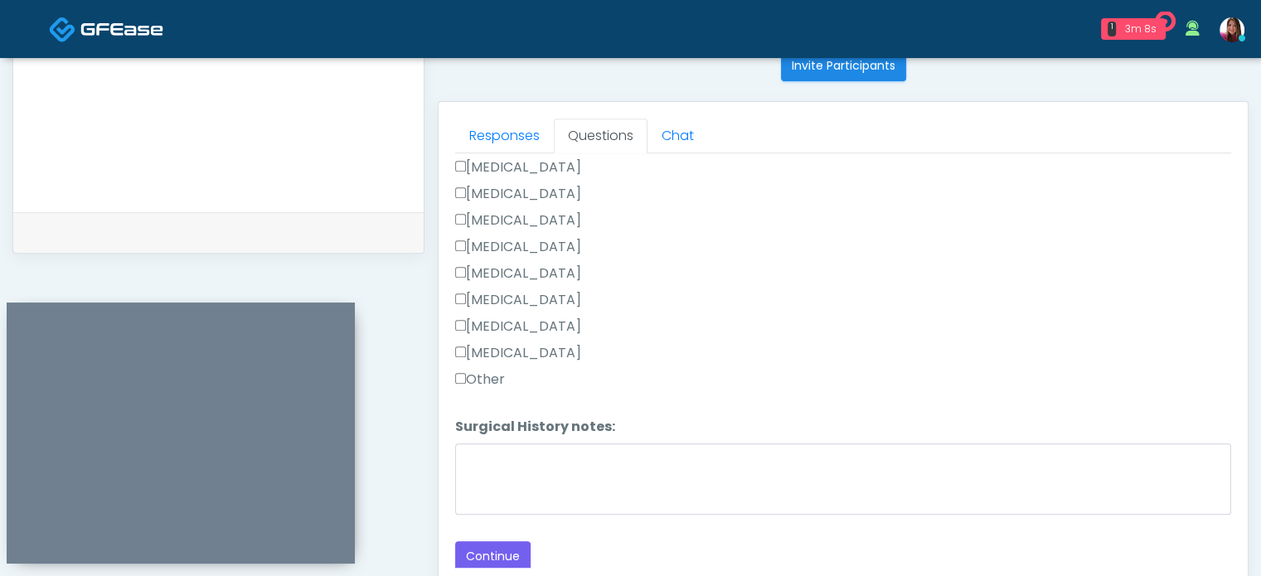
scroll to position [673, 0]
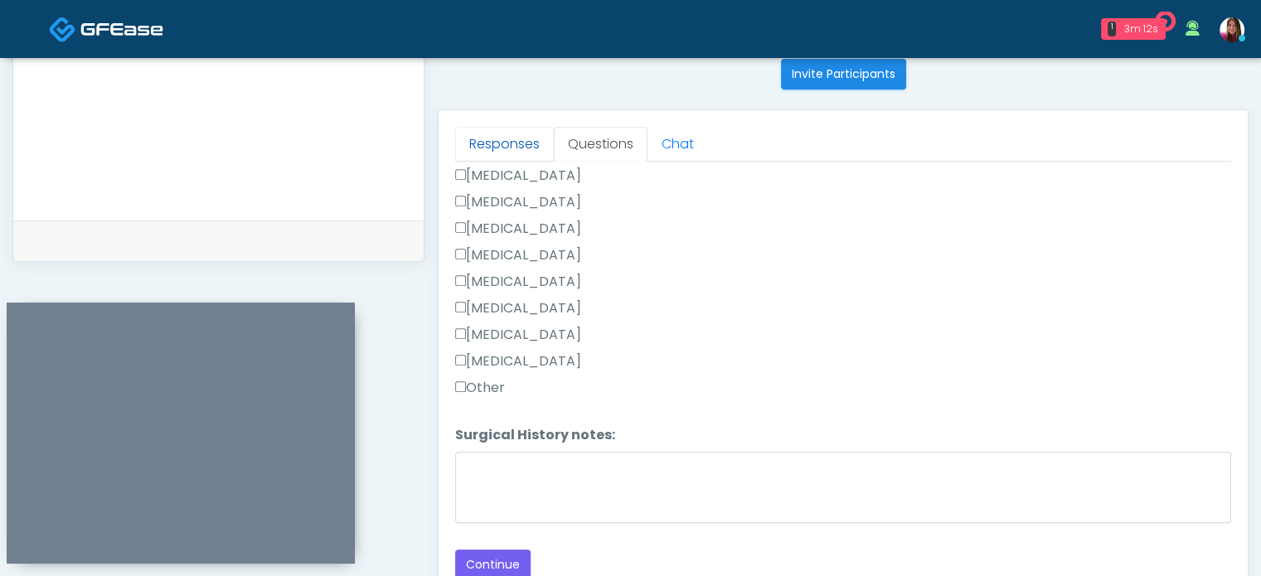
click at [519, 143] on link "Responses" at bounding box center [504, 144] width 99 height 35
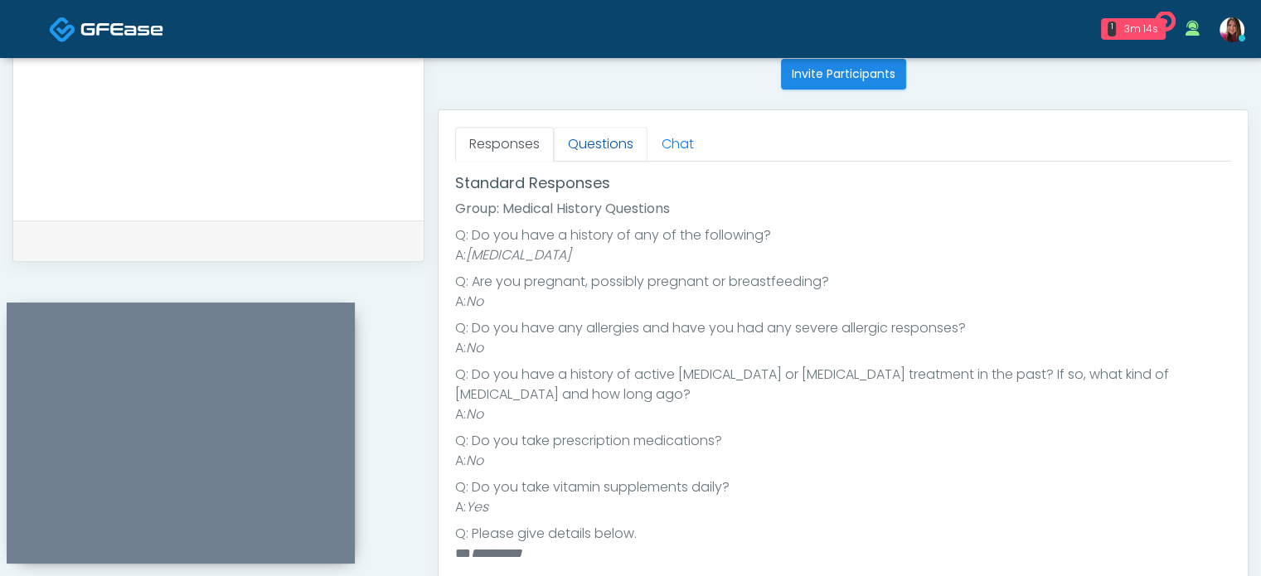
click at [588, 142] on link "Questions" at bounding box center [601, 144] width 94 height 35
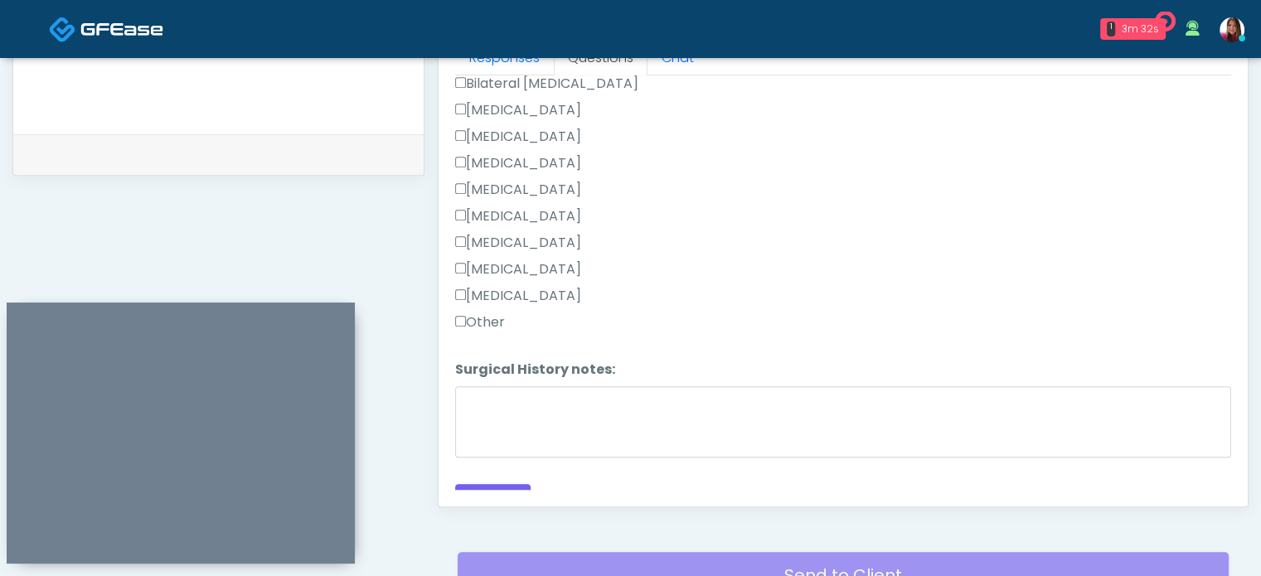
scroll to position [375, 0]
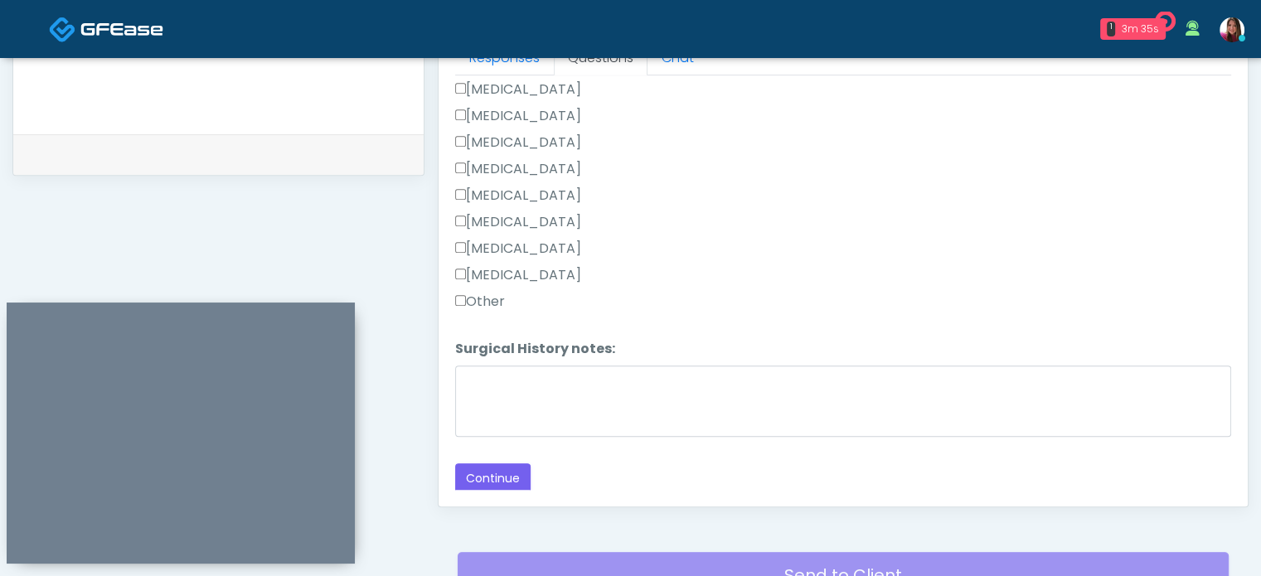
click at [485, 295] on label "Other" at bounding box center [480, 302] width 50 height 20
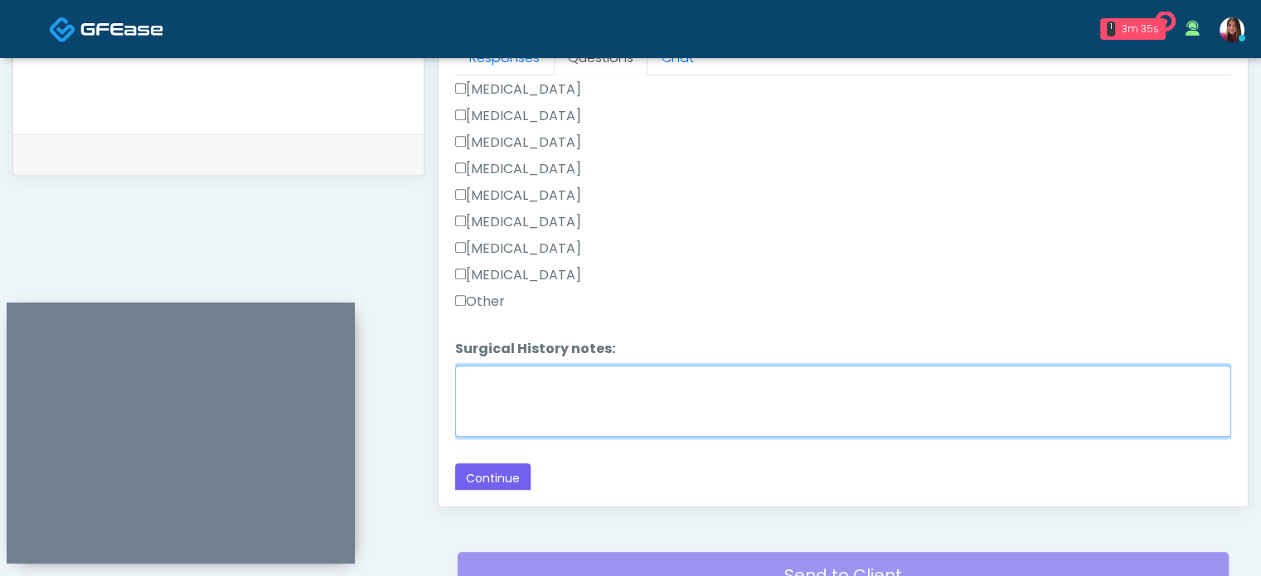
click at [574, 406] on textarea "Surgical History notes:" at bounding box center [843, 401] width 776 height 71
click at [574, 406] on textarea "*" at bounding box center [843, 401] width 776 height 71
type textarea "**********"
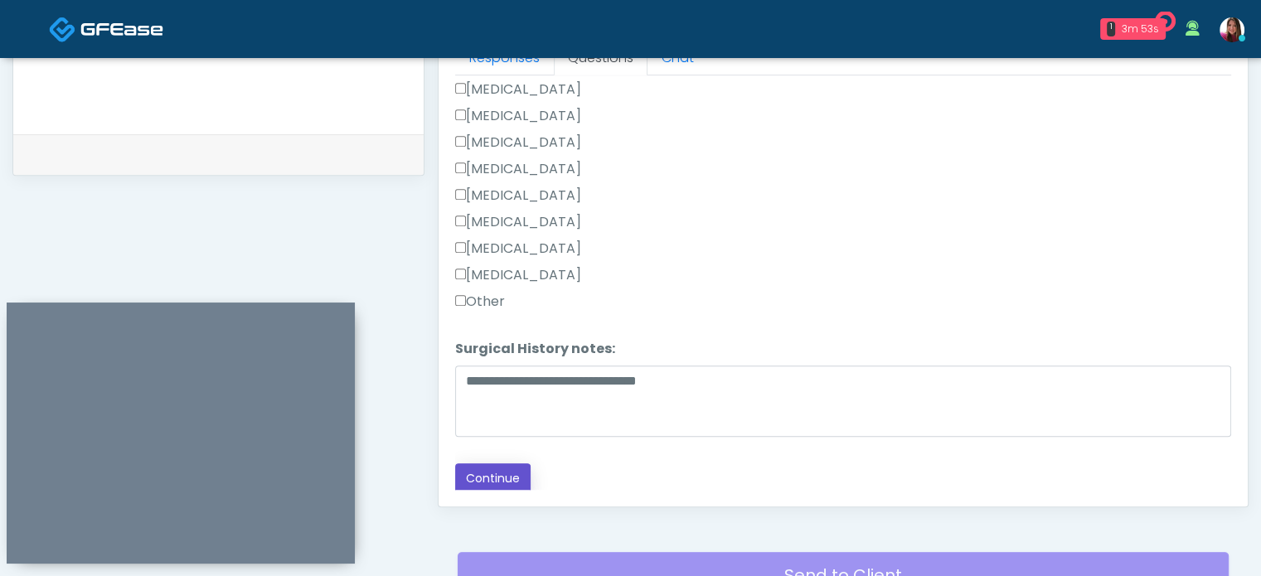
click at [505, 470] on button "Continue" at bounding box center [492, 479] width 75 height 31
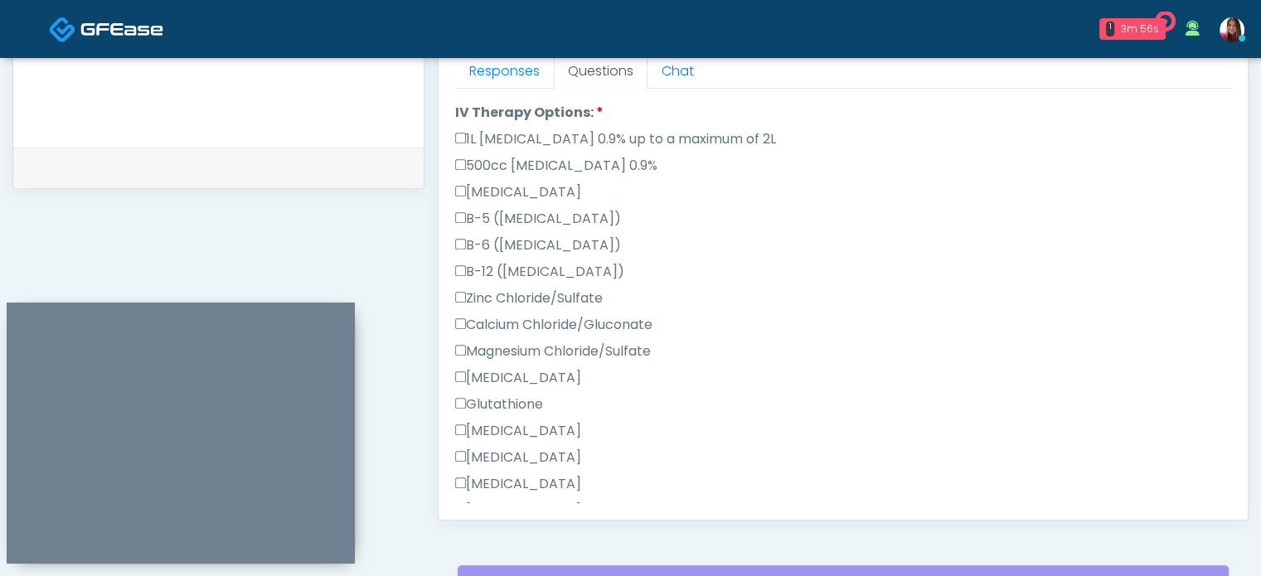
scroll to position [840, 0]
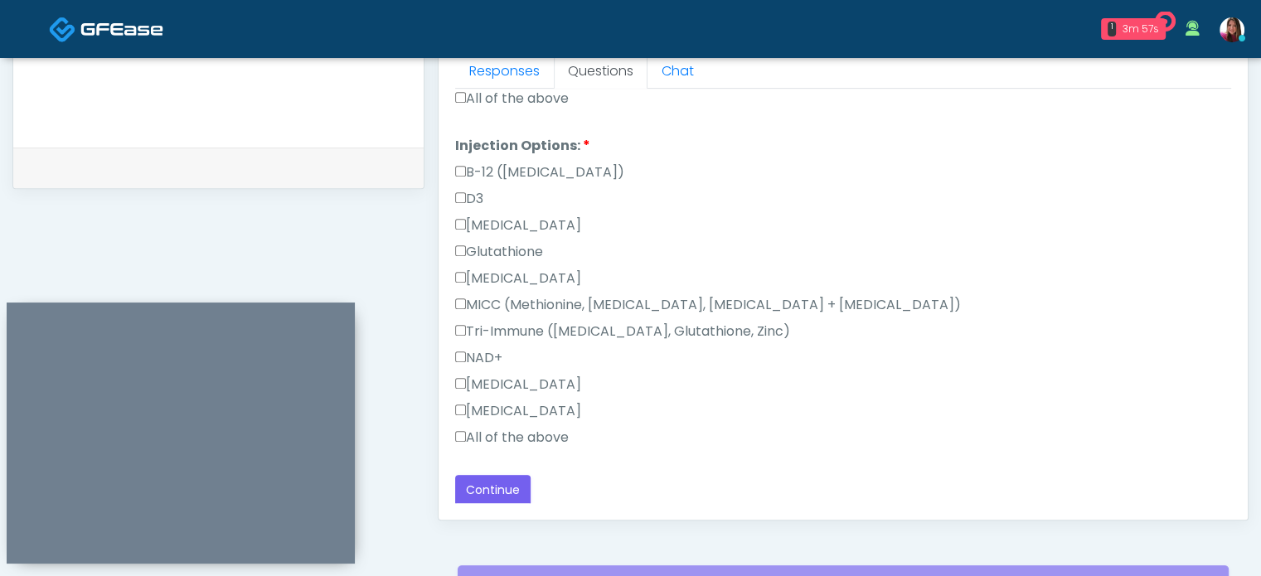
click at [474, 434] on label "All of the above" at bounding box center [512, 438] width 114 height 20
click at [508, 98] on label "All of the above" at bounding box center [512, 99] width 114 height 20
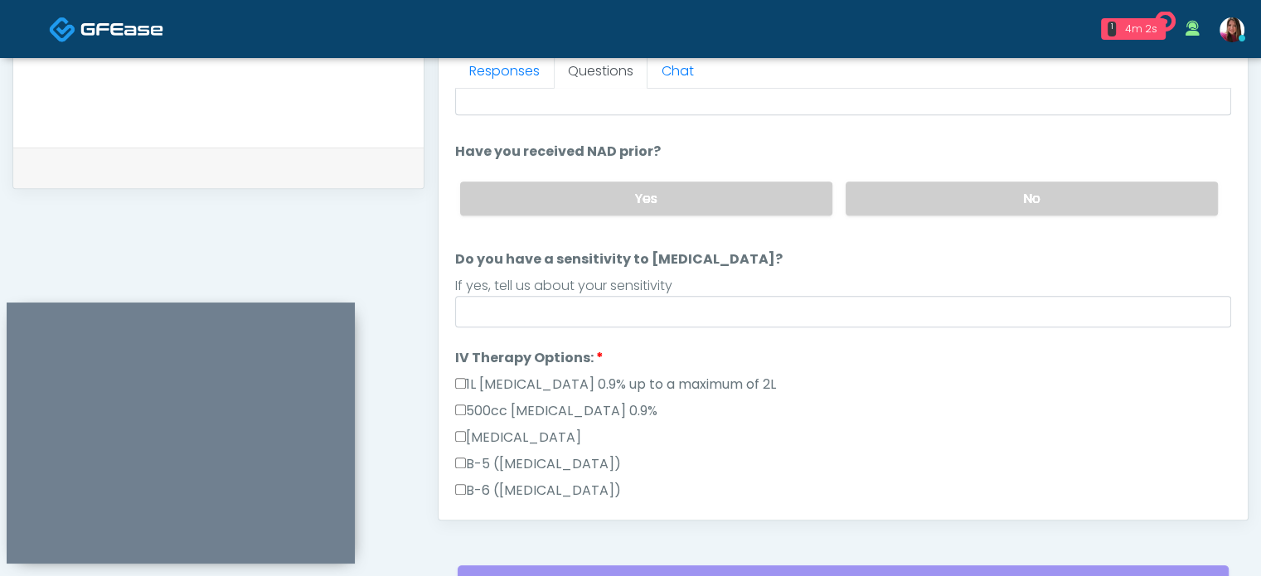
scroll to position [136, 0]
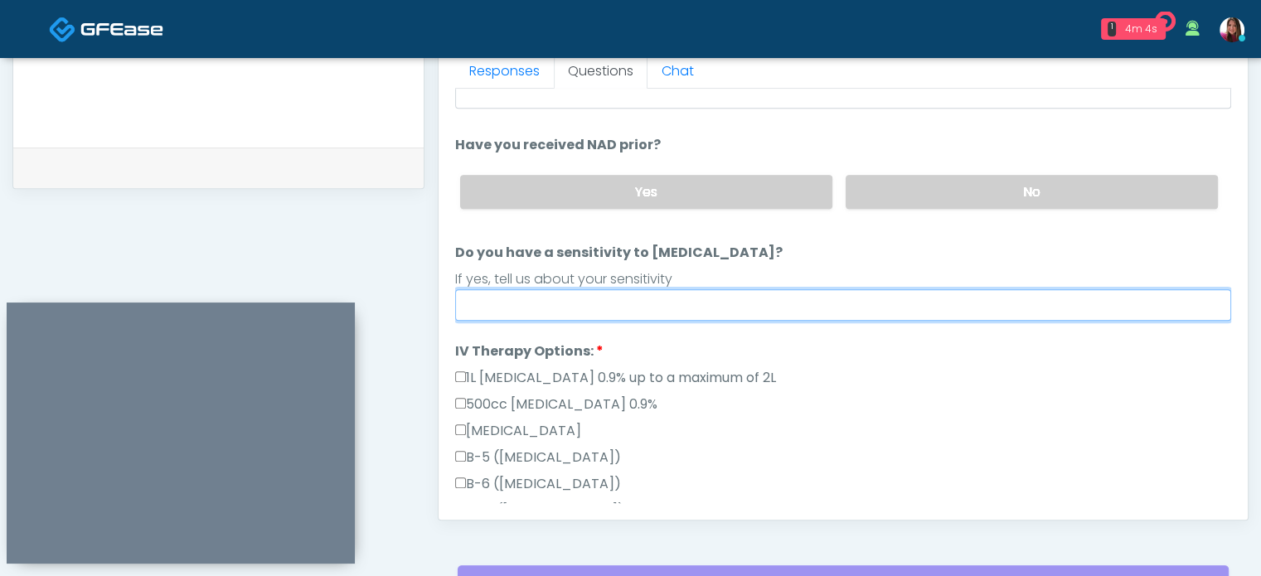
click at [526, 304] on input "Do you have a sensitivity to Niacin?" at bounding box center [843, 305] width 776 height 32
type input "**"
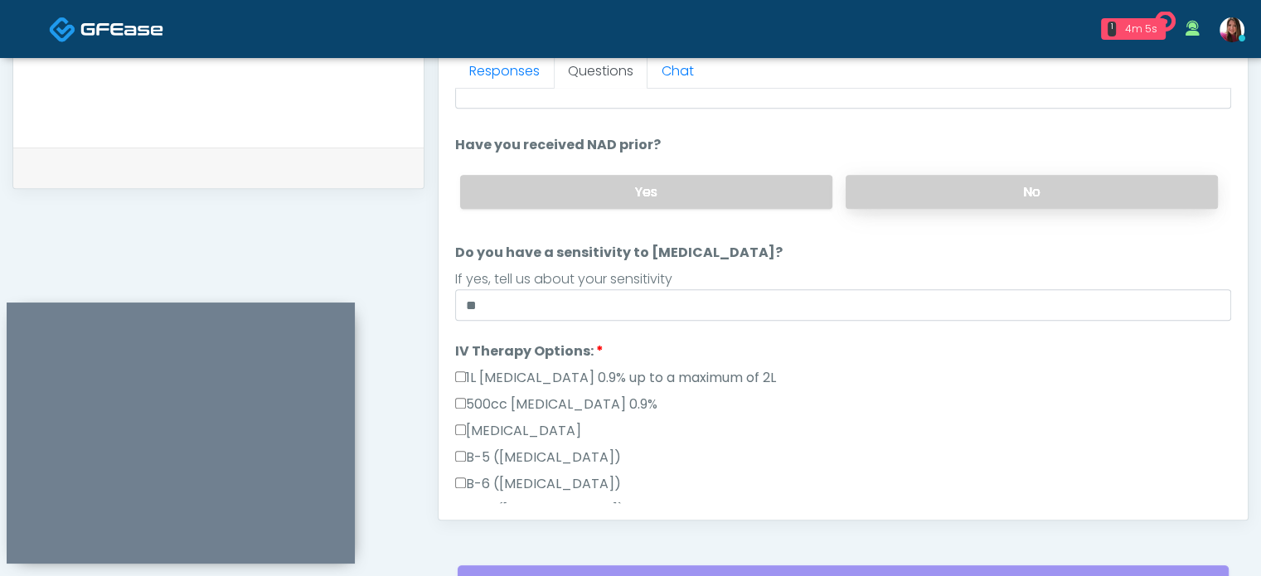
click at [892, 180] on label "No" at bounding box center [1032, 192] width 372 height 34
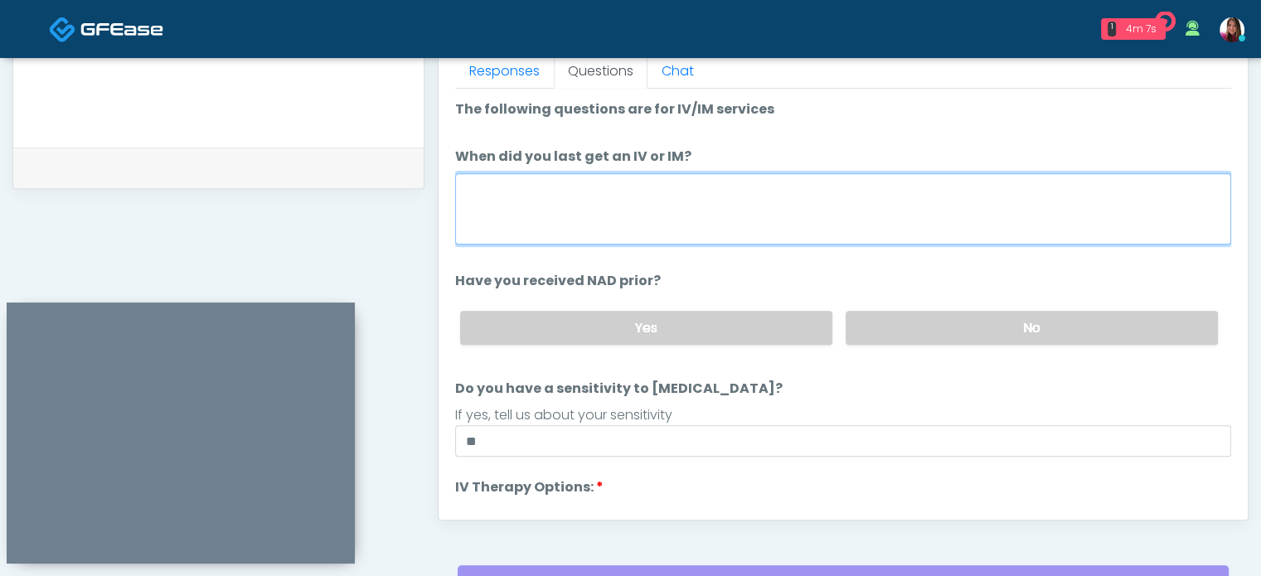
click at [716, 187] on textarea "When did you last get an IV or IM?" at bounding box center [843, 208] width 776 height 71
type textarea "**********"
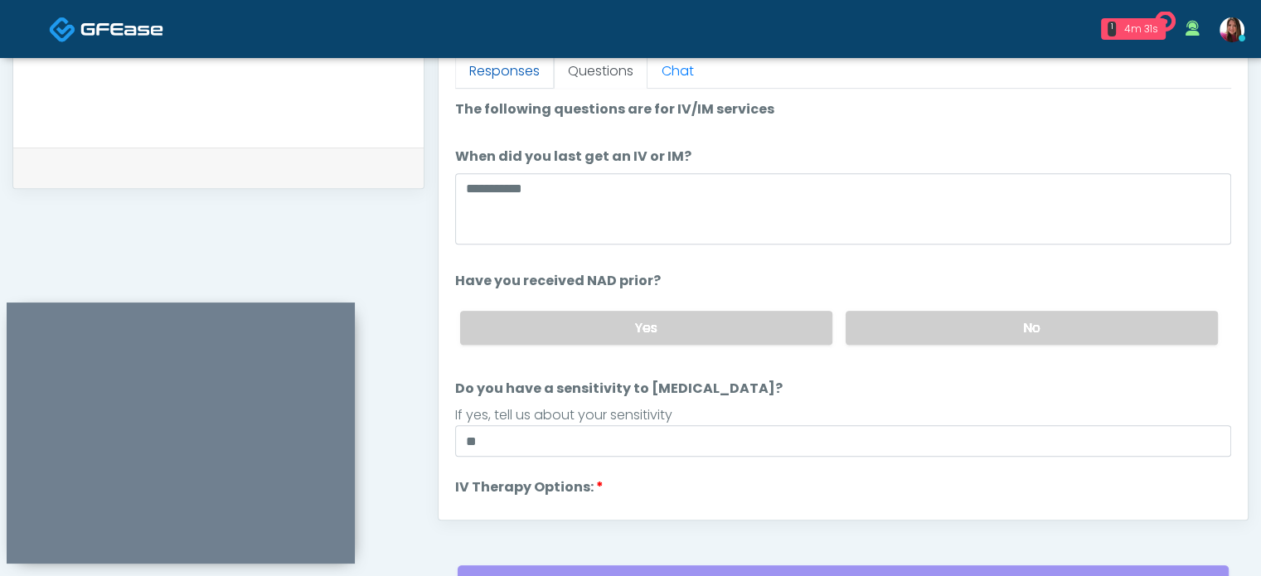
click at [514, 67] on link "Responses" at bounding box center [504, 71] width 99 height 35
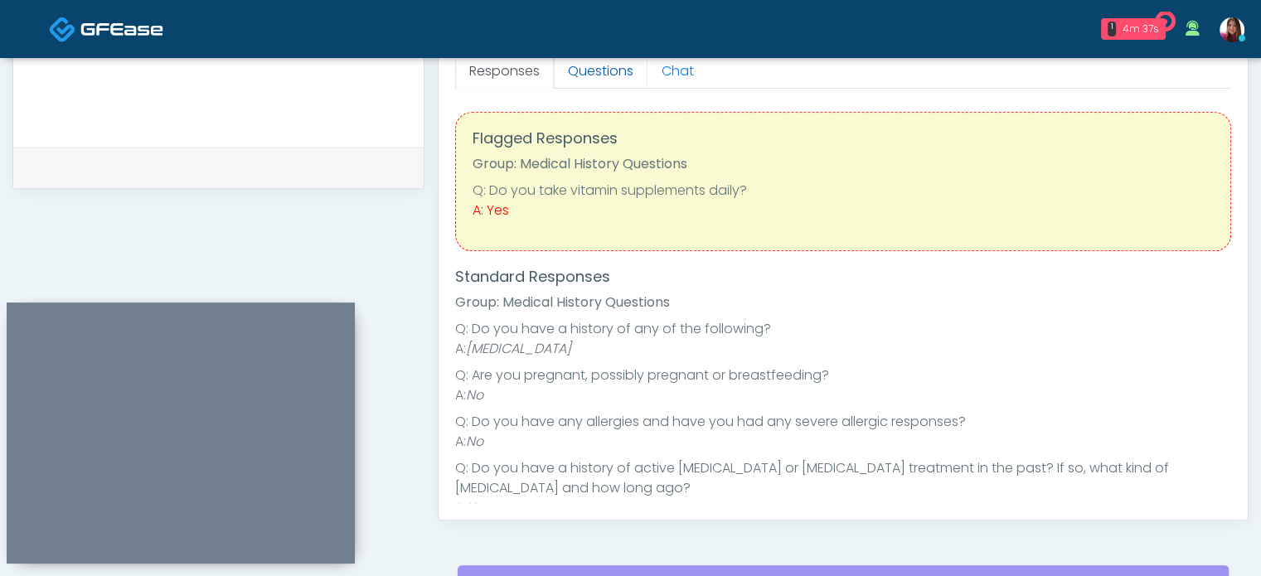
click at [602, 80] on link "Questions" at bounding box center [601, 71] width 94 height 35
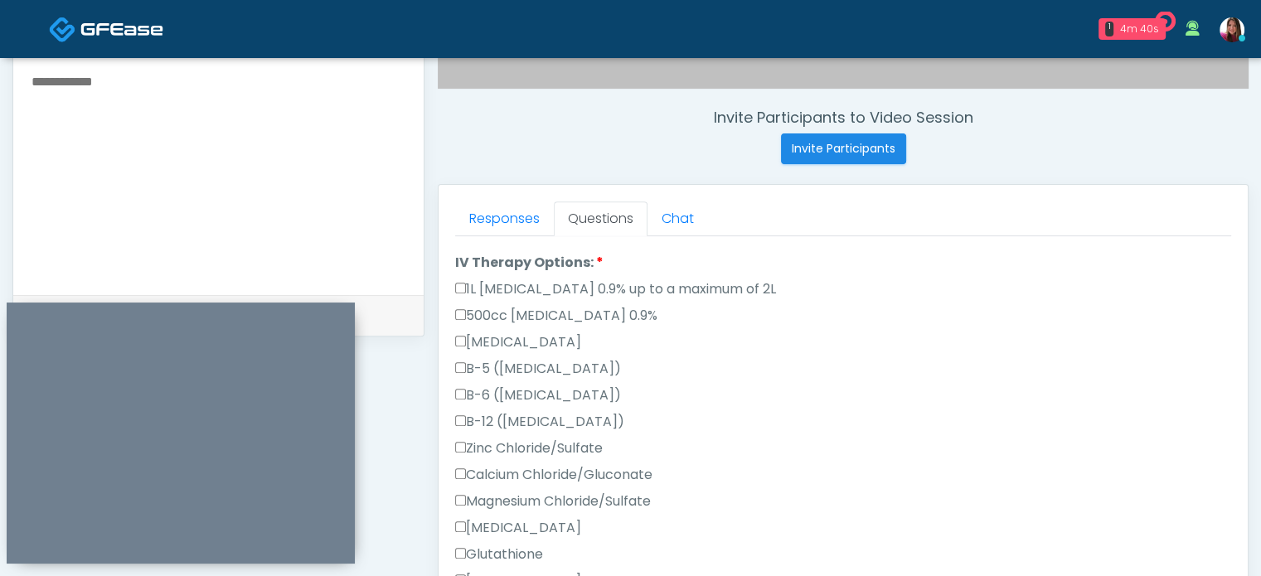
scroll to position [590, 0]
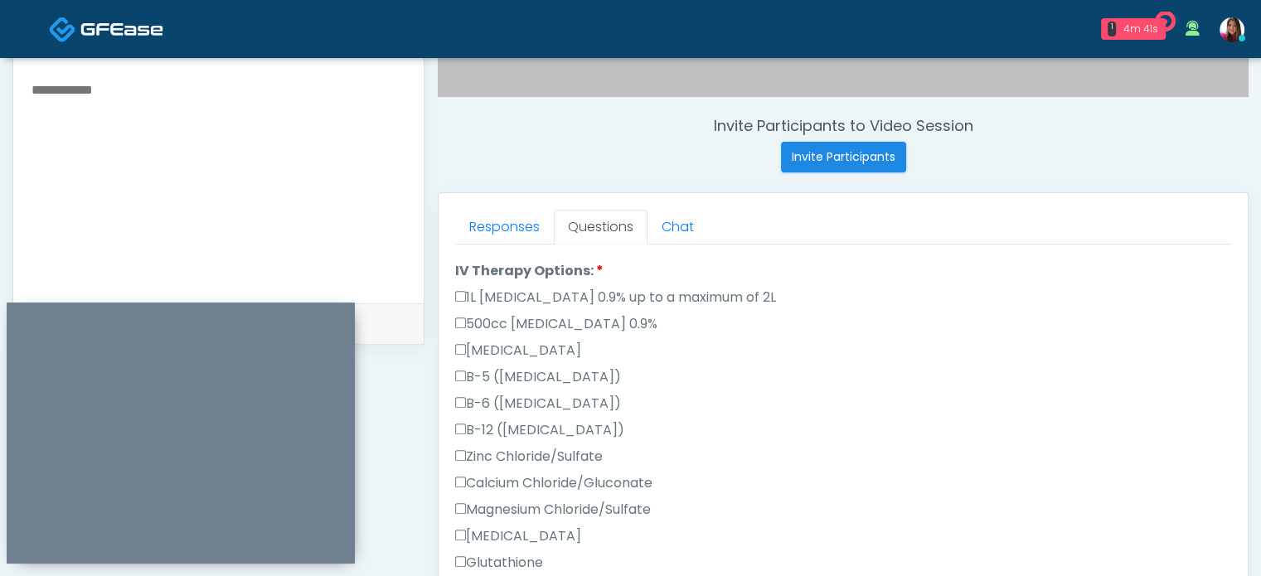
click at [109, 100] on textarea at bounding box center [218, 180] width 377 height 202
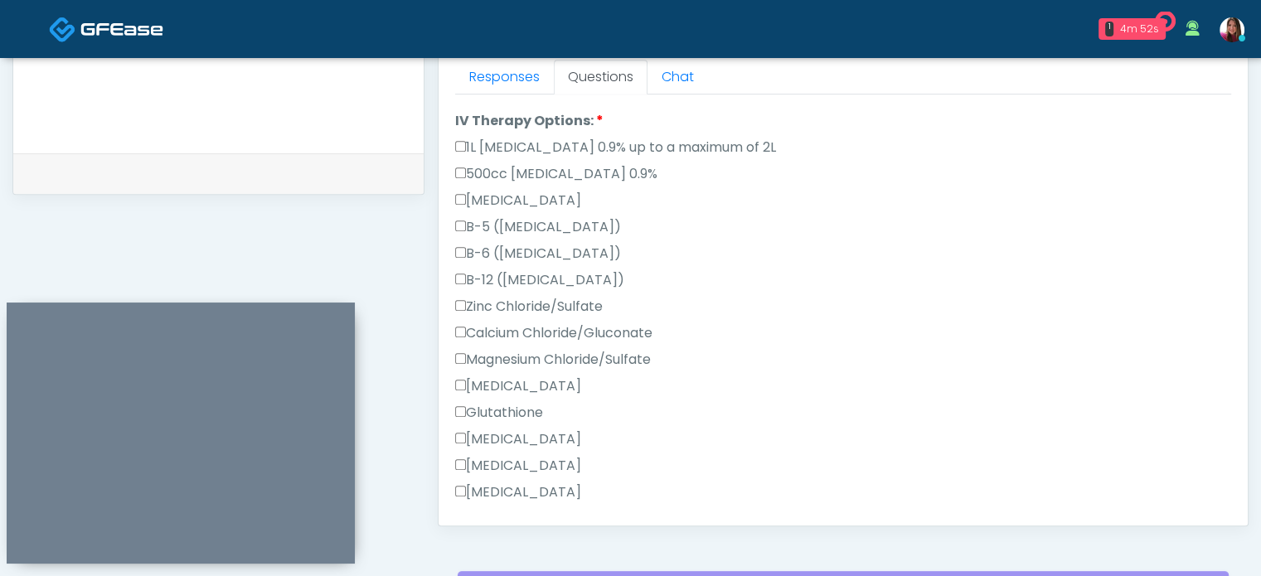
scroll to position [790, 0]
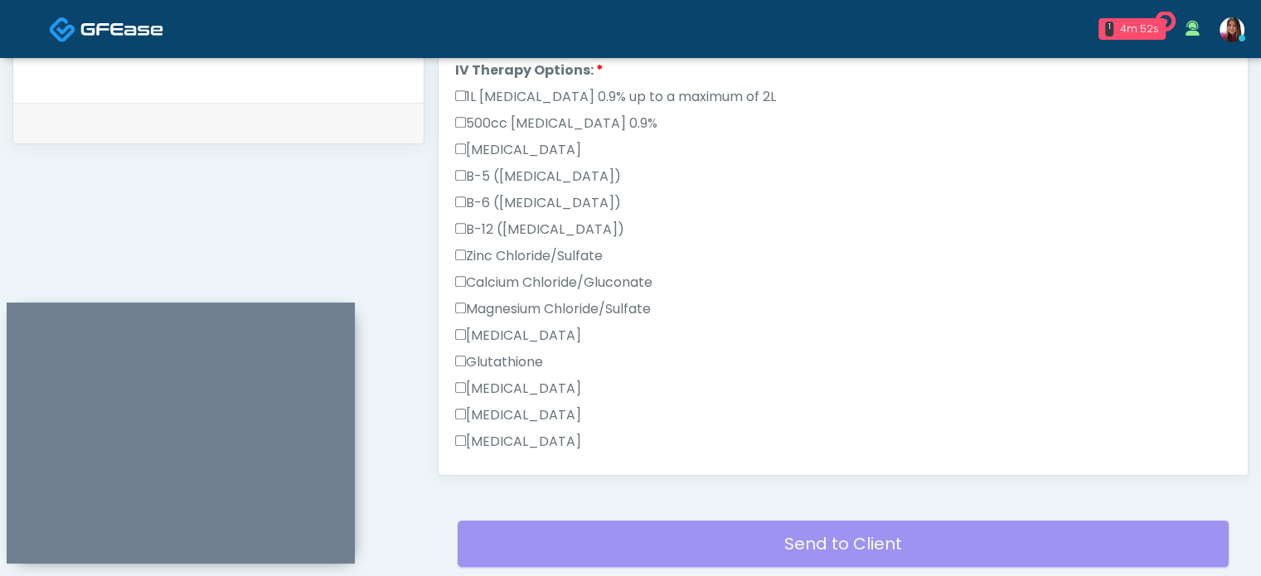
type textarea "**********"
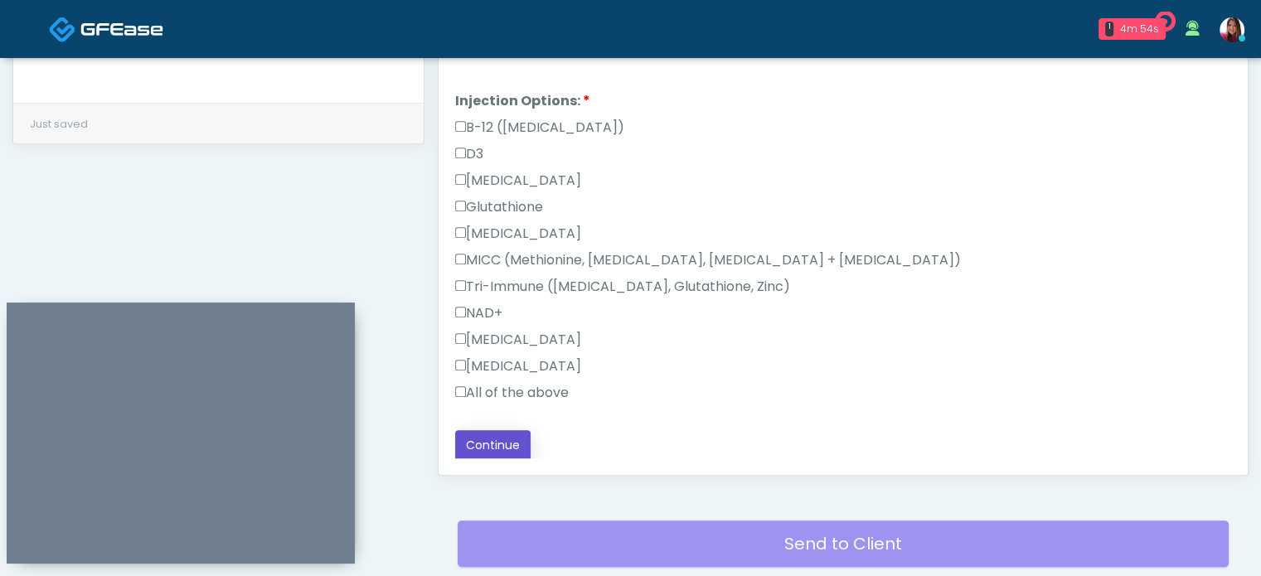
click at [500, 432] on button "Continue" at bounding box center [492, 445] width 75 height 31
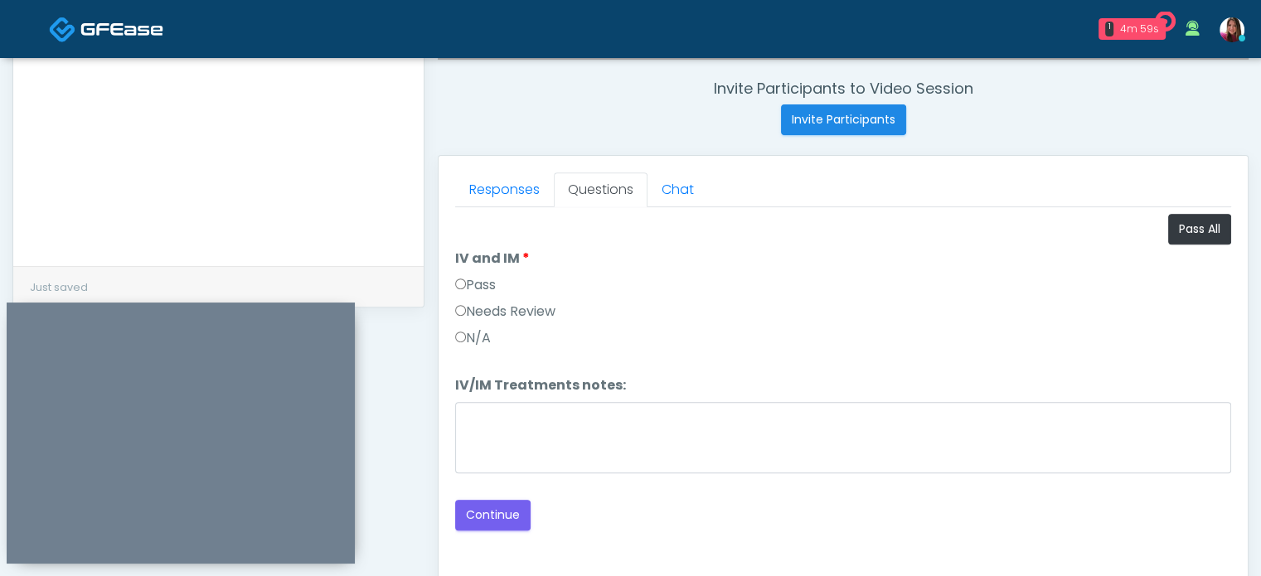
scroll to position [679, 0]
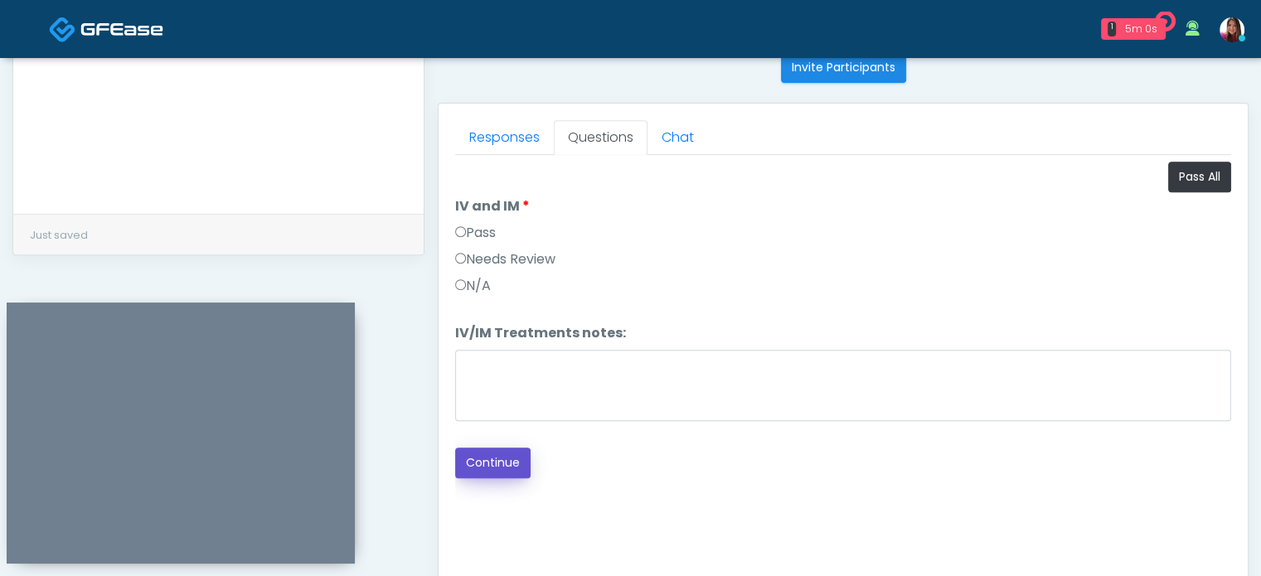
click at [498, 454] on button "Continue" at bounding box center [492, 463] width 75 height 31
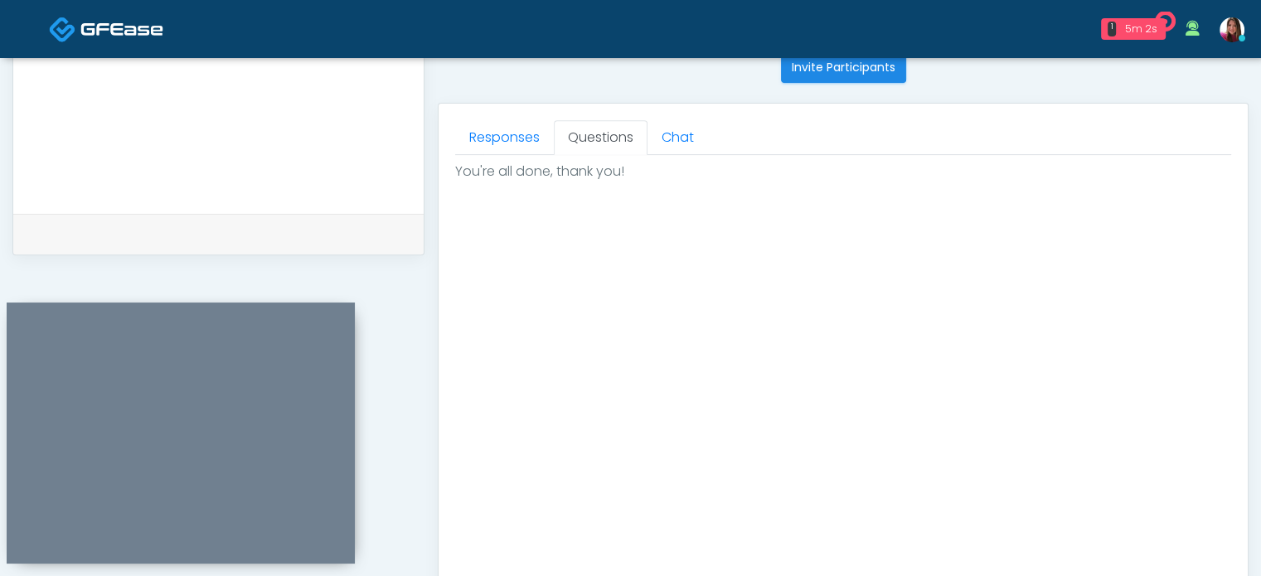
scroll to position [939, 0]
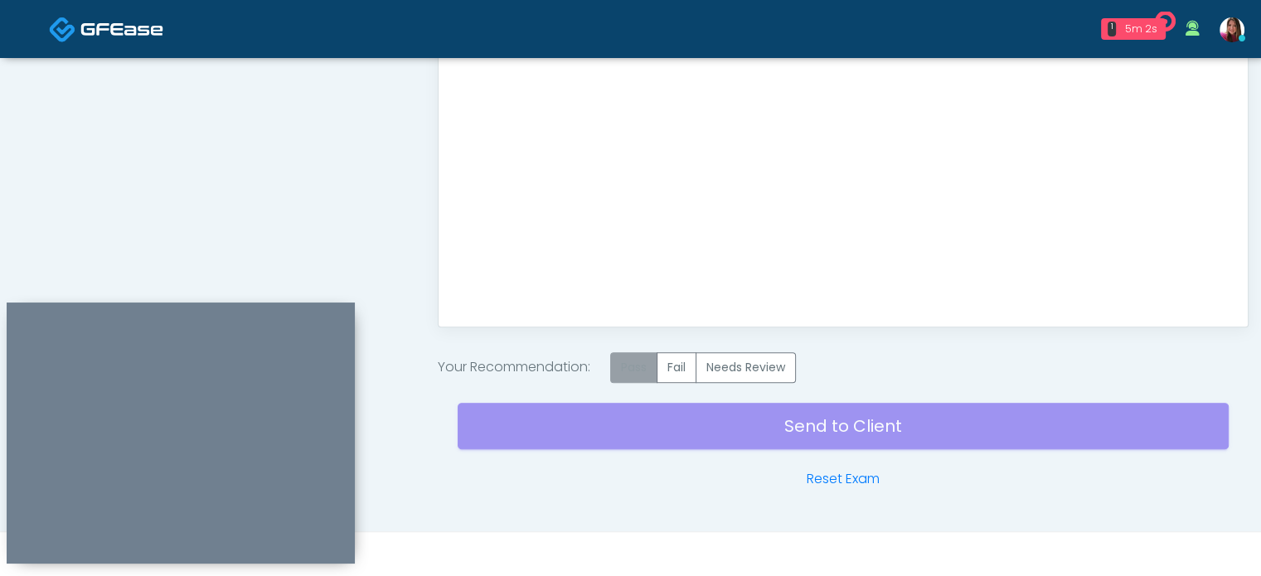
click at [629, 366] on label "Pass" at bounding box center [633, 367] width 47 height 31
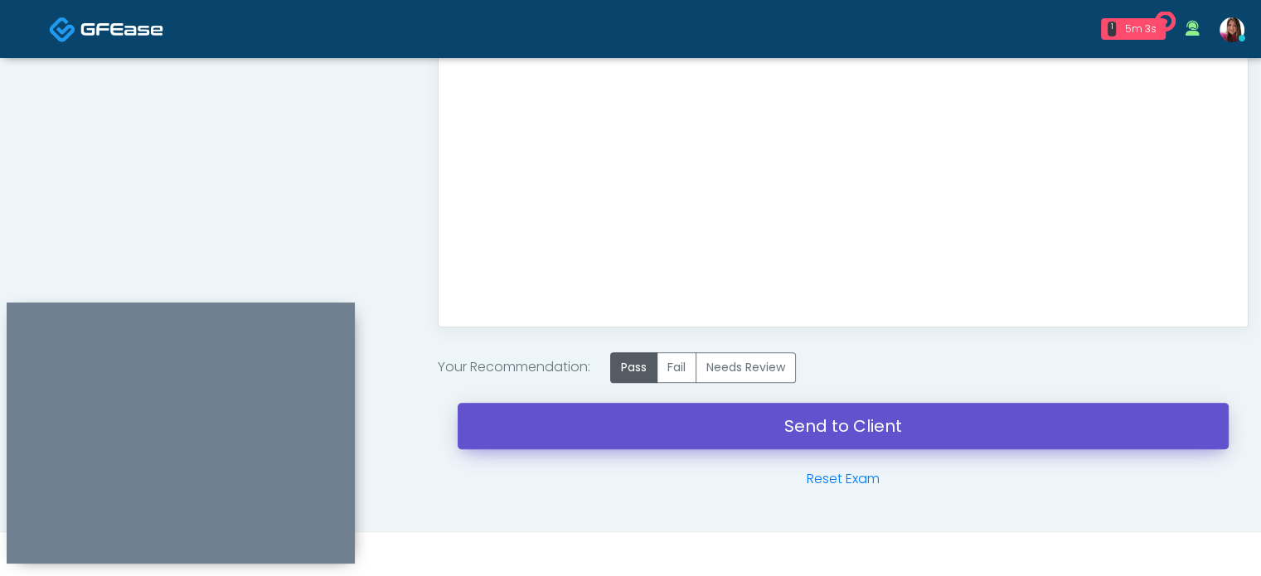
click at [949, 416] on link "Send to Client" at bounding box center [843, 426] width 771 height 46
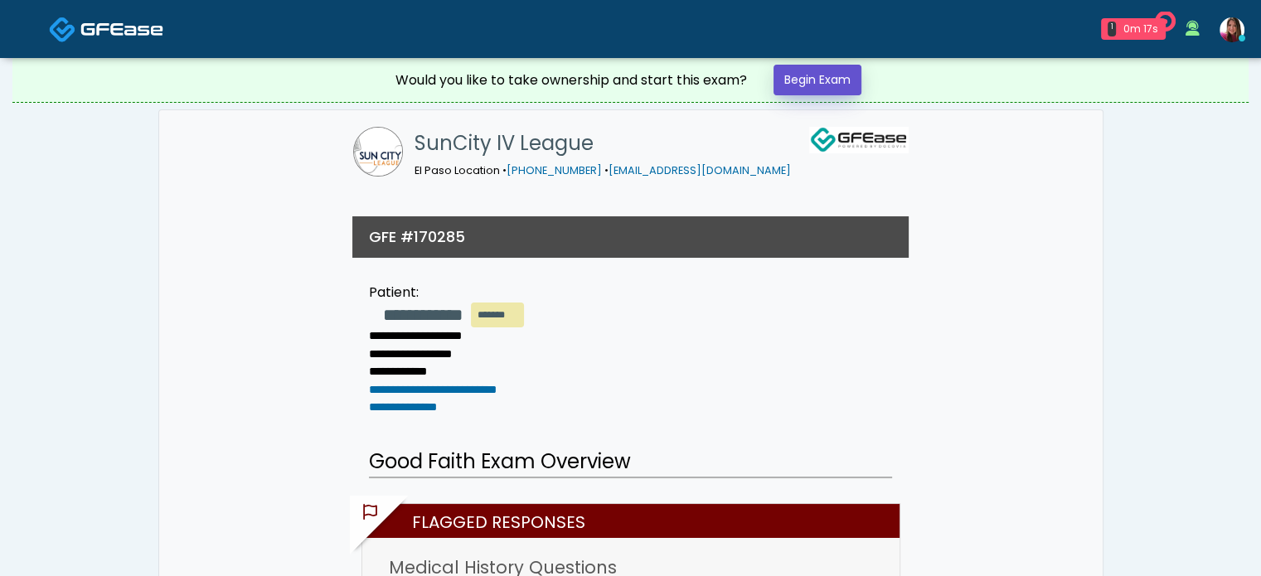
click at [853, 72] on link "Begin Exam" at bounding box center [818, 80] width 88 height 31
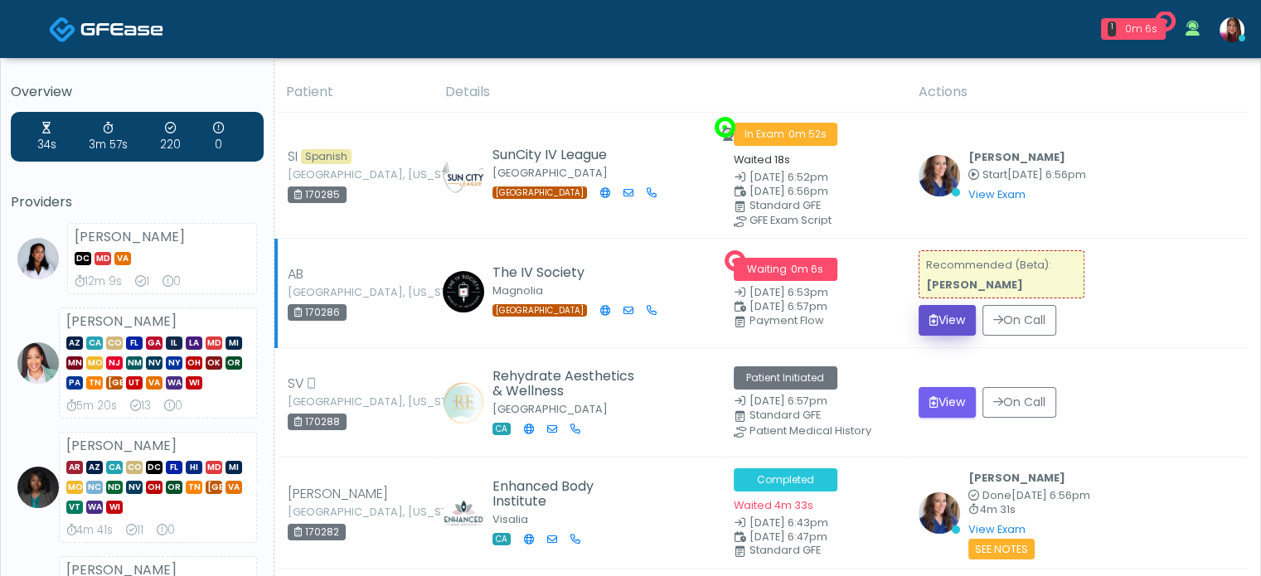
click at [953, 318] on button "View" at bounding box center [947, 320] width 57 height 31
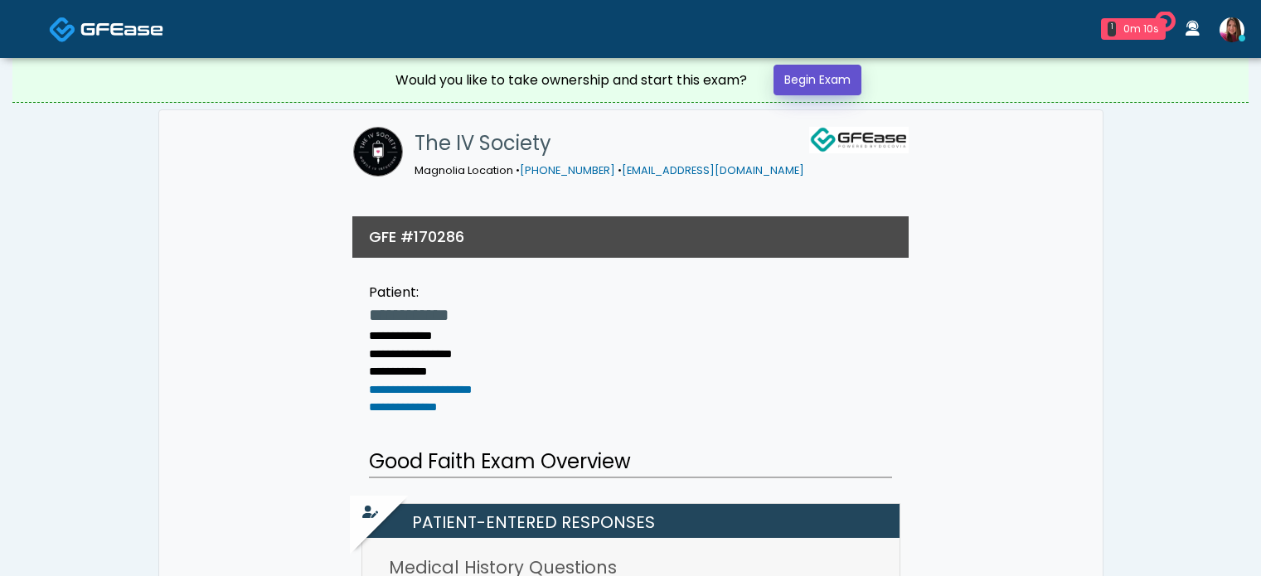
drag, startPoint x: 0, startPoint y: 0, endPoint x: 813, endPoint y: 80, distance: 816.7
click at [813, 80] on link "Begin Exam" at bounding box center [818, 80] width 88 height 31
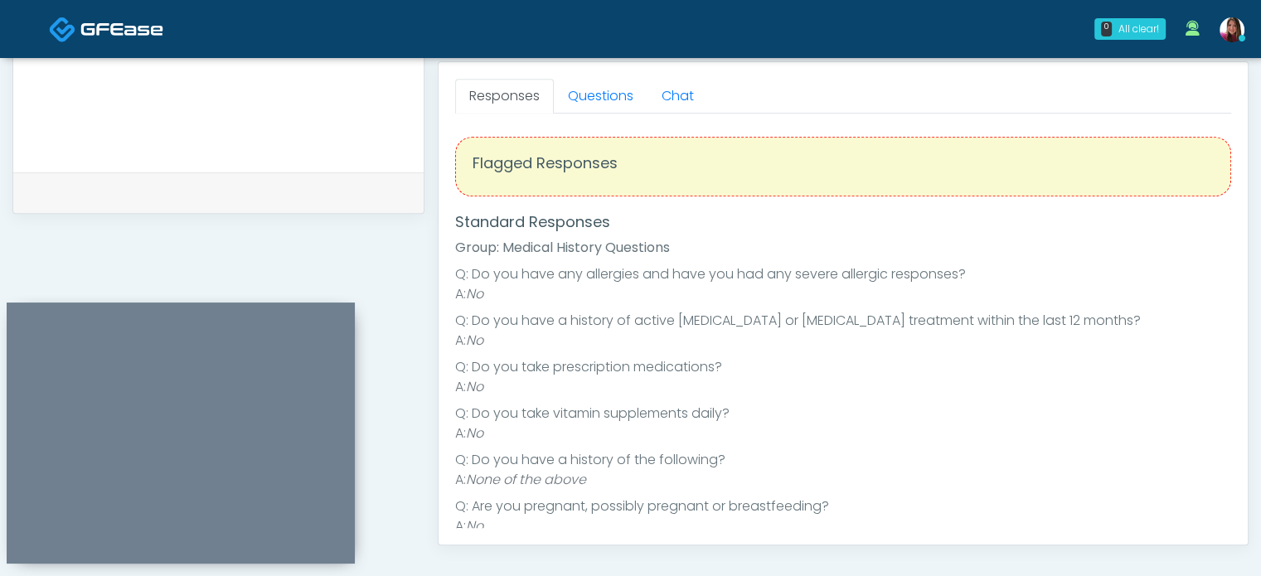
scroll to position [21, 0]
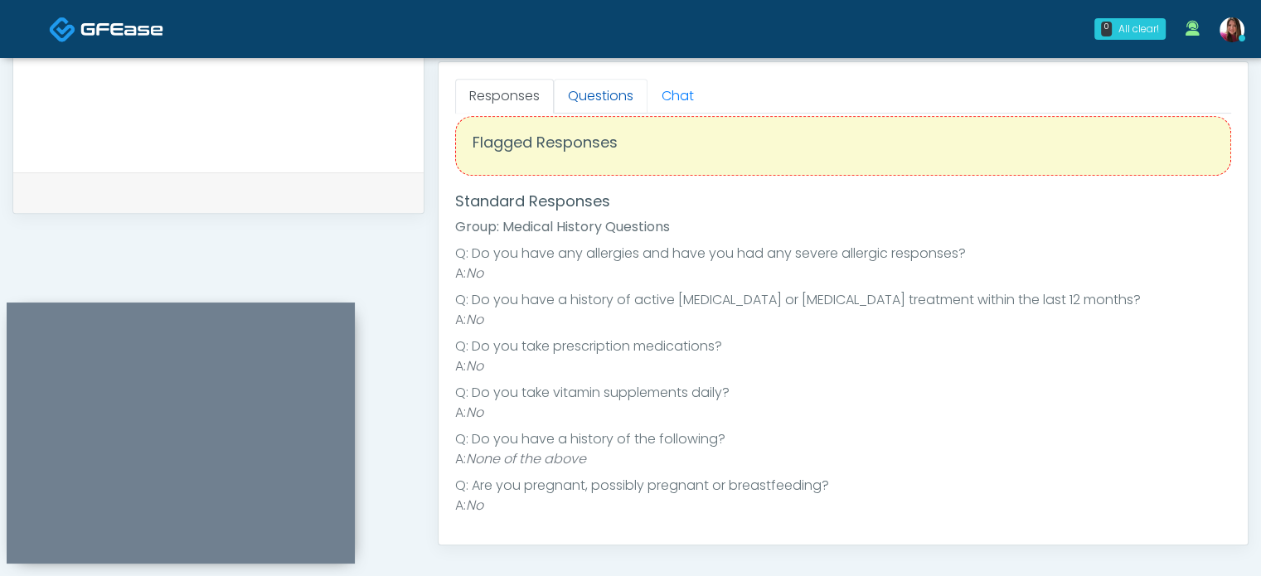
click at [579, 90] on link "Questions" at bounding box center [601, 96] width 94 height 35
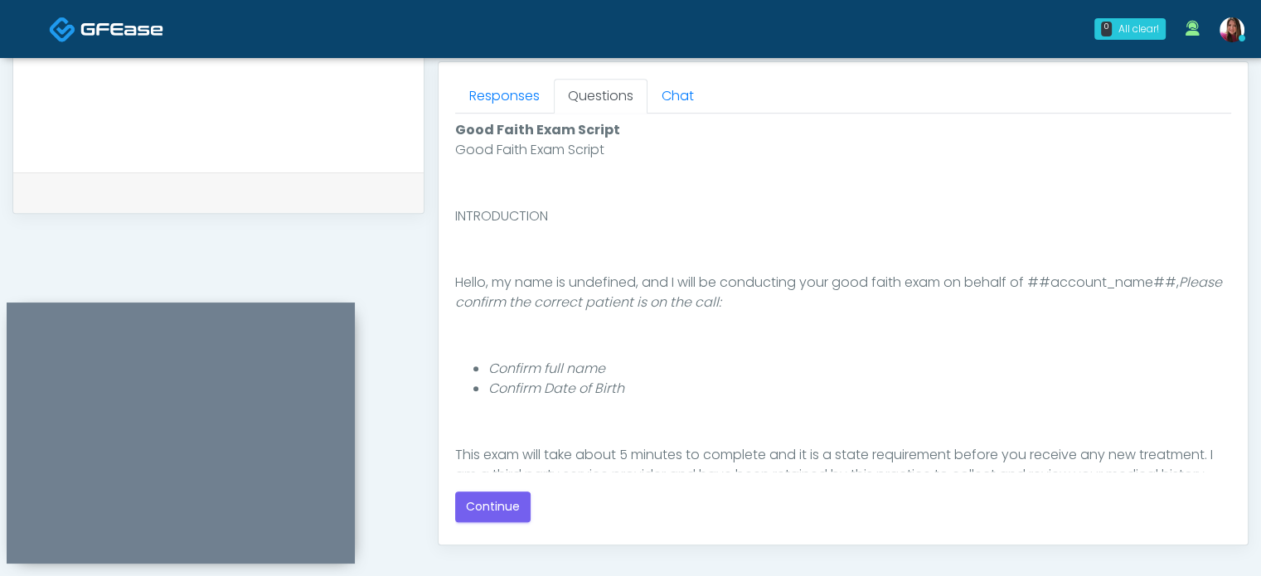
scroll to position [0, 0]
click at [499, 497] on button "Continue" at bounding box center [492, 507] width 75 height 31
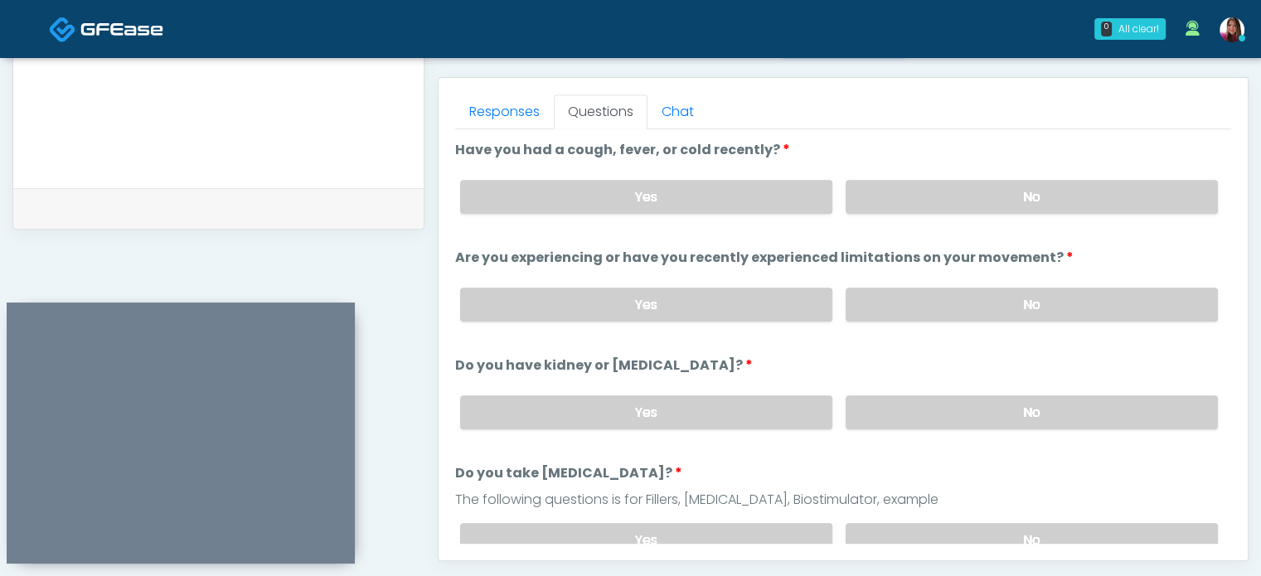
scroll to position [702, 0]
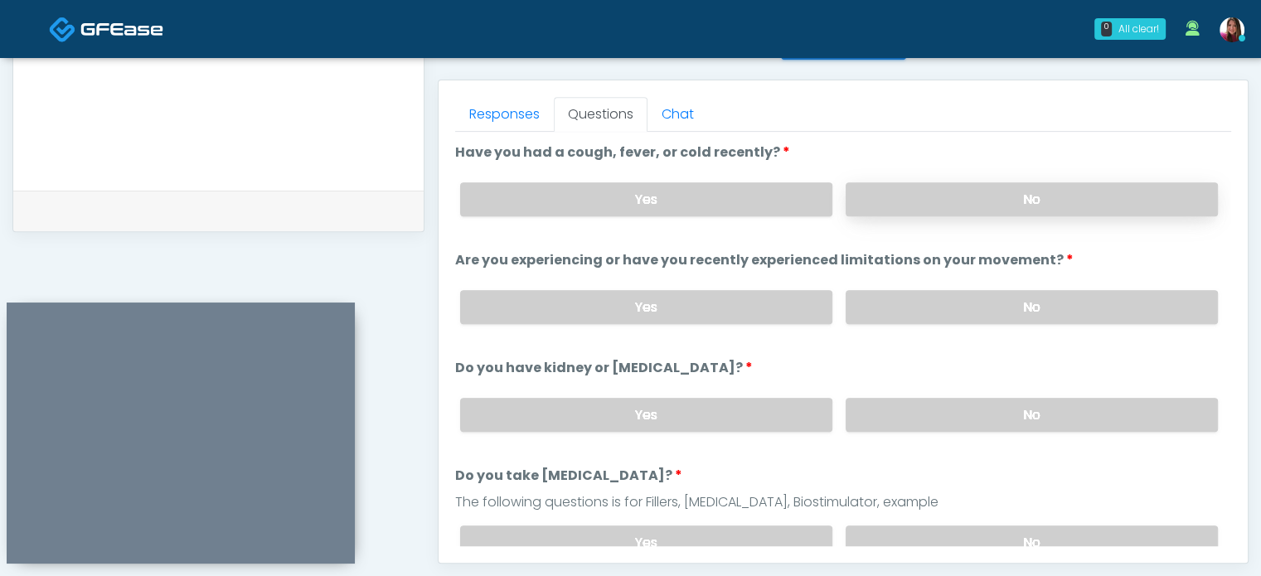
click at [1043, 195] on label "No" at bounding box center [1032, 199] width 372 height 34
click at [1053, 305] on label "No" at bounding box center [1032, 307] width 372 height 34
click at [1096, 409] on label "No" at bounding box center [1032, 415] width 372 height 34
click at [1094, 529] on label "No" at bounding box center [1032, 543] width 372 height 34
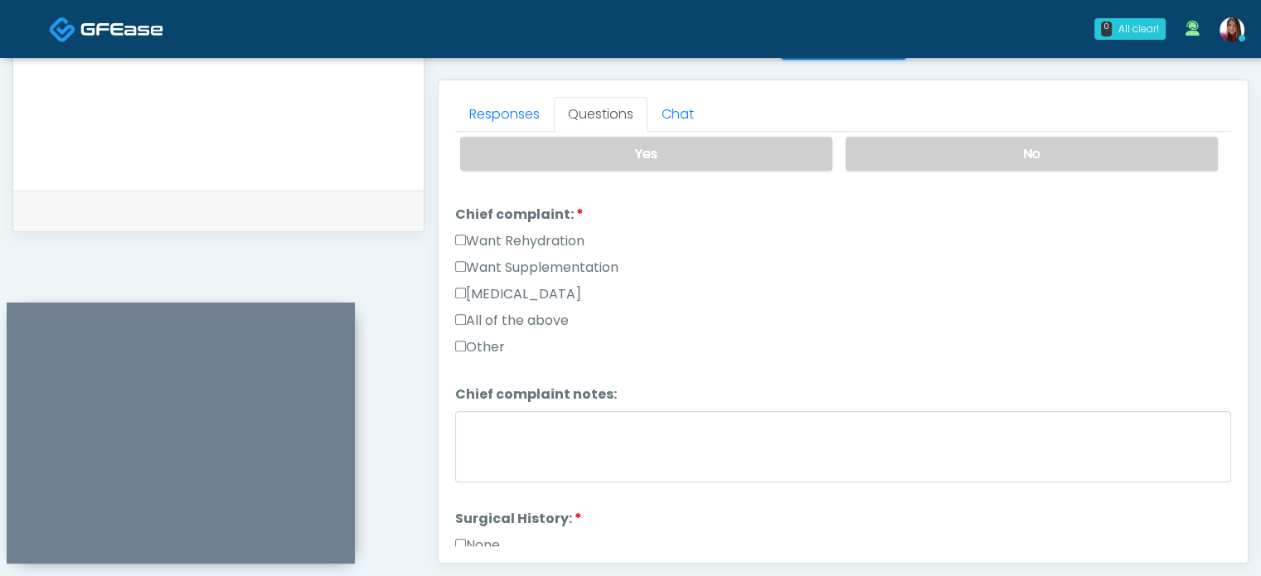
scroll to position [403, 0]
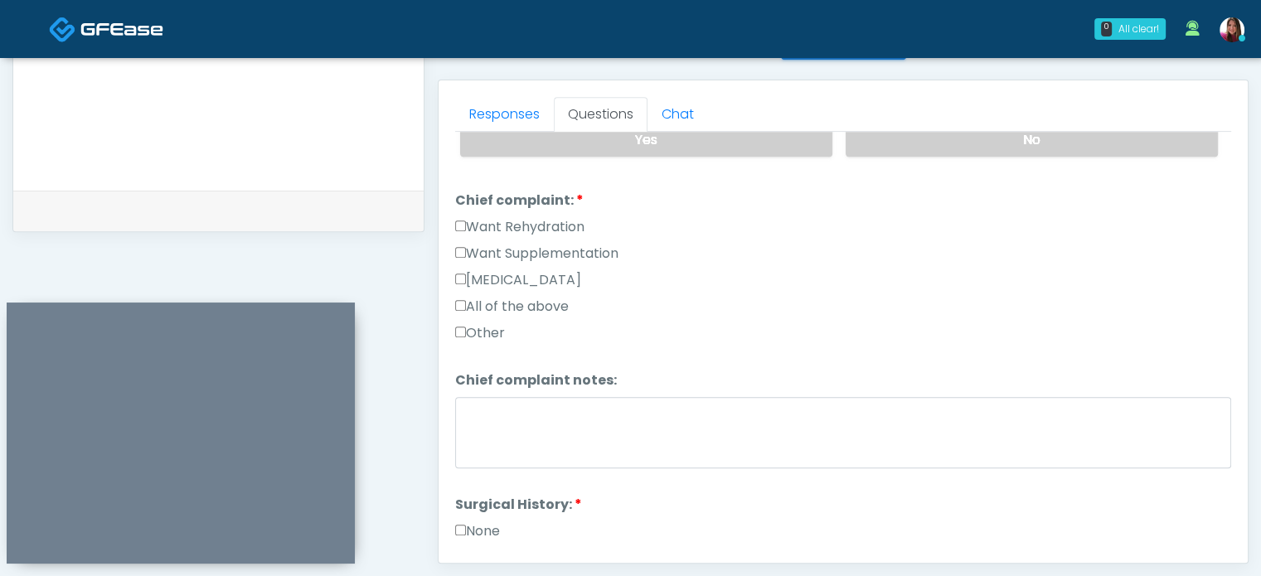
click at [576, 217] on label "Want Rehydration" at bounding box center [519, 227] width 129 height 20
click at [566, 248] on label "Want Supplementation" at bounding box center [536, 254] width 163 height 20
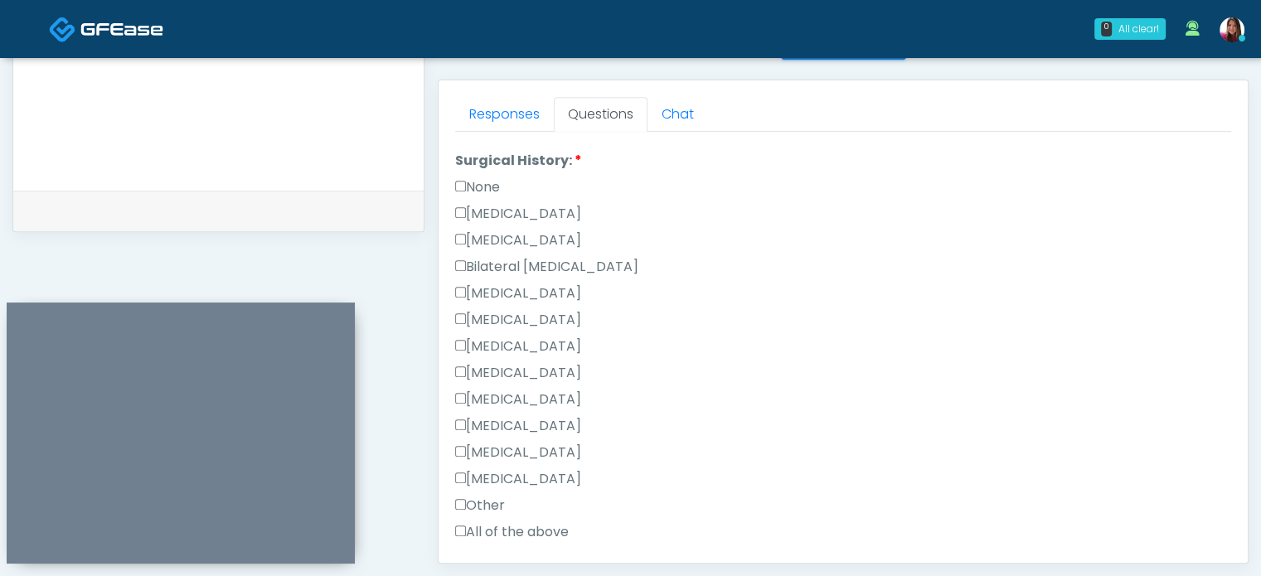
scroll to position [756, 0]
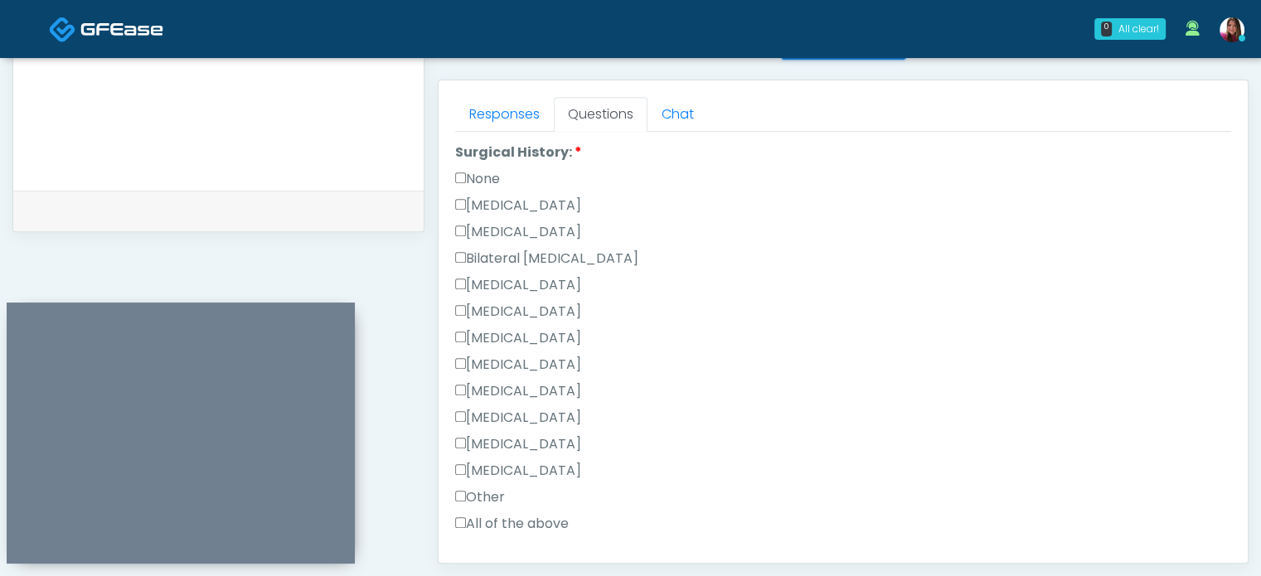
click at [495, 174] on label "None" at bounding box center [477, 179] width 45 height 20
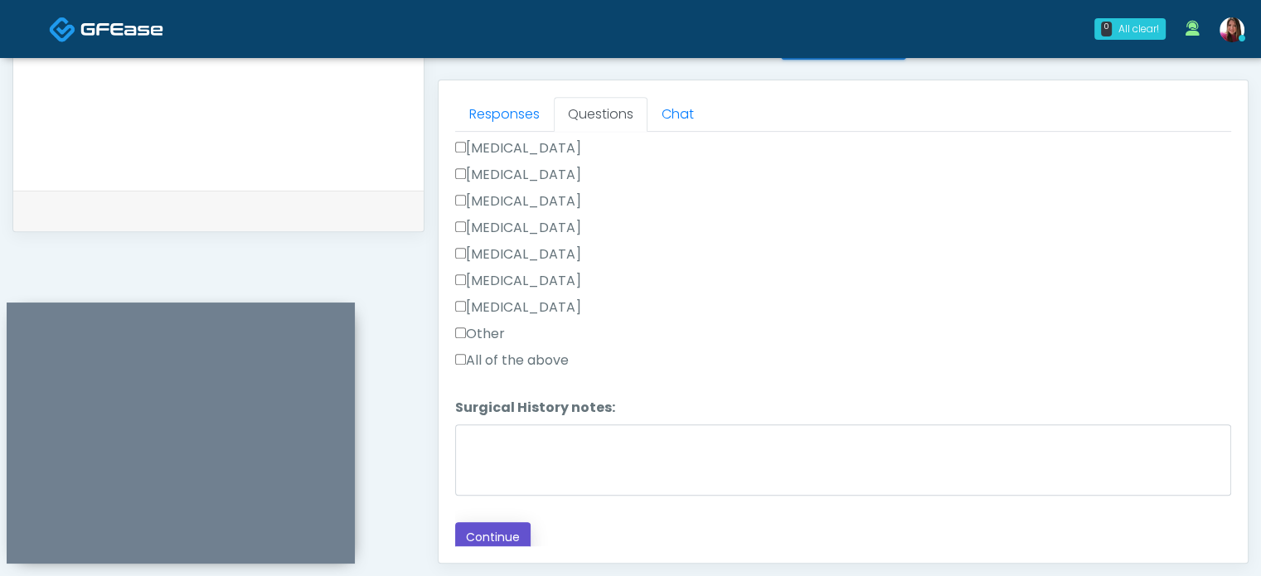
click at [488, 527] on button "Continue" at bounding box center [492, 537] width 75 height 31
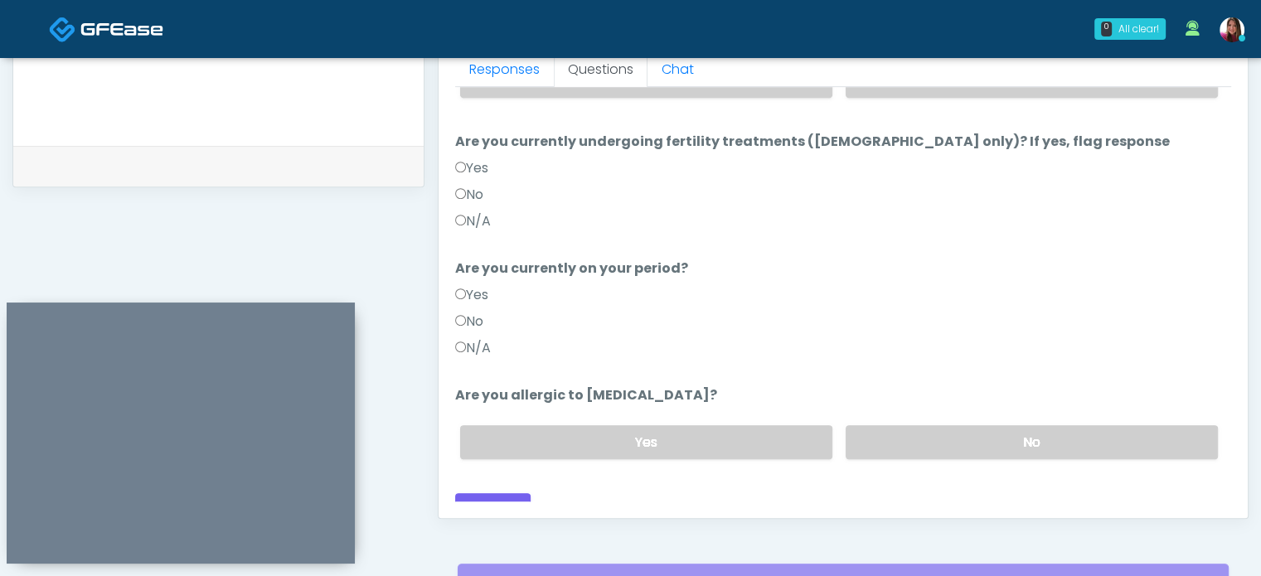
scroll to position [0, 0]
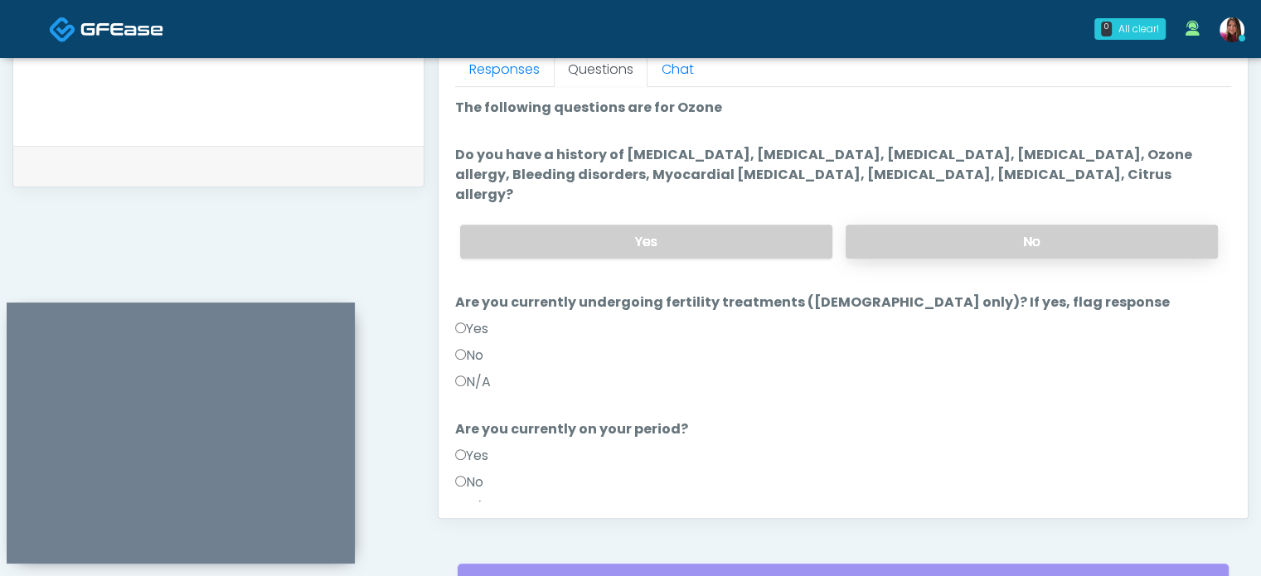
click at [960, 225] on label "No" at bounding box center [1032, 242] width 372 height 34
click at [483, 346] on label "No" at bounding box center [469, 356] width 28 height 20
click at [469, 473] on label "No" at bounding box center [469, 483] width 28 height 20
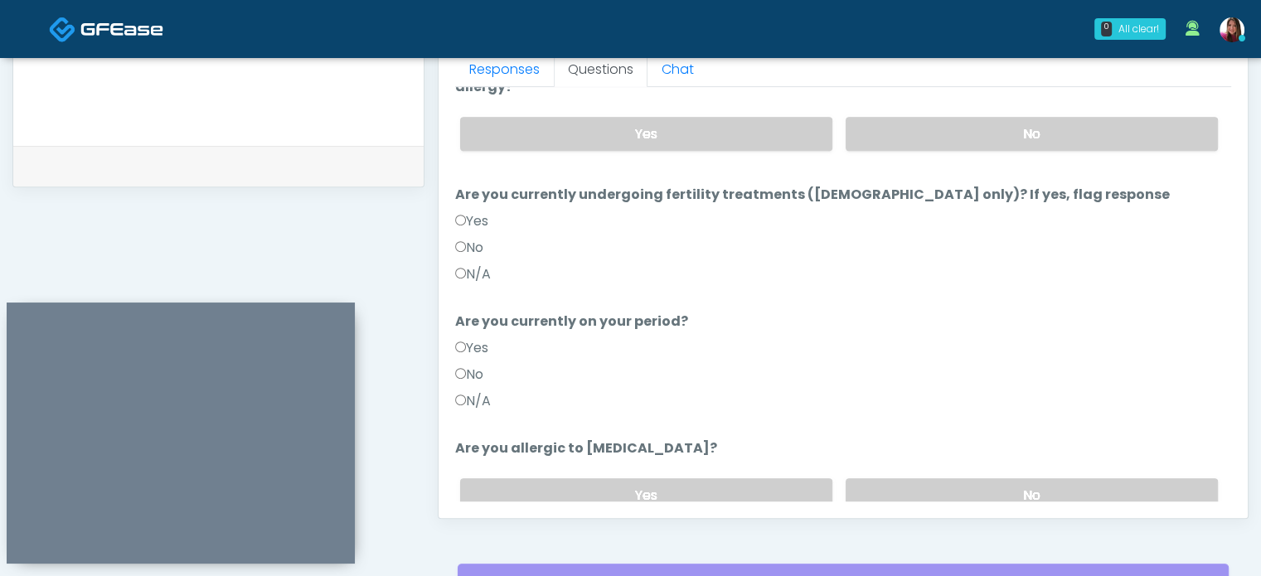
scroll to position [161, 0]
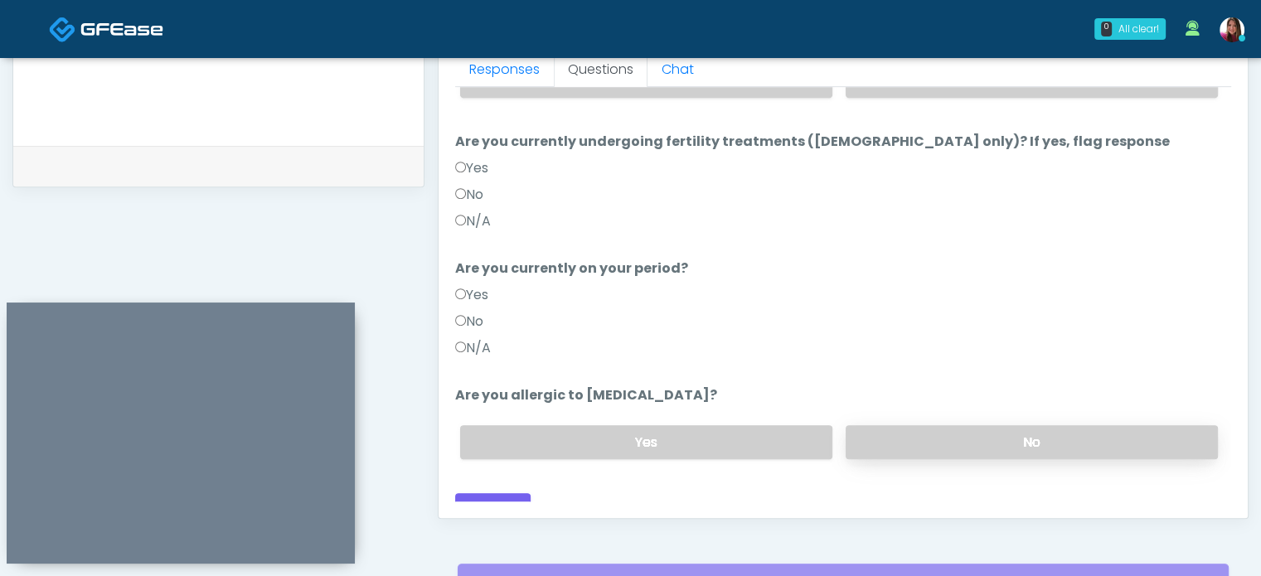
click at [941, 425] on label "No" at bounding box center [1032, 442] width 372 height 34
click at [498, 493] on button "Continue" at bounding box center [492, 508] width 75 height 31
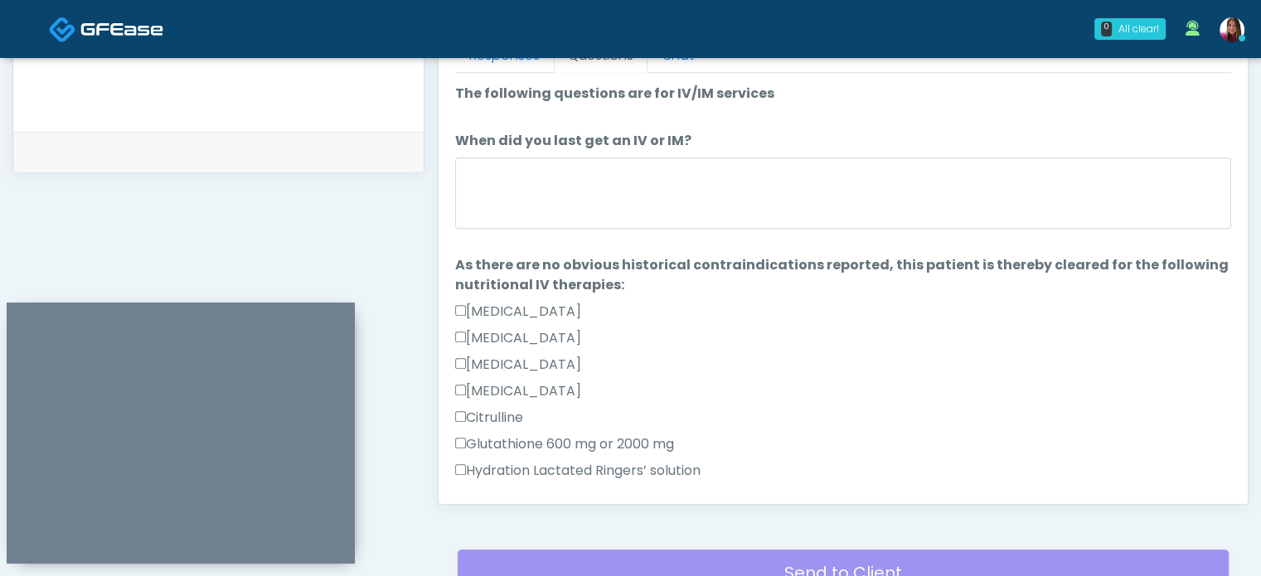
scroll to position [1052, 0]
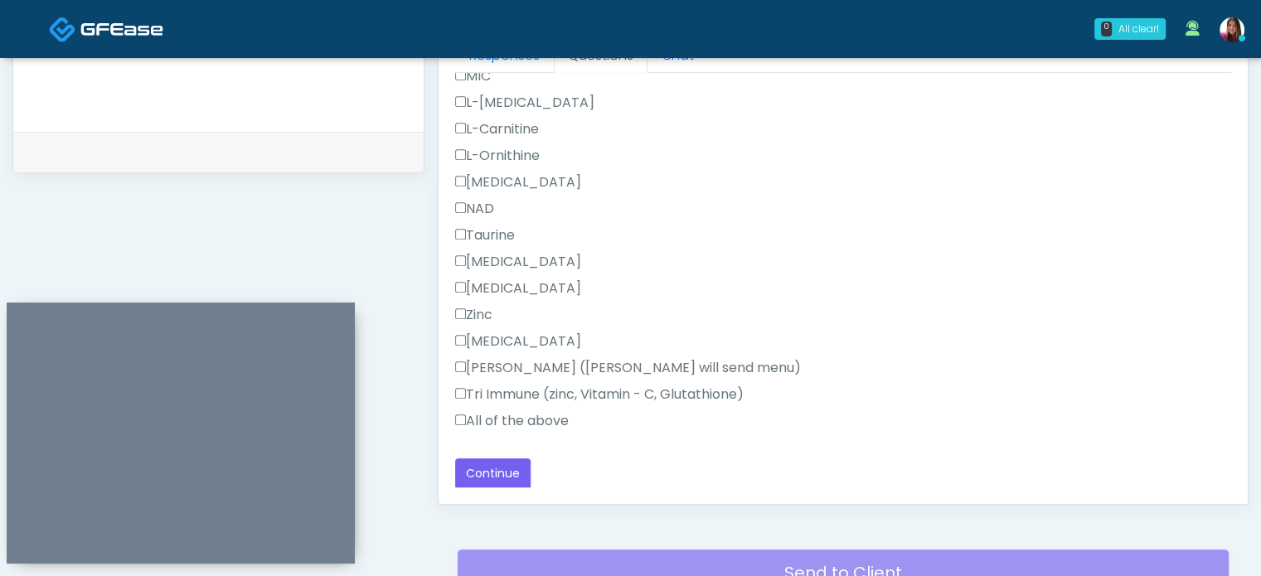
click at [524, 422] on label "All of the above" at bounding box center [512, 421] width 114 height 20
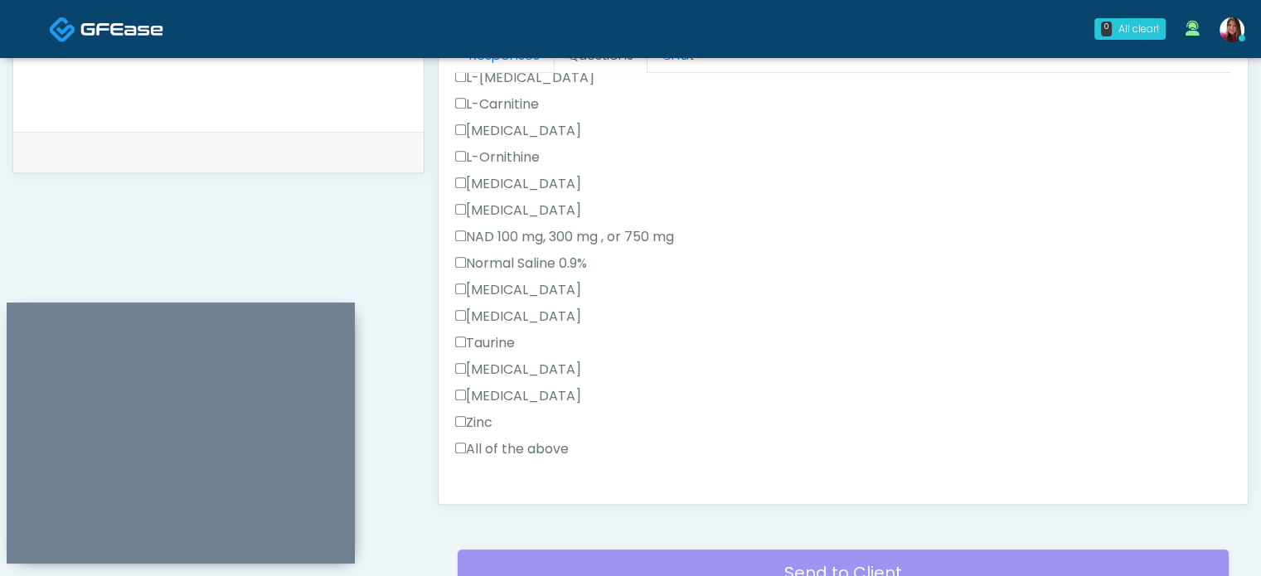
scroll to position [394, 0]
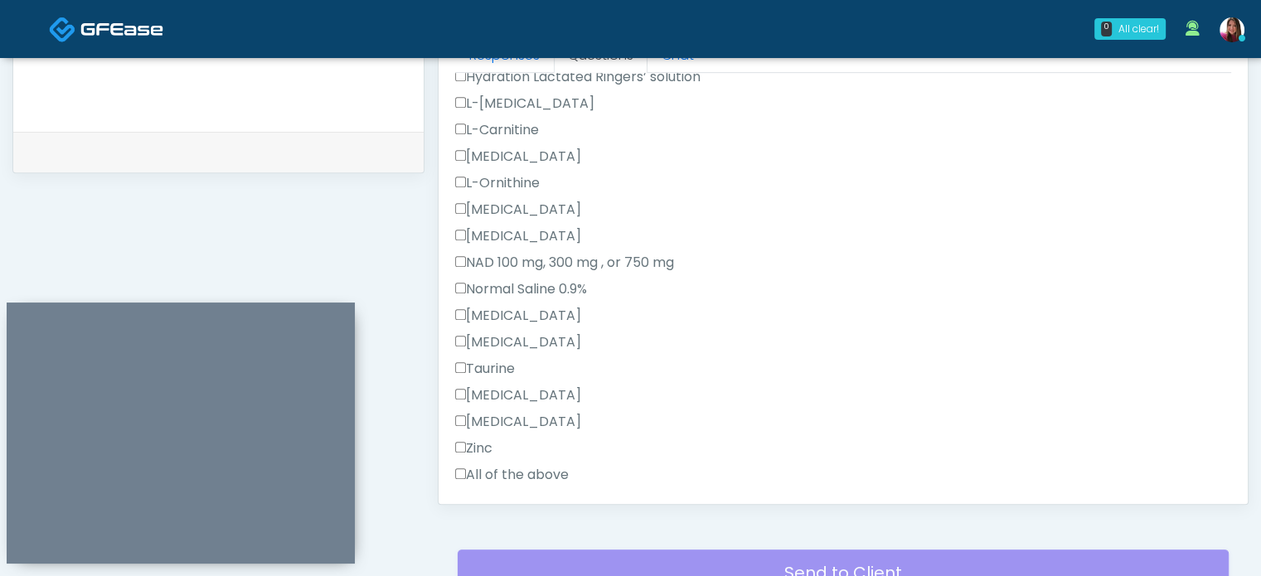
click at [524, 470] on label "All of the above" at bounding box center [512, 475] width 114 height 20
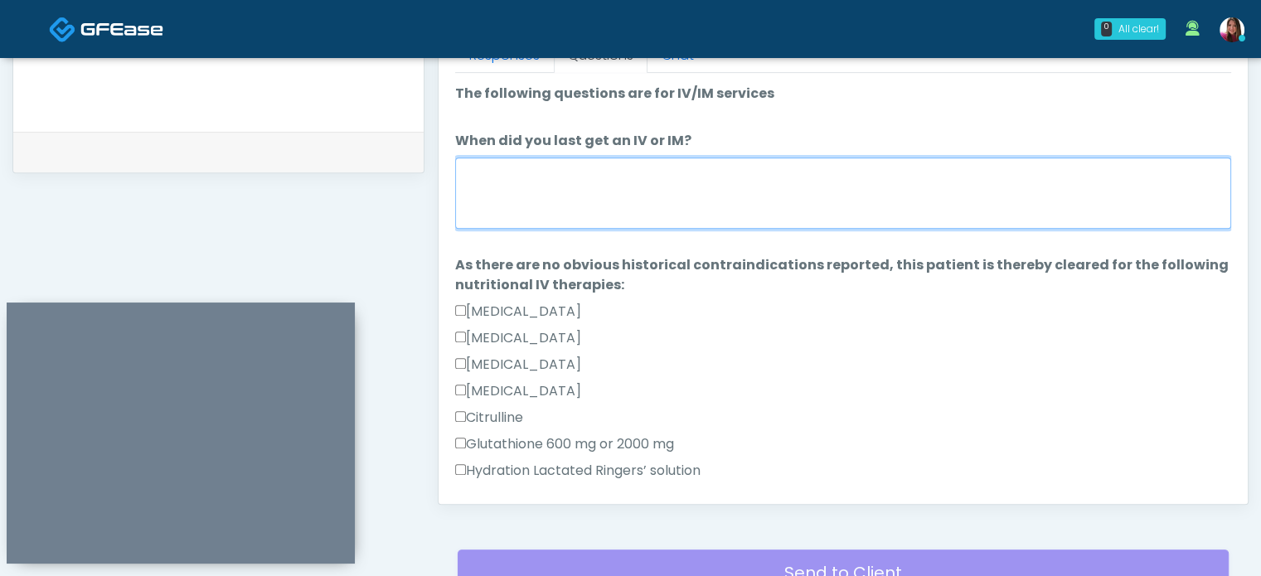
click at [667, 204] on textarea "When did you last get an IV or IM?" at bounding box center [843, 193] width 776 height 71
type textarea "**********"
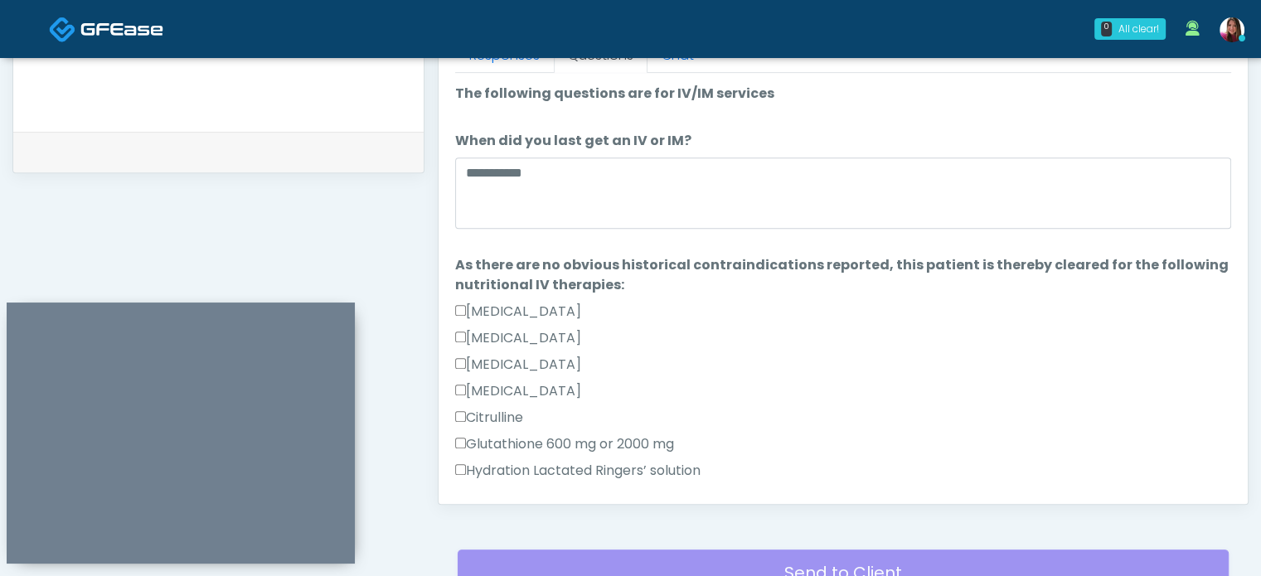
scroll to position [1052, 0]
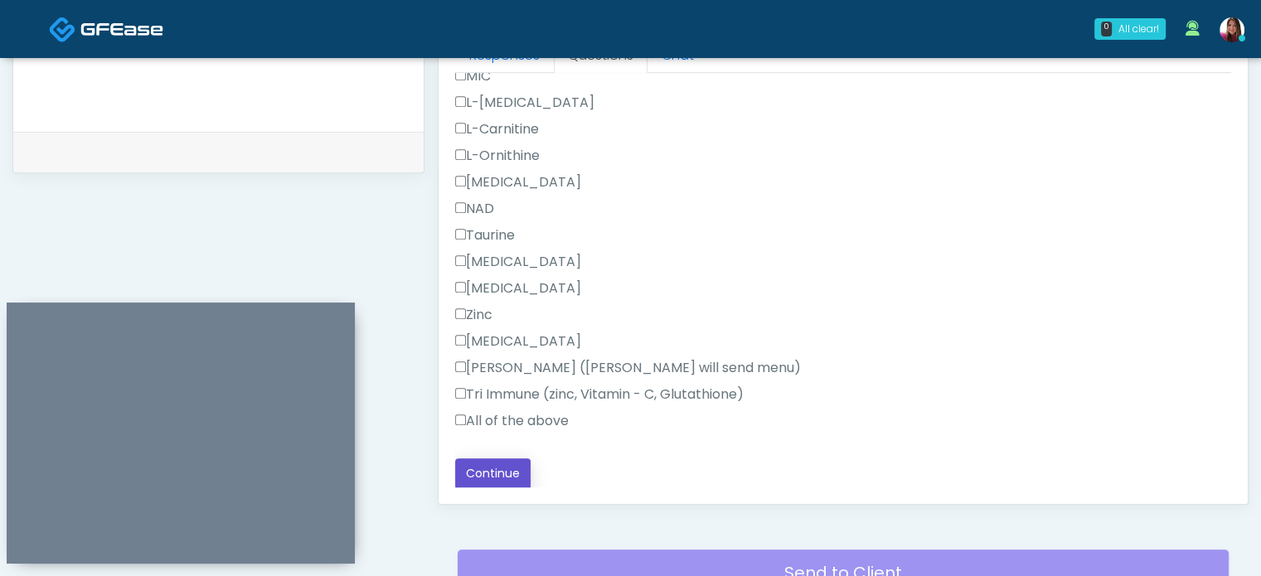
click at [522, 479] on button "Continue" at bounding box center [492, 474] width 75 height 31
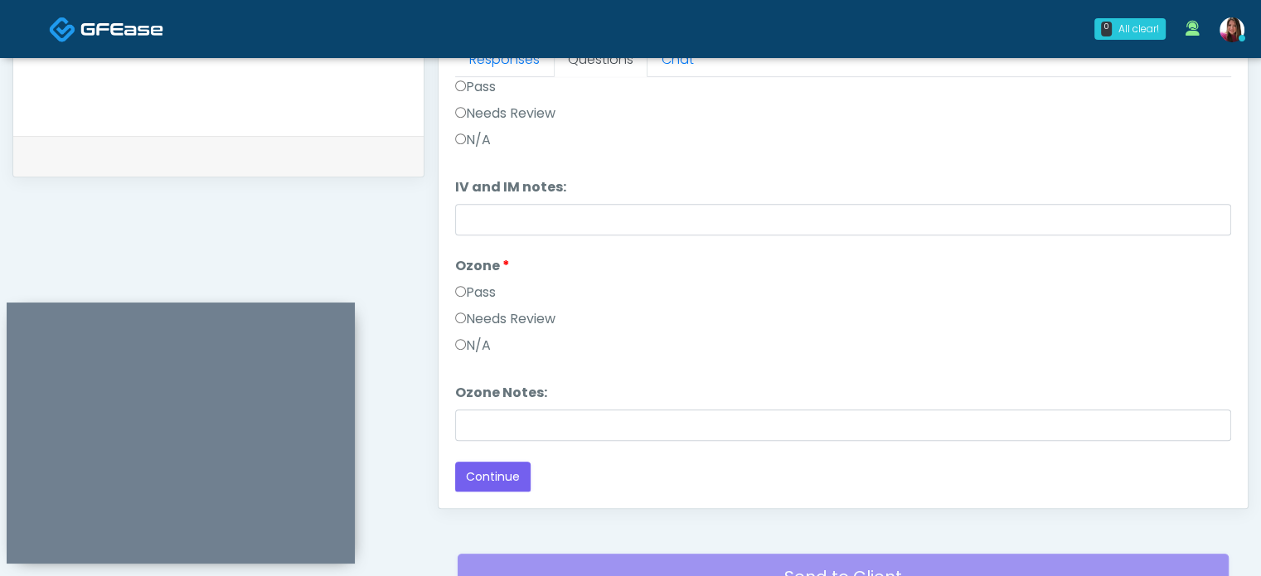
scroll to position [0, 0]
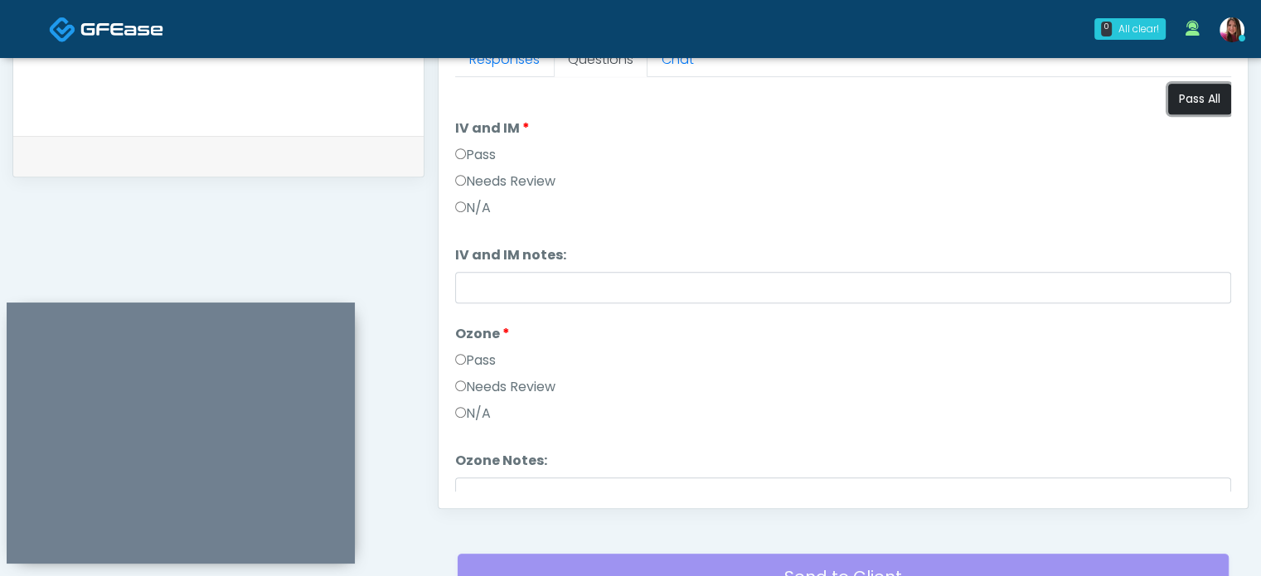
click at [1188, 100] on button "Pass All" at bounding box center [1200, 99] width 63 height 31
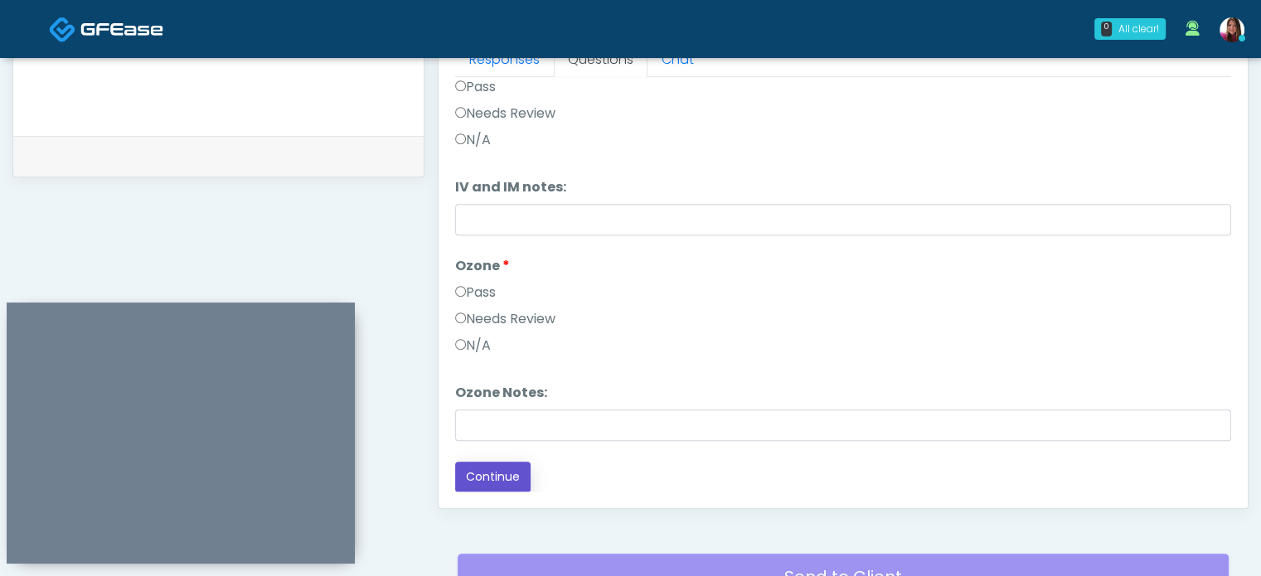
click at [503, 466] on button "Continue" at bounding box center [492, 477] width 75 height 31
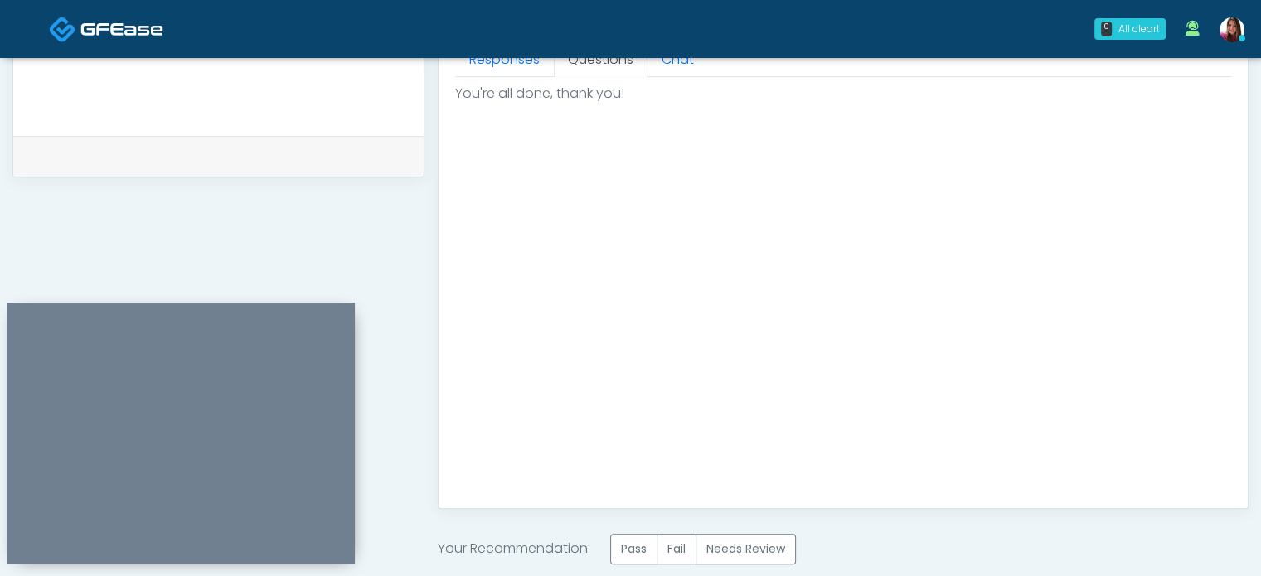
scroll to position [940, 0]
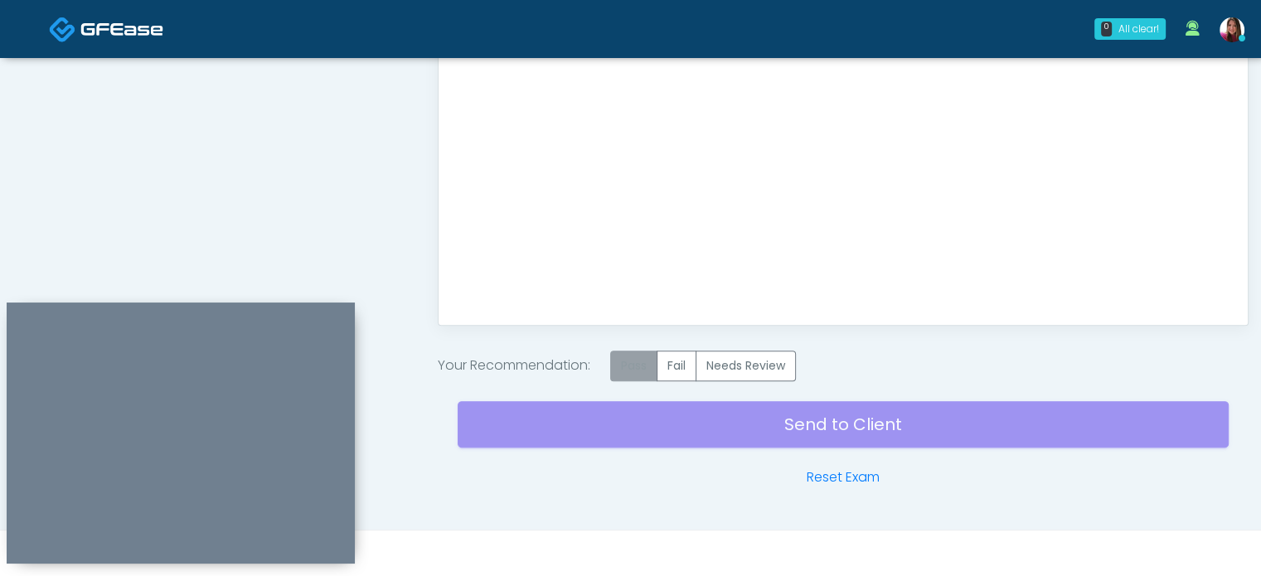
click at [629, 357] on label "Pass" at bounding box center [633, 366] width 47 height 31
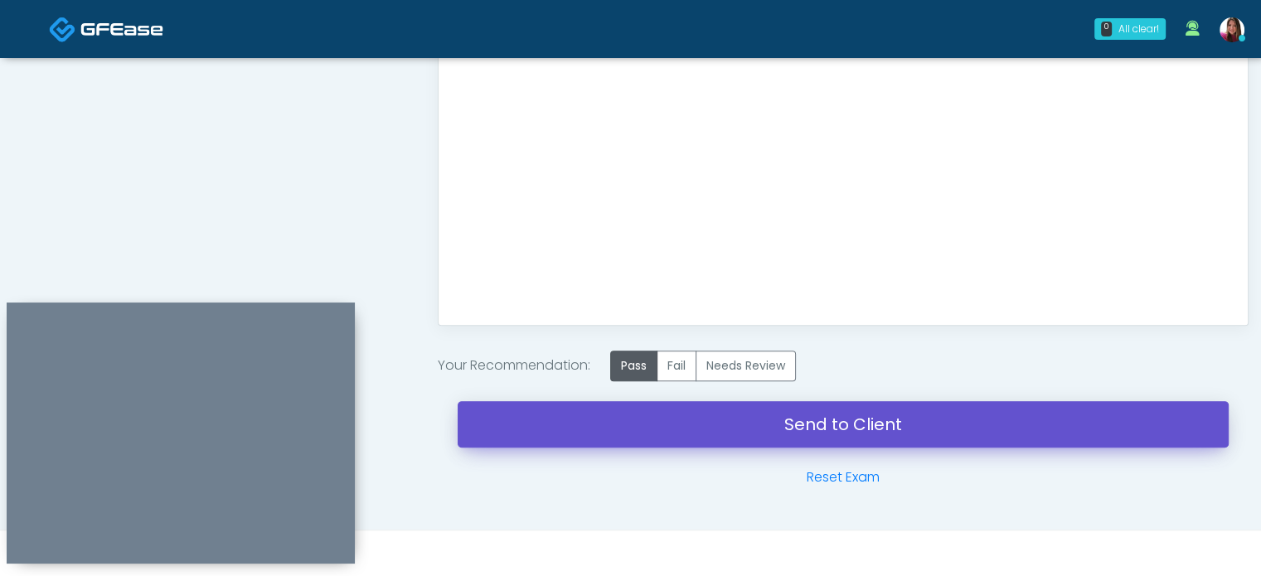
drag, startPoint x: 1029, startPoint y: 437, endPoint x: 713, endPoint y: 76, distance: 479.6
click at [1029, 437] on link "Send to Client" at bounding box center [843, 424] width 771 height 46
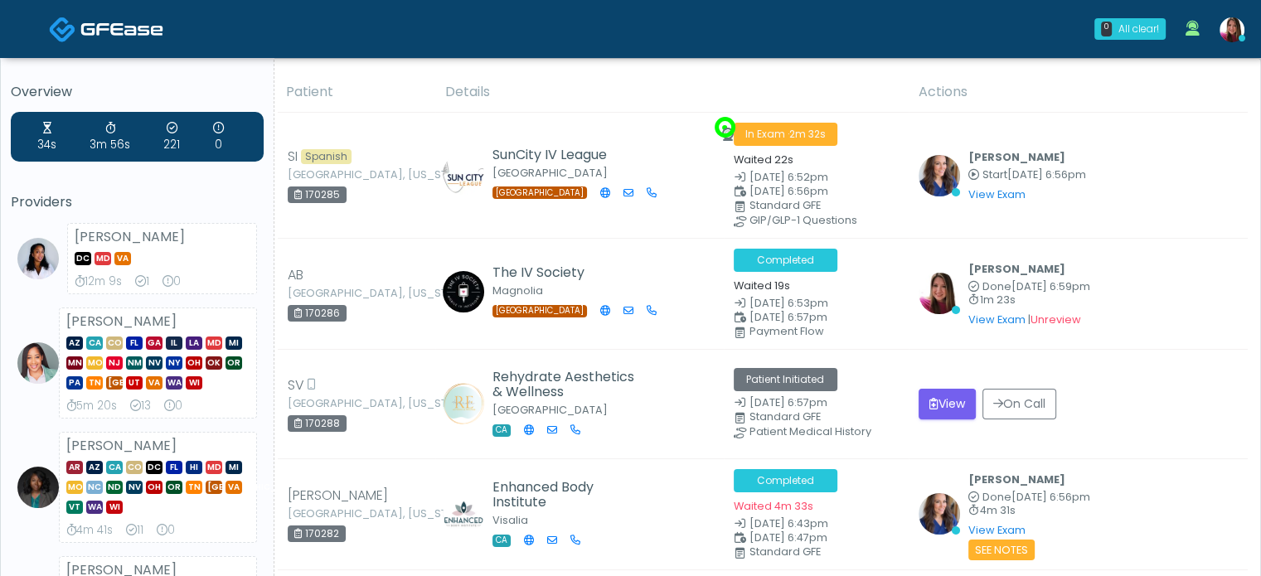
drag, startPoint x: 1266, startPoint y: 26, endPoint x: 1255, endPoint y: -25, distance: 51.9
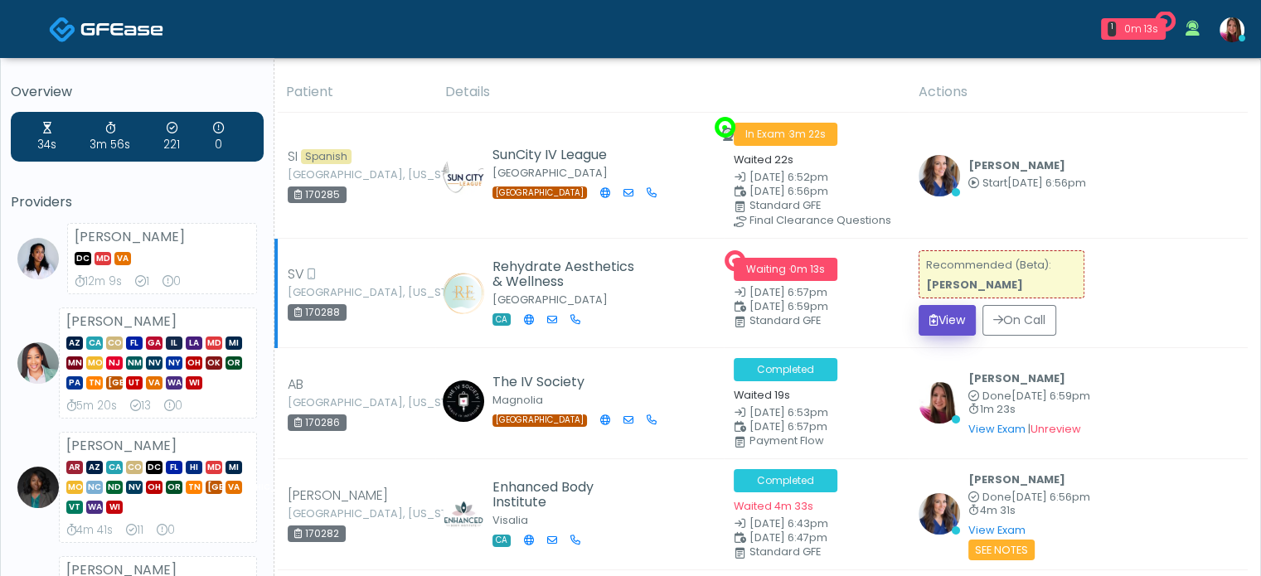
click at [939, 318] on button "View" at bounding box center [947, 320] width 57 height 31
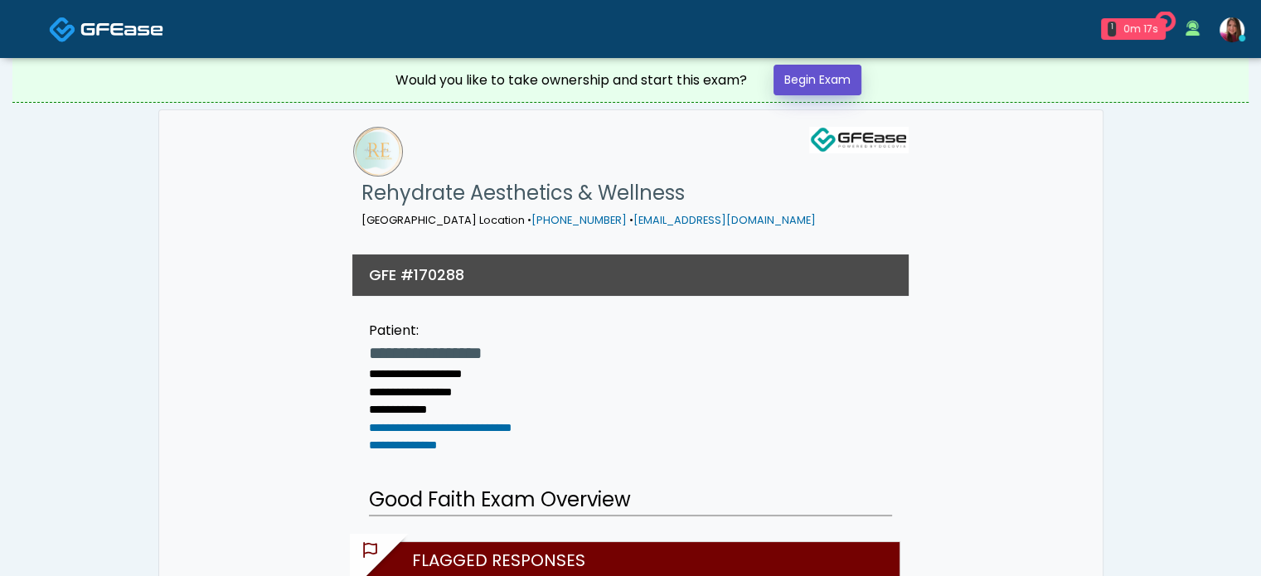
click at [847, 76] on link "Begin Exam" at bounding box center [818, 80] width 88 height 31
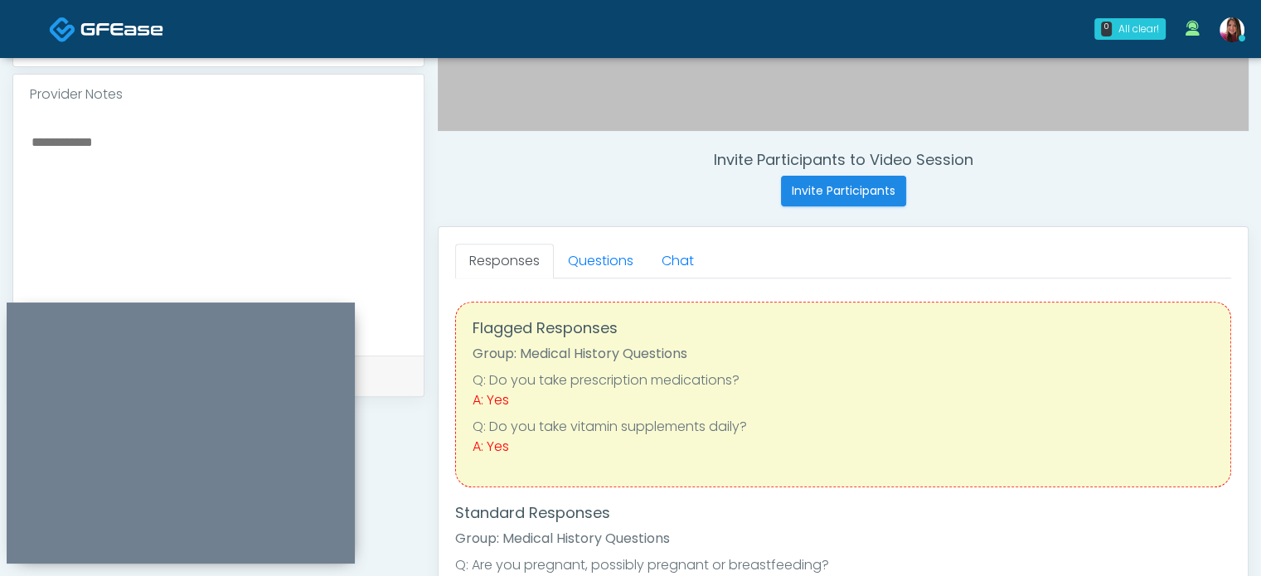
scroll to position [551, 0]
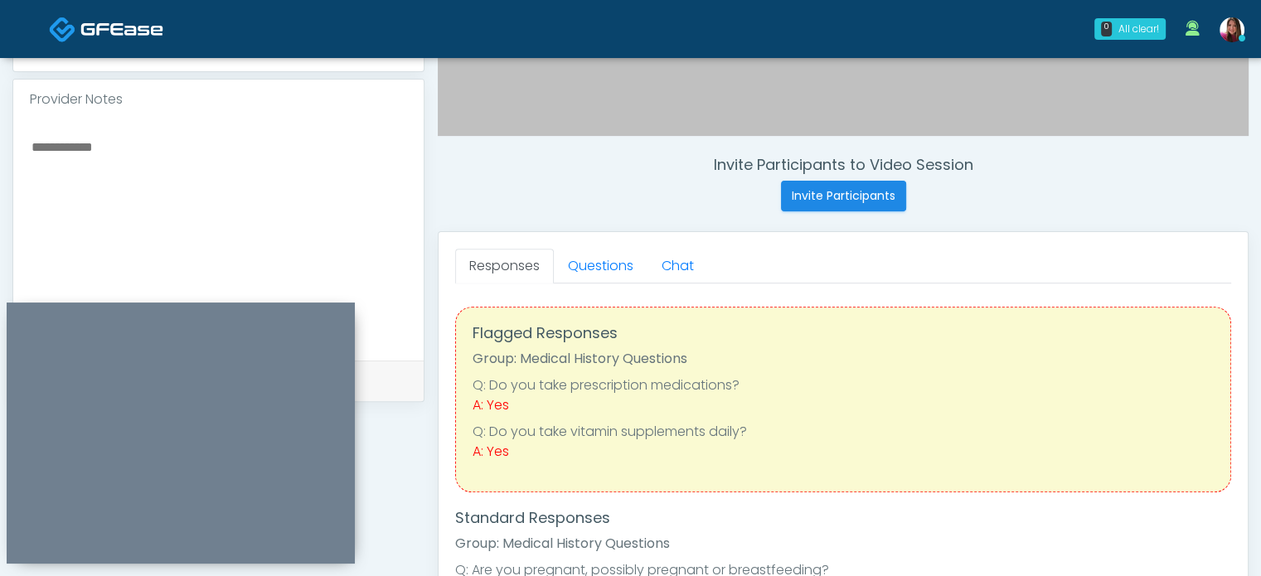
click at [241, 182] on textarea at bounding box center [218, 237] width 377 height 202
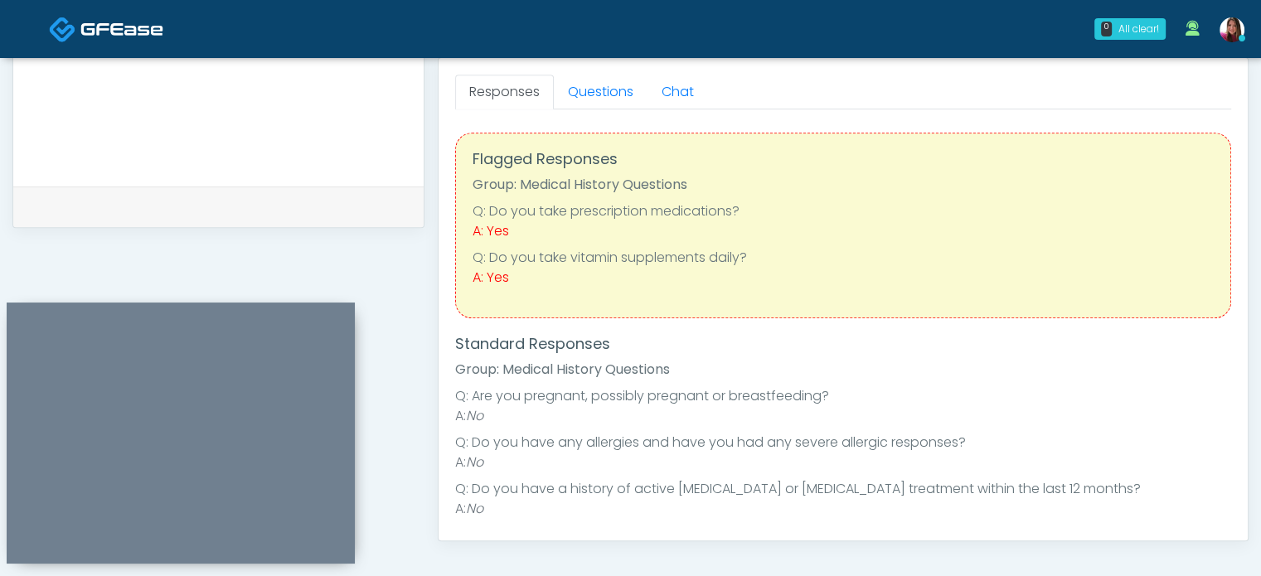
scroll to position [727, 0]
type textarea "**********"
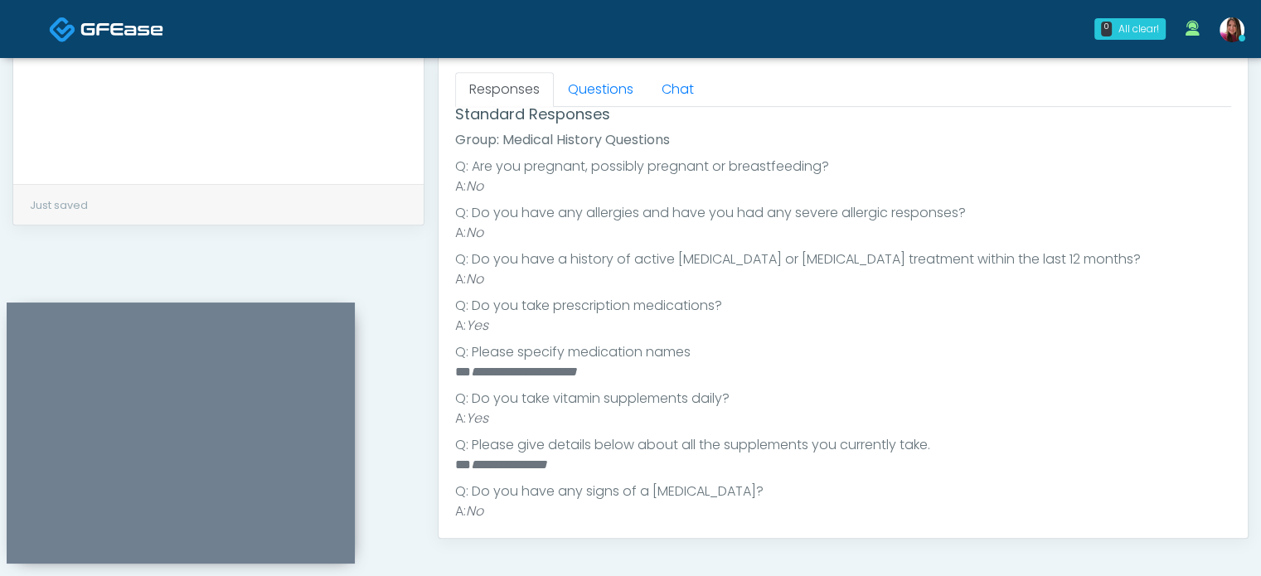
scroll to position [248, 0]
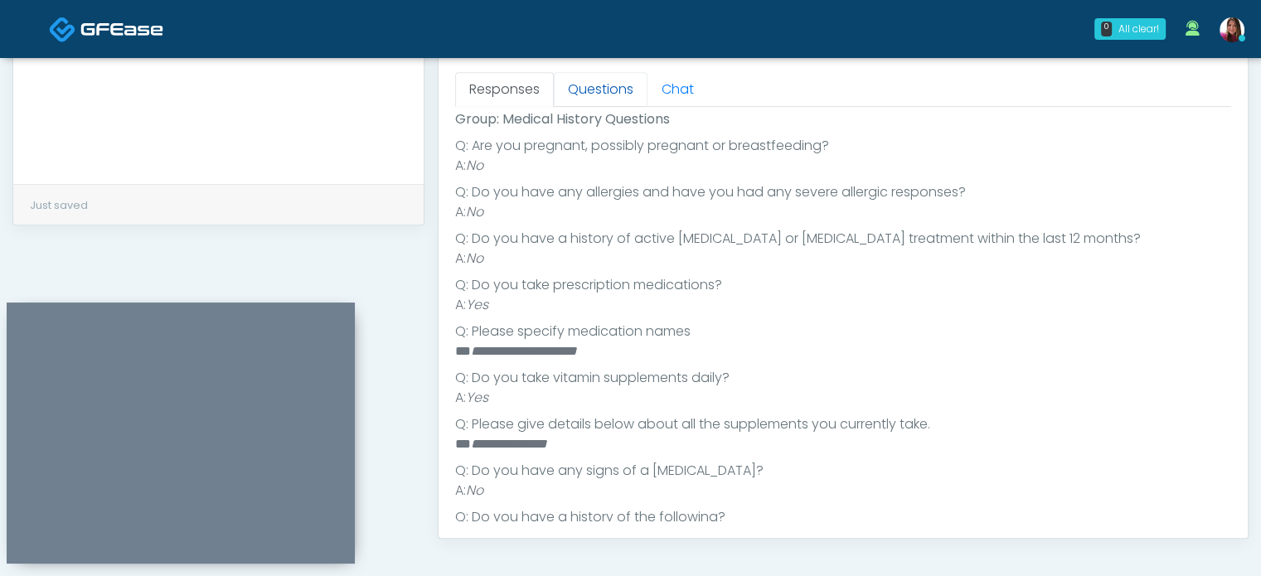
click at [595, 81] on link "Questions" at bounding box center [601, 89] width 94 height 35
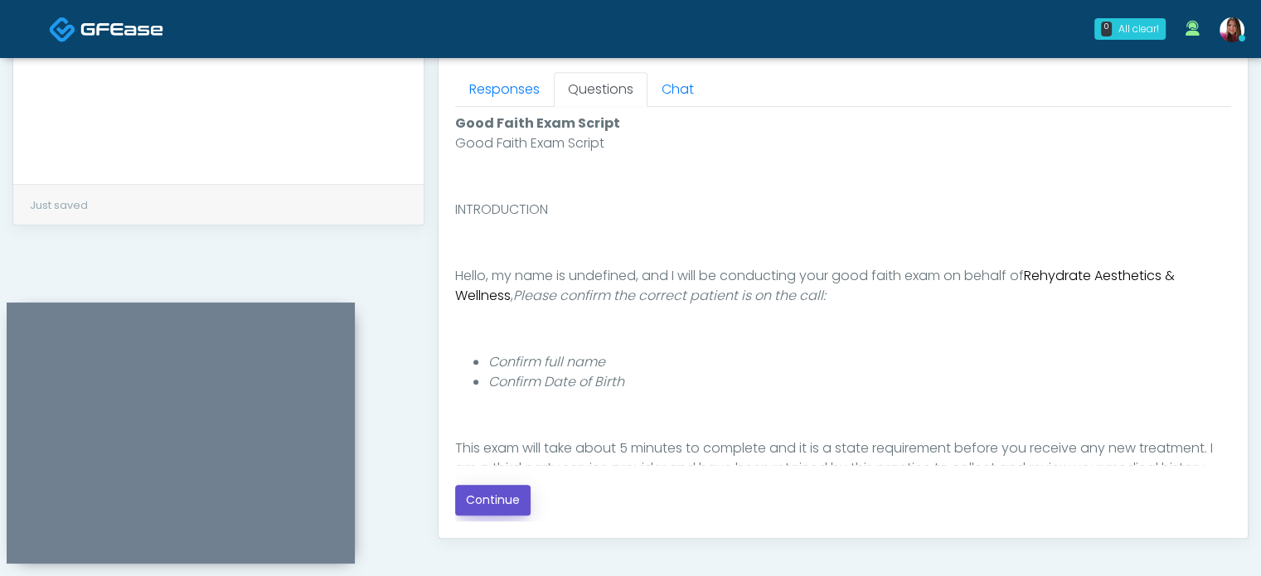
click at [481, 505] on button "Continue" at bounding box center [492, 500] width 75 height 31
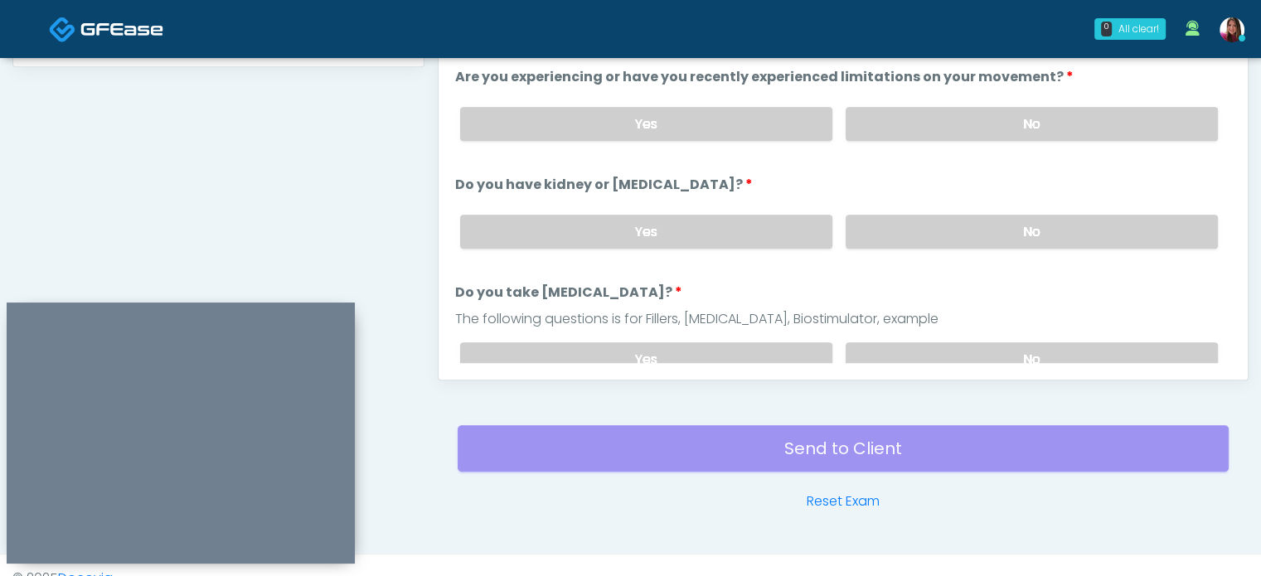
scroll to position [748, 0]
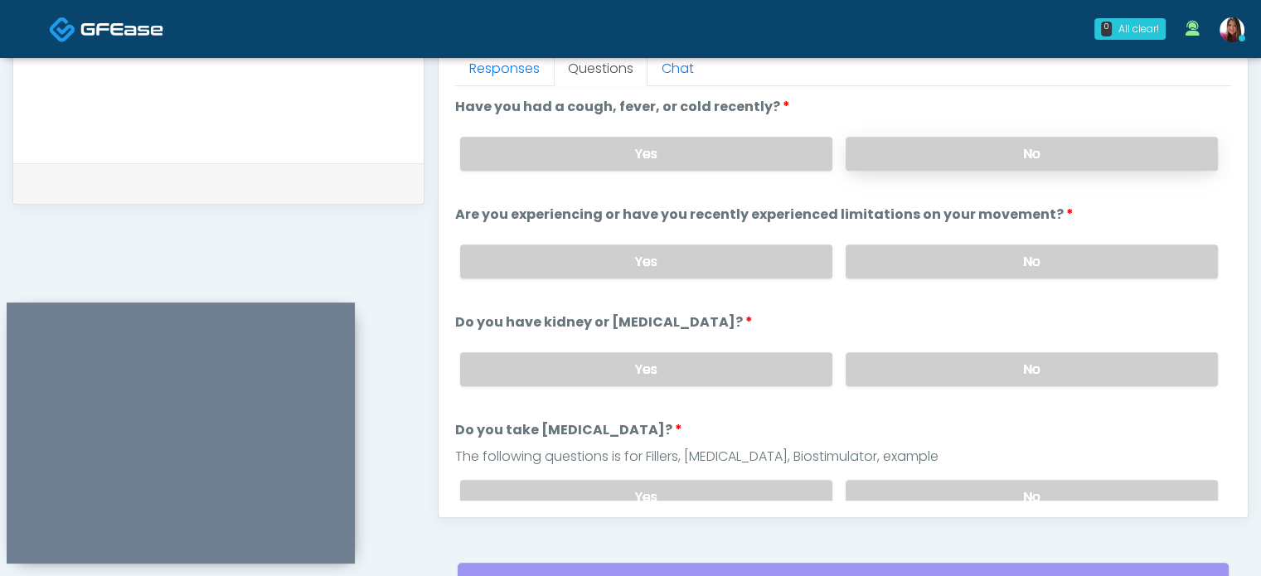
click at [1082, 147] on label "No" at bounding box center [1032, 154] width 372 height 34
click at [1086, 255] on label "No" at bounding box center [1032, 262] width 372 height 34
click at [1076, 357] on label "No" at bounding box center [1032, 369] width 372 height 34
click at [1072, 480] on label "No" at bounding box center [1032, 497] width 372 height 34
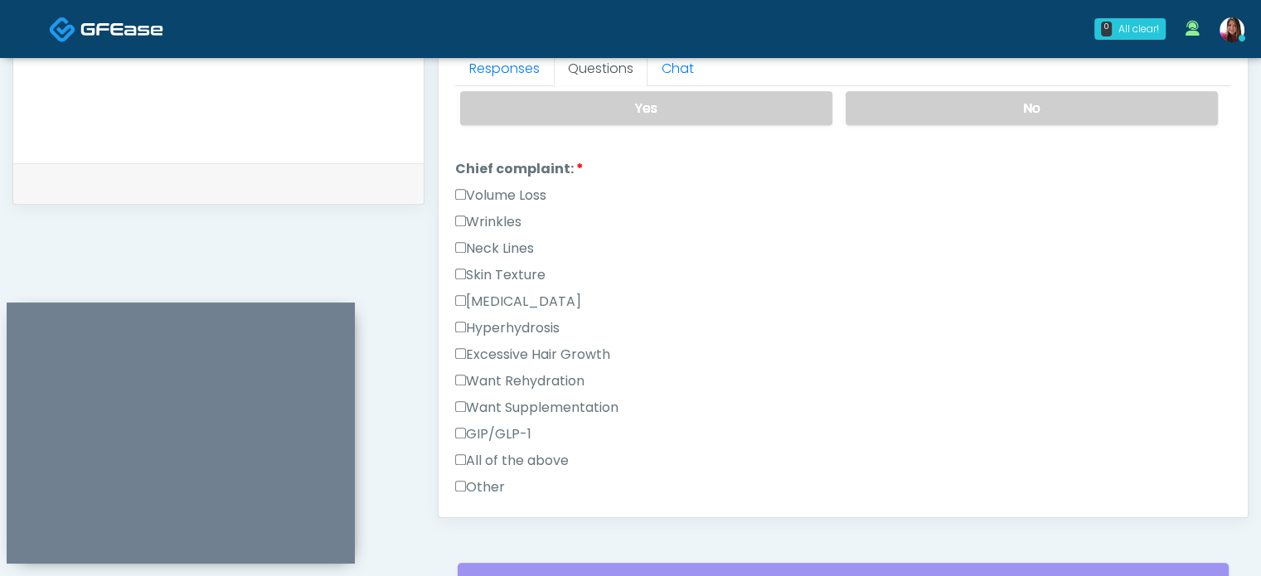
scroll to position [408, 0]
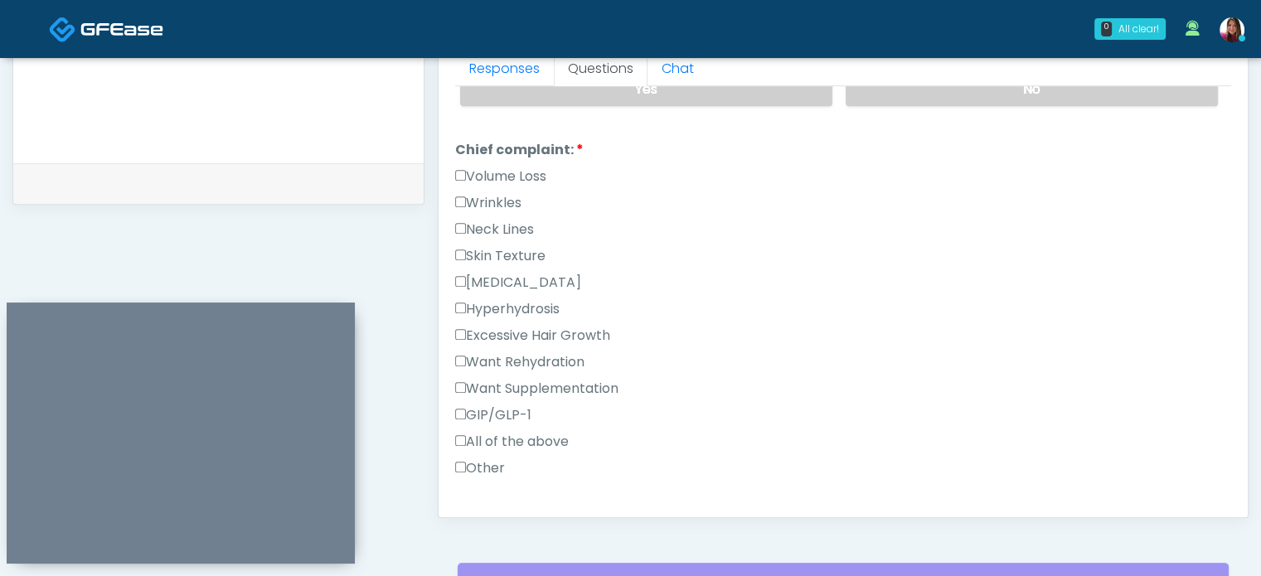
click at [503, 406] on label "GIP/GLP-1" at bounding box center [493, 416] width 76 height 20
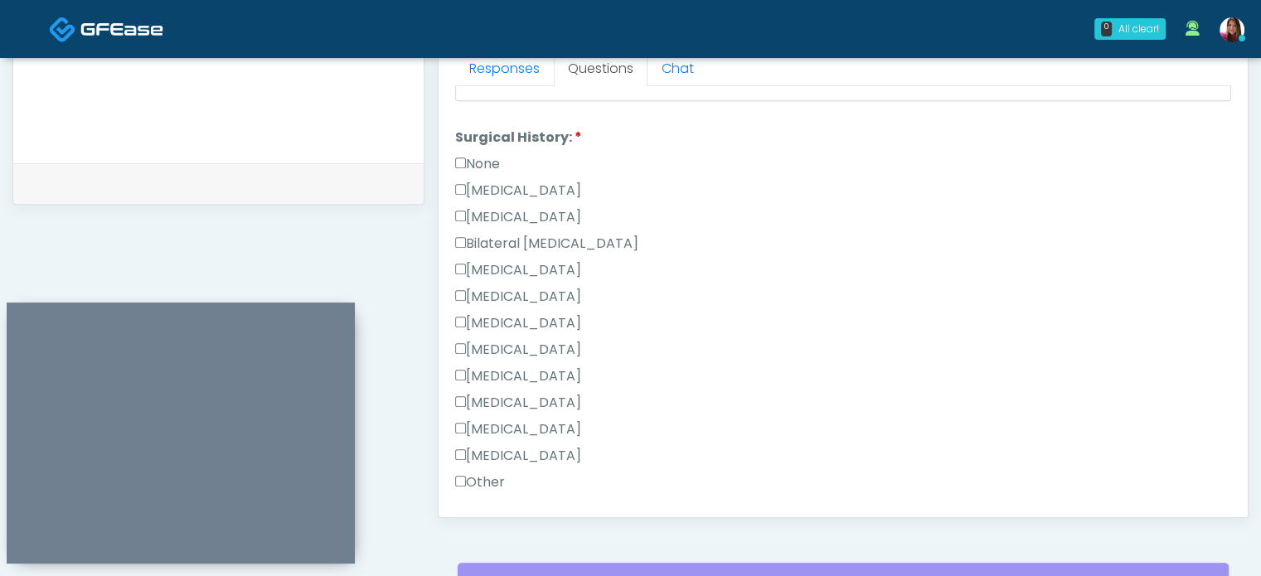
scroll to position [924, 0]
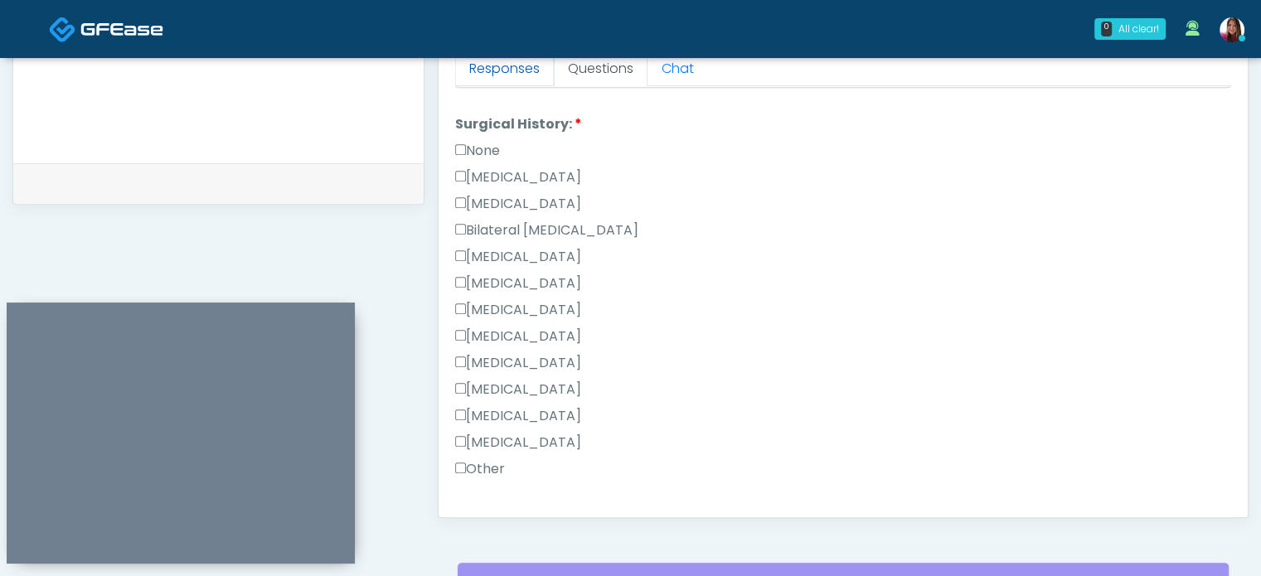
click at [479, 66] on link "Responses" at bounding box center [504, 68] width 99 height 35
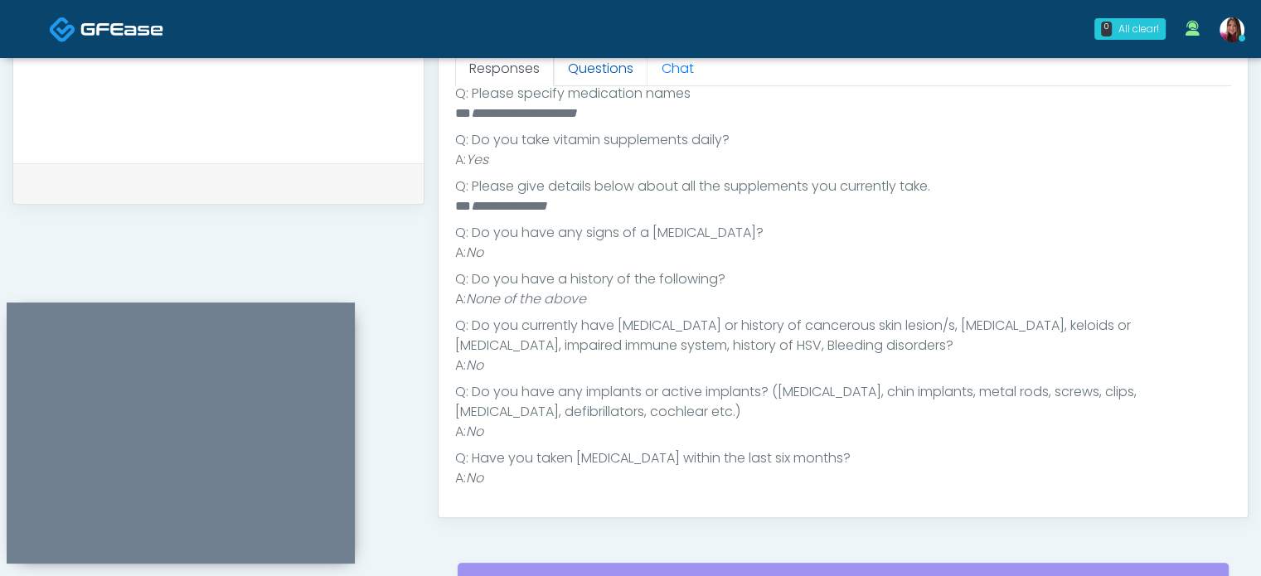
click at [590, 66] on link "Questions" at bounding box center [601, 68] width 94 height 35
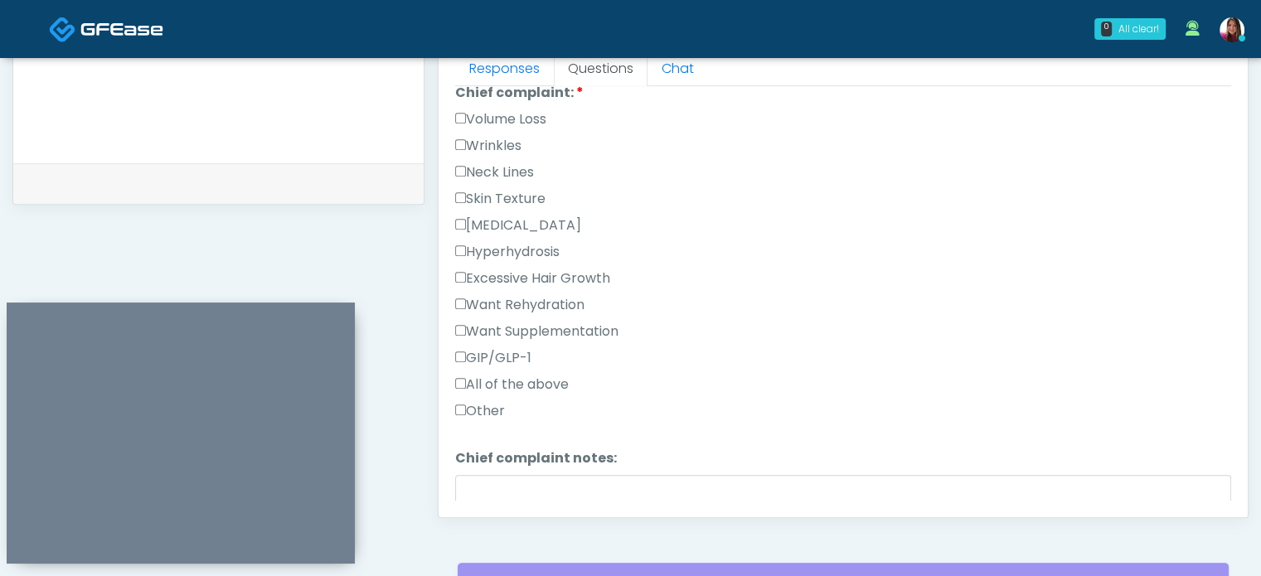
drag, startPoint x: 1218, startPoint y: 289, endPoint x: 1229, endPoint y: 389, distance: 100.1
click at [1229, 389] on div "Good Faith Exam Script Good Faith Exam Script INTRODUCTION Hello, my name is un…" at bounding box center [843, 293] width 776 height 415
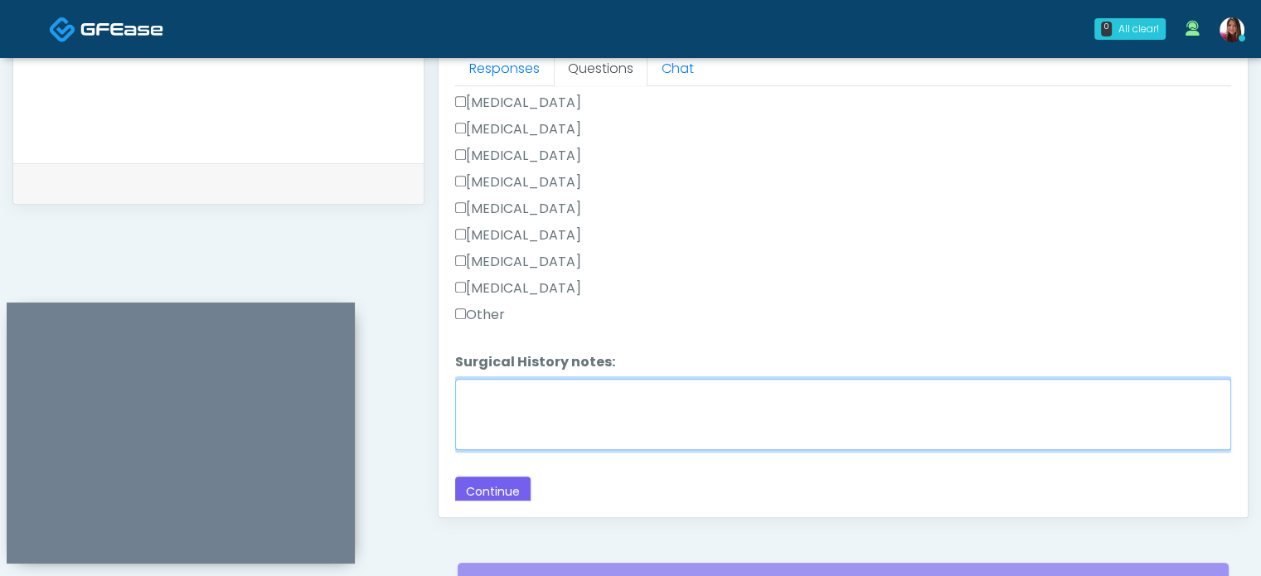
click at [869, 401] on textarea "Surgical History notes:" at bounding box center [843, 414] width 776 height 71
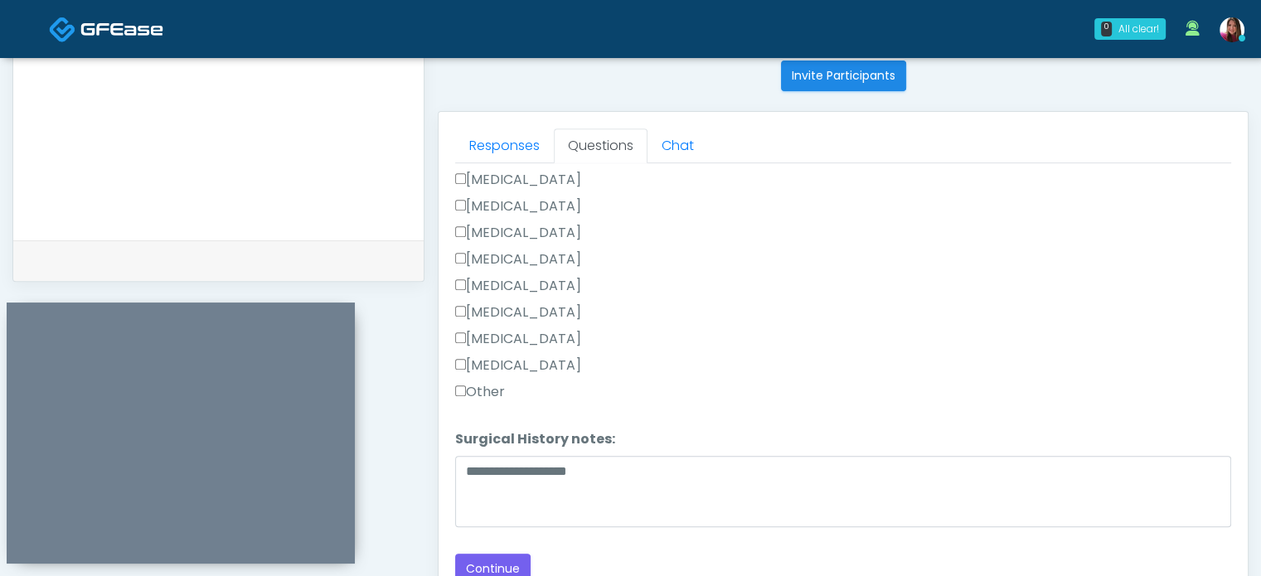
scroll to position [649, 0]
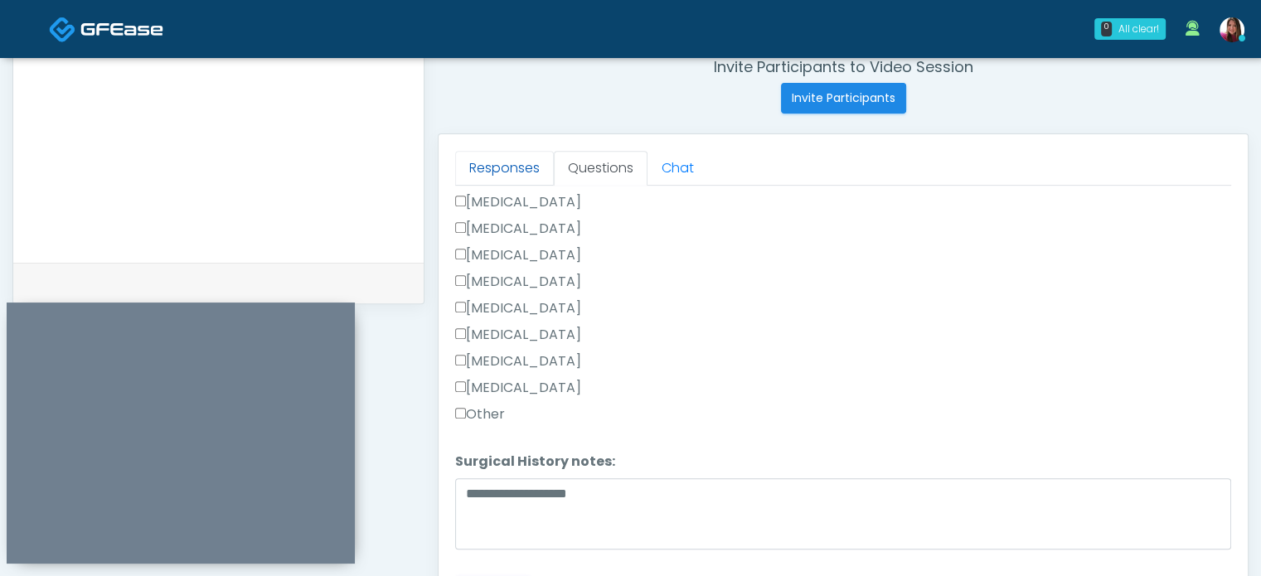
click at [508, 166] on link "Responses" at bounding box center [504, 168] width 99 height 35
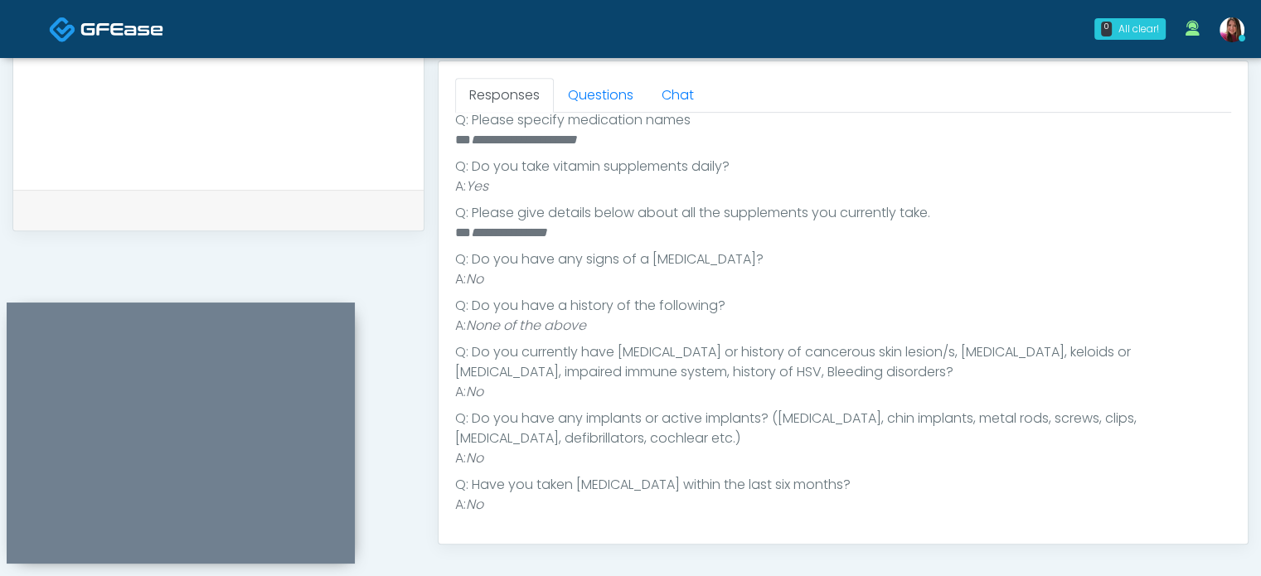
scroll to position [717, 0]
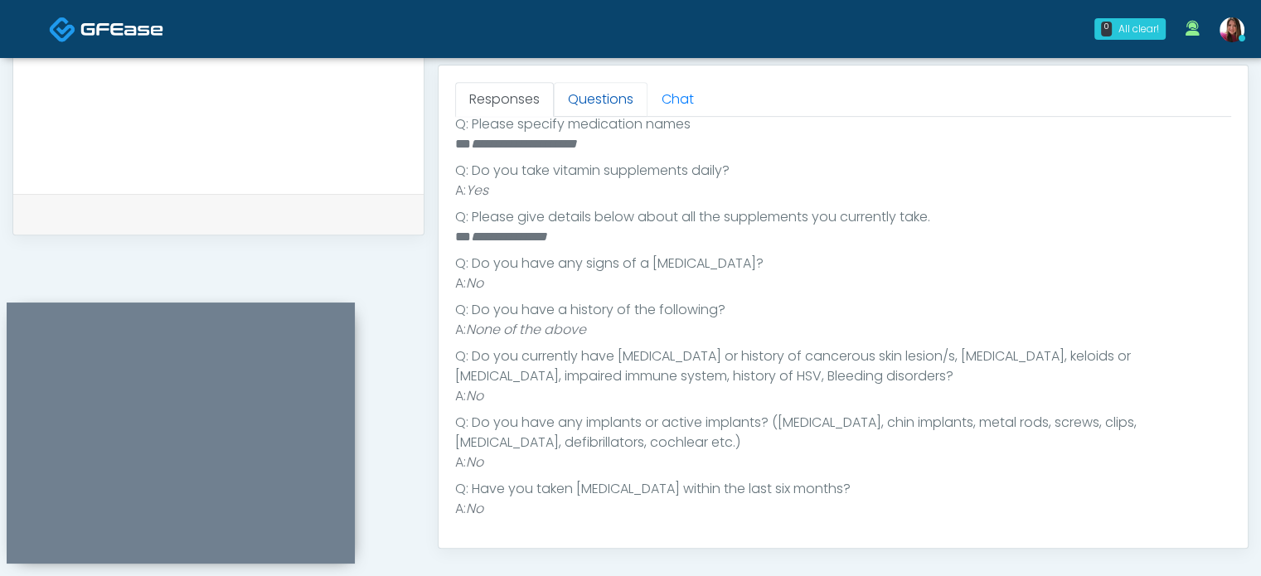
click at [596, 97] on link "Questions" at bounding box center [601, 99] width 94 height 35
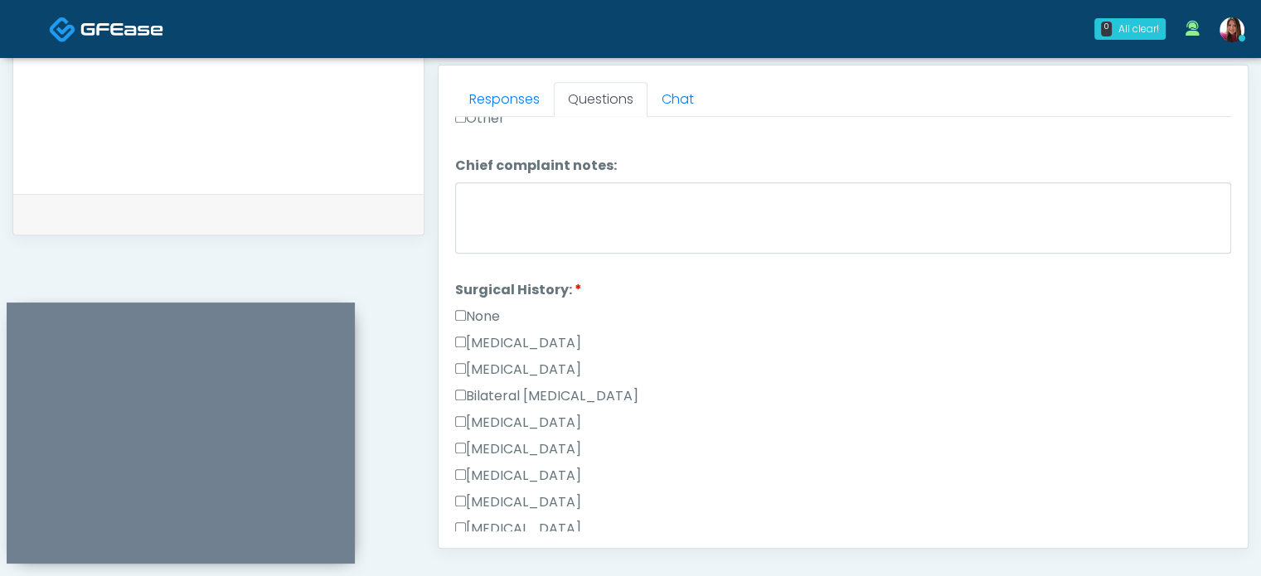
scroll to position [1078, 0]
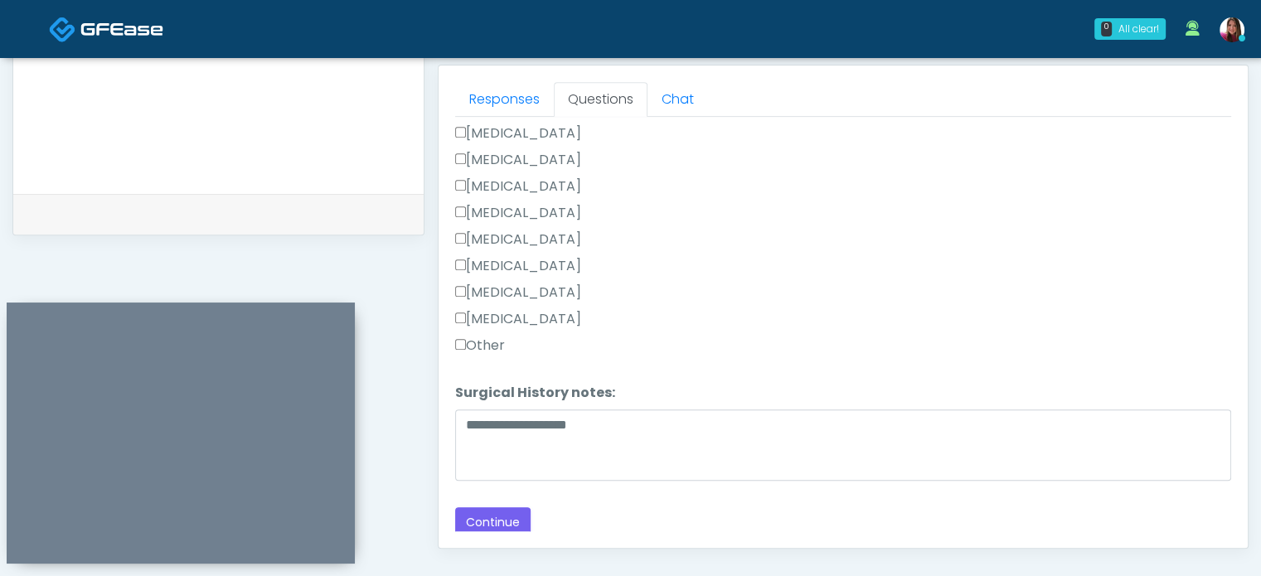
click at [547, 284] on label "Appendectomy" at bounding box center [518, 293] width 126 height 20
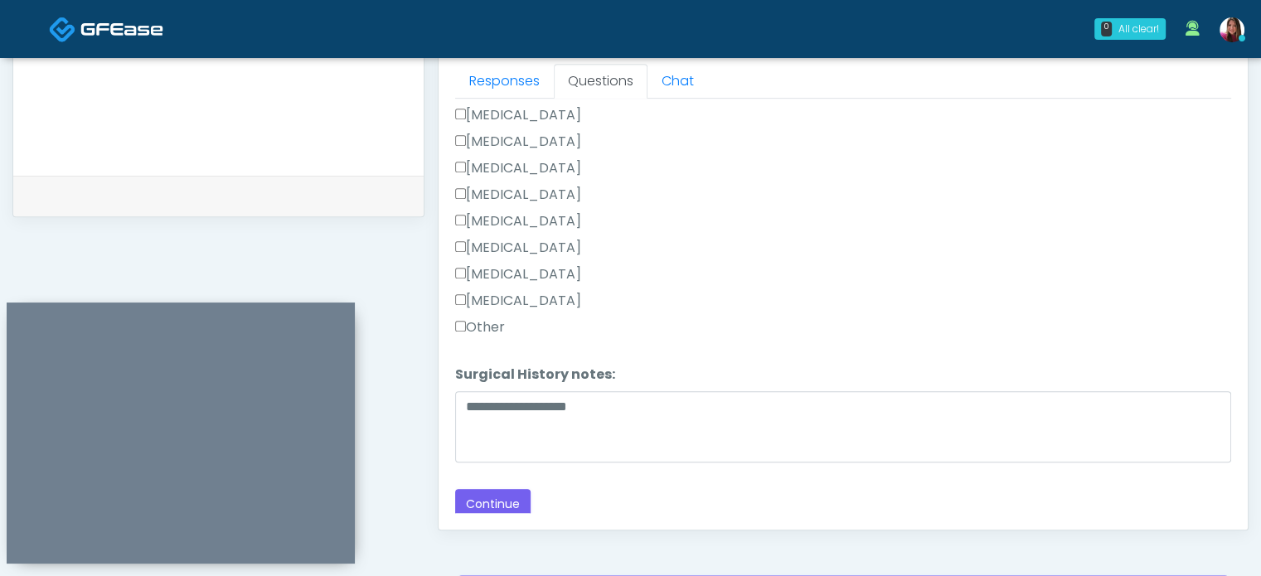
scroll to position [736, 0]
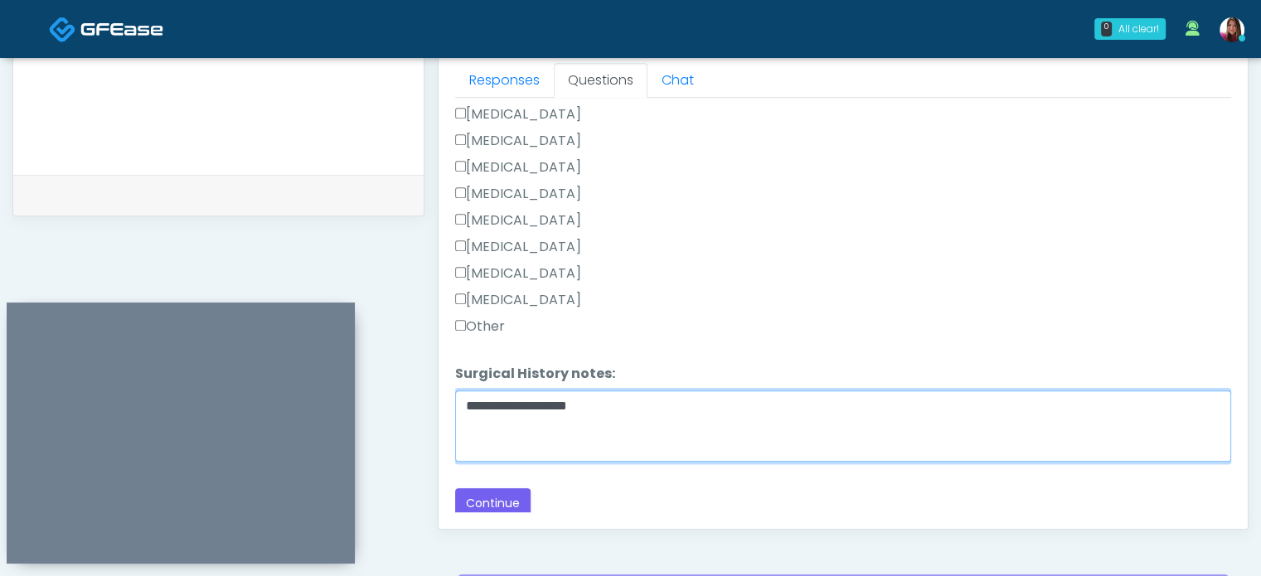
click at [531, 402] on textarea "**********" at bounding box center [843, 426] width 776 height 71
type textarea "**********"
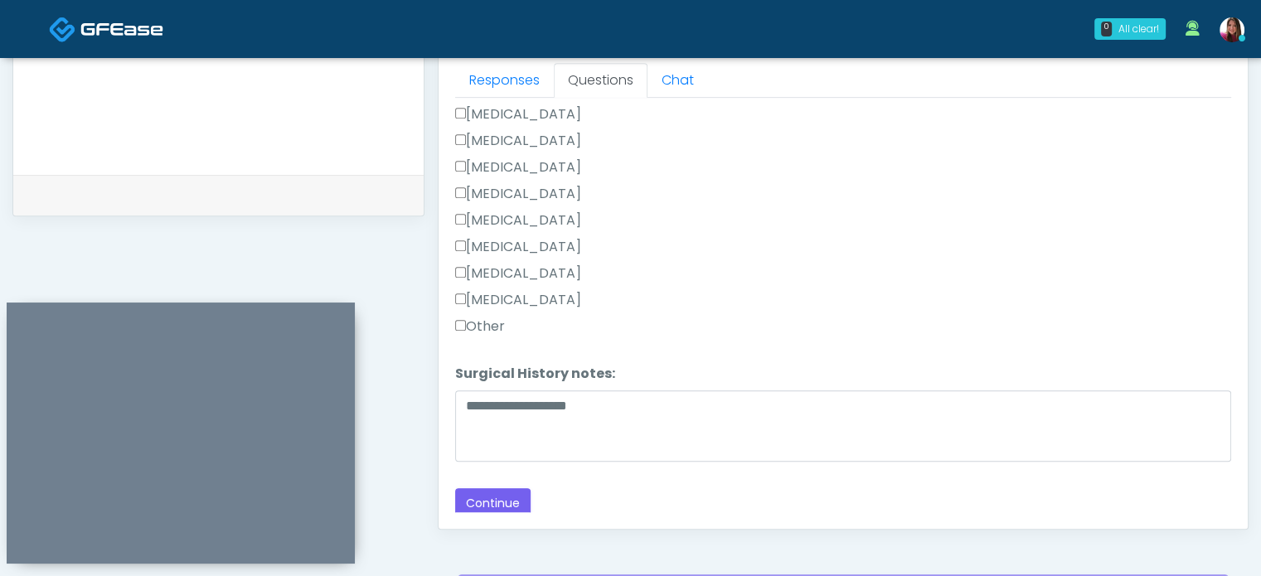
click at [503, 241] on label "Cholecystectomy" at bounding box center [518, 247] width 126 height 20
click at [498, 492] on button "Continue" at bounding box center [492, 503] width 75 height 31
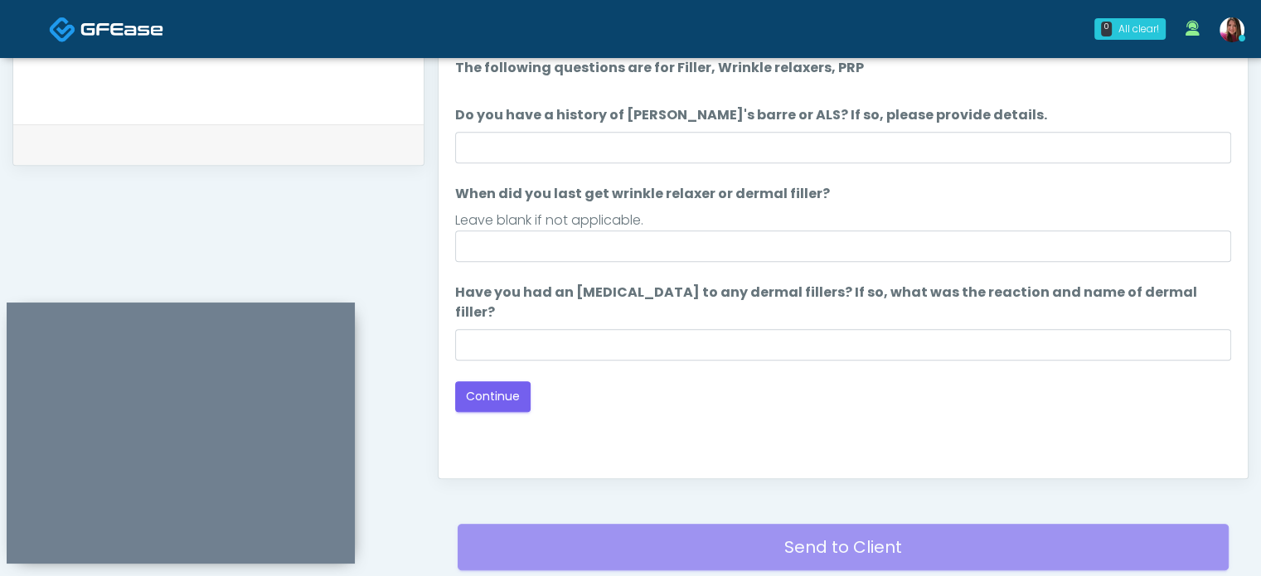
scroll to position [783, 0]
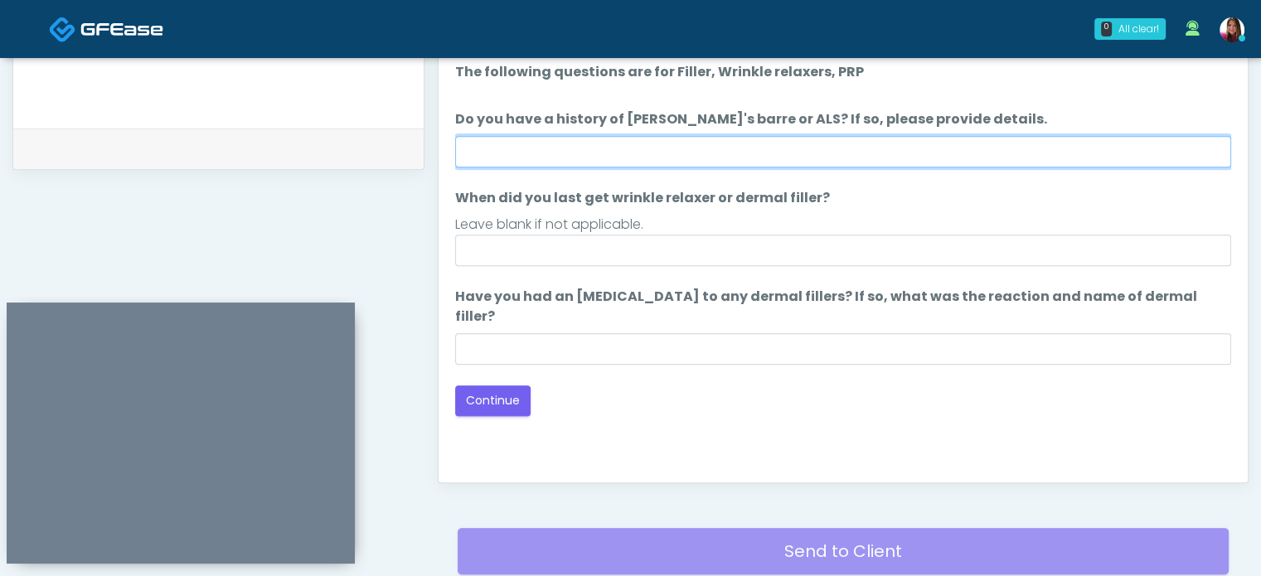
click at [697, 158] on input "Do you have a history of Guillain's barre or ALS? If so, please provide details." at bounding box center [843, 152] width 776 height 32
type input "**"
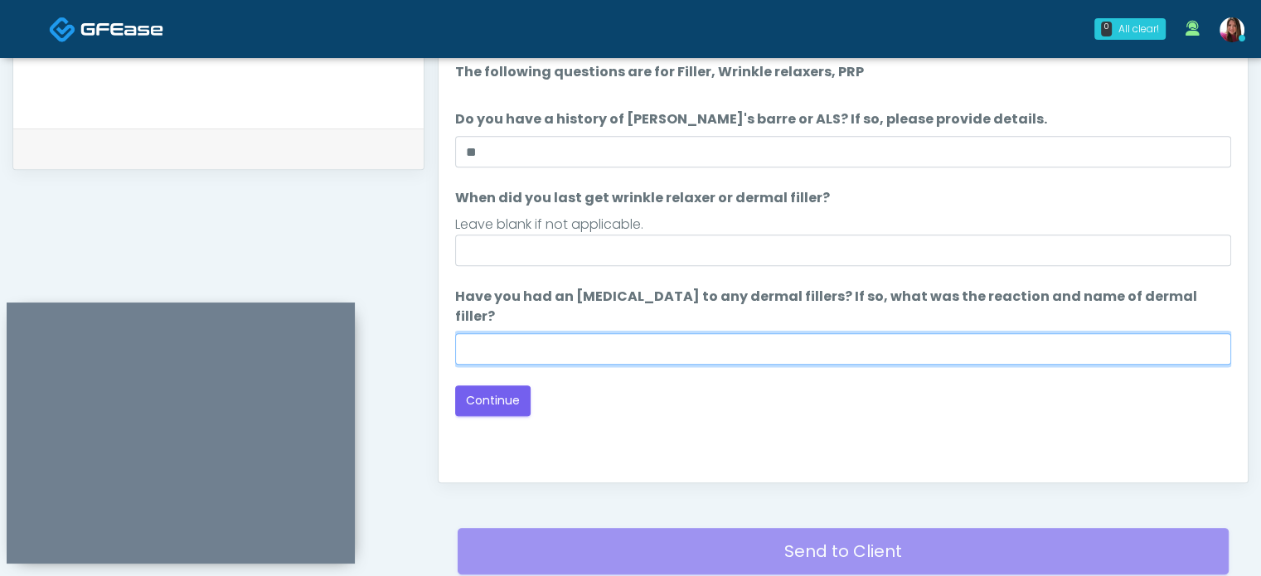
click at [562, 333] on input "Have you had an allergic response to any dermal fillers? If so, what was the re…" at bounding box center [843, 349] width 776 height 32
type input "**"
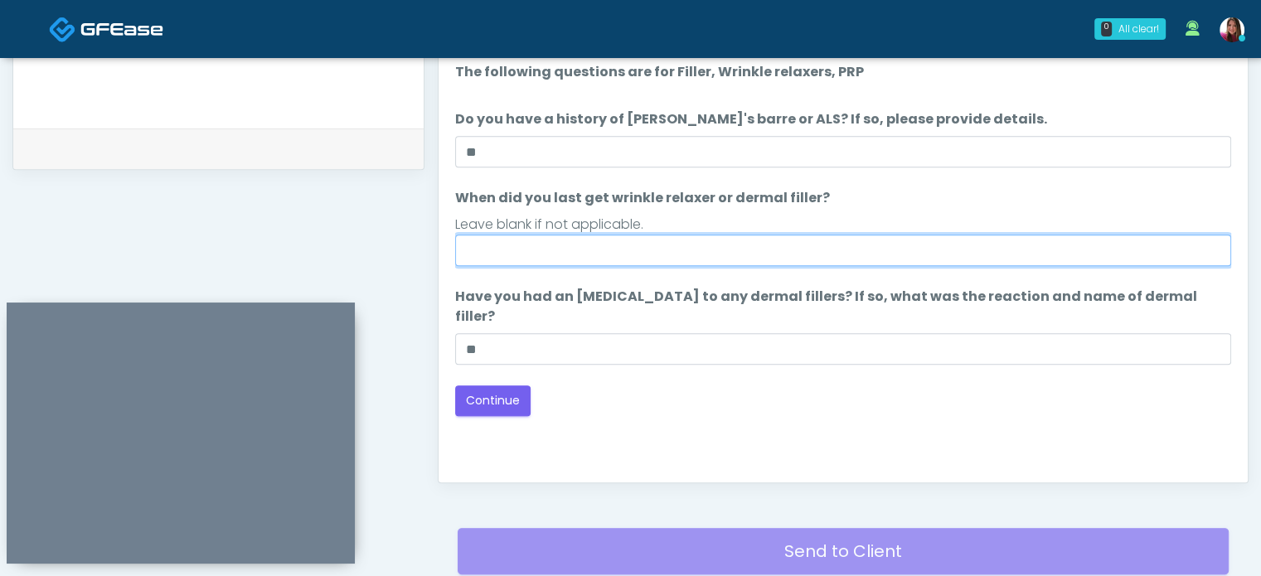
click at [542, 254] on input "When did you last get wrinkle relaxer or dermal filler?" at bounding box center [843, 251] width 776 height 32
drag, startPoint x: 518, startPoint y: 248, endPoint x: 463, endPoint y: 256, distance: 56.2
click at [463, 256] on input "*****" at bounding box center [843, 251] width 776 height 32
type input "**********"
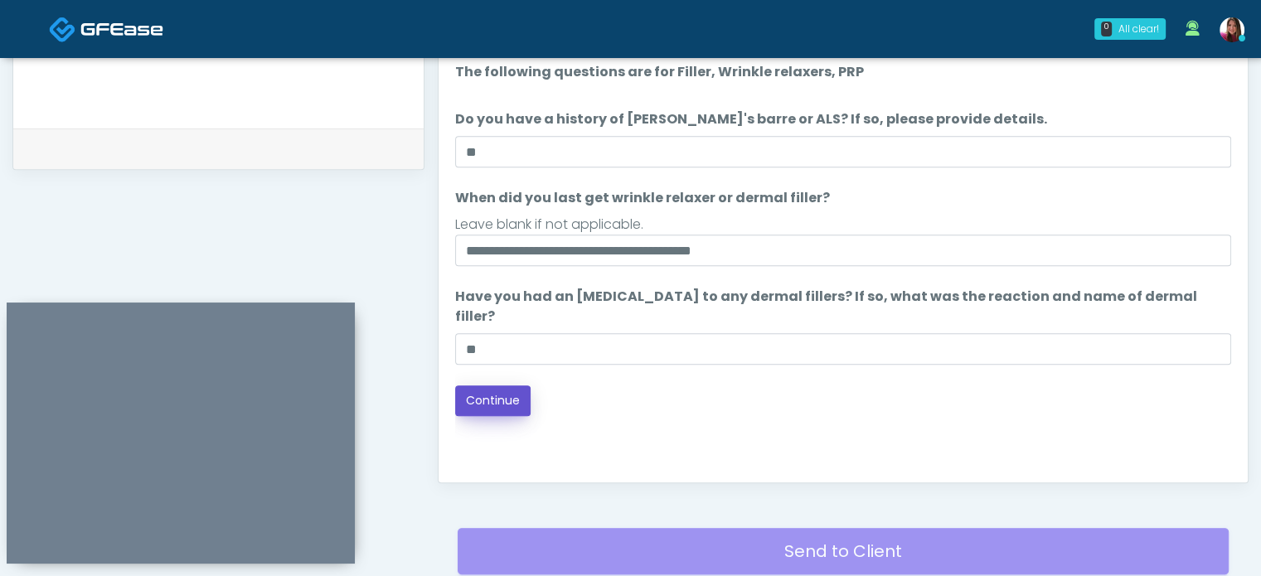
click at [477, 386] on button "Continue" at bounding box center [492, 401] width 75 height 31
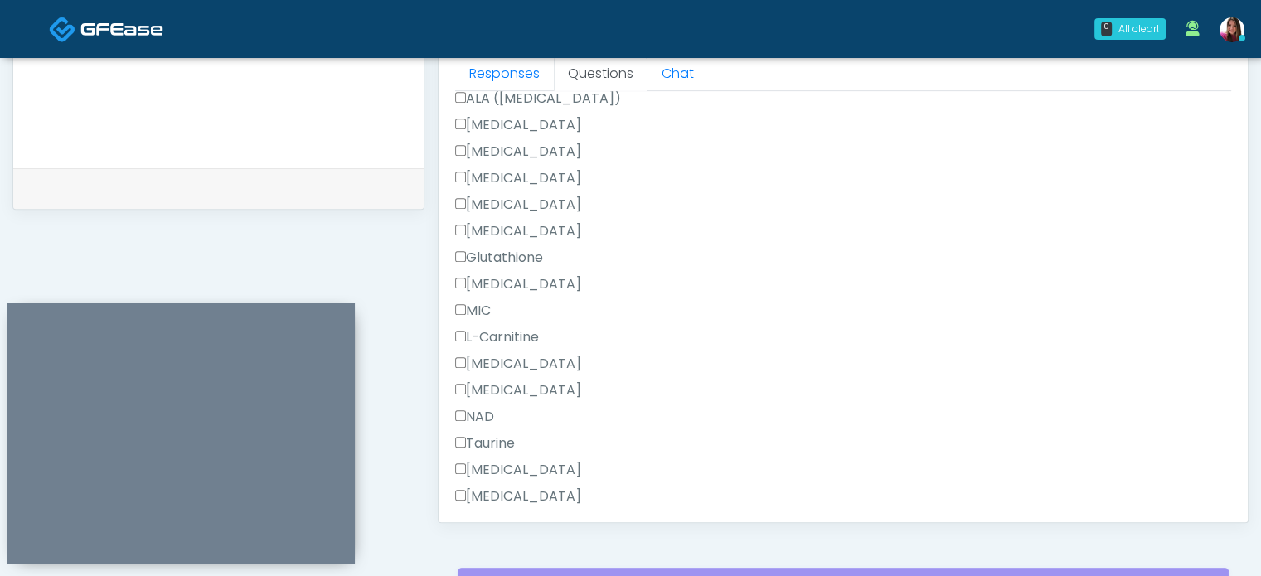
scroll to position [1132, 0]
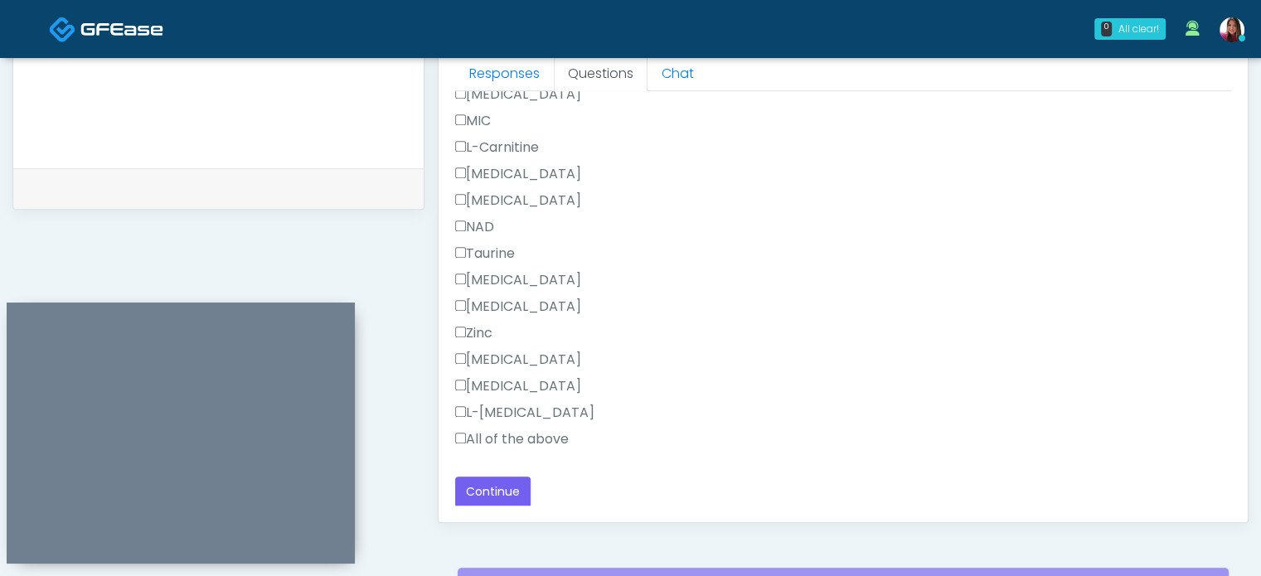
click at [498, 441] on label "All of the above" at bounding box center [512, 440] width 114 height 20
click at [494, 277] on label "Toradol" at bounding box center [518, 280] width 126 height 20
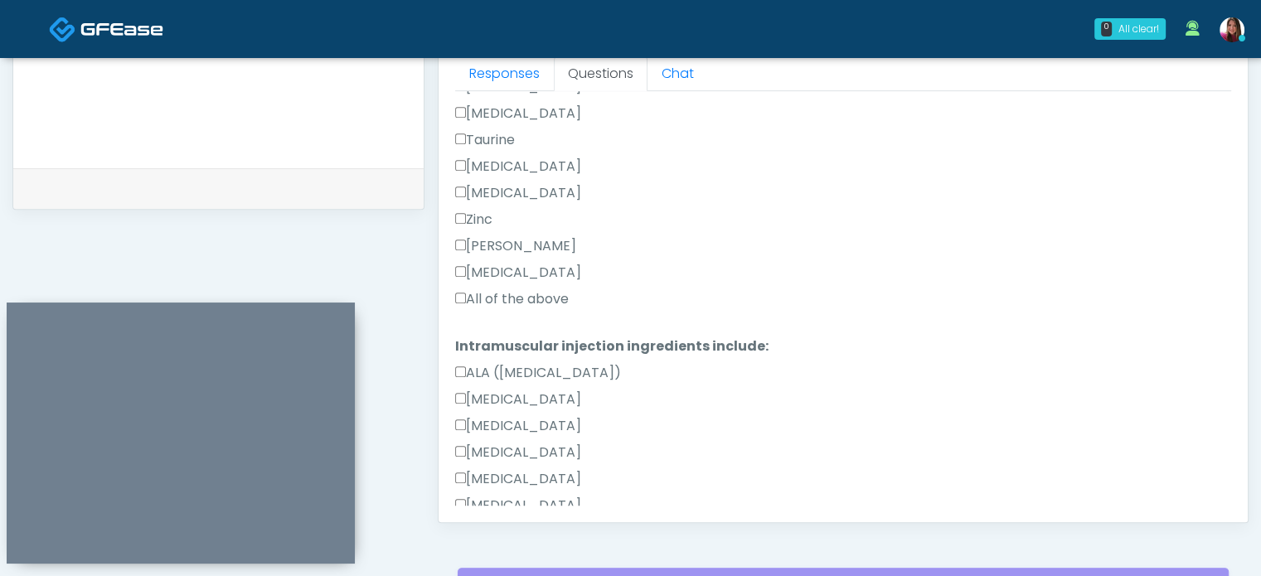
scroll to position [613, 0]
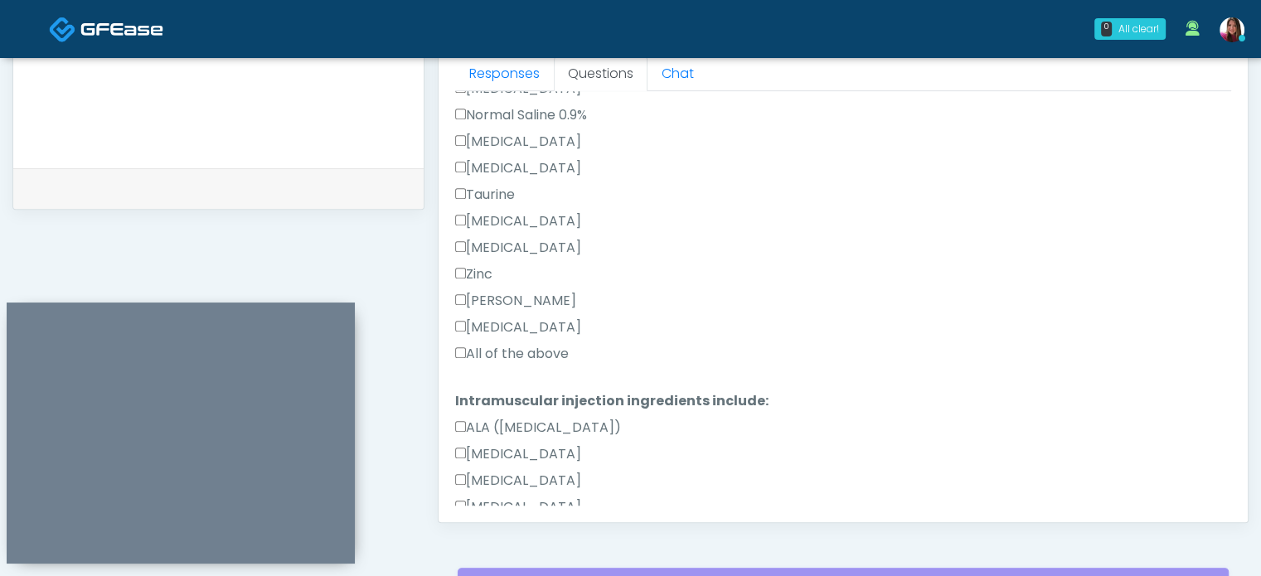
click at [536, 357] on label "All of the above" at bounding box center [512, 354] width 114 height 20
click at [488, 218] on label "Toradol" at bounding box center [518, 221] width 126 height 20
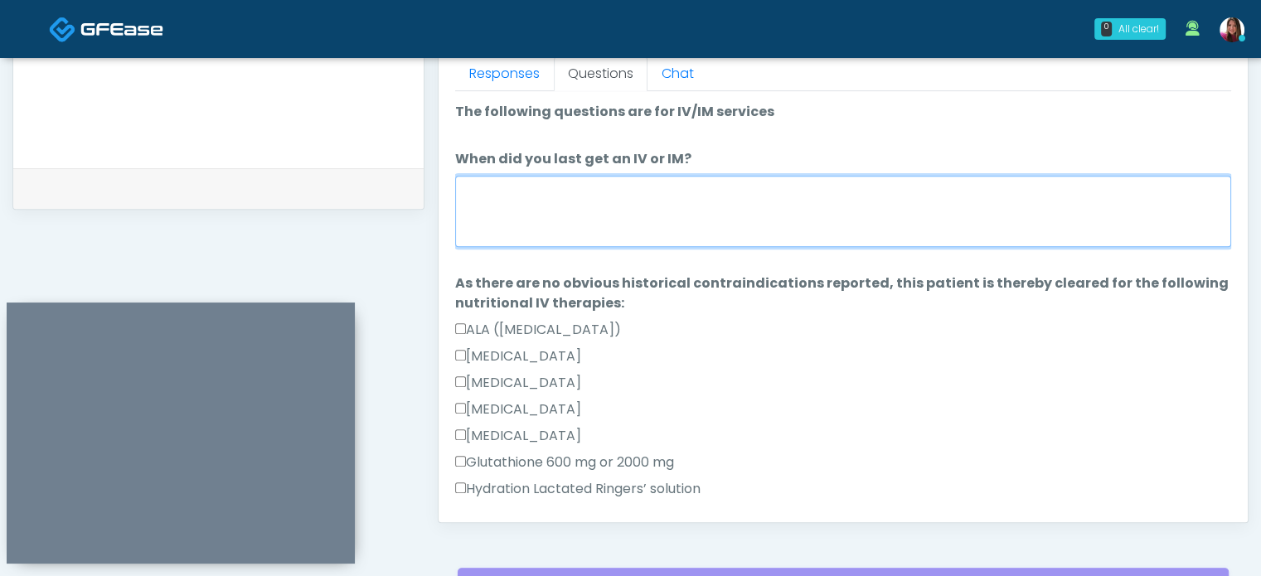
click at [595, 236] on textarea "When did you last get an IV or IM?" at bounding box center [843, 211] width 776 height 71
type textarea "**********"
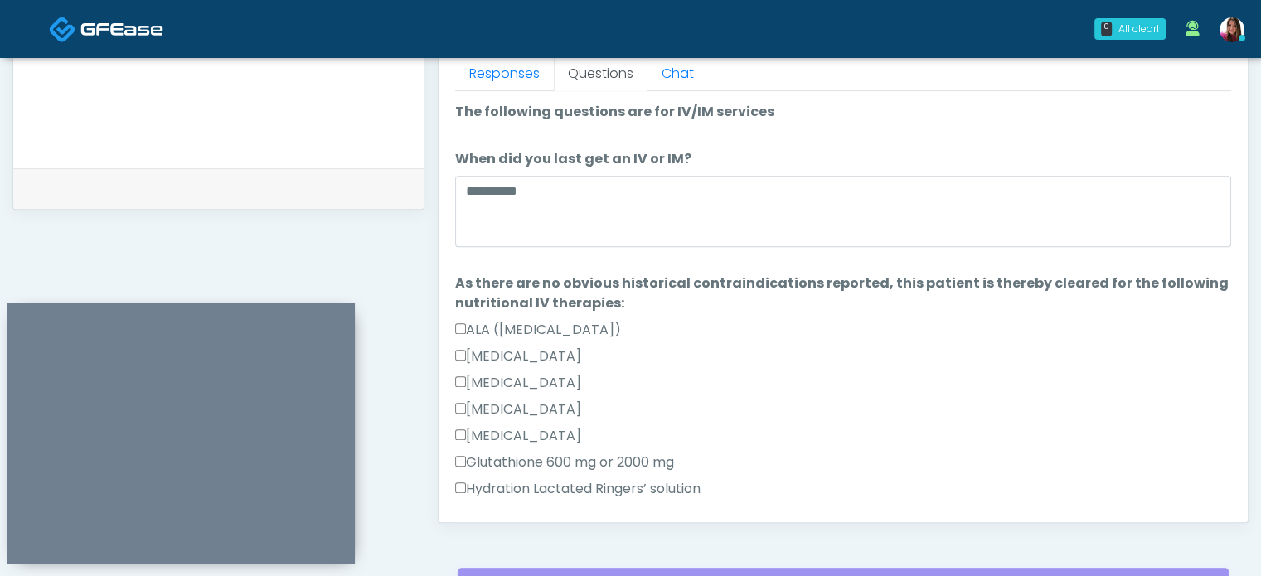
scroll to position [1132, 0]
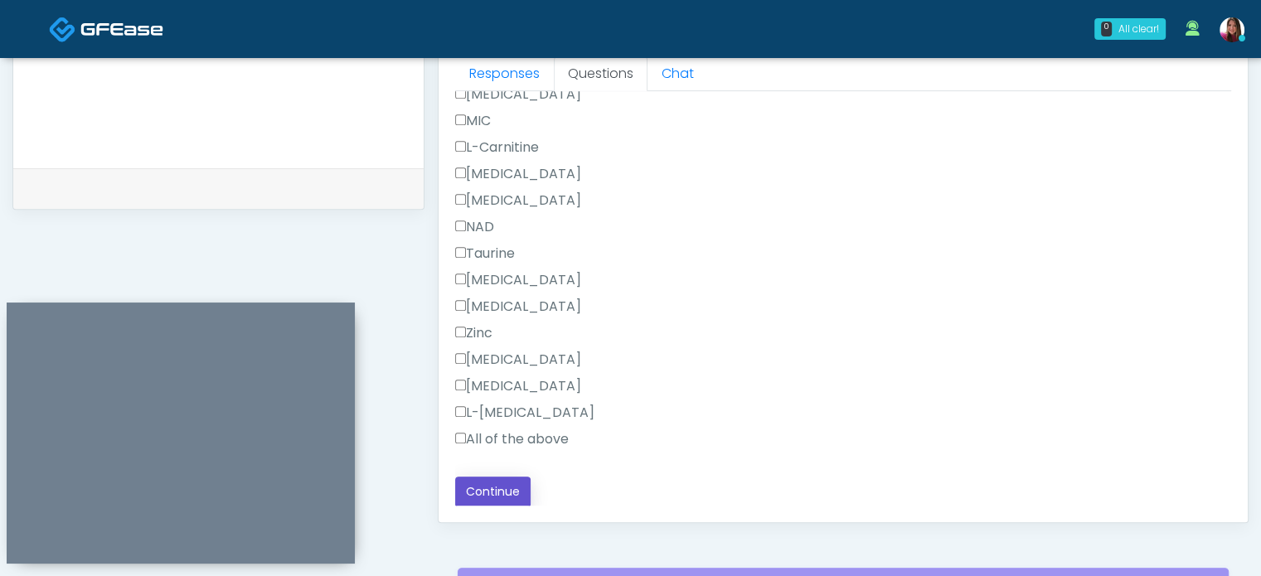
click at [518, 496] on button "Continue" at bounding box center [492, 492] width 75 height 31
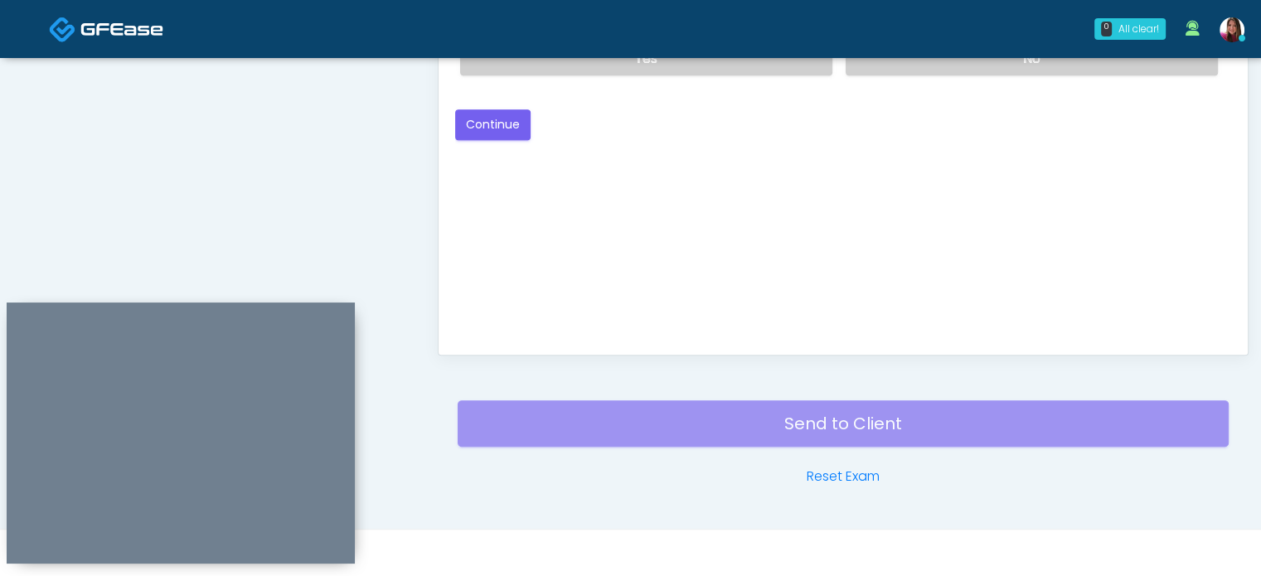
scroll to position [712, 0]
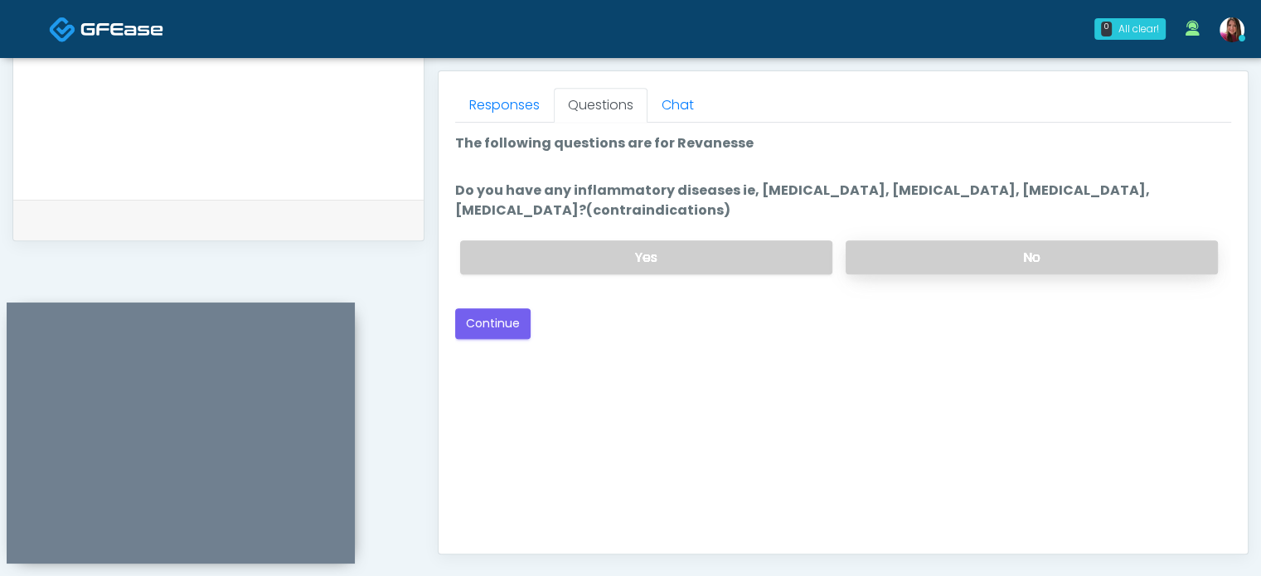
click at [883, 243] on label "No" at bounding box center [1032, 258] width 372 height 34
click at [481, 330] on button "Continue" at bounding box center [492, 324] width 75 height 31
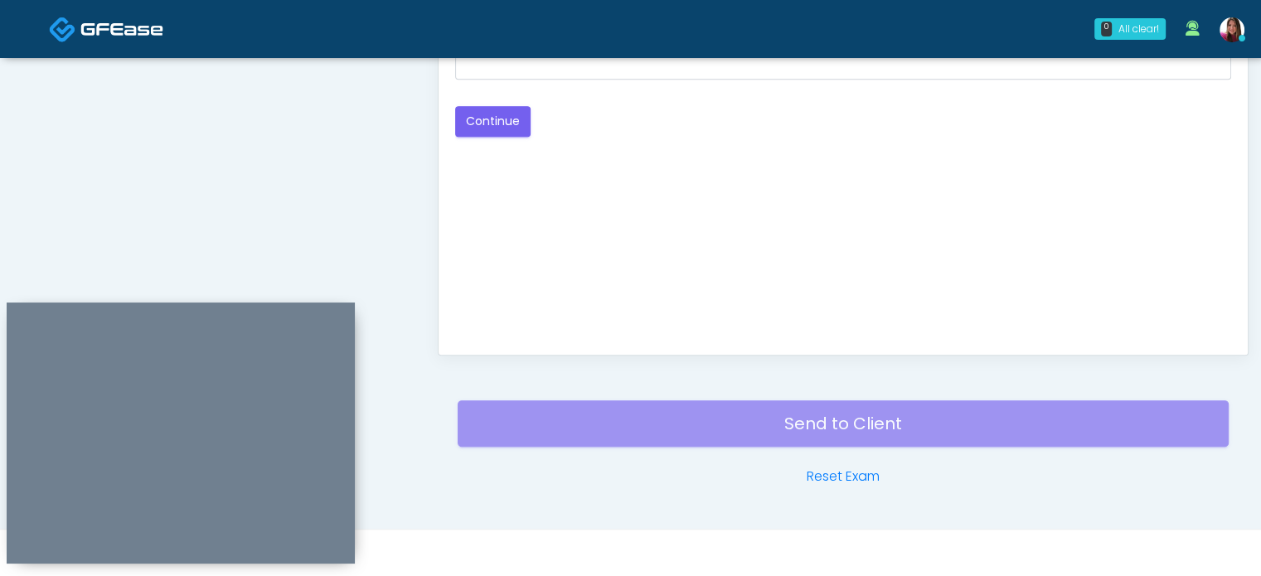
scroll to position [700, 0]
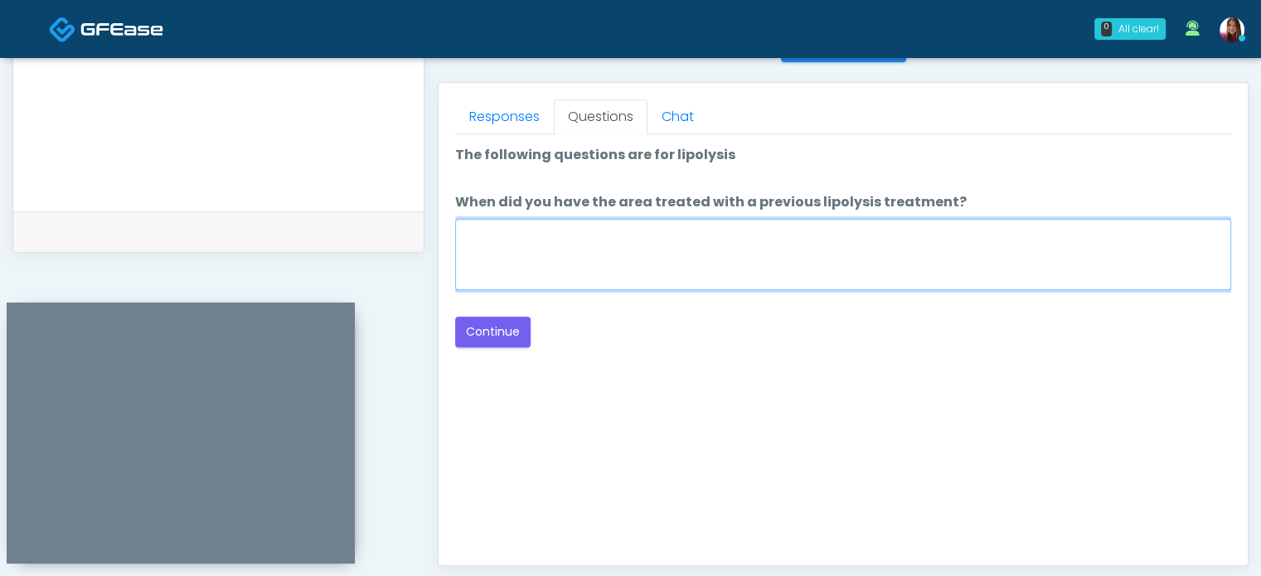
click at [697, 230] on textarea "When did you have the area treated with a previous lipolysis treatment?" at bounding box center [843, 254] width 776 height 71
type textarea "*****"
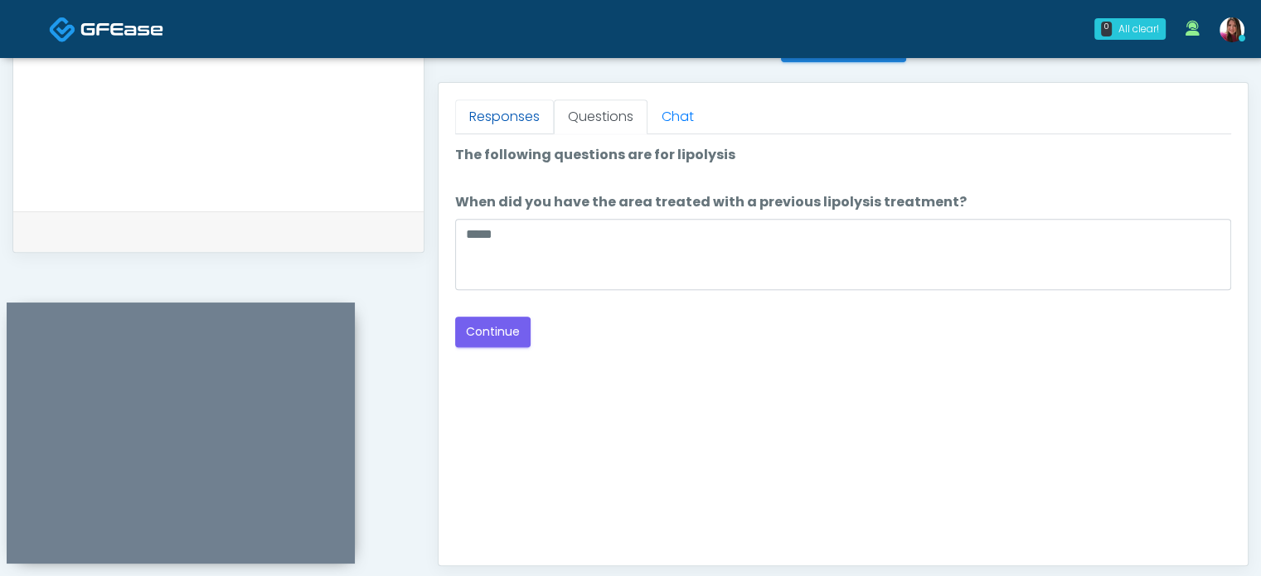
click at [490, 117] on link "Responses" at bounding box center [504, 117] width 99 height 35
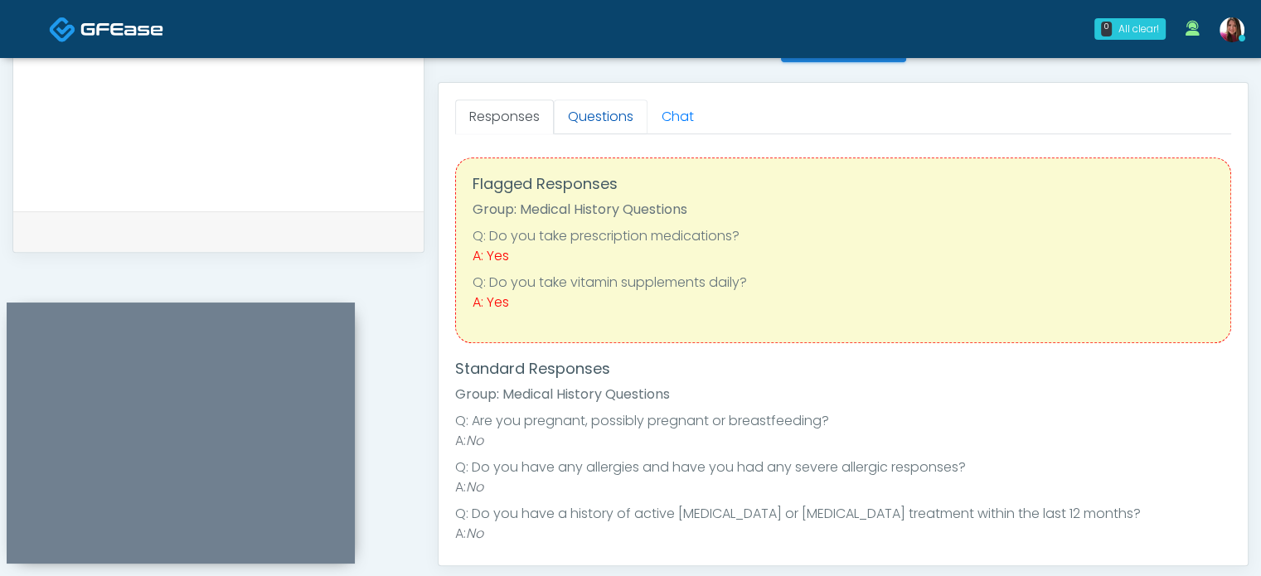
click at [604, 110] on link "Questions" at bounding box center [601, 117] width 94 height 35
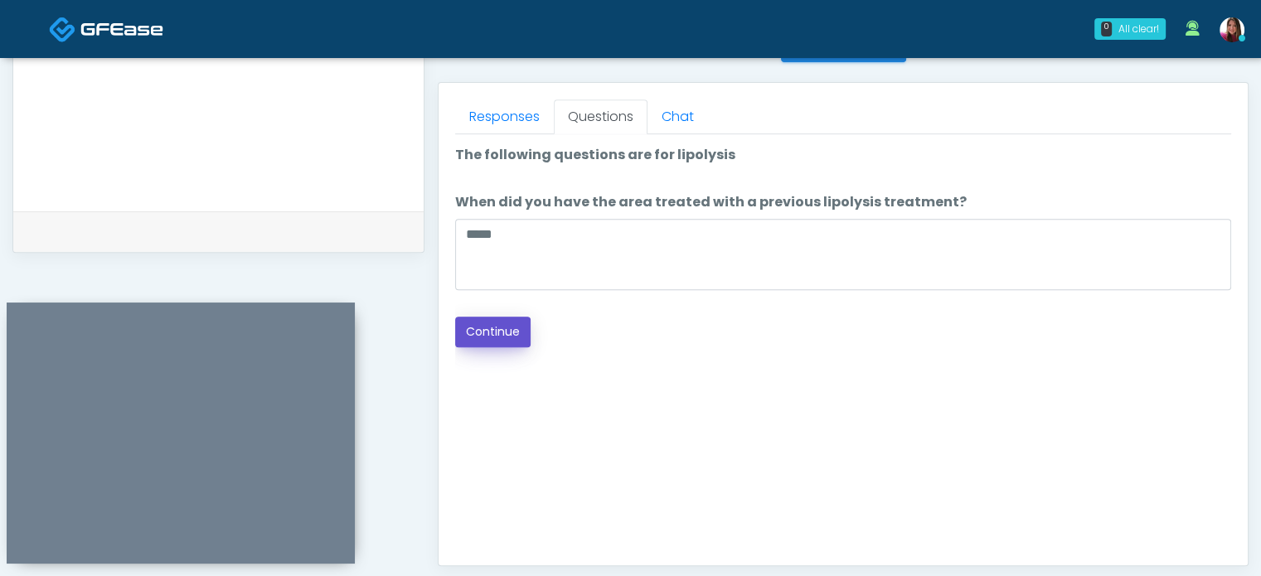
click at [489, 330] on button "Continue" at bounding box center [492, 332] width 75 height 31
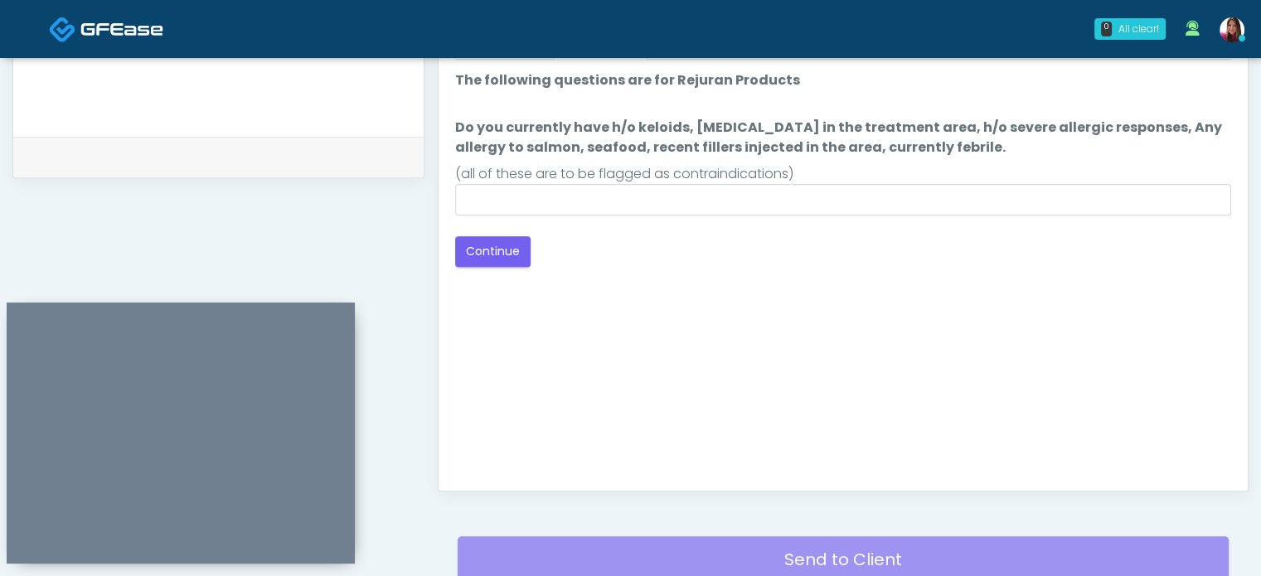
scroll to position [774, 0]
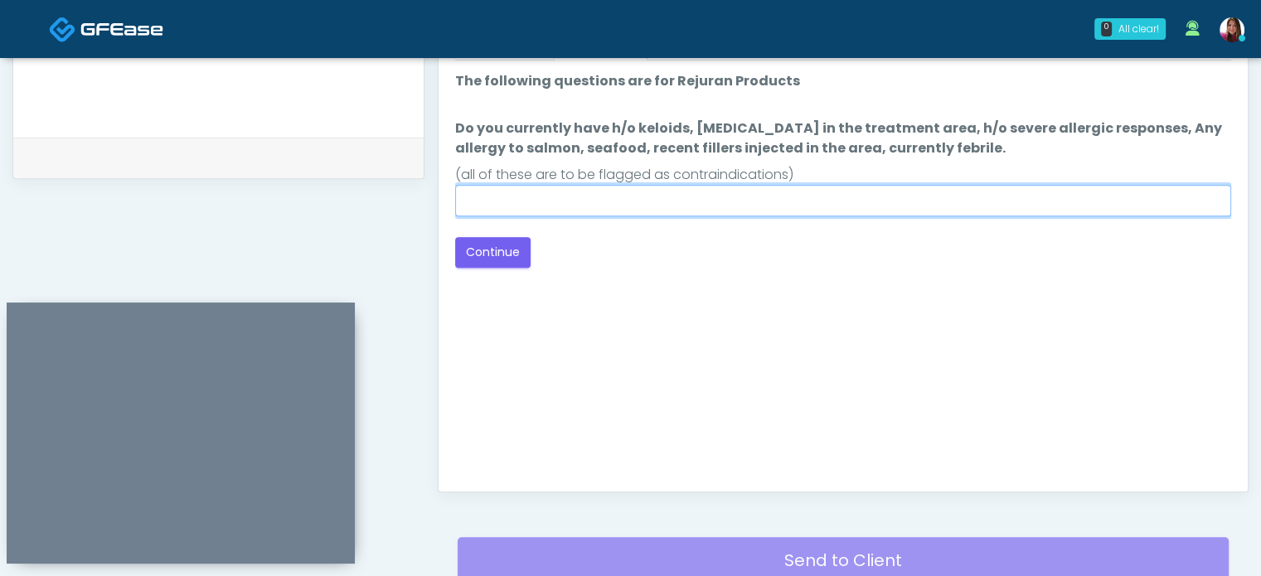
click at [592, 202] on input "Do you currently have h/o keloids, skin infection in the treatment area, h/o se…" at bounding box center [843, 201] width 776 height 32
type input "**"
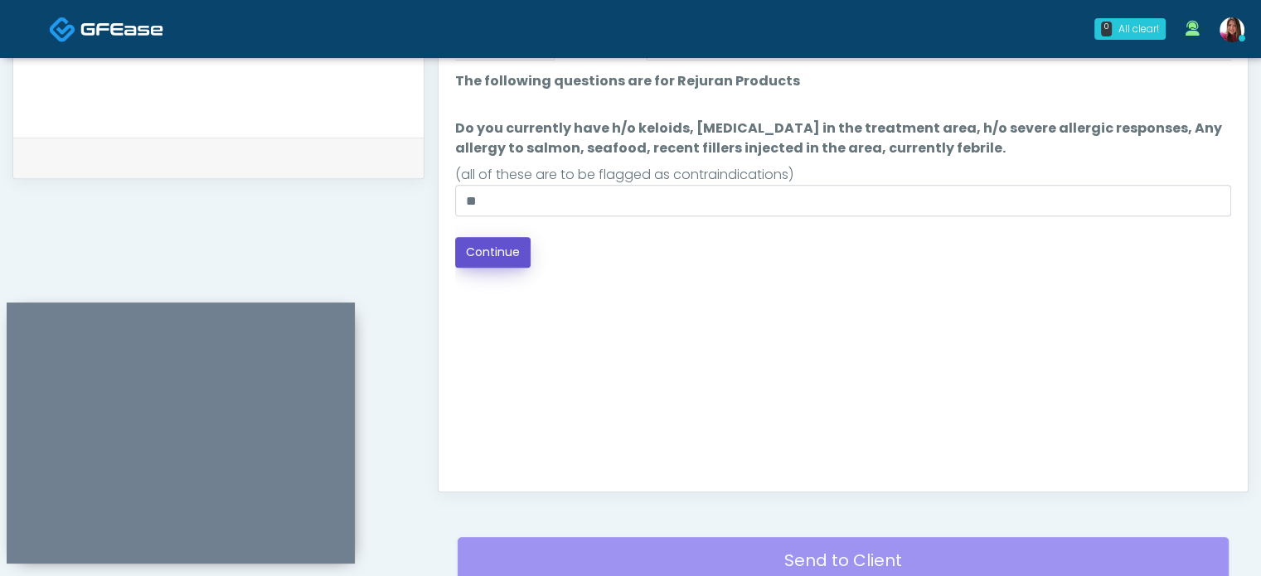
click at [486, 245] on button "Continue" at bounding box center [492, 252] width 75 height 31
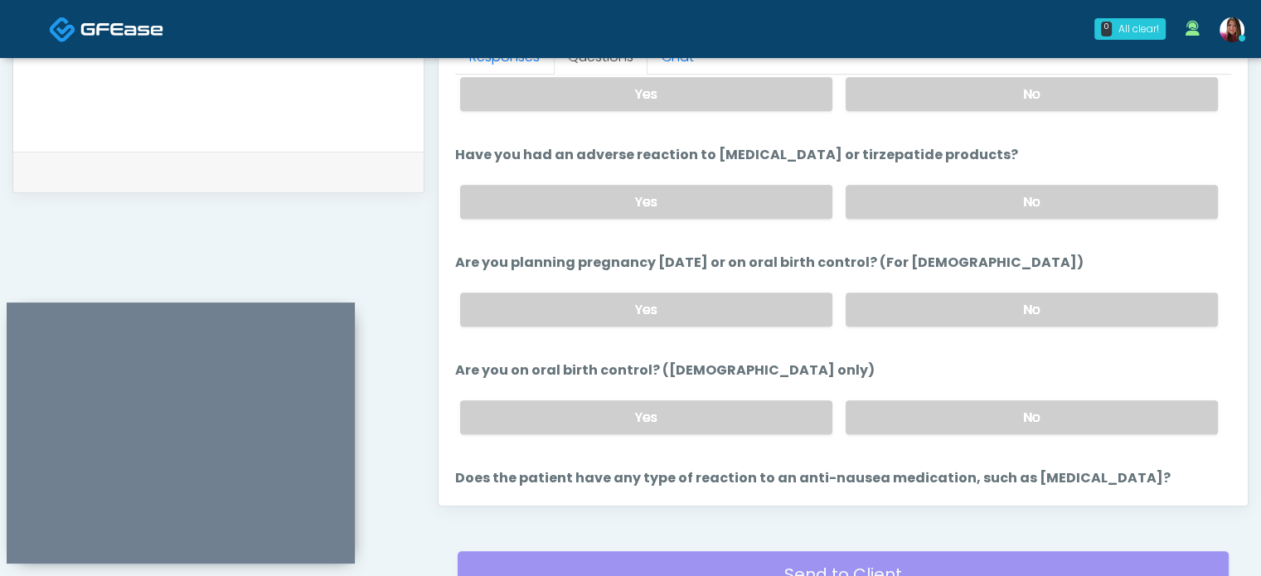
scroll to position [912, 0]
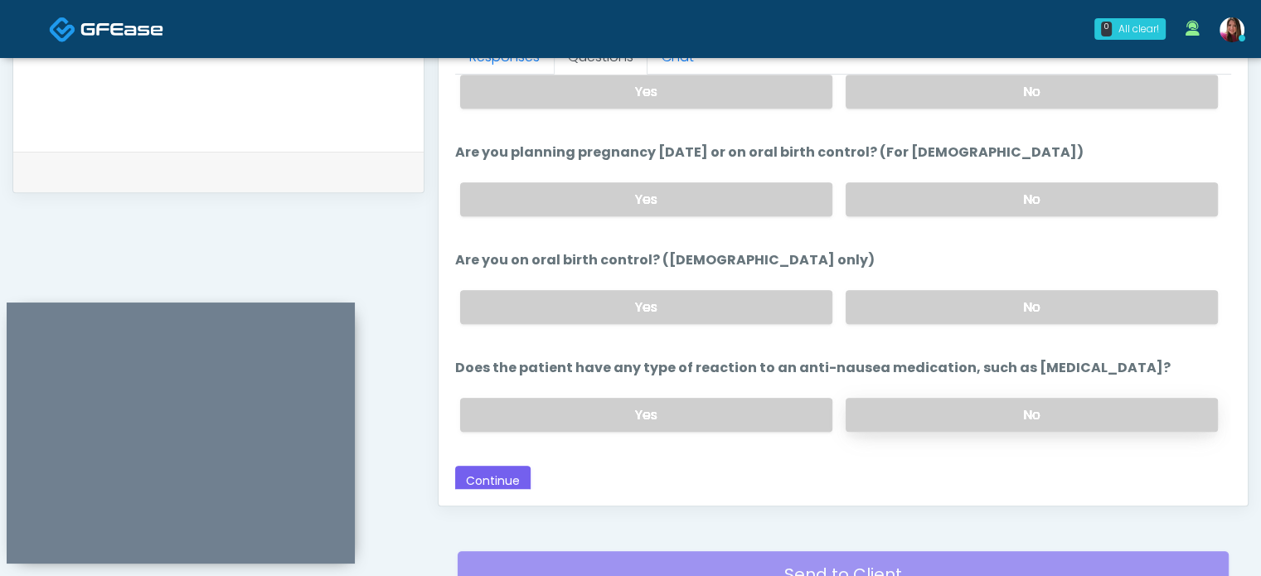
click at [1035, 402] on label "No" at bounding box center [1032, 415] width 372 height 34
click at [1023, 281] on div "Yes No" at bounding box center [839, 307] width 785 height 61
click at [1027, 299] on label "No" at bounding box center [1032, 307] width 372 height 34
click at [1043, 194] on label "No" at bounding box center [1032, 199] width 372 height 34
click at [1017, 80] on label "No" at bounding box center [1032, 92] width 372 height 34
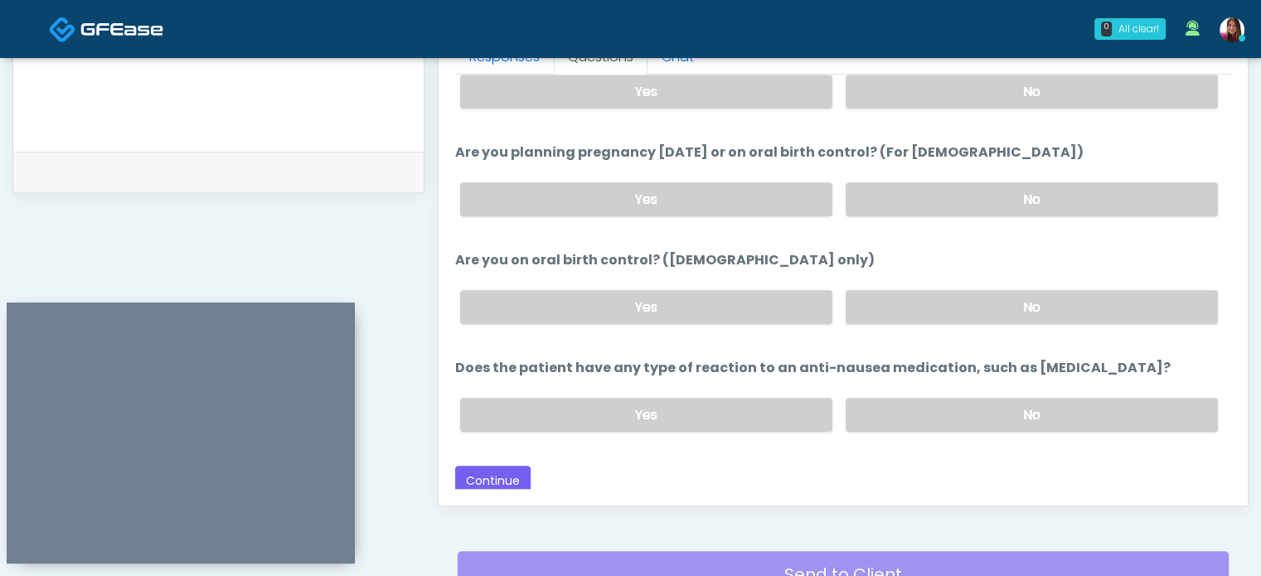
scroll to position [689, 0]
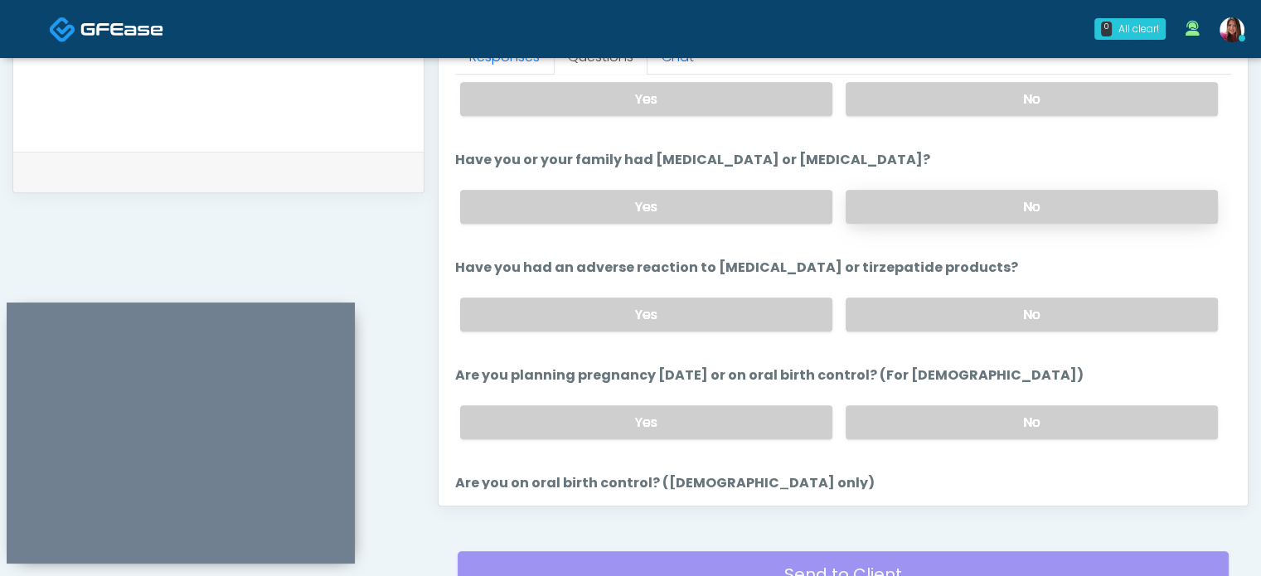
click at [921, 198] on label "No" at bounding box center [1032, 207] width 372 height 34
click at [955, 101] on label "No" at bounding box center [1032, 99] width 372 height 34
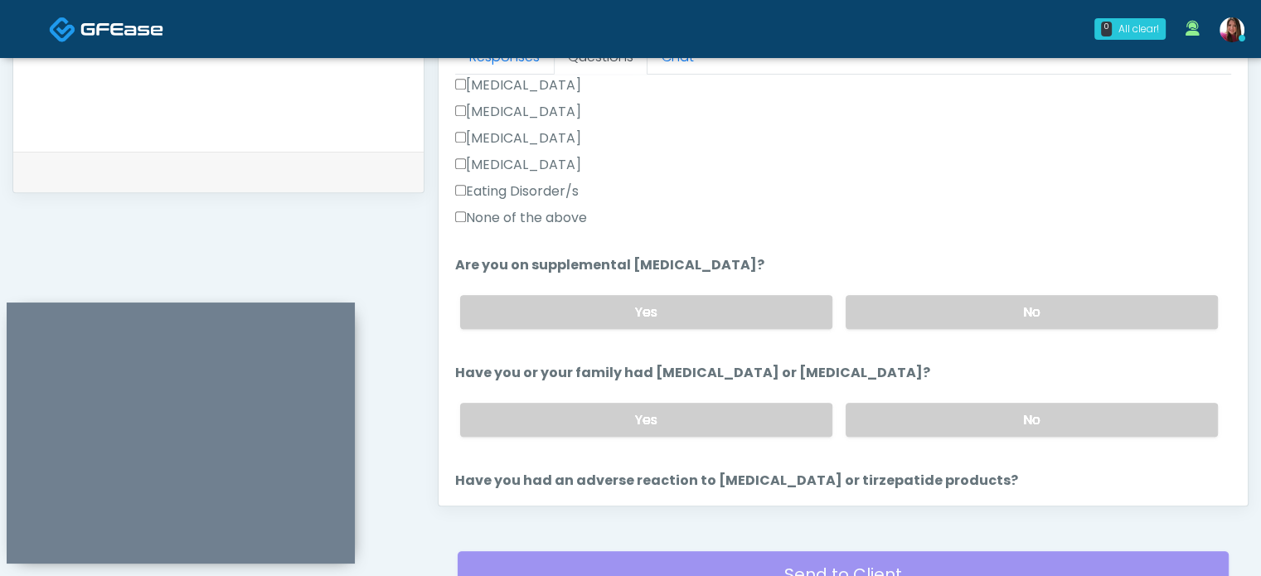
click at [531, 220] on label "None of the above" at bounding box center [521, 218] width 132 height 20
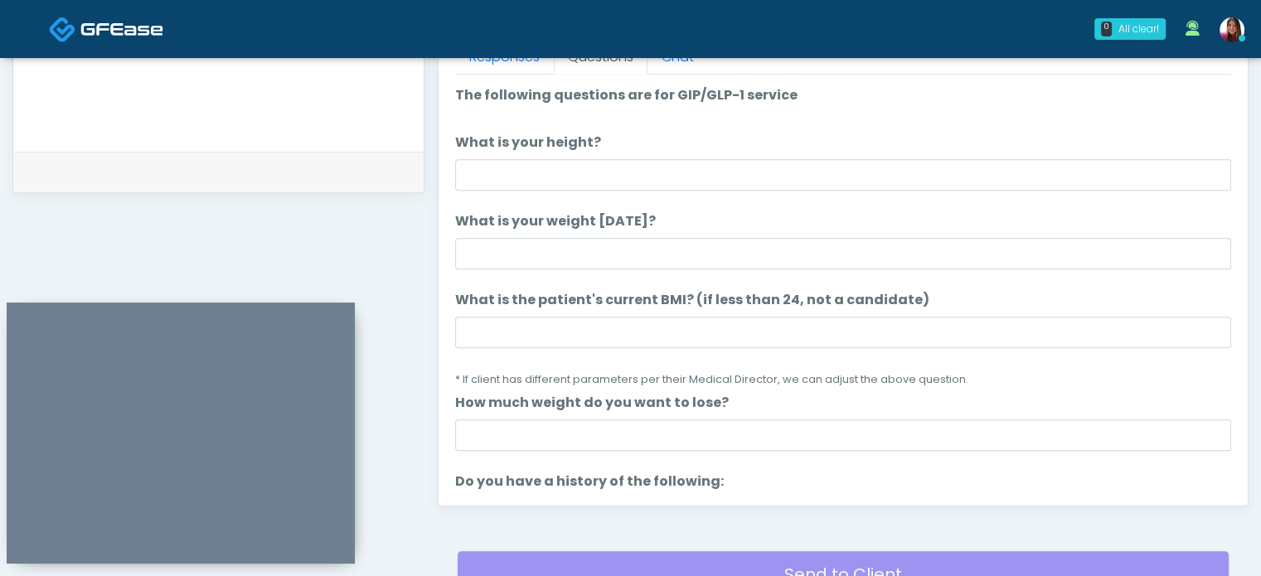
scroll to position [17, 0]
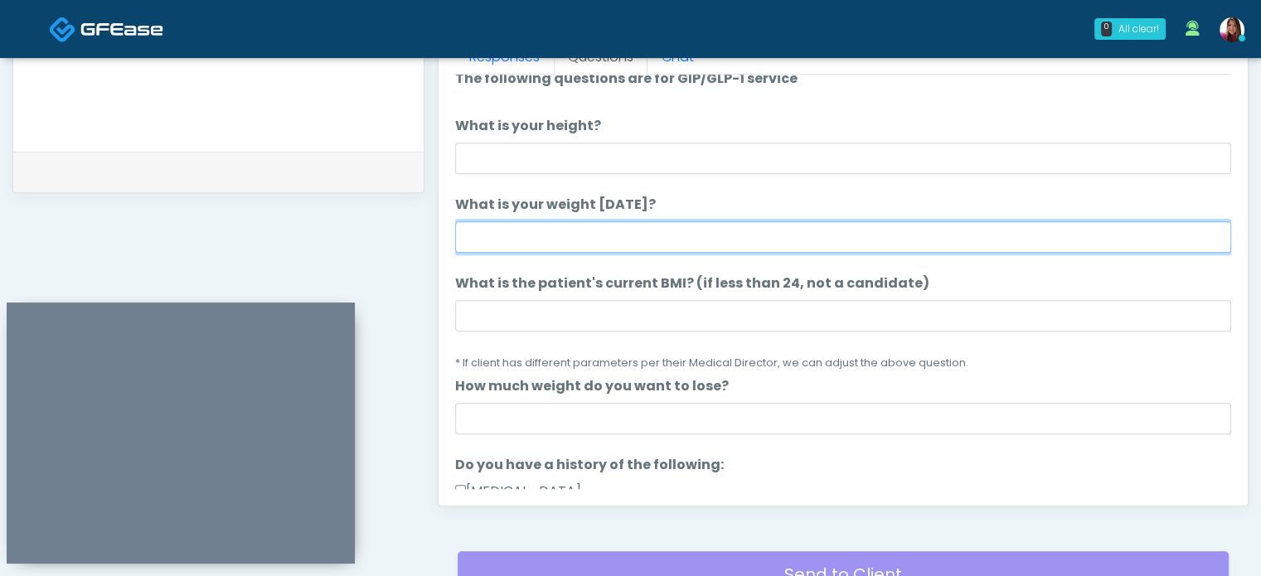
click at [515, 236] on input "What is your weight today?" at bounding box center [843, 237] width 776 height 32
type input "******"
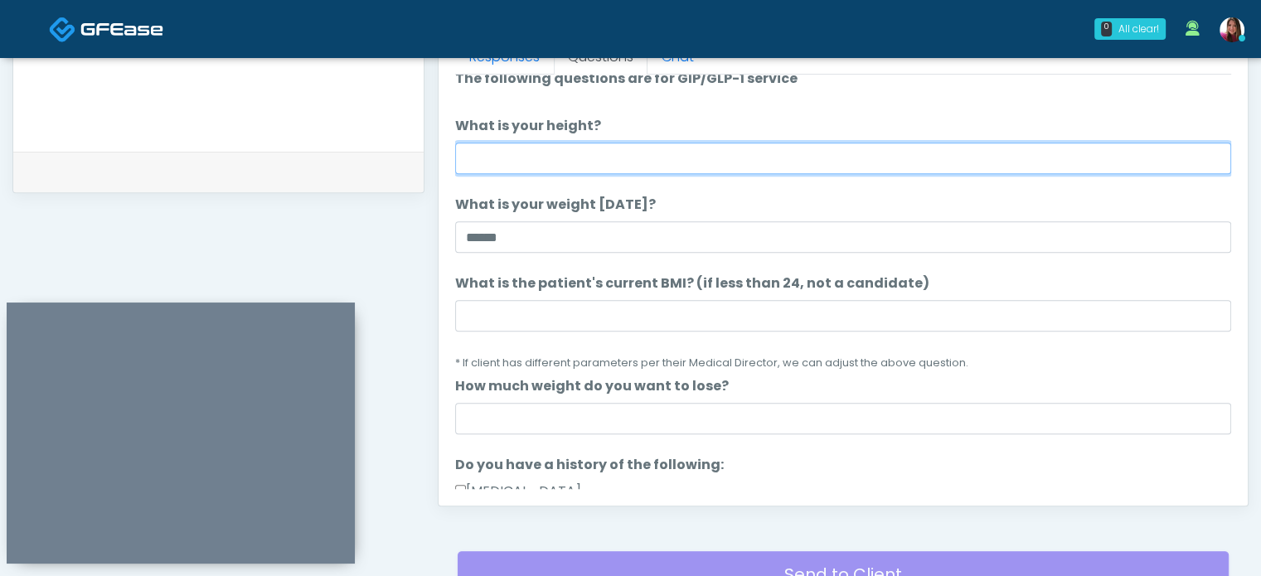
click at [519, 157] on input "What is your height?" at bounding box center [843, 159] width 776 height 32
type input "****"
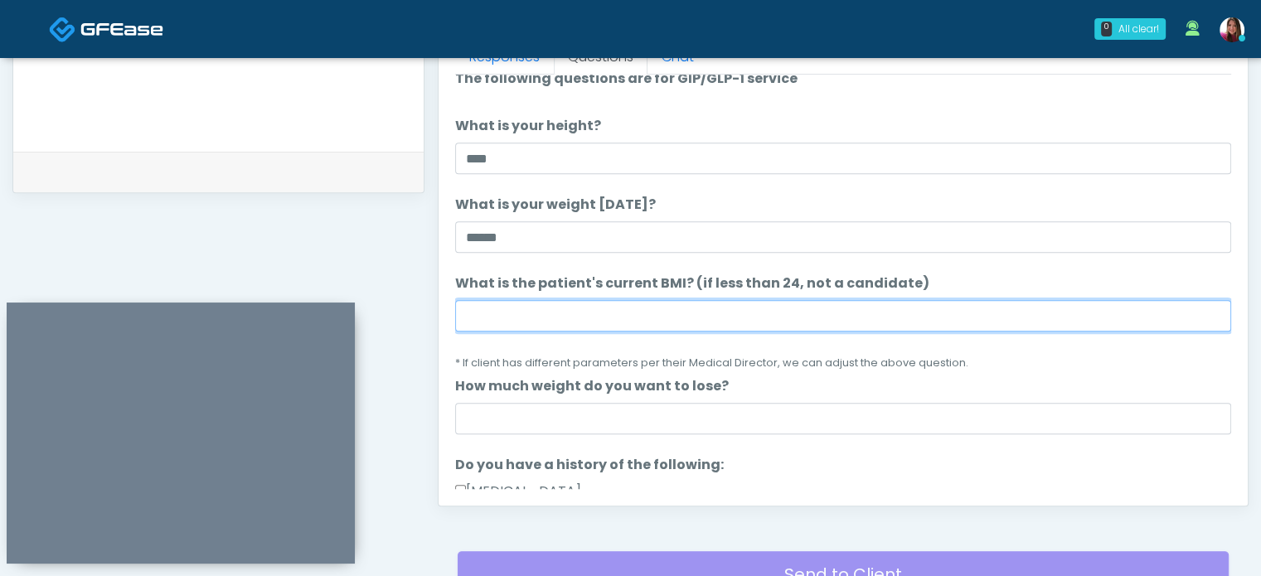
click at [563, 326] on input "What is the patient's current BMI? (if less than 24, not a candidate)" at bounding box center [843, 316] width 776 height 32
type input "****"
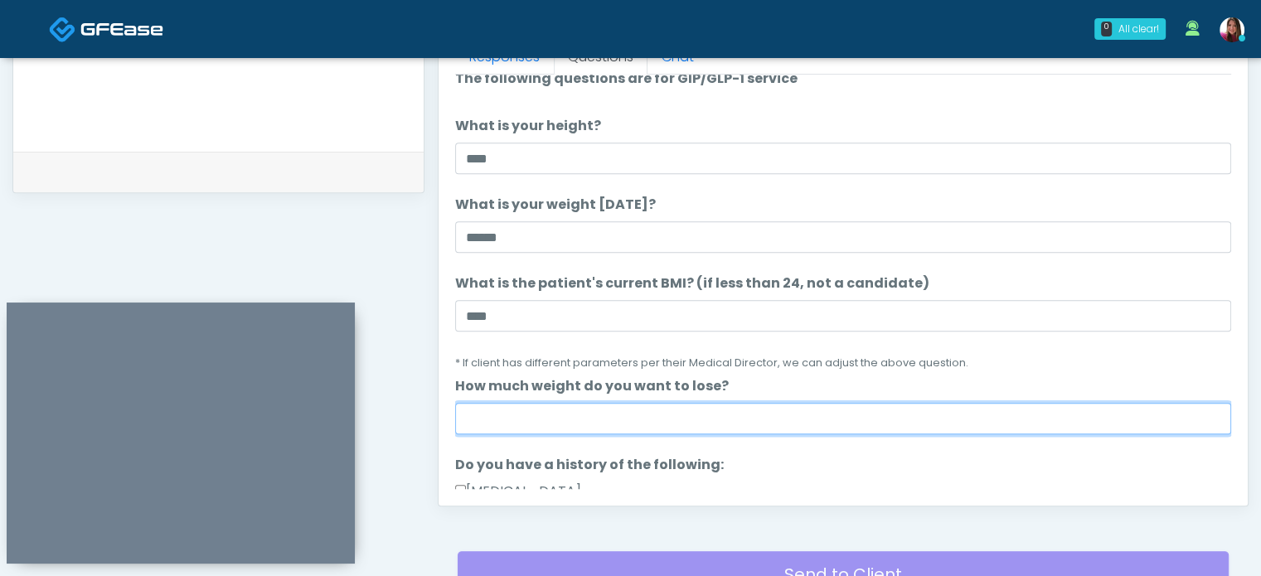
click at [539, 422] on input "How much weight do you want to lose?" at bounding box center [843, 419] width 776 height 32
type input "*****"
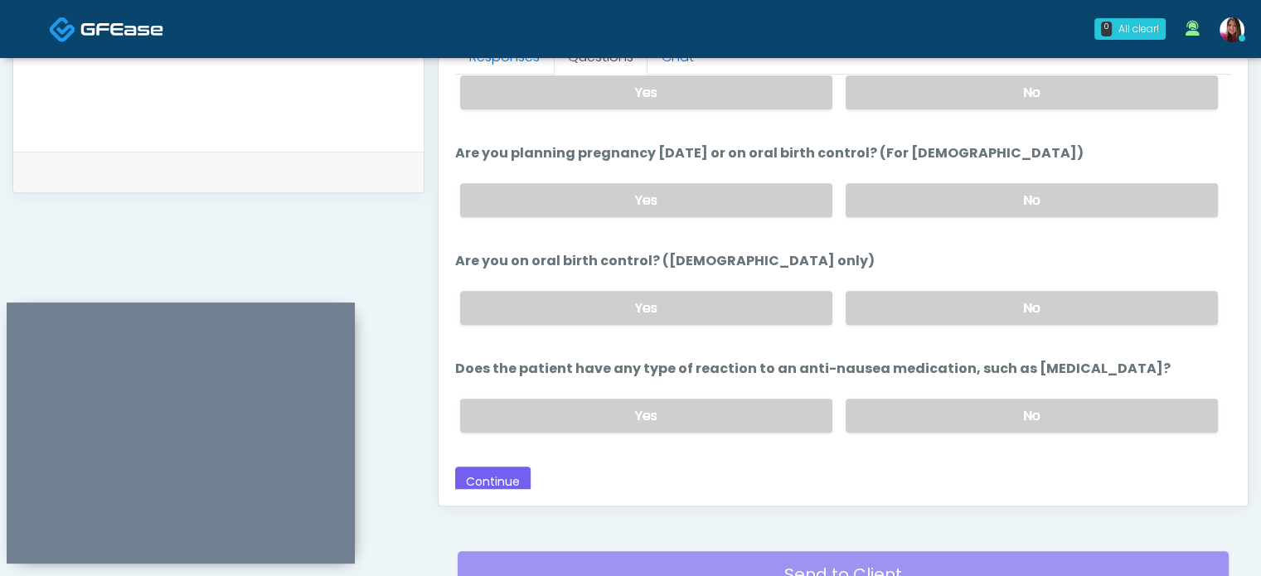
scroll to position [912, 0]
click at [521, 474] on button "Continue" at bounding box center [492, 481] width 75 height 31
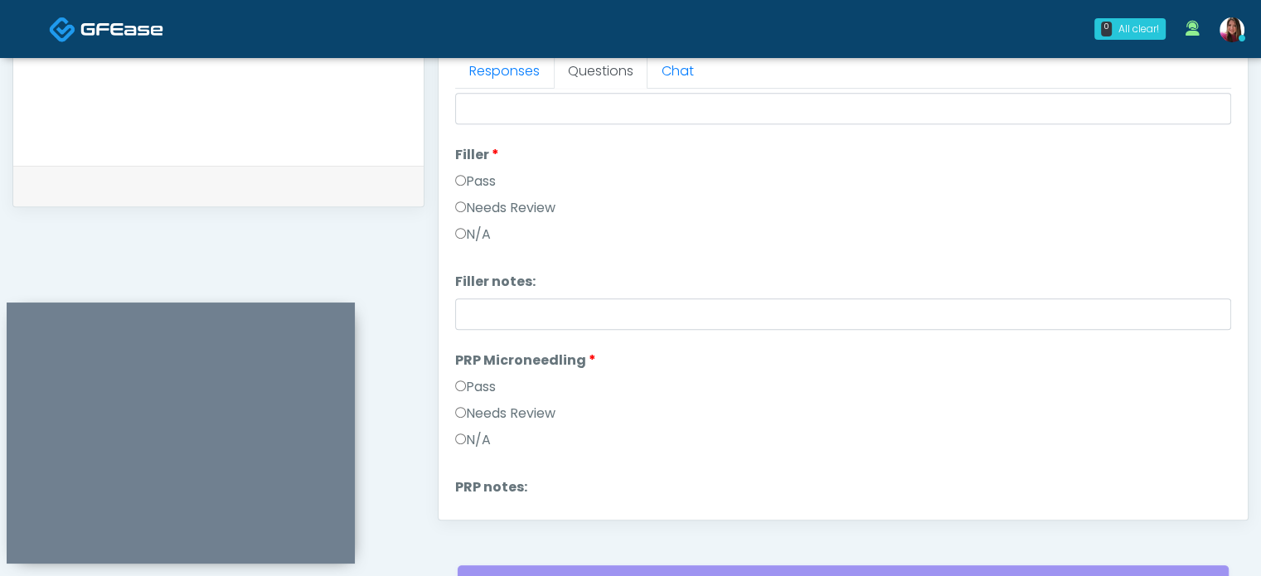
scroll to position [0, 0]
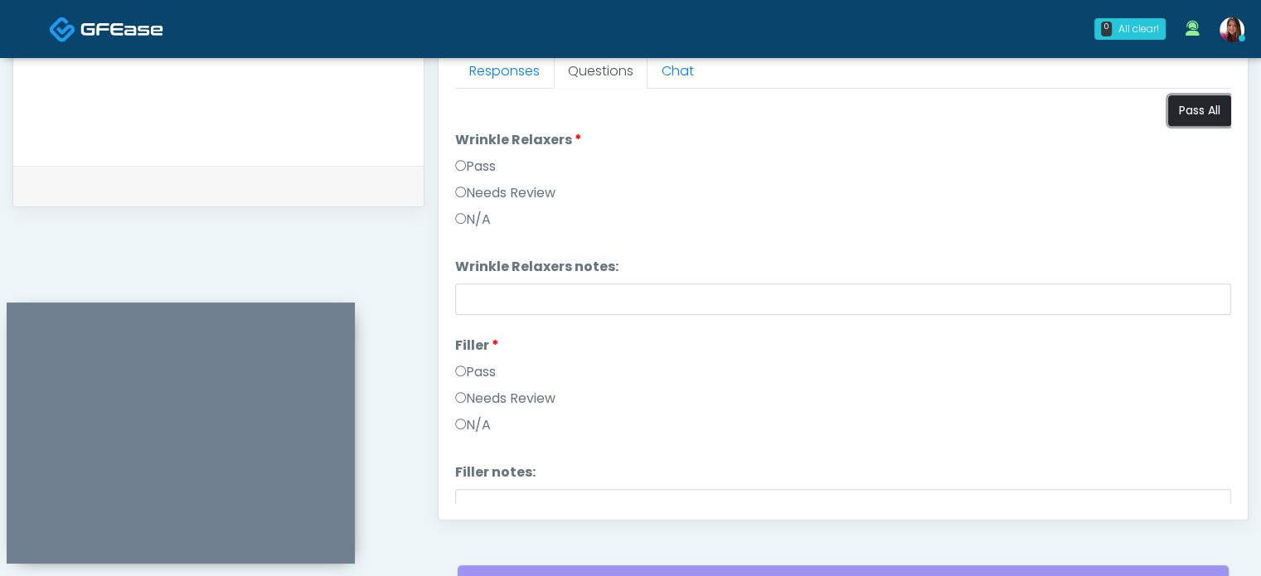
click at [1199, 114] on button "Pass All" at bounding box center [1200, 110] width 63 height 31
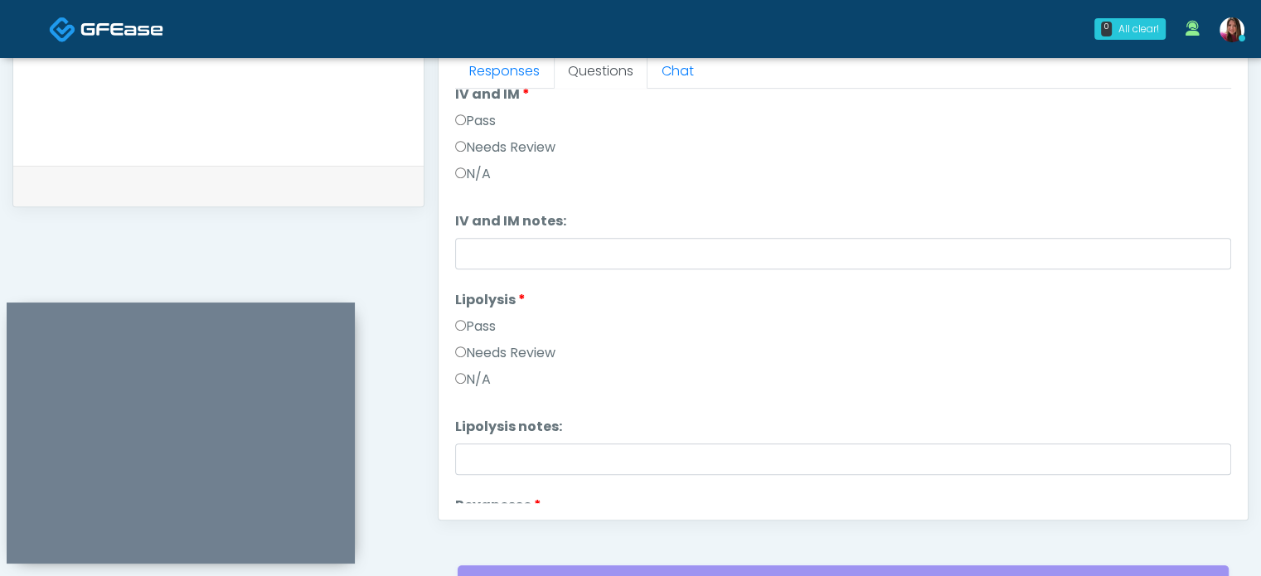
scroll to position [675, 0]
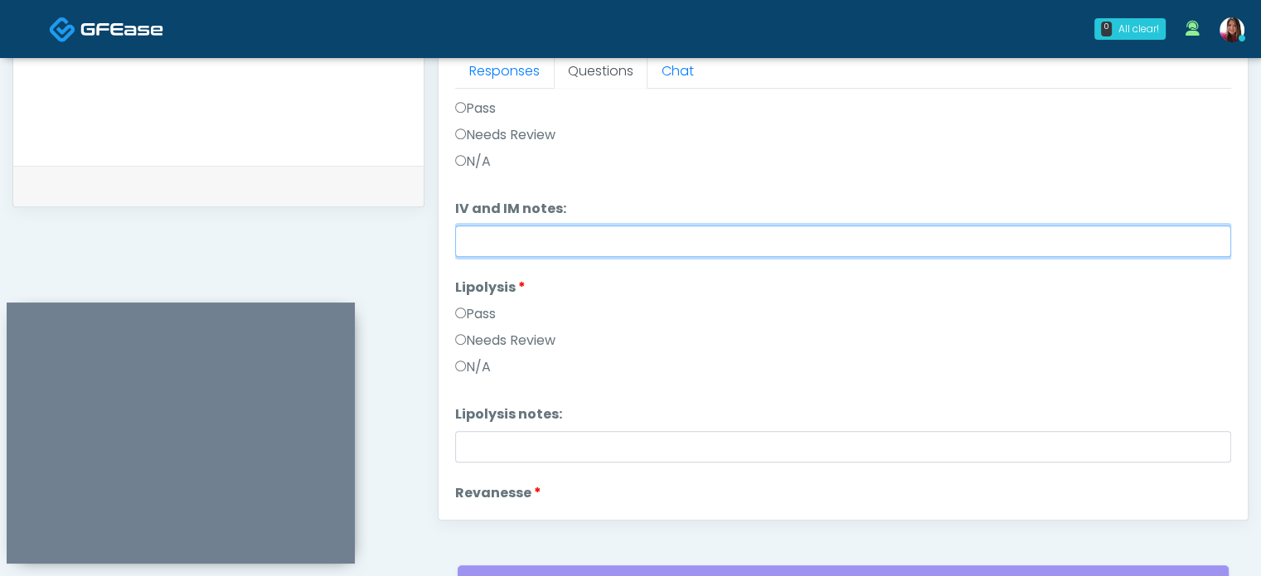
click at [809, 245] on input "IV and IM notes:" at bounding box center [843, 242] width 776 height 32
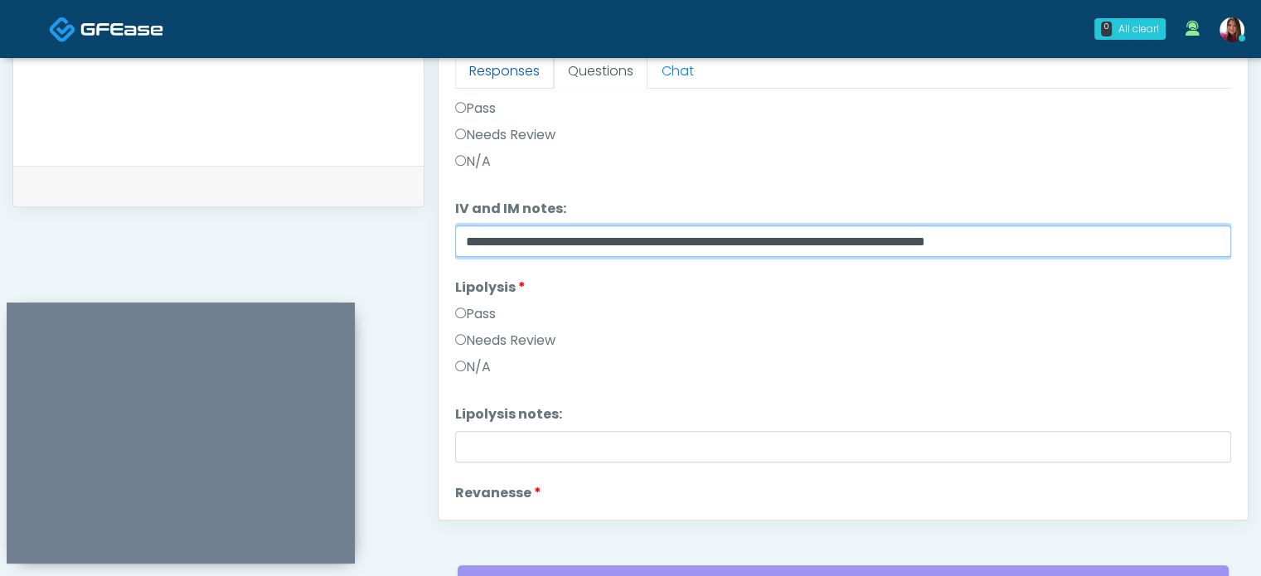
type input "**********"
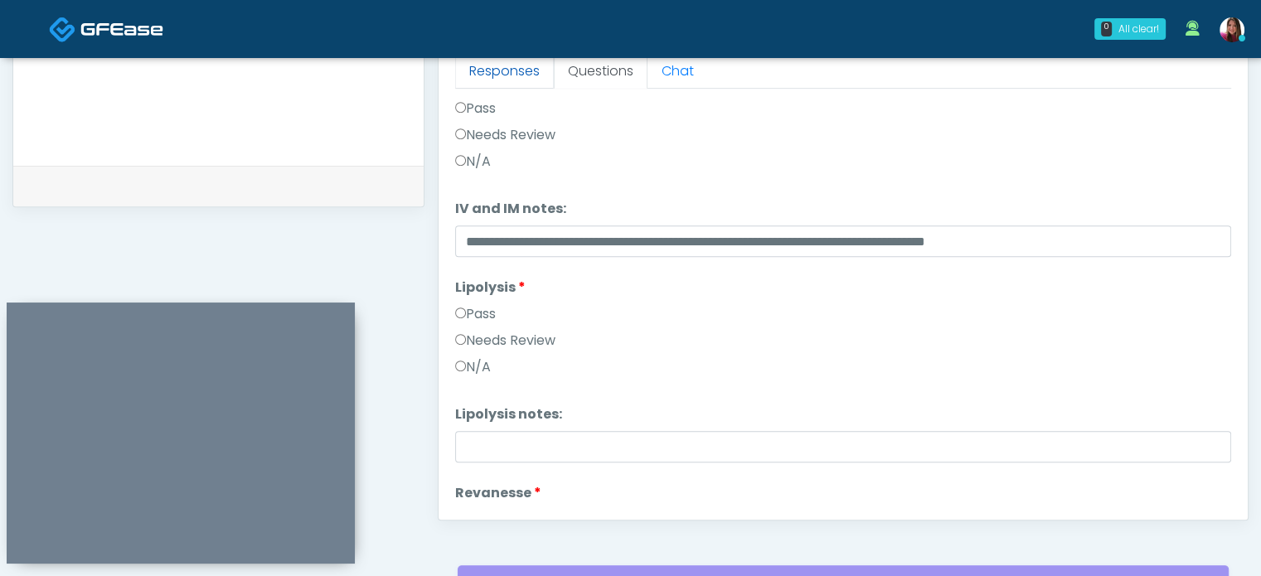
click at [483, 75] on link "Responses" at bounding box center [504, 71] width 99 height 35
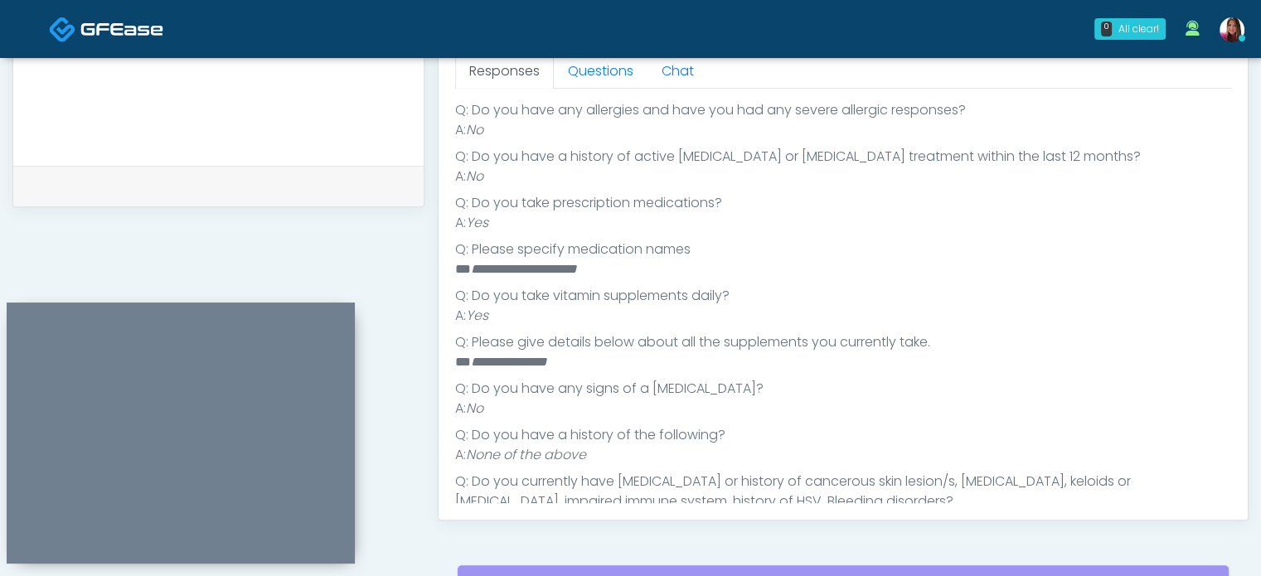
scroll to position [309, 0]
click at [616, 66] on link "Questions" at bounding box center [601, 71] width 94 height 35
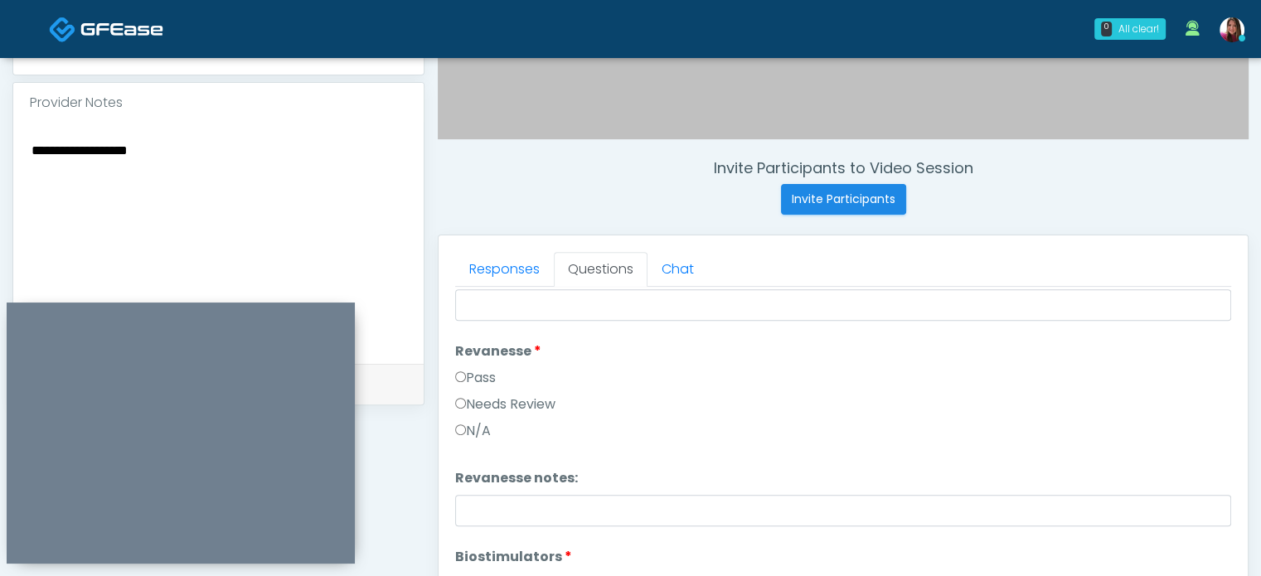
scroll to position [549, 0]
click at [238, 121] on div "**********" at bounding box center [218, 241] width 411 height 241
click at [211, 138] on textarea "**********" at bounding box center [218, 239] width 377 height 202
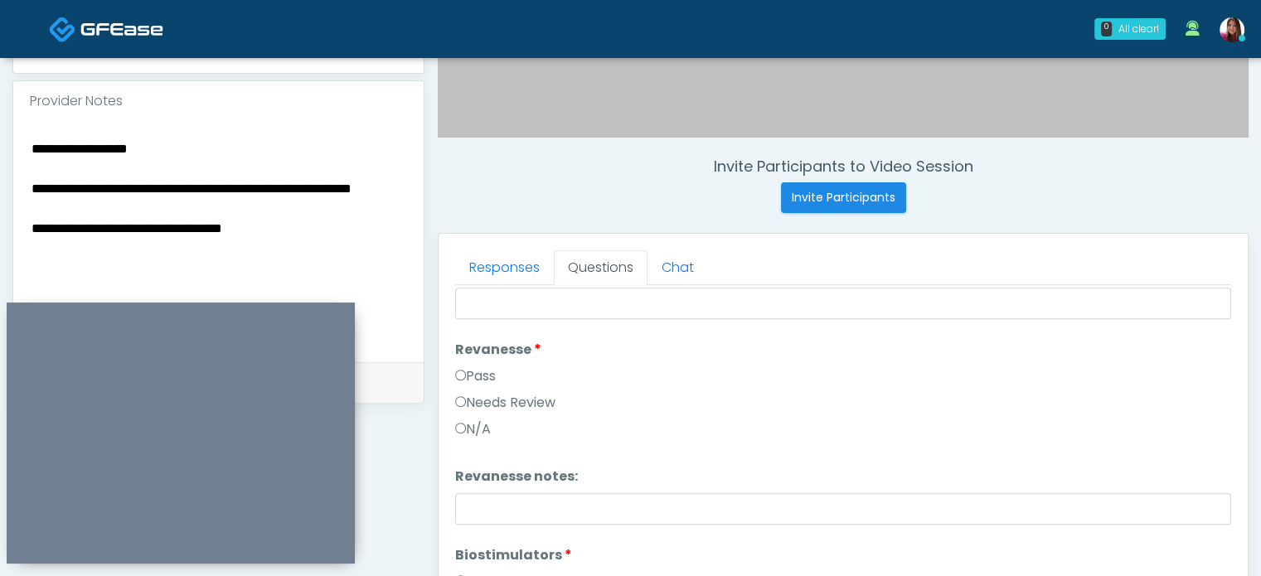
click at [258, 171] on textarea "**********" at bounding box center [218, 239] width 377 height 202
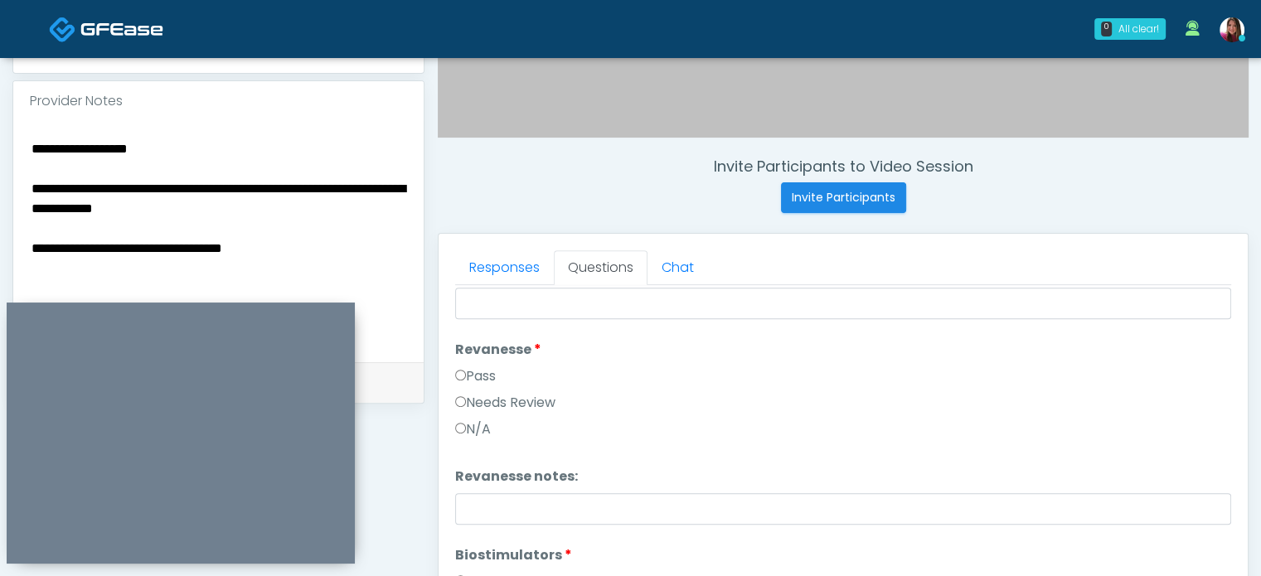
drag, startPoint x: 229, startPoint y: 187, endPoint x: 2, endPoint y: 158, distance: 229.1
click at [2, 158] on div "**********" at bounding box center [630, 199] width 1261 height 1381
type textarea "**********"
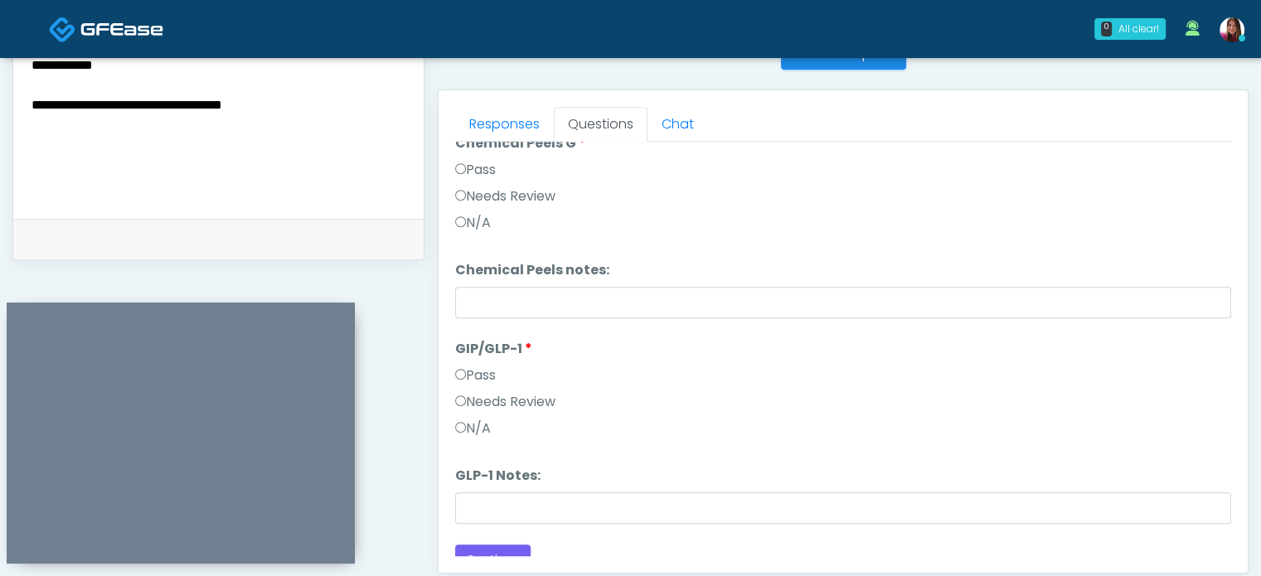
scroll to position [1919, 0]
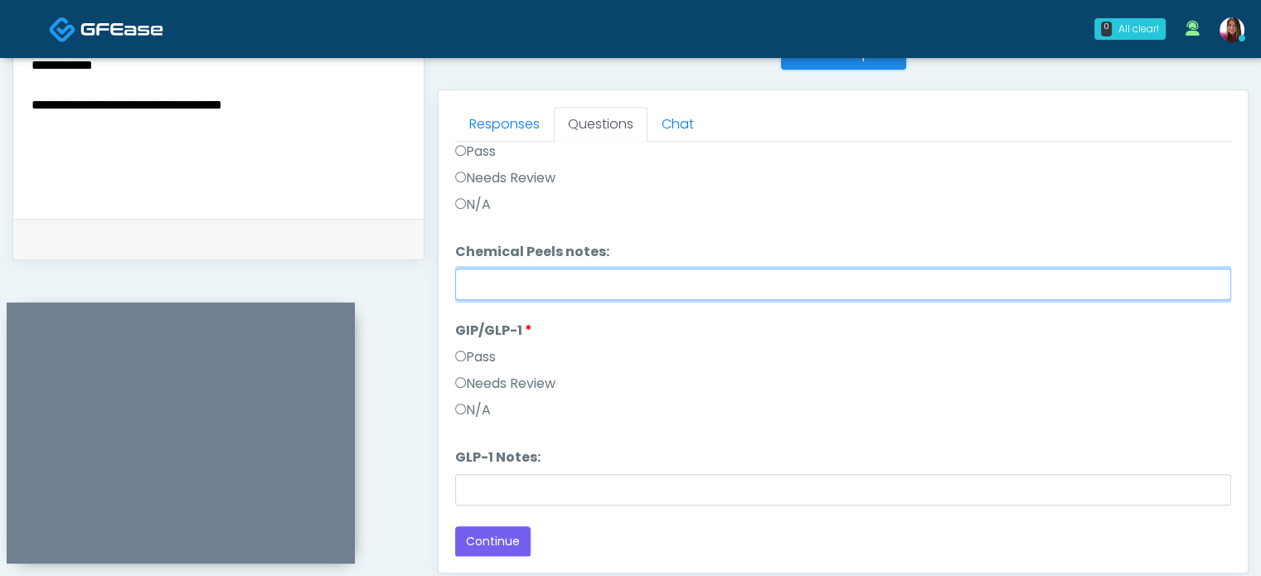
paste input "**********"
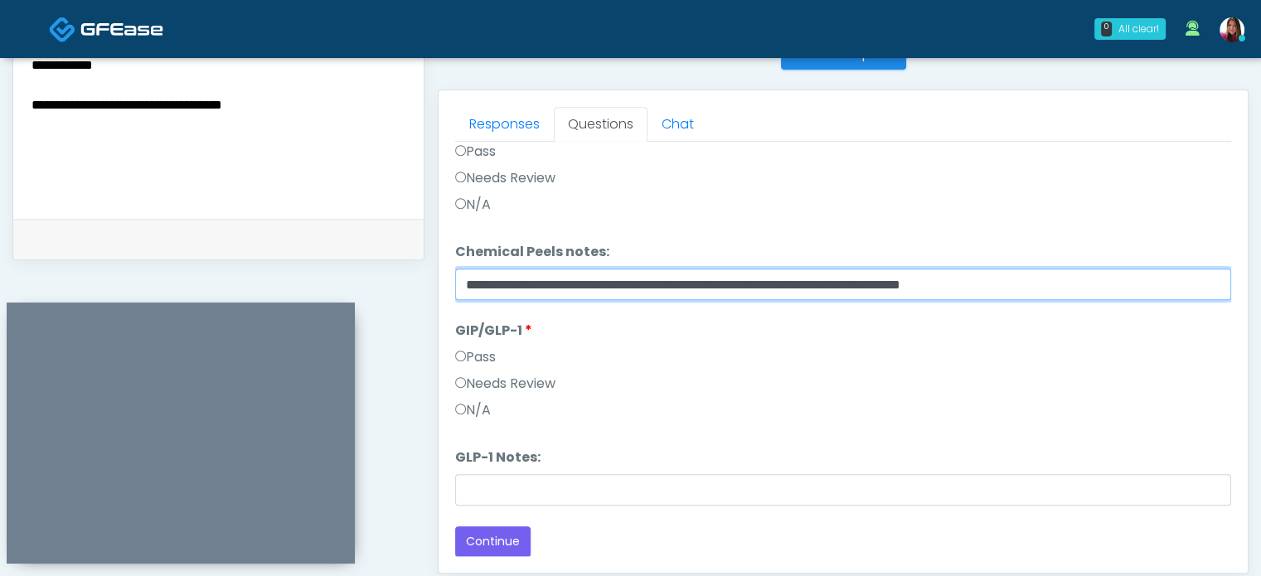
type input "**********"
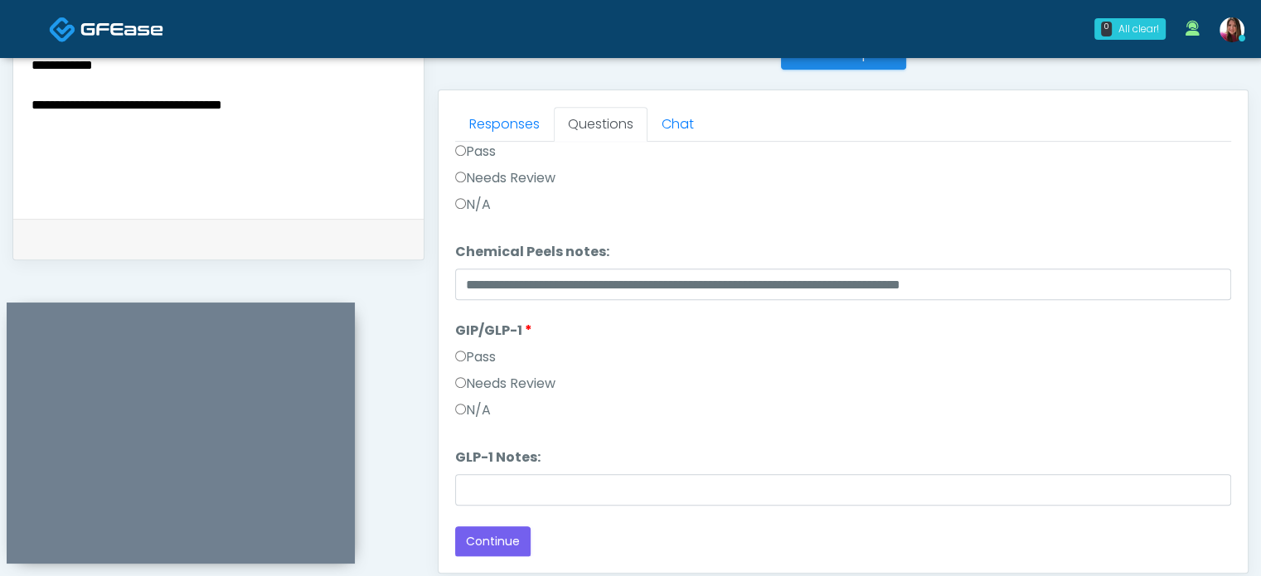
click at [521, 172] on label "Needs Review" at bounding box center [505, 178] width 100 height 20
click at [497, 547] on button "Continue" at bounding box center [492, 542] width 75 height 31
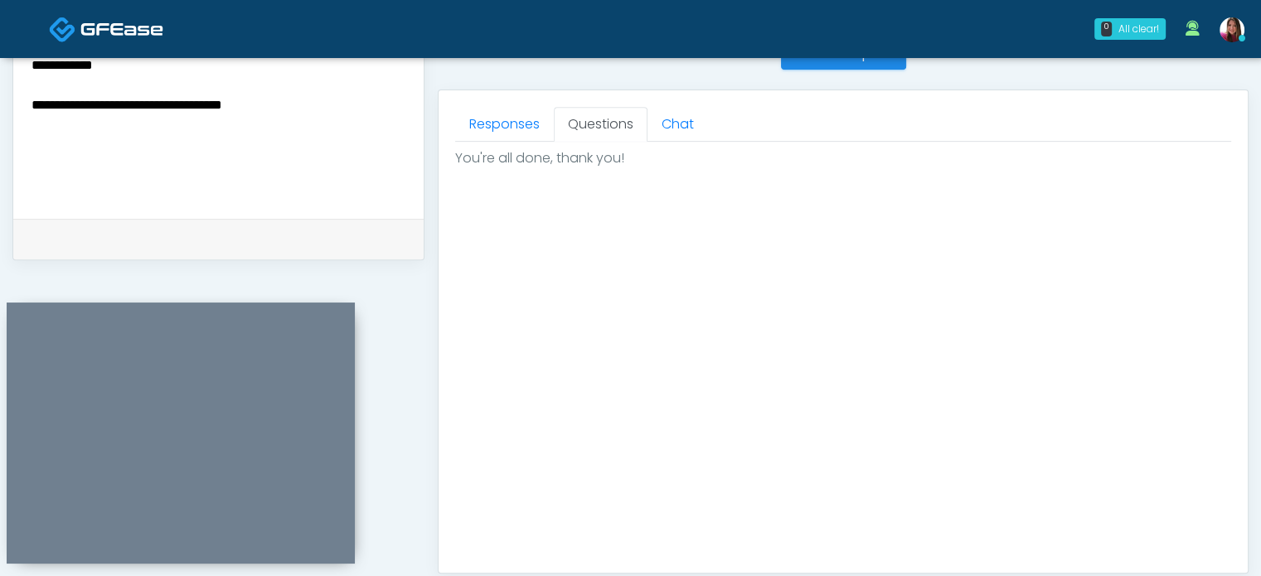
scroll to position [940, 0]
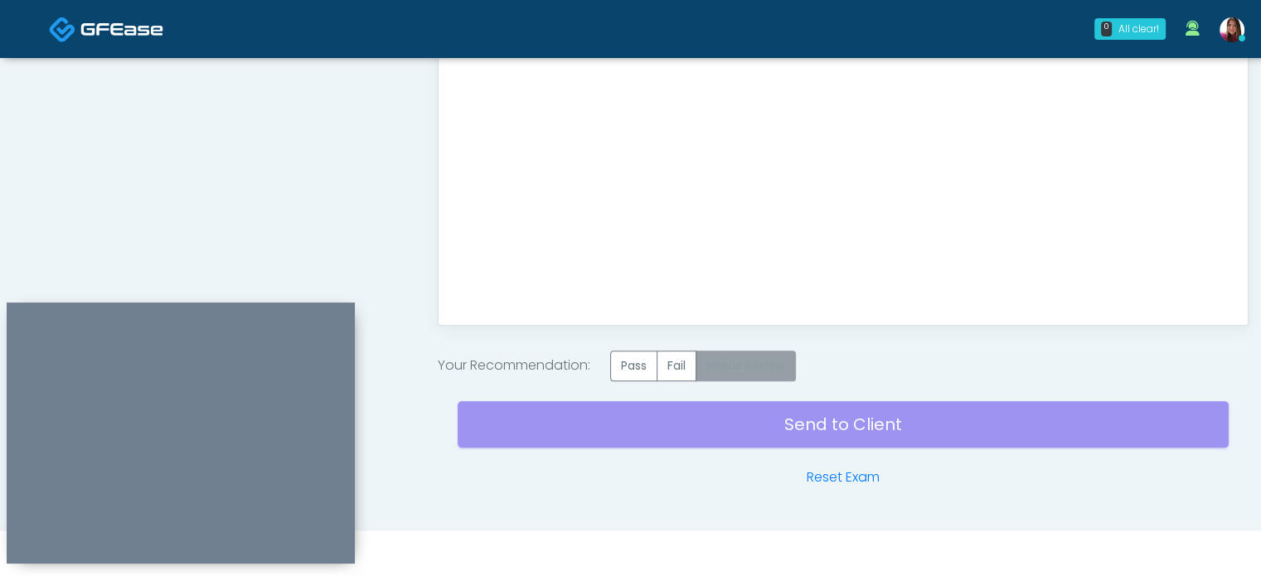
click at [796, 358] on label "Needs Review" at bounding box center [746, 366] width 100 height 31
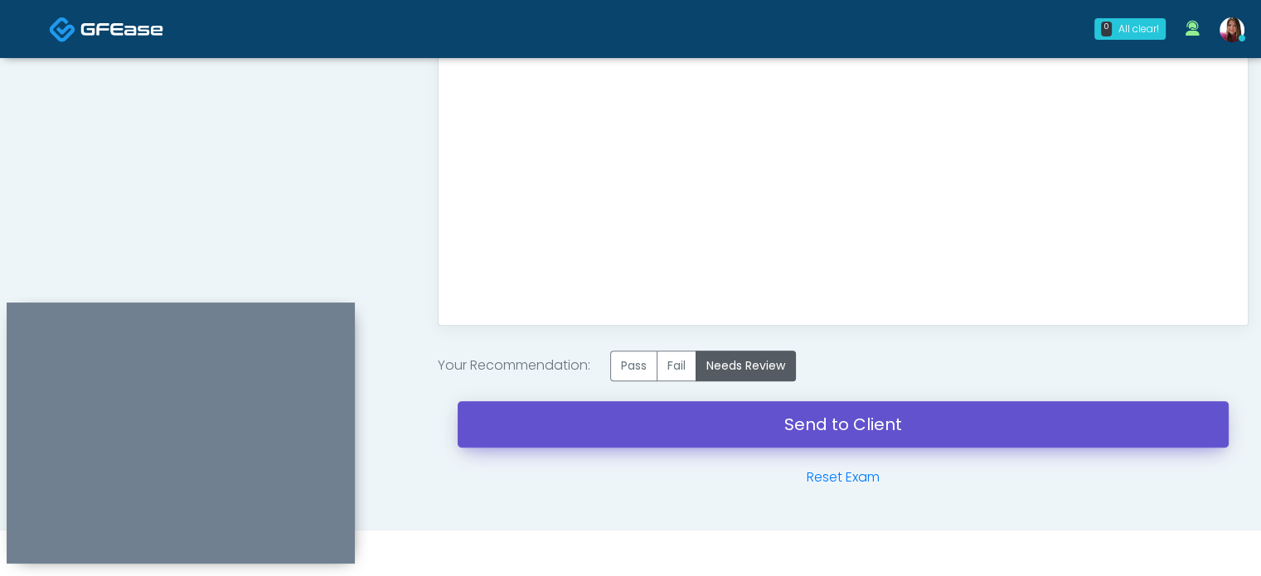
drag, startPoint x: 963, startPoint y: 420, endPoint x: 783, endPoint y: 70, distance: 392.8
click at [963, 420] on link "Send to Client" at bounding box center [843, 424] width 771 height 46
click at [883, 426] on link "Send to Client" at bounding box center [843, 424] width 771 height 46
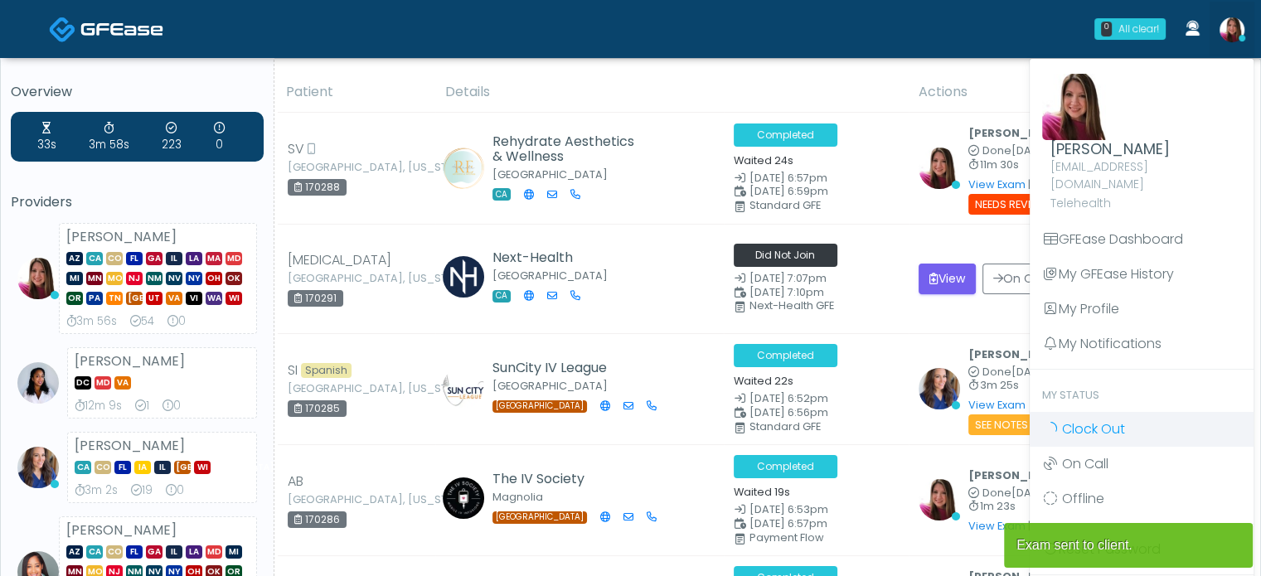
click at [1081, 420] on span "Clock Out" at bounding box center [1093, 429] width 63 height 19
